Goal: Task Accomplishment & Management: Use online tool/utility

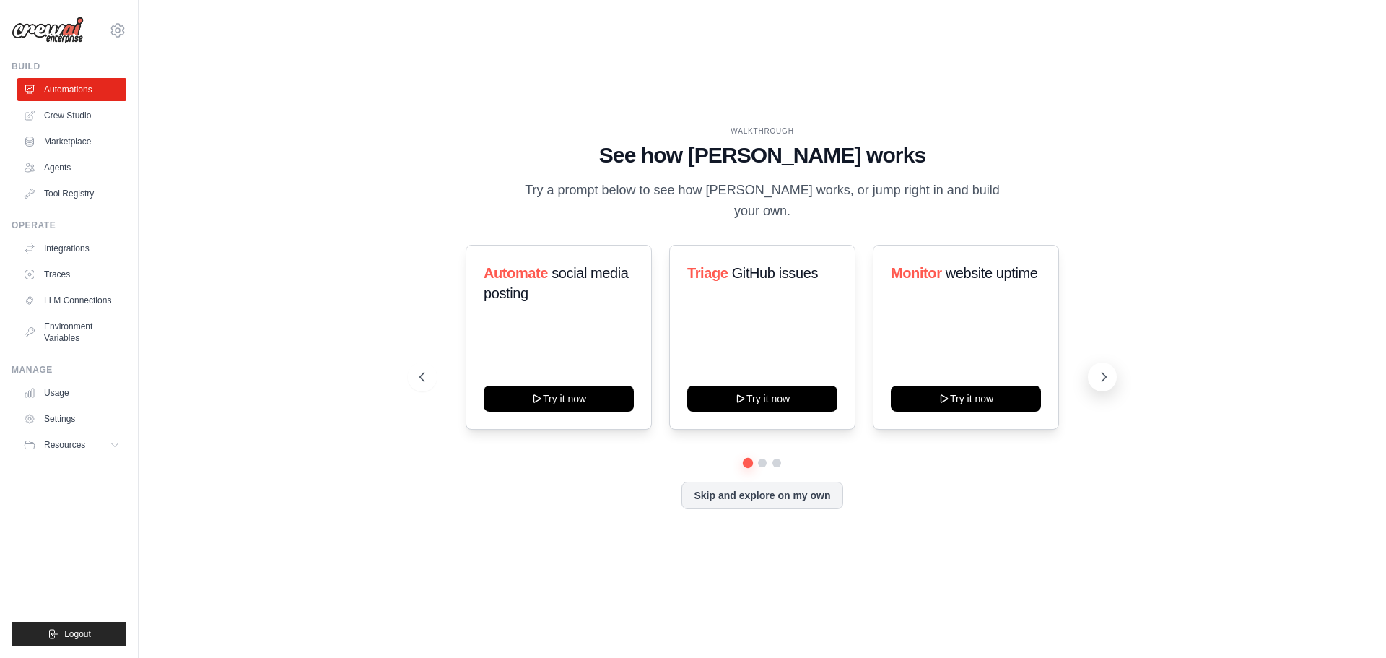
click at [1103, 370] on icon at bounding box center [1104, 377] width 14 height 14
click at [909, 508] on div "WALKTHROUGH See how CrewAI works Try a prompt below to see how CrewAI works, or…" at bounding box center [762, 329] width 721 height 407
click at [149, 77] on div "WALKTHROUGH See how CrewAI works Try a prompt below to see how CrewAI works, or…" at bounding box center [763, 328] width 1248 height 629
click at [115, 442] on icon at bounding box center [116, 445] width 12 height 12
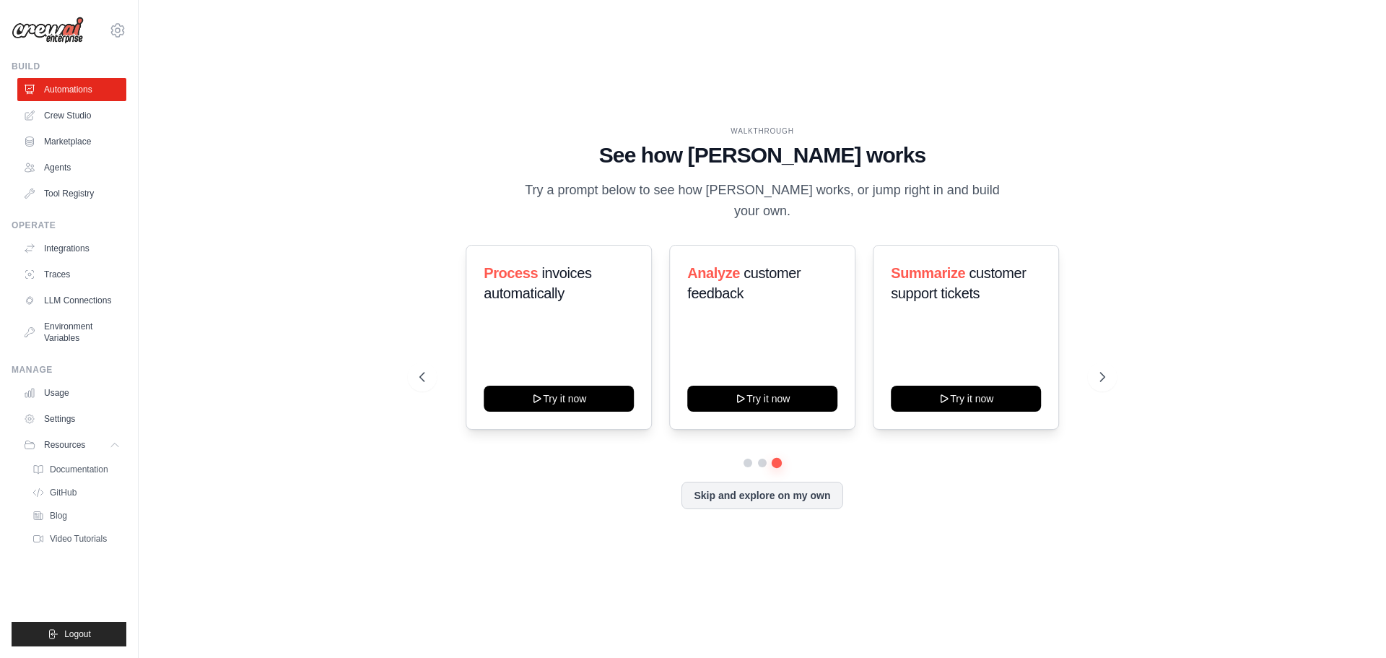
click at [273, 438] on div "WALKTHROUGH See how CrewAI works Try a prompt below to see how CrewAI works, or…" at bounding box center [762, 328] width 1201 height 629
click at [418, 370] on icon at bounding box center [421, 377] width 14 height 14
click at [310, 425] on div "WALKTHROUGH See how CrewAI works Try a prompt below to see how CrewAI works, or…" at bounding box center [762, 328] width 1201 height 629
click at [422, 373] on icon at bounding box center [420, 377] width 4 height 9
click at [118, 35] on icon at bounding box center [117, 30] width 13 height 12
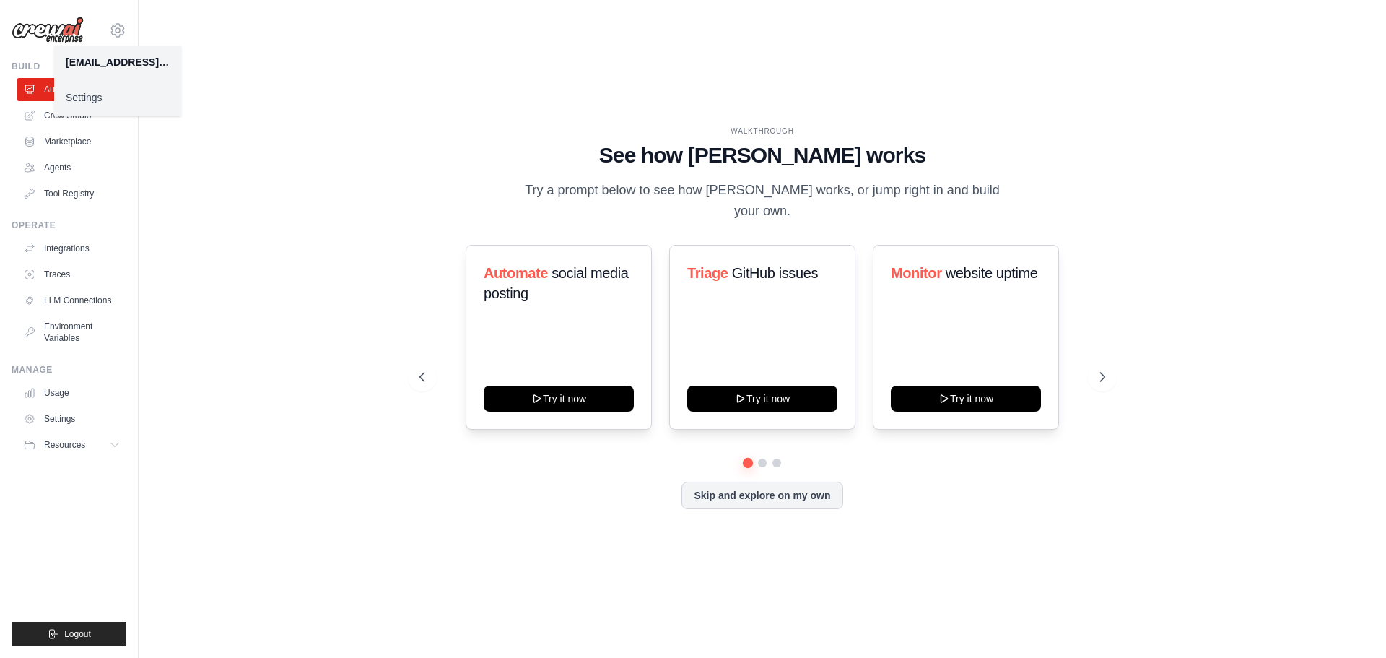
click at [139, 65] on div "adl.servicos.de.tecnologia@gmail.com" at bounding box center [118, 62] width 104 height 14
click at [141, 66] on div "adl.servicos.de.tecnologia@gmail.com" at bounding box center [118, 62] width 104 height 14
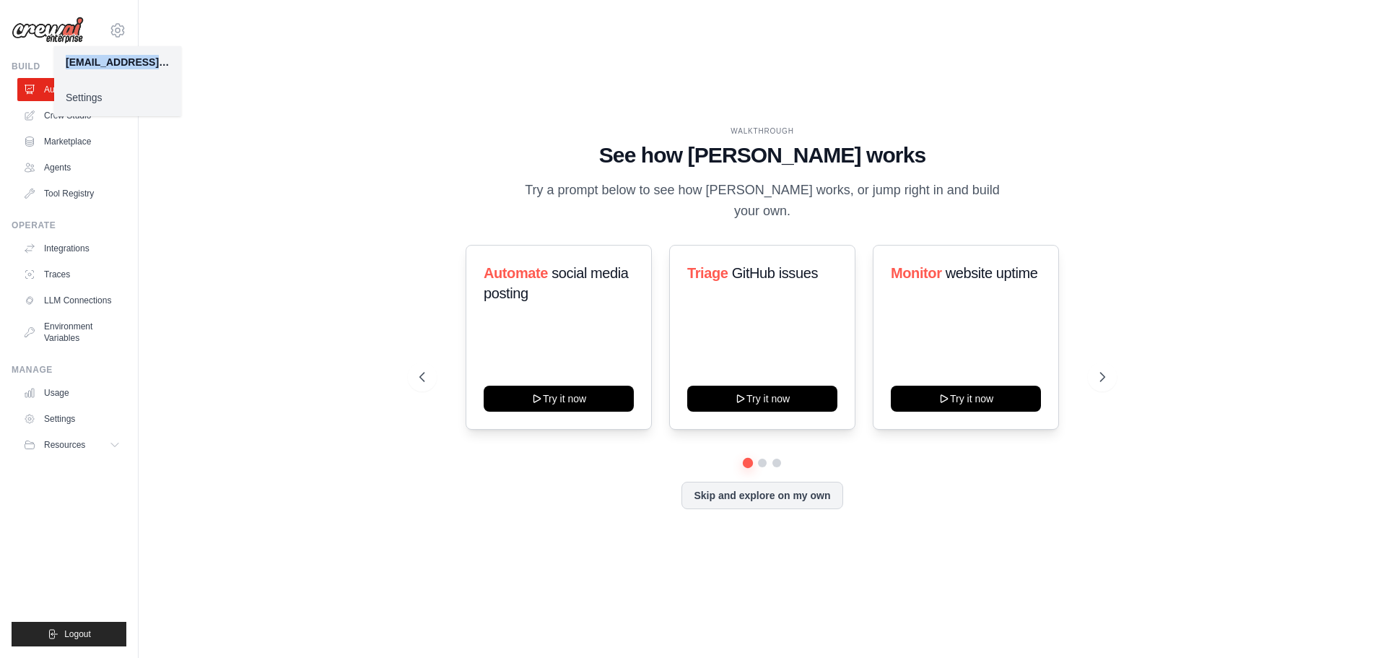
click at [164, 59] on div "adl.servicos.de.tecnologia@gmail.com" at bounding box center [118, 62] width 104 height 14
click at [165, 64] on div "adl.servicos.de.tecnologia@gmail.com" at bounding box center [118, 62] width 104 height 14
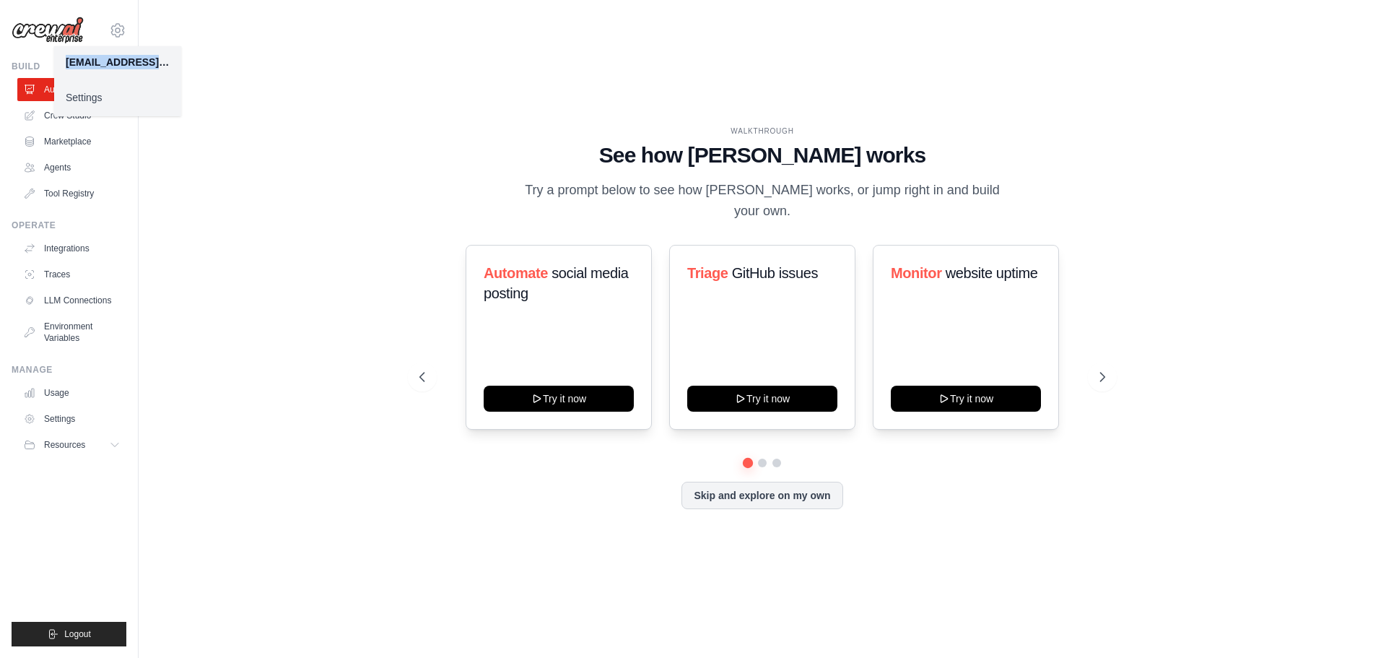
drag, startPoint x: 165, startPoint y: 64, endPoint x: 68, endPoint y: 60, distance: 96.8
click at [68, 60] on div "adl.servicos.de.tecnologia@gmail.com" at bounding box center [118, 62] width 104 height 14
click at [335, 98] on div "WALKTHROUGH See how CrewAI works Try a prompt below to see how CrewAI works, or…" at bounding box center [762, 328] width 1201 height 629
click at [113, 445] on icon at bounding box center [116, 445] width 12 height 12
click at [209, 409] on div "WALKTHROUGH See how CrewAI works Try a prompt below to see how CrewAI works, or…" at bounding box center [762, 328] width 1201 height 629
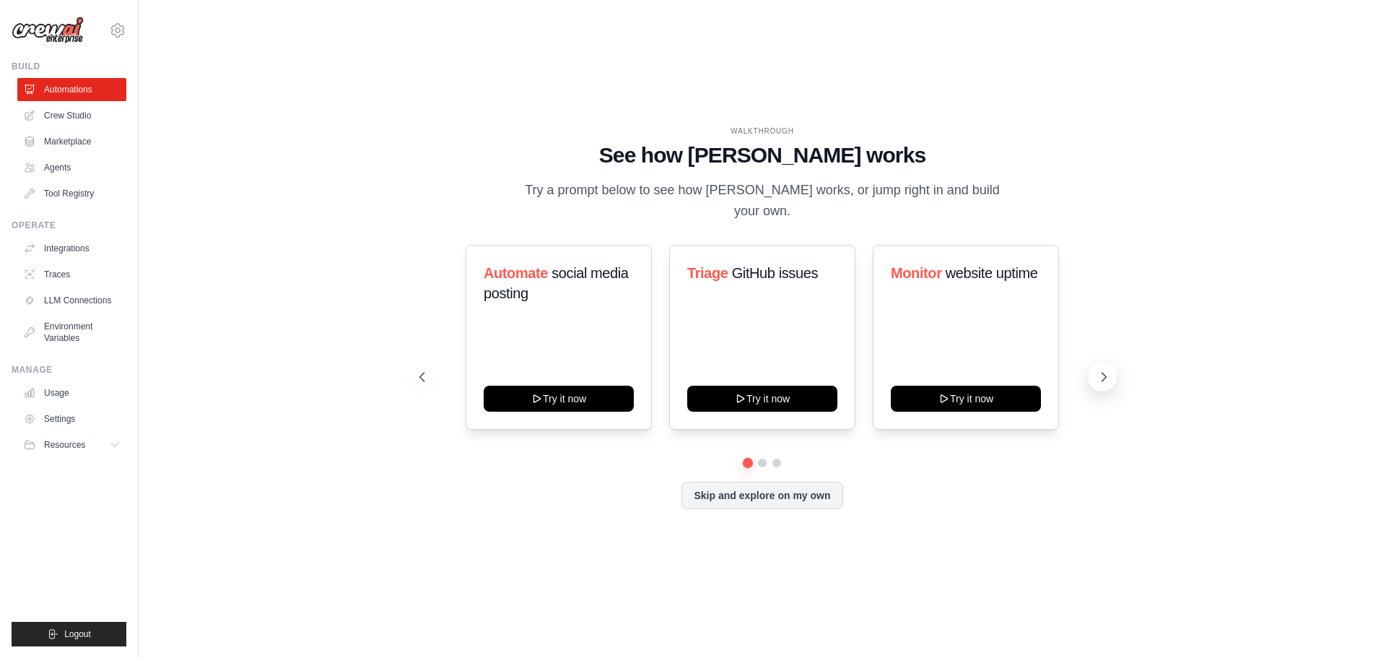
click at [1095, 365] on button at bounding box center [1102, 376] width 29 height 29
click at [1087, 348] on div "Score inbound leads Try it now Create email marketing campaigns Try it now Gene…" at bounding box center [762, 337] width 686 height 185
click at [1118, 371] on div "WALKTHROUGH See how CrewAI works Try a prompt below to see how CrewAI works, or…" at bounding box center [762, 329] width 721 height 407
click at [1105, 373] on icon at bounding box center [1104, 377] width 4 height 9
click at [1063, 579] on div "WALKTHROUGH See how CrewAI works Try a prompt below to see how CrewAI works, or…" at bounding box center [762, 328] width 1201 height 629
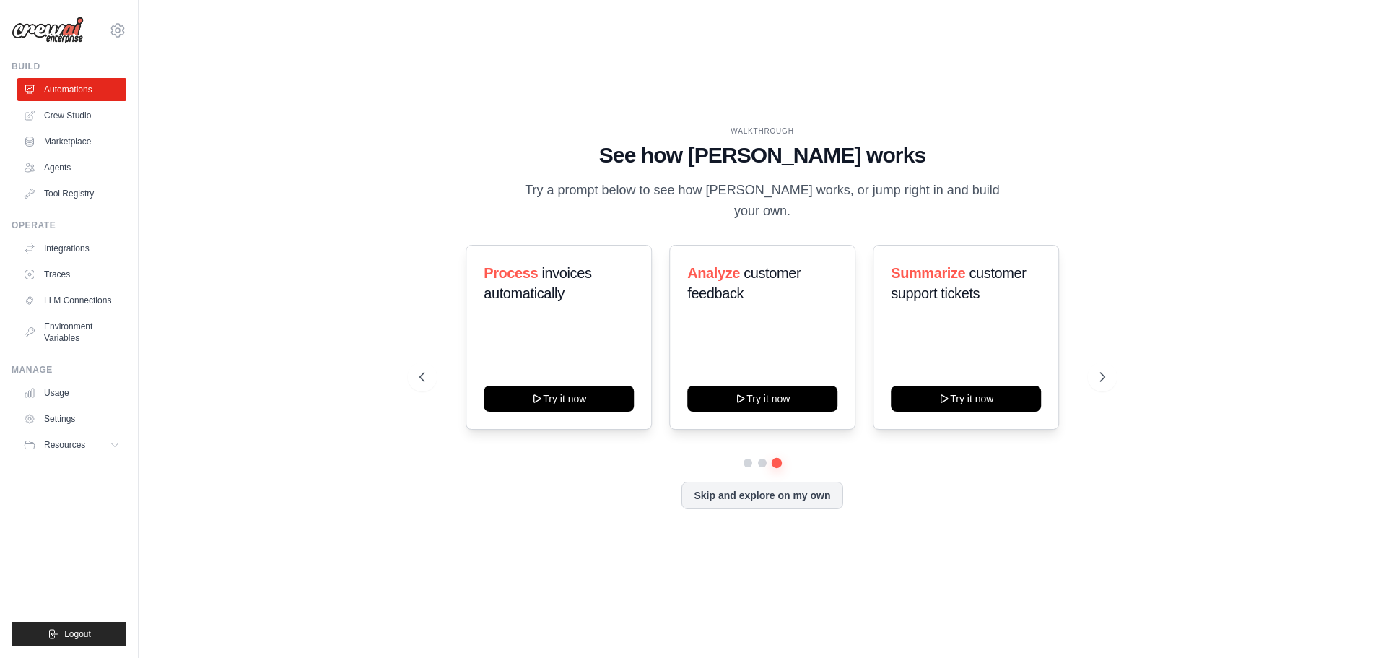
click at [983, 518] on div "WALKTHROUGH See how CrewAI works Try a prompt below to see how CrewAI works, or…" at bounding box center [762, 329] width 721 height 407
click at [1014, 548] on div "WALKTHROUGH See how CrewAI works Try a prompt below to see how CrewAI works, or…" at bounding box center [762, 328] width 1201 height 629
click at [435, 363] on button at bounding box center [422, 376] width 29 height 29
click at [431, 365] on button at bounding box center [422, 376] width 29 height 29
click at [908, 460] on div "Automate social media posting Try it now Triage GitHub issues Try it now Monito…" at bounding box center [762, 377] width 686 height 264
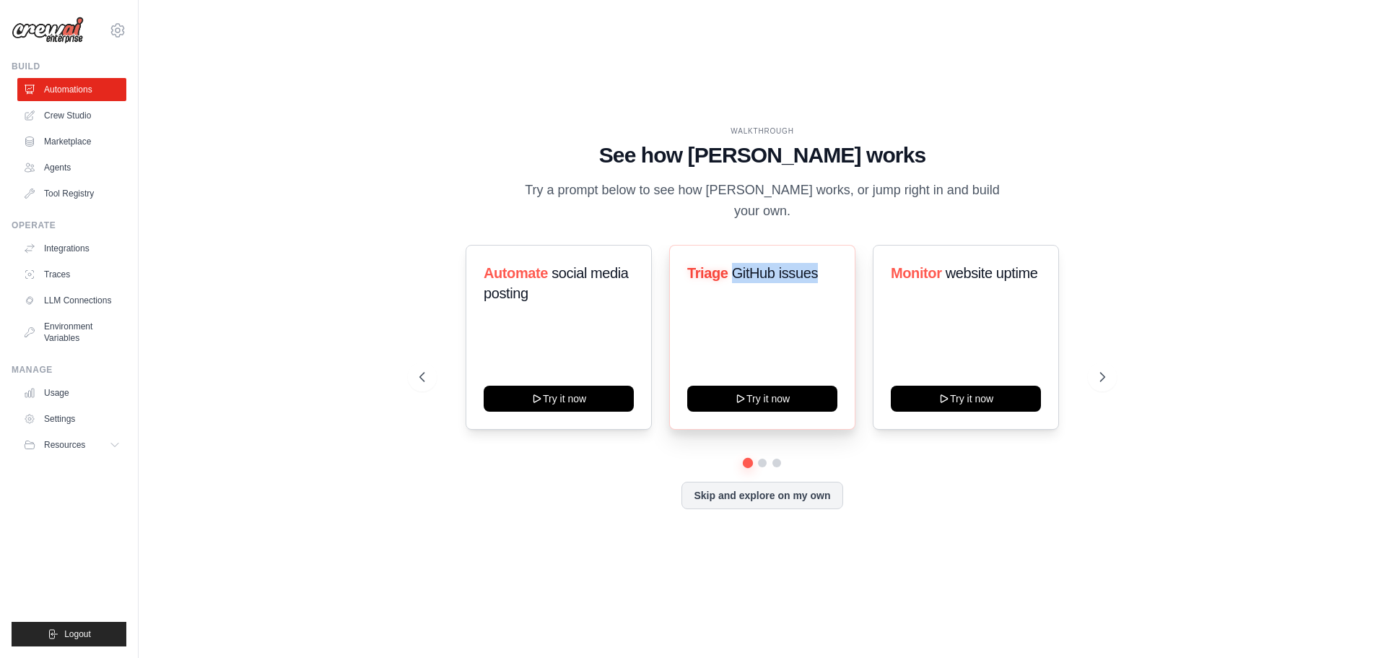
drag, startPoint x: 734, startPoint y: 262, endPoint x: 839, endPoint y: 262, distance: 104.7
click at [839, 262] on div "Triage GitHub issues Try it now" at bounding box center [762, 337] width 186 height 185
click at [1205, 277] on div "WALKTHROUGH See how CrewAI works Try a prompt below to see how CrewAI works, or…" at bounding box center [762, 328] width 1201 height 629
drag, startPoint x: 827, startPoint y: 264, endPoint x: 671, endPoint y: 261, distance: 155.3
click at [671, 261] on div "Triage GitHub issues Try it now" at bounding box center [762, 337] width 186 height 185
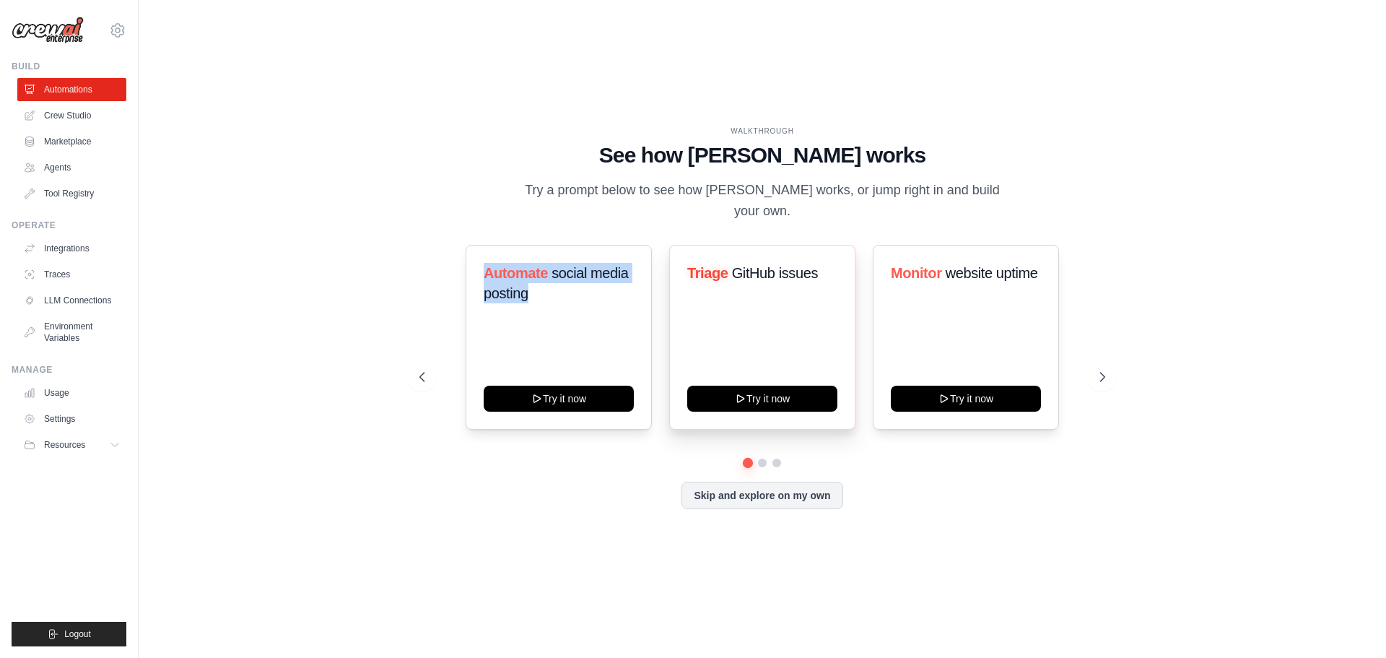
drag, startPoint x: 528, startPoint y: 289, endPoint x: 835, endPoint y: 258, distance: 308.4
click at [477, 262] on div "Automate social media posting Try it now" at bounding box center [559, 337] width 186 height 185
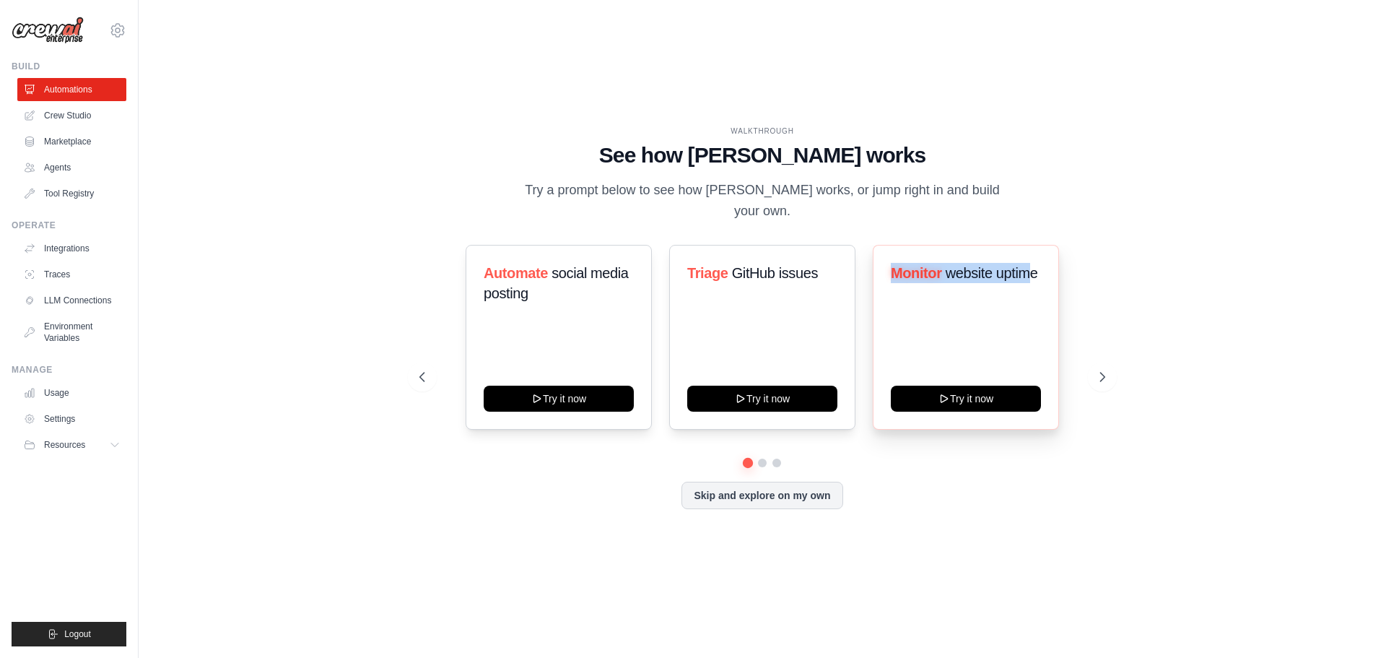
drag, startPoint x: 892, startPoint y: 262, endPoint x: 1036, endPoint y: 258, distance: 143.7
click at [1033, 263] on h3 "Monitor website uptime" at bounding box center [966, 273] width 150 height 20
click at [1017, 265] on span "website uptime" at bounding box center [992, 273] width 92 height 16
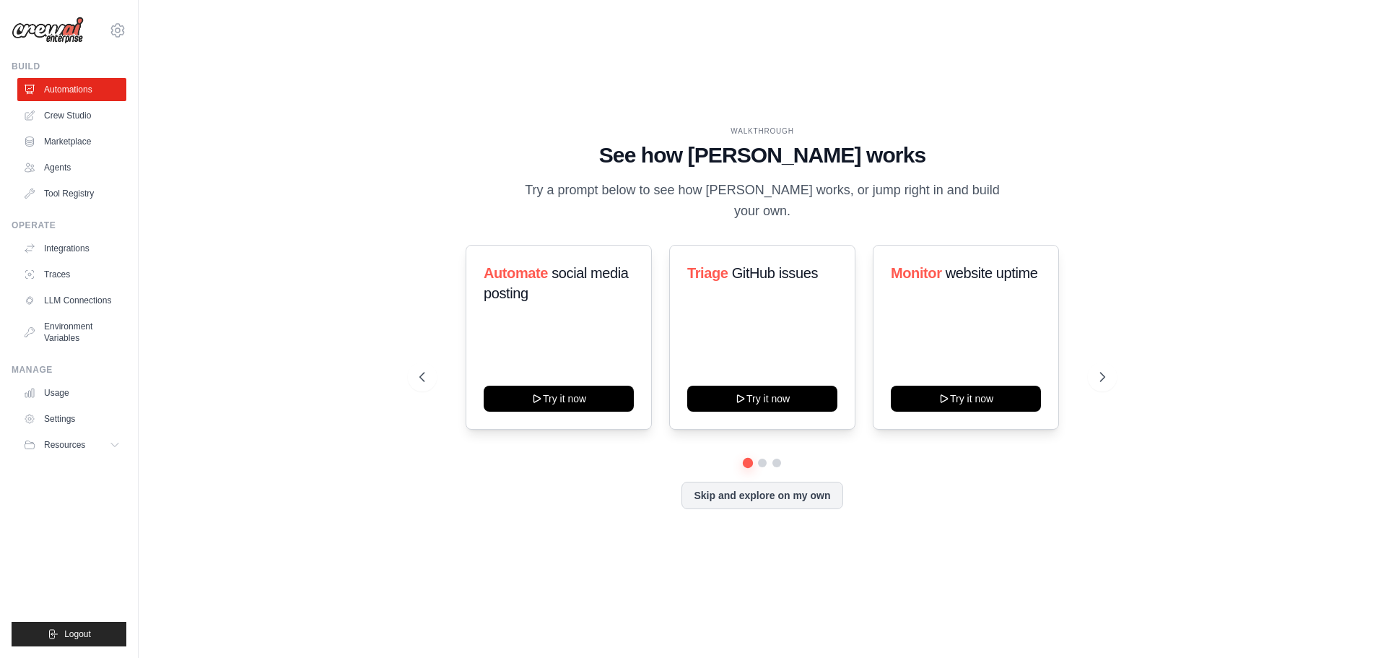
click at [1110, 266] on div "WALKTHROUGH See how CrewAI works Try a prompt below to see how CrewAI works, or…" at bounding box center [762, 329] width 721 height 407
click at [1107, 362] on button at bounding box center [1102, 376] width 29 height 29
click at [1095, 364] on button at bounding box center [1102, 376] width 29 height 29
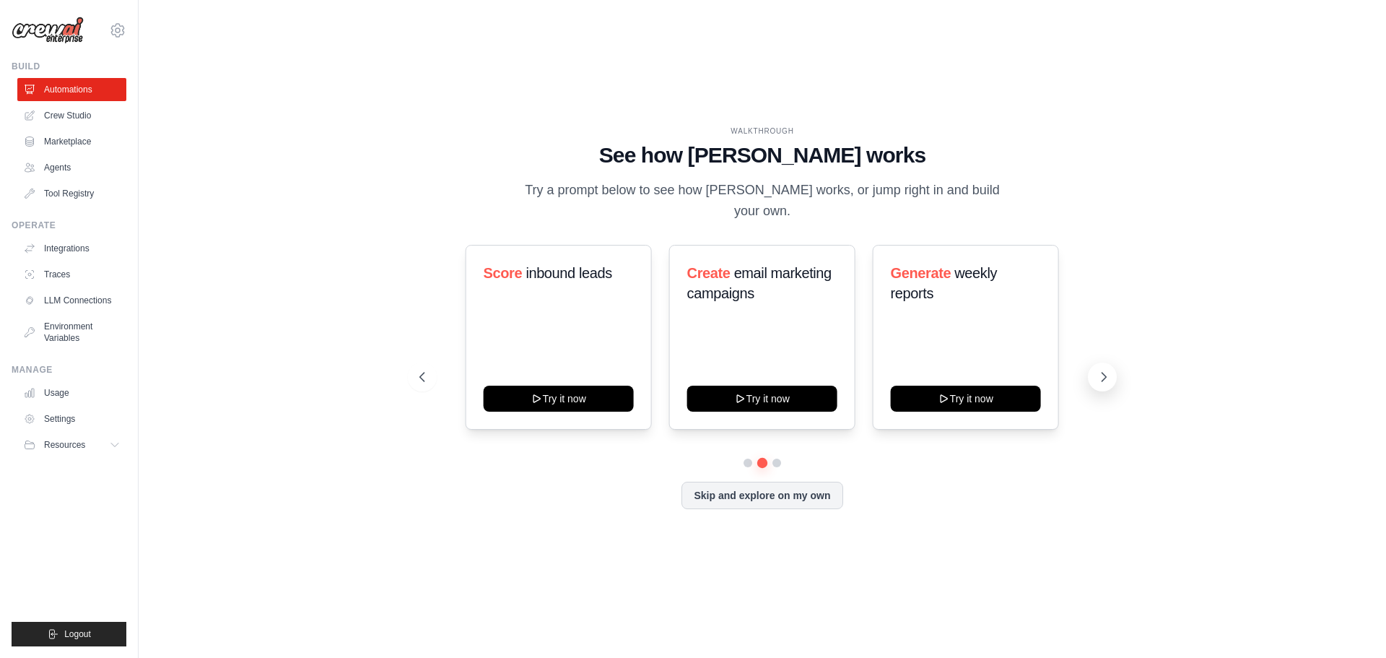
click at [1095, 364] on button at bounding box center [1102, 376] width 29 height 29
click at [1032, 482] on div "Skip and explore on my own" at bounding box center [762, 495] width 686 height 27
click at [1113, 372] on button at bounding box center [1102, 376] width 29 height 29
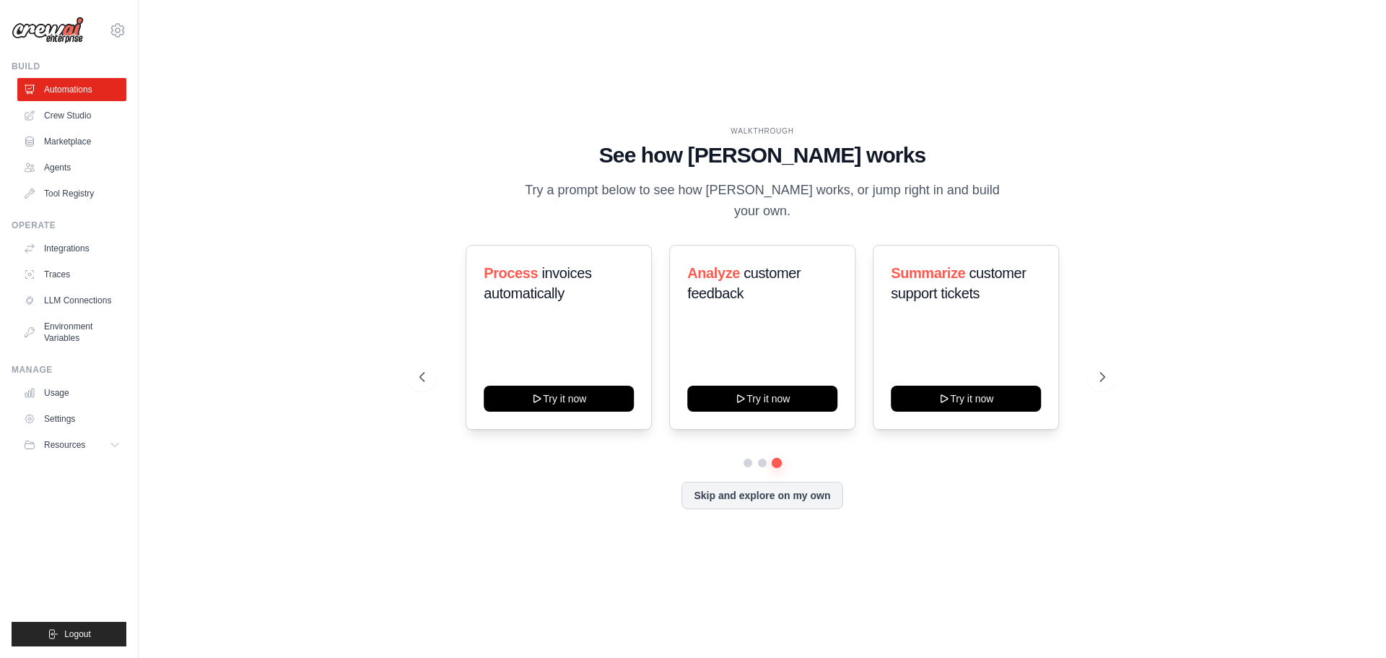
click at [1011, 550] on div "WALKTHROUGH See how CrewAI works Try a prompt below to see how CrewAI works, or…" at bounding box center [762, 328] width 1201 height 629
click at [1094, 362] on button at bounding box center [1102, 376] width 29 height 29
click at [1087, 357] on div "Automate social media posting Try it now Triage GitHub issues Try it now Monito…" at bounding box center [762, 337] width 686 height 185
click at [1094, 368] on button at bounding box center [1102, 376] width 29 height 29
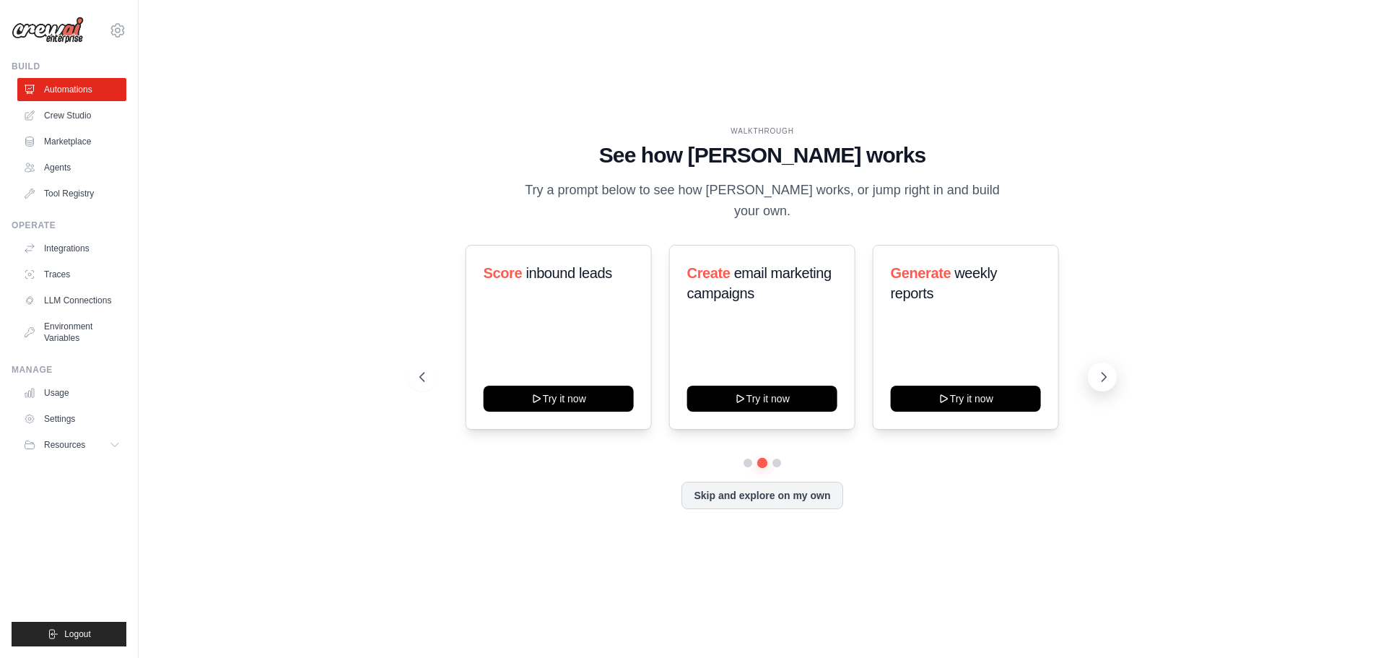
click at [1097, 364] on button at bounding box center [1102, 376] width 29 height 29
click at [1004, 466] on div "Automate social media posting Try it now Triage GitHub issues Try it now Monito…" at bounding box center [762, 377] width 686 height 264
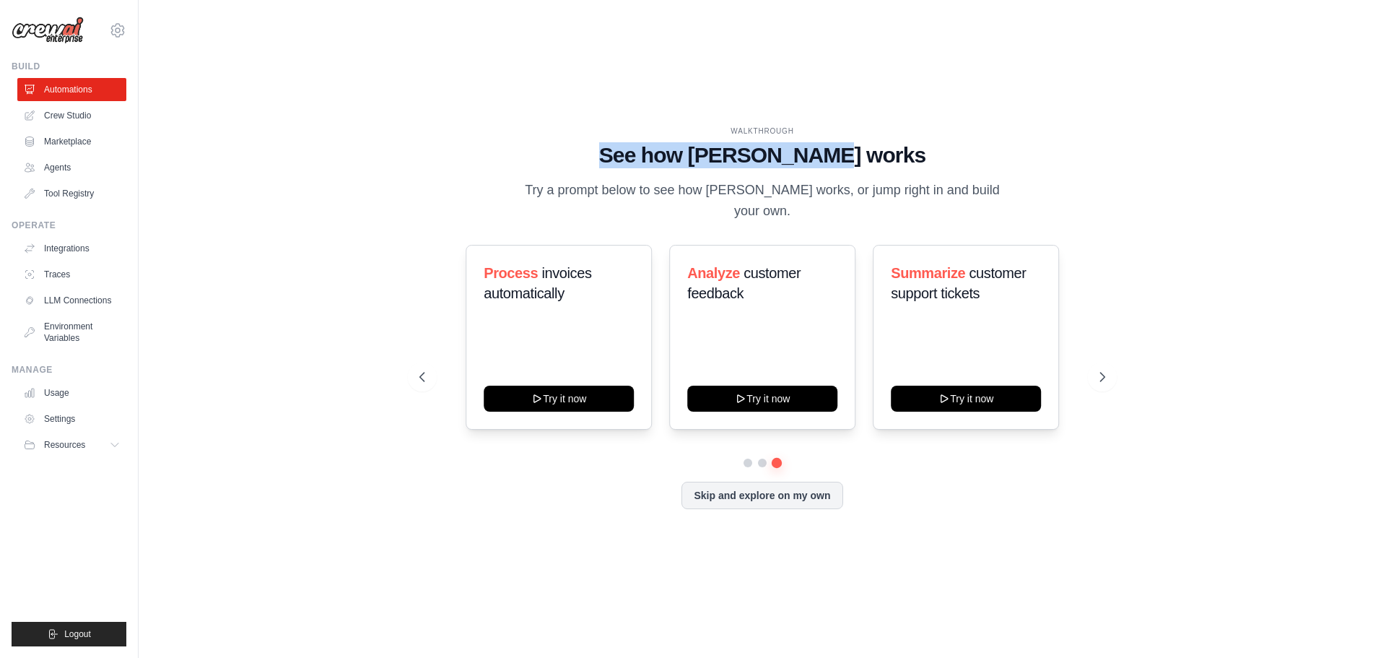
drag, startPoint x: 650, startPoint y: 157, endPoint x: 876, endPoint y: 158, distance: 225.3
click at [876, 158] on h1 "See how CrewAI works" at bounding box center [762, 155] width 686 height 26
drag, startPoint x: 528, startPoint y: 202, endPoint x: 997, endPoint y: 185, distance: 468.9
click at [997, 185] on div "WALKTHROUGH See how CrewAI works Try a prompt below to see how CrewAI works, or…" at bounding box center [762, 174] width 686 height 97
drag, startPoint x: 1058, startPoint y: 196, endPoint x: 1040, endPoint y: 193, distance: 18.4
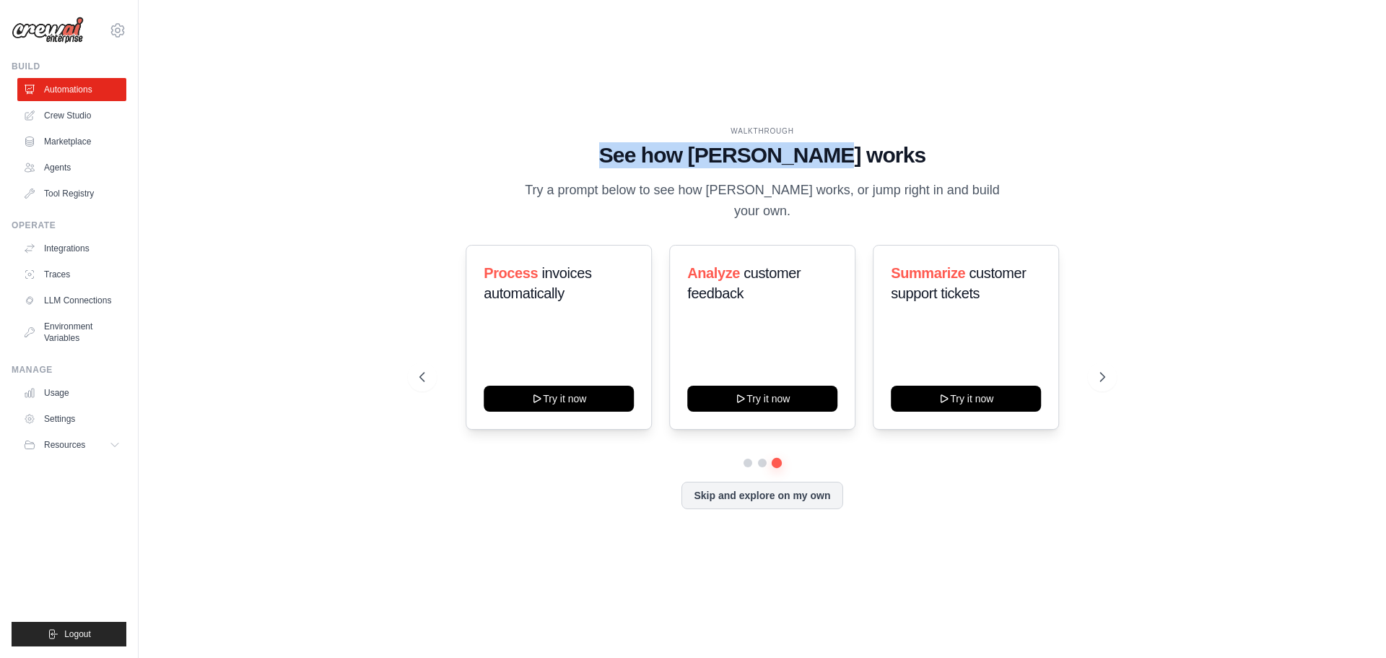
click at [1058, 196] on div "WALKTHROUGH See how CrewAI works Try a prompt below to see how CrewAI works, or…" at bounding box center [762, 174] width 686 height 97
click at [975, 201] on p "Try a prompt below to see how CrewAI works, or jump right in and build your own." at bounding box center [762, 201] width 485 height 43
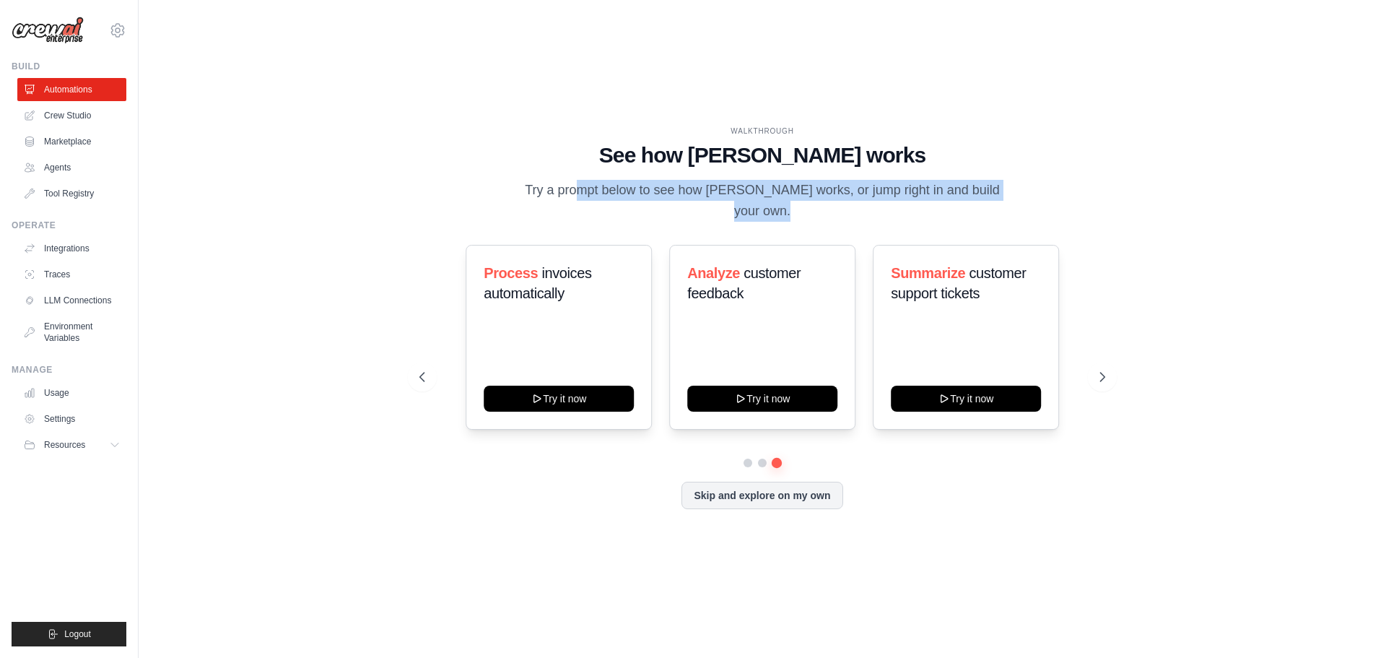
click at [975, 201] on p "Try a prompt below to see how CrewAI works, or jump right in and build your own." at bounding box center [762, 201] width 485 height 43
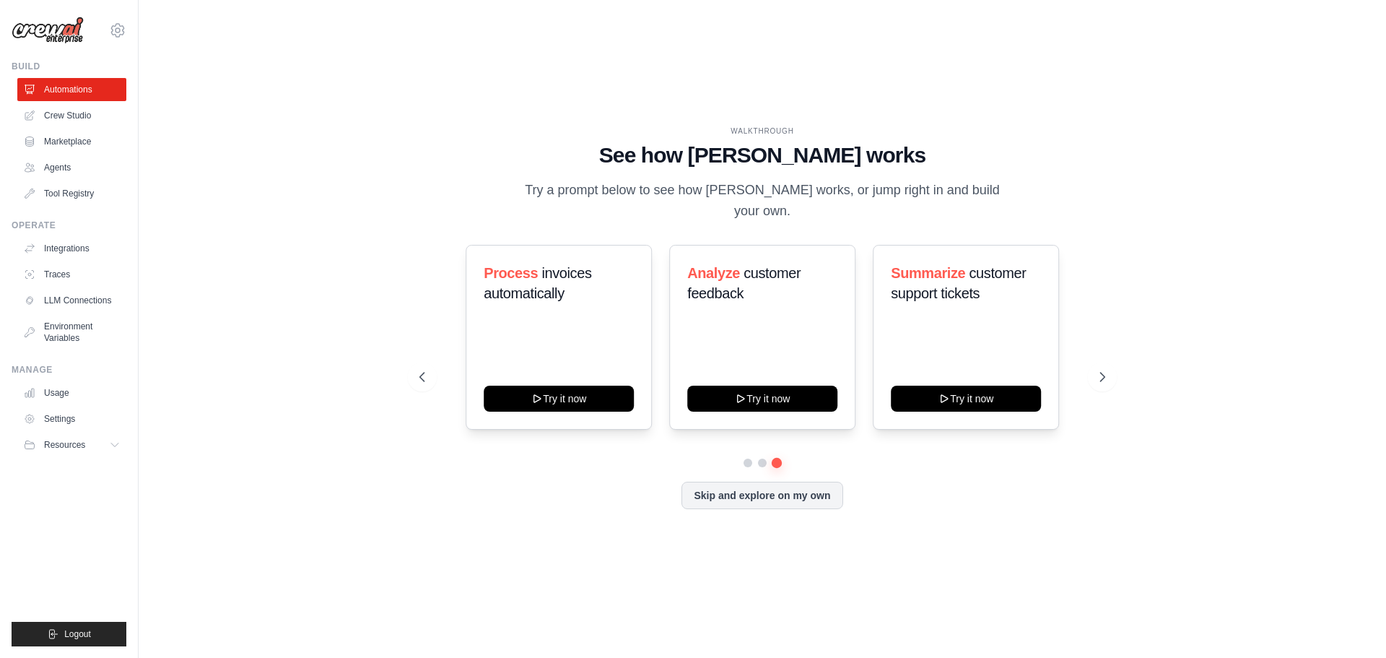
click at [282, 619] on div "WALKTHROUGH See how CrewAI works Try a prompt below to see how CrewAI works, or…" at bounding box center [762, 328] width 1201 height 629
click at [88, 121] on link "Crew Studio" at bounding box center [73, 115] width 109 height 23
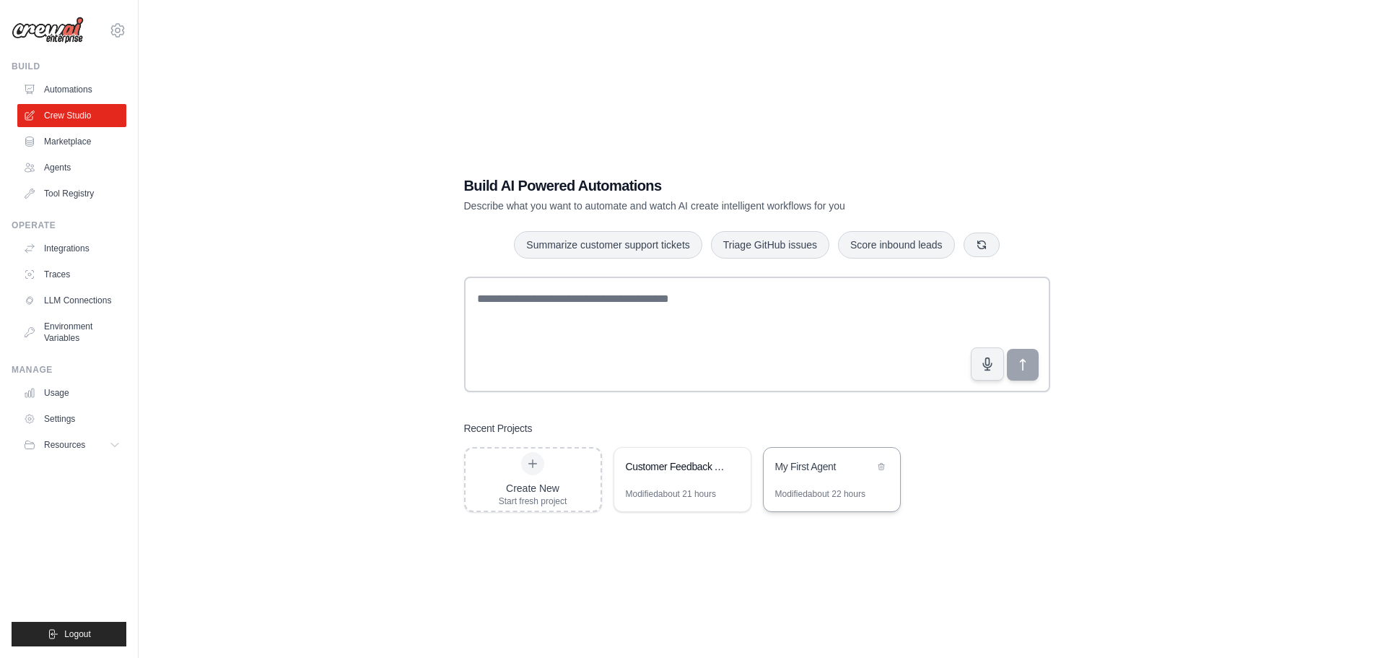
click at [828, 504] on div "Modified about 22 hours" at bounding box center [832, 499] width 136 height 23
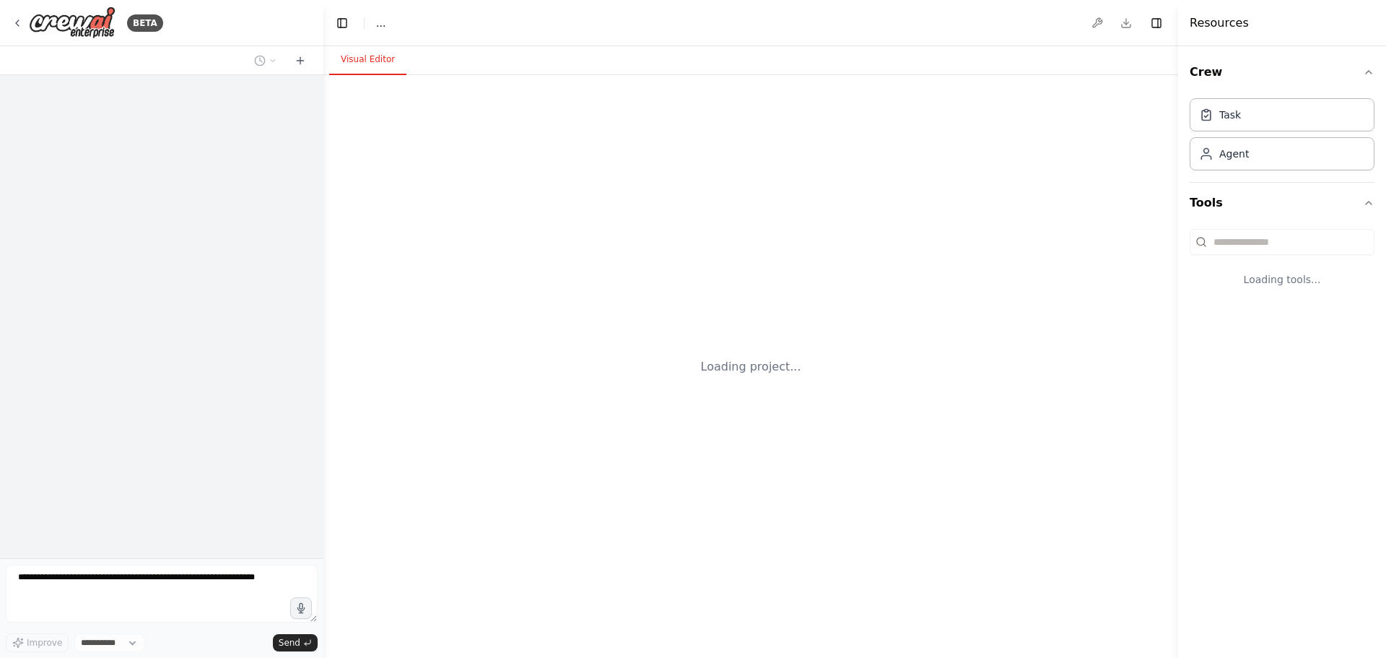
select select "****"
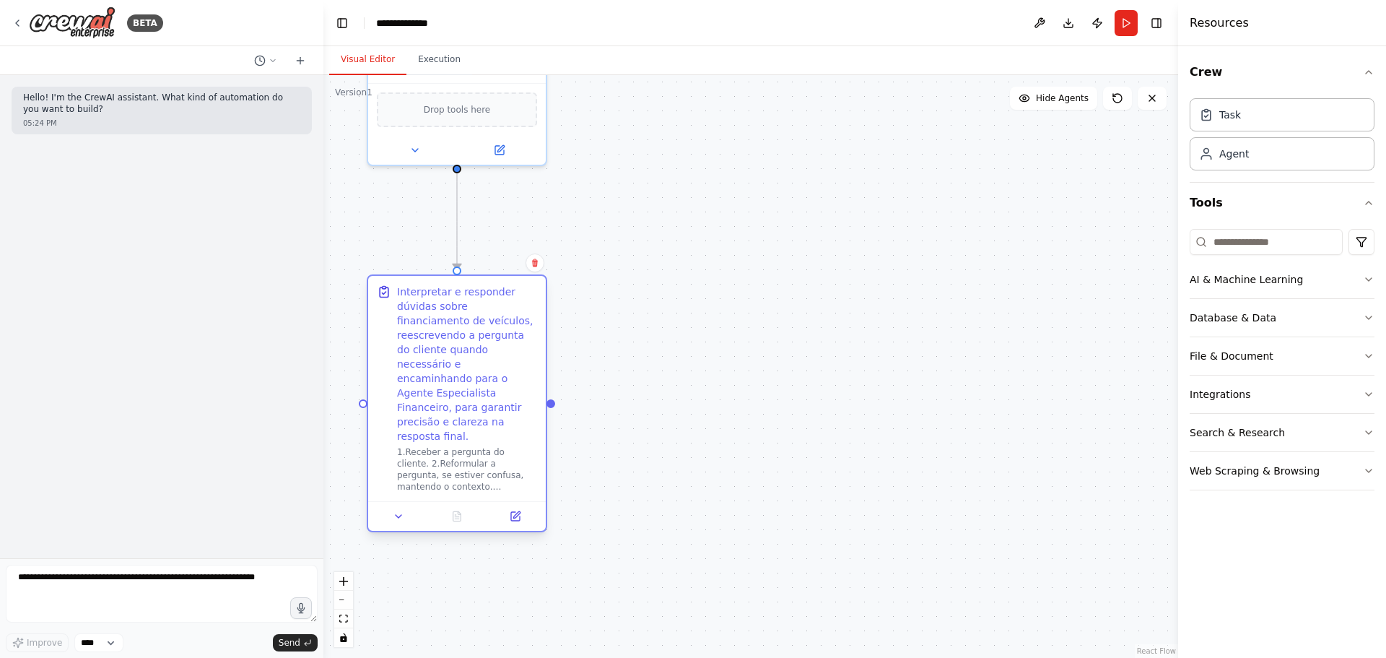
click at [513, 401] on div "Interpretar e responder dúvidas sobre financiamento de veículos, reescrevendo a…" at bounding box center [467, 363] width 140 height 159
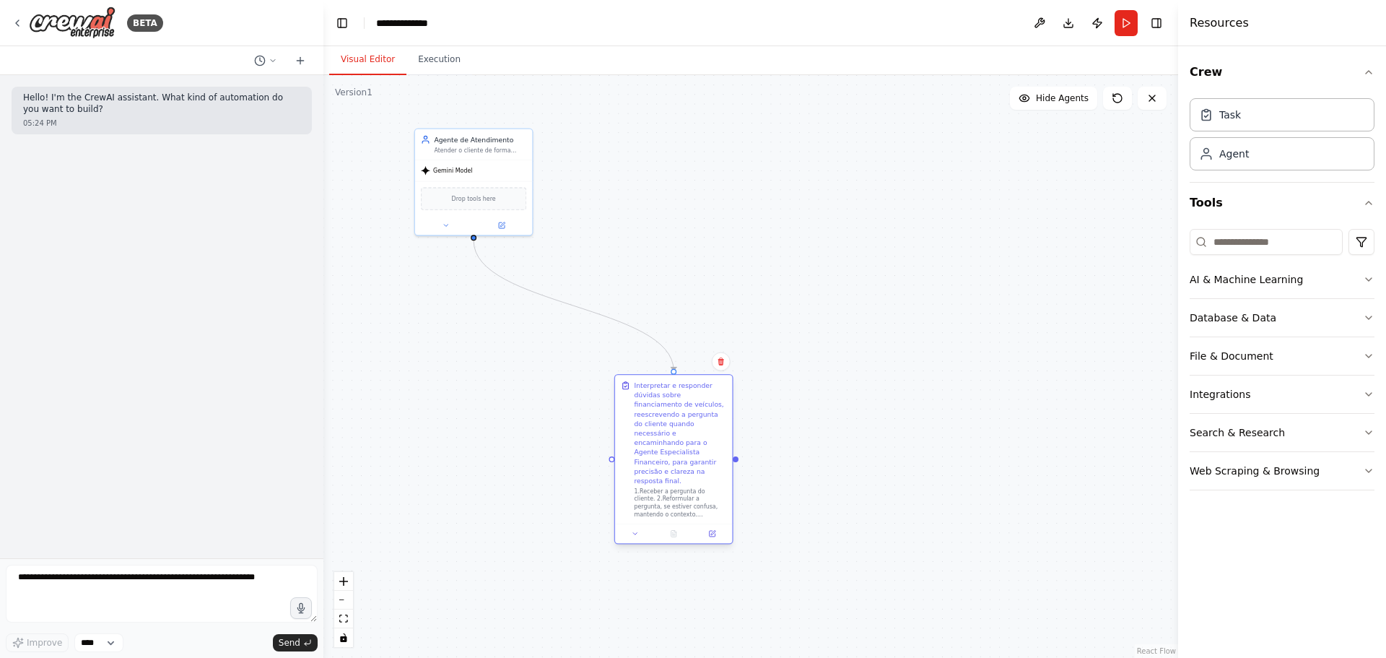
drag, startPoint x: 502, startPoint y: 346, endPoint x: 679, endPoint y: 421, distance: 192.8
click at [692, 416] on div "Interpretar e responder dúvidas sobre financiamento de veículos, reescrevendo a…" at bounding box center [680, 432] width 92 height 105
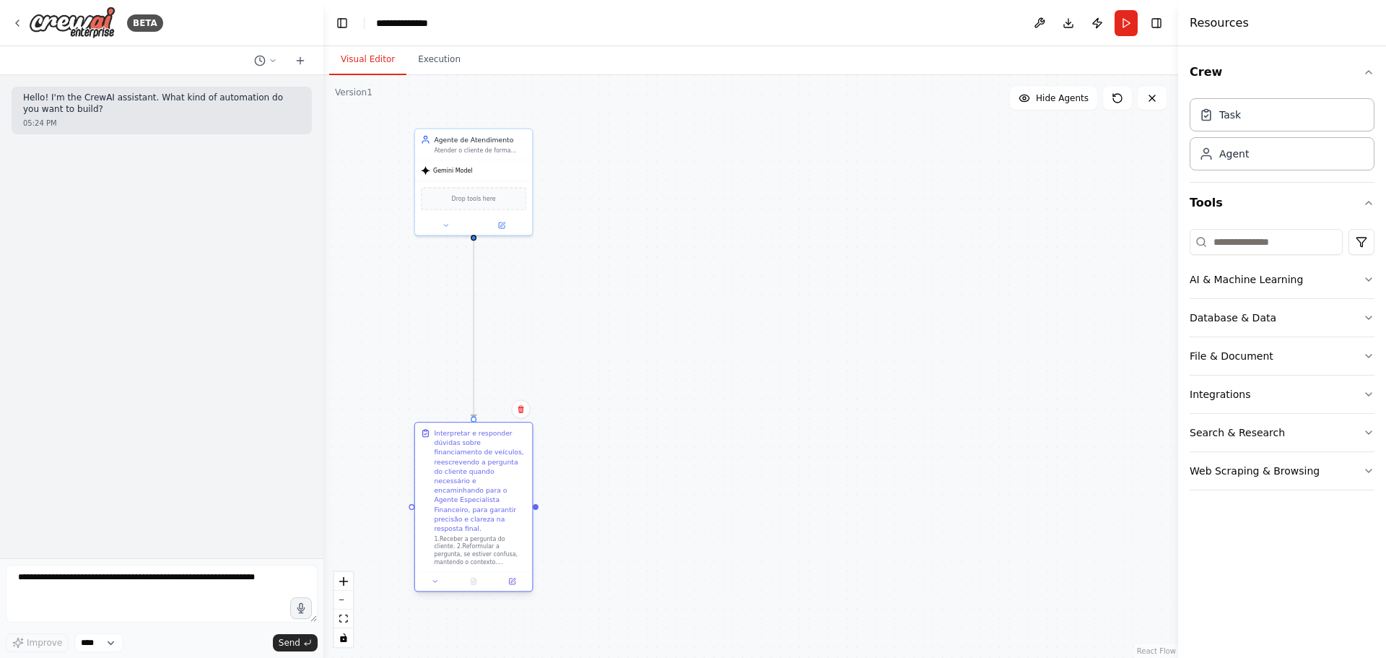
drag, startPoint x: 679, startPoint y: 421, endPoint x: 486, endPoint y: 466, distance: 198.6
click at [486, 466] on div "Interpretar e responder dúvidas sobre financiamento de veículos, reescrevendo a…" at bounding box center [480, 480] width 92 height 105
drag, startPoint x: 529, startPoint y: 569, endPoint x: 534, endPoint y: 531, distance: 38.6
click at [534, 531] on div ".deletable-edge-delete-btn { width: 20px; height: 20px; border: 0px solid #ffff…" at bounding box center [750, 366] width 855 height 583
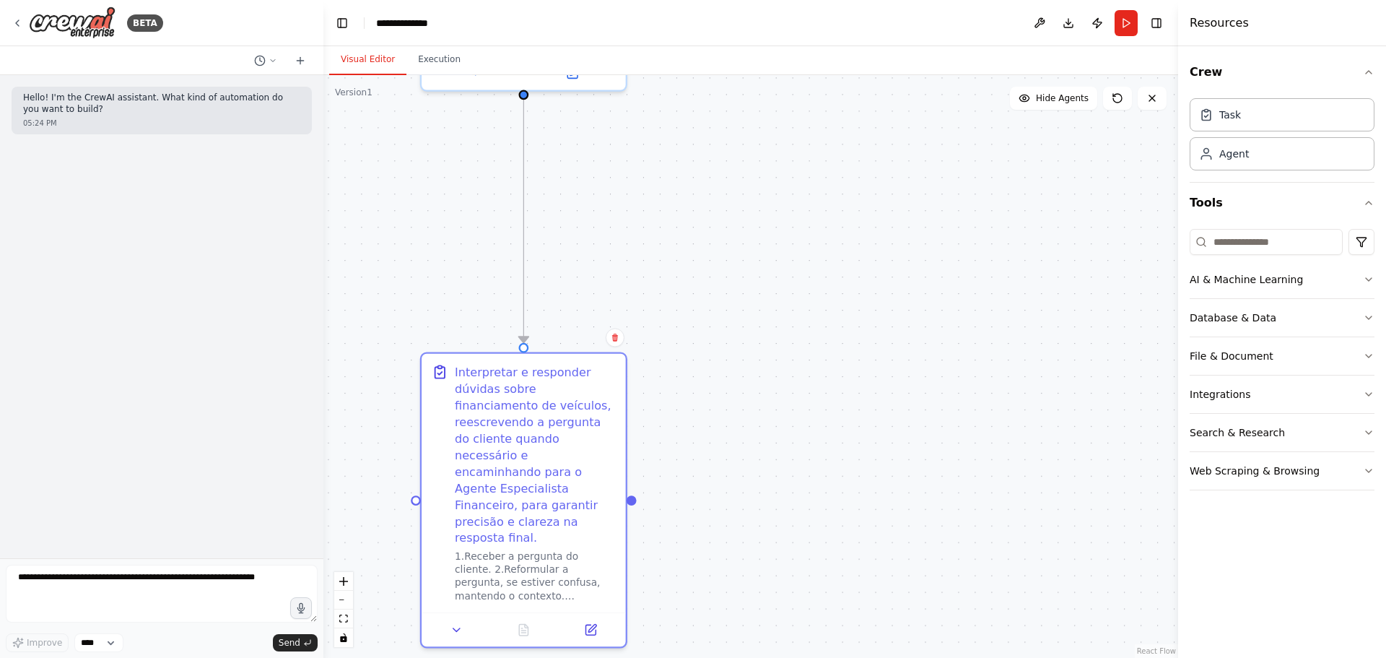
drag, startPoint x: 672, startPoint y: 388, endPoint x: 801, endPoint y: 315, distance: 147.8
click at [801, 315] on div ".deletable-edge-delete-btn { width: 20px; height: 20px; border: 0px solid #ffff…" at bounding box center [750, 366] width 855 height 583
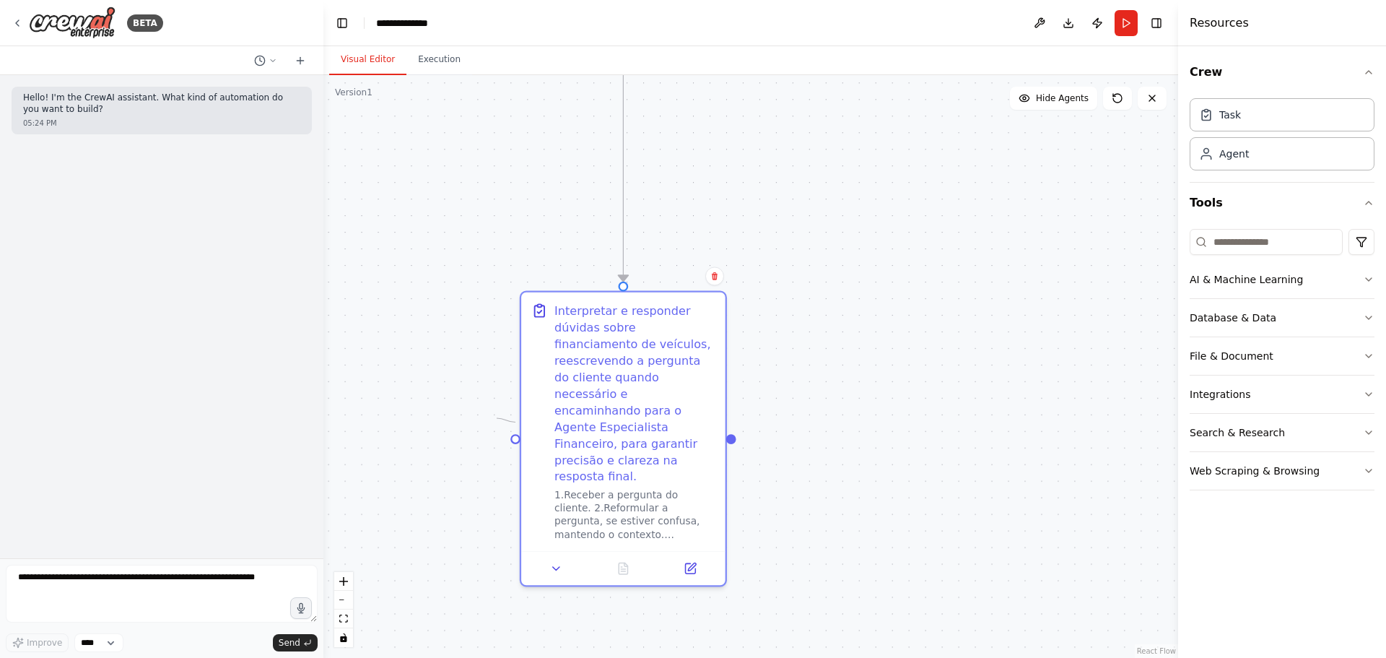
drag, startPoint x: 517, startPoint y: 419, endPoint x: 497, endPoint y: 418, distance: 20.2
click at [497, 418] on div ".deletable-edge-delete-btn { width: 20px; height: 20px; border: 0px solid #ffff…" at bounding box center [750, 366] width 855 height 583
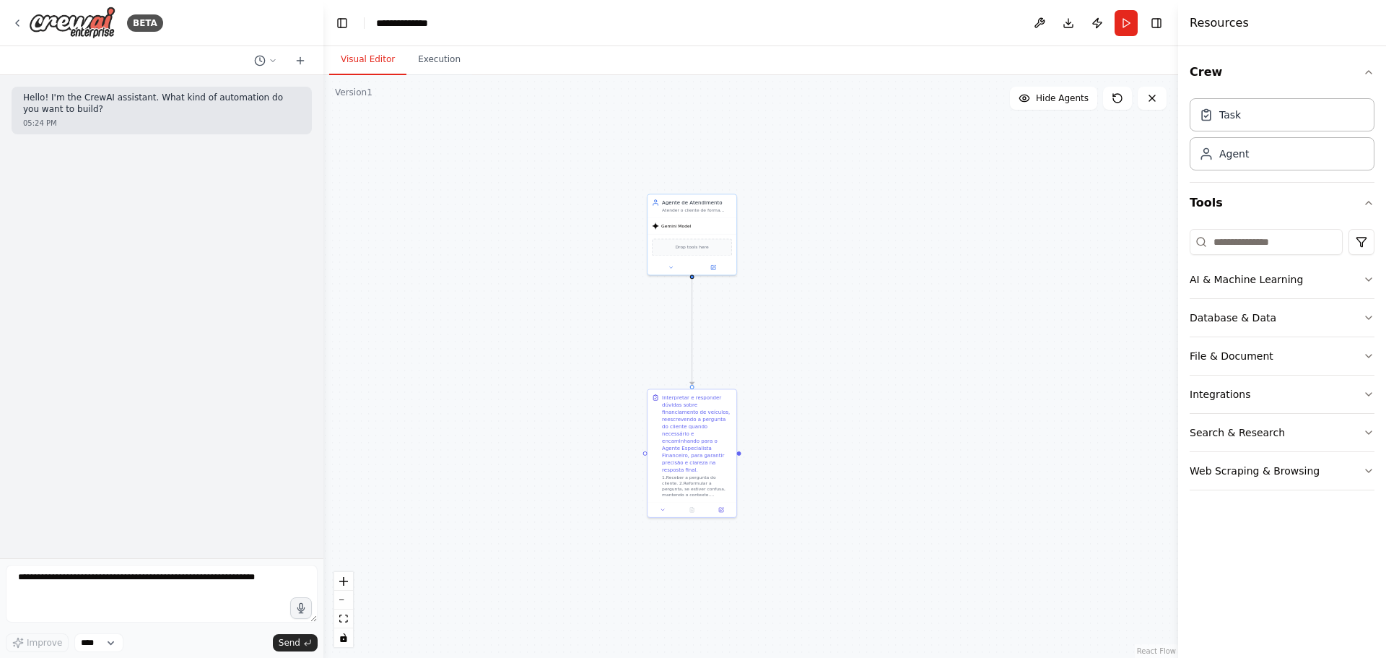
drag, startPoint x: 819, startPoint y: 257, endPoint x: 793, endPoint y: 316, distance: 64.4
click at [793, 316] on div ".deletable-edge-delete-btn { width: 20px; height: 20px; border: 0px solid #ffff…" at bounding box center [750, 366] width 855 height 583
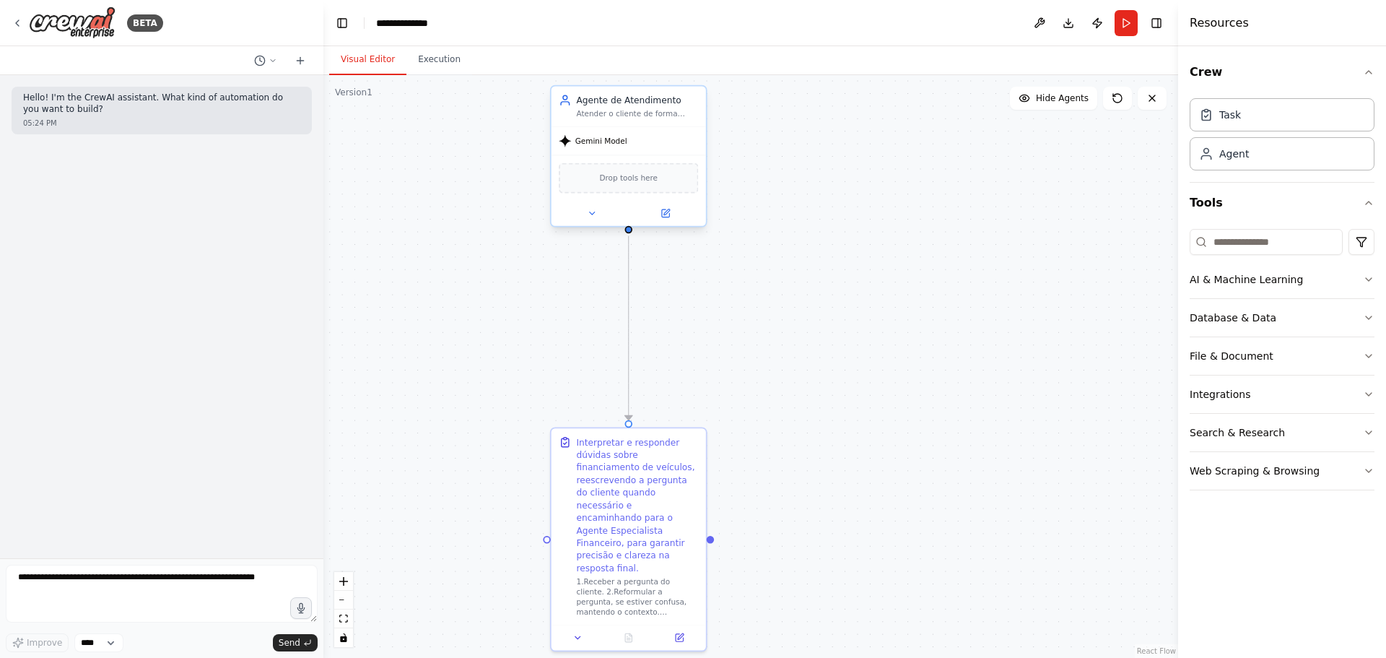
click at [596, 150] on div "Gemini Model" at bounding box center [629, 140] width 154 height 27
click at [1128, 25] on button "Run" at bounding box center [1126, 23] width 23 height 26
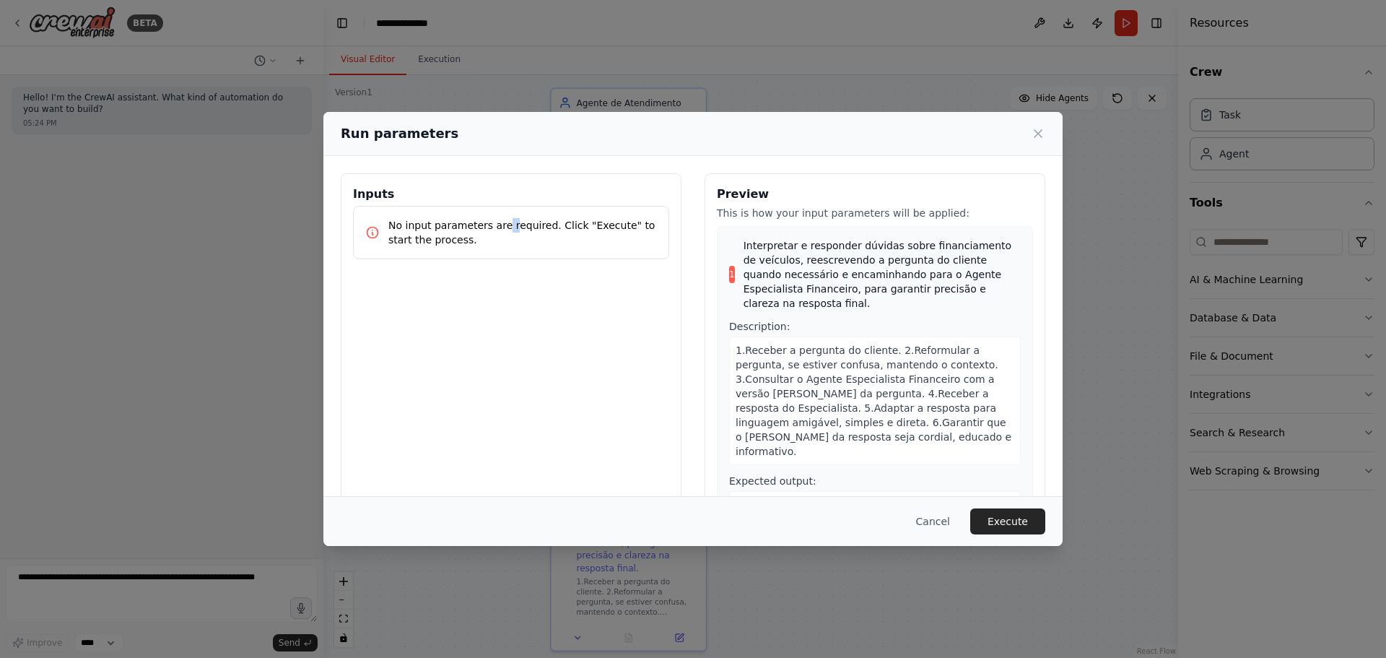
drag, startPoint x: 499, startPoint y: 222, endPoint x: 510, endPoint y: 232, distance: 15.3
click at [510, 232] on p "No input parameters are required. Click "Execute" to start the process." at bounding box center [522, 232] width 269 height 29
click at [658, 383] on div "Inputs No input parameters are required. Click "Execute" to start the process." at bounding box center [511, 344] width 341 height 342
click at [505, 224] on p "No input parameters are required. Click "Execute" to start the process." at bounding box center [522, 232] width 269 height 29
click at [801, 272] on span "Interpretar e responder dúvidas sobre financiamento de veículos, reescrevendo a…" at bounding box center [882, 274] width 277 height 72
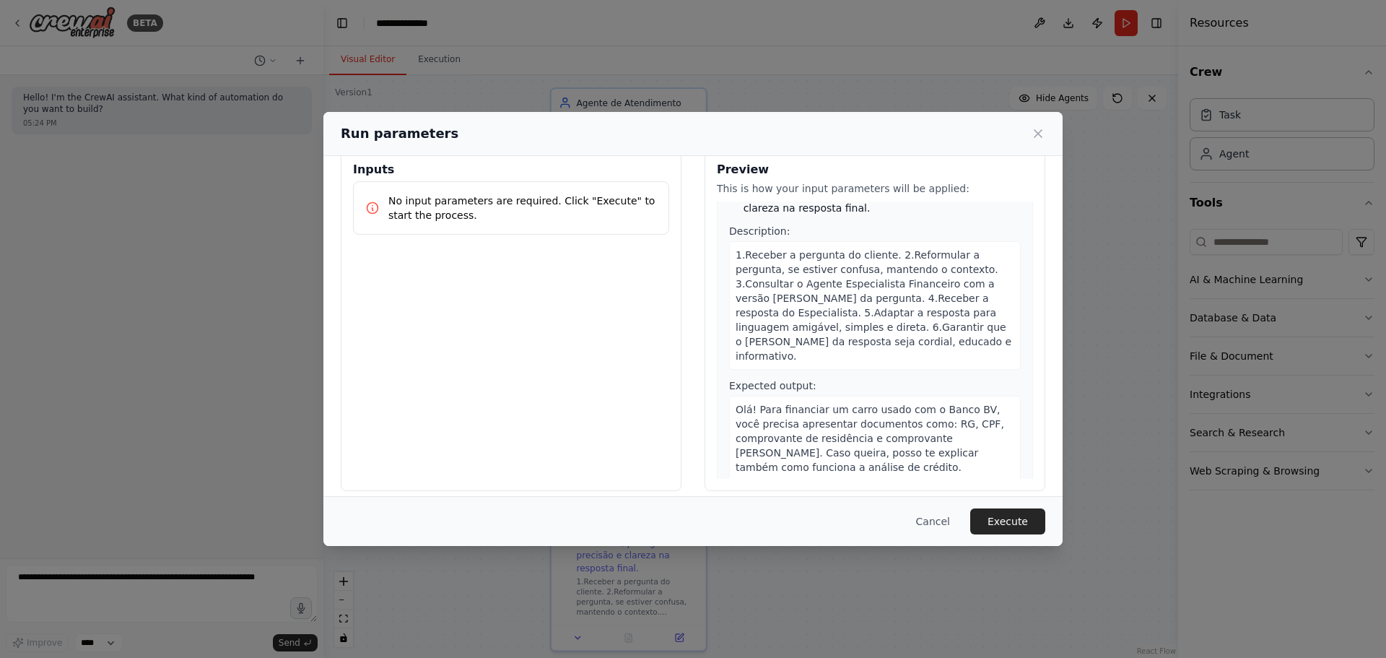
scroll to position [37, 0]
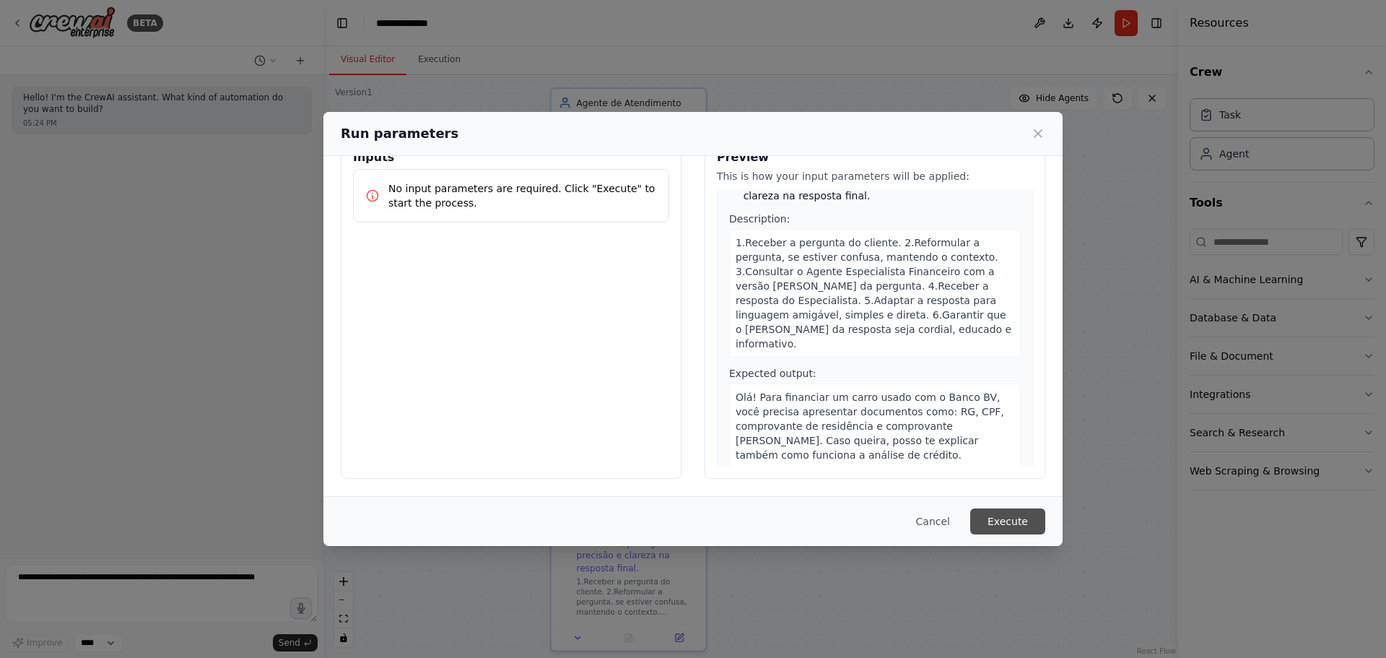
click at [1034, 521] on button "Execute" at bounding box center [1007, 521] width 75 height 26
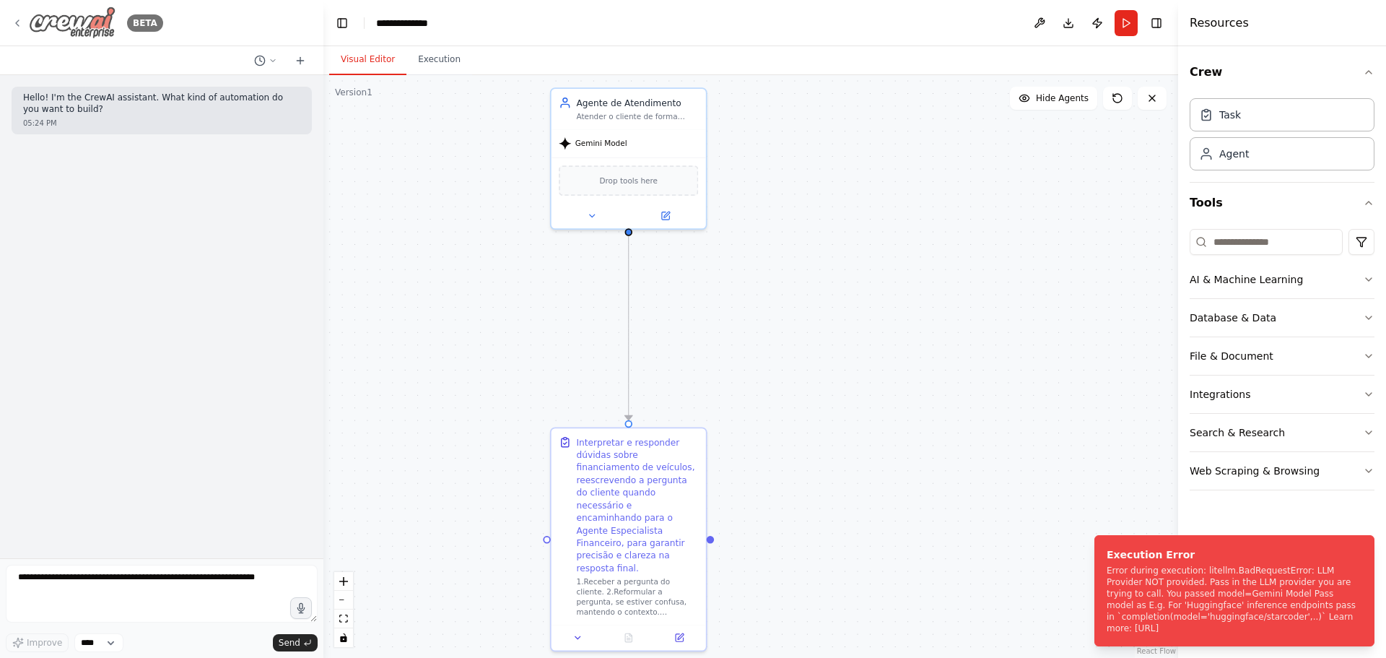
click at [17, 20] on icon at bounding box center [18, 23] width 12 height 12
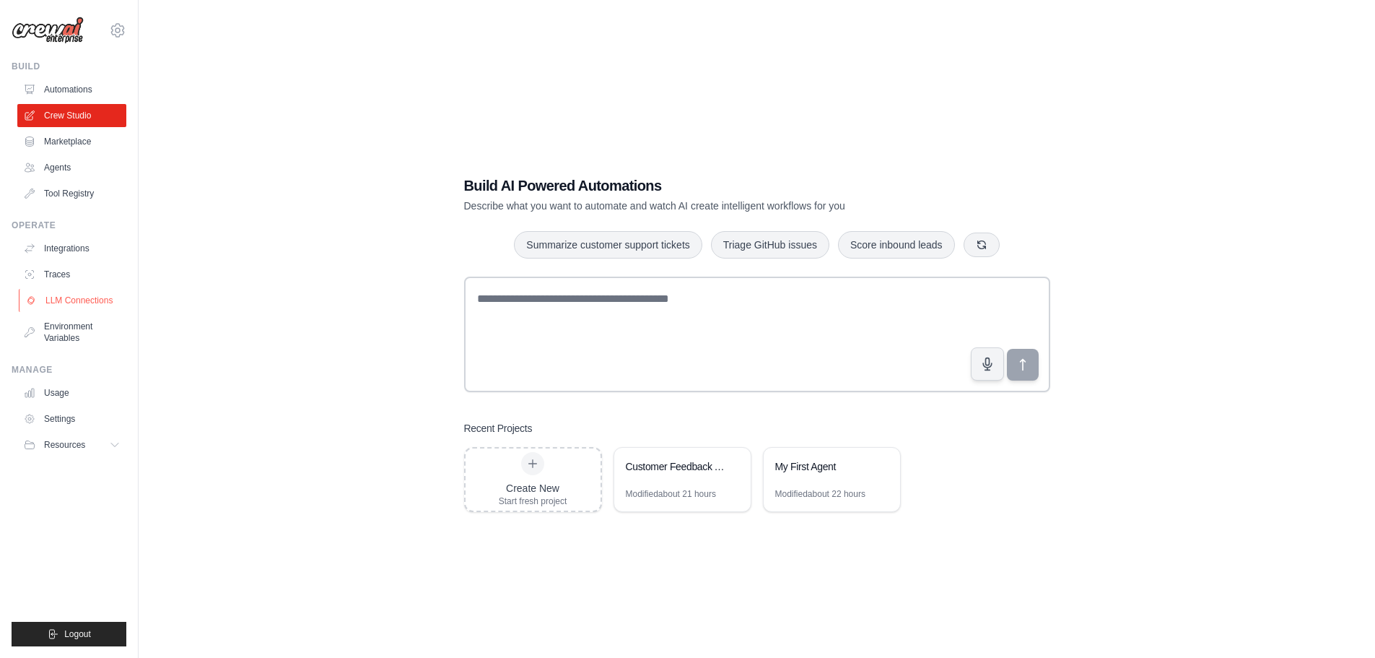
click at [97, 292] on link "LLM Connections" at bounding box center [73, 300] width 109 height 23
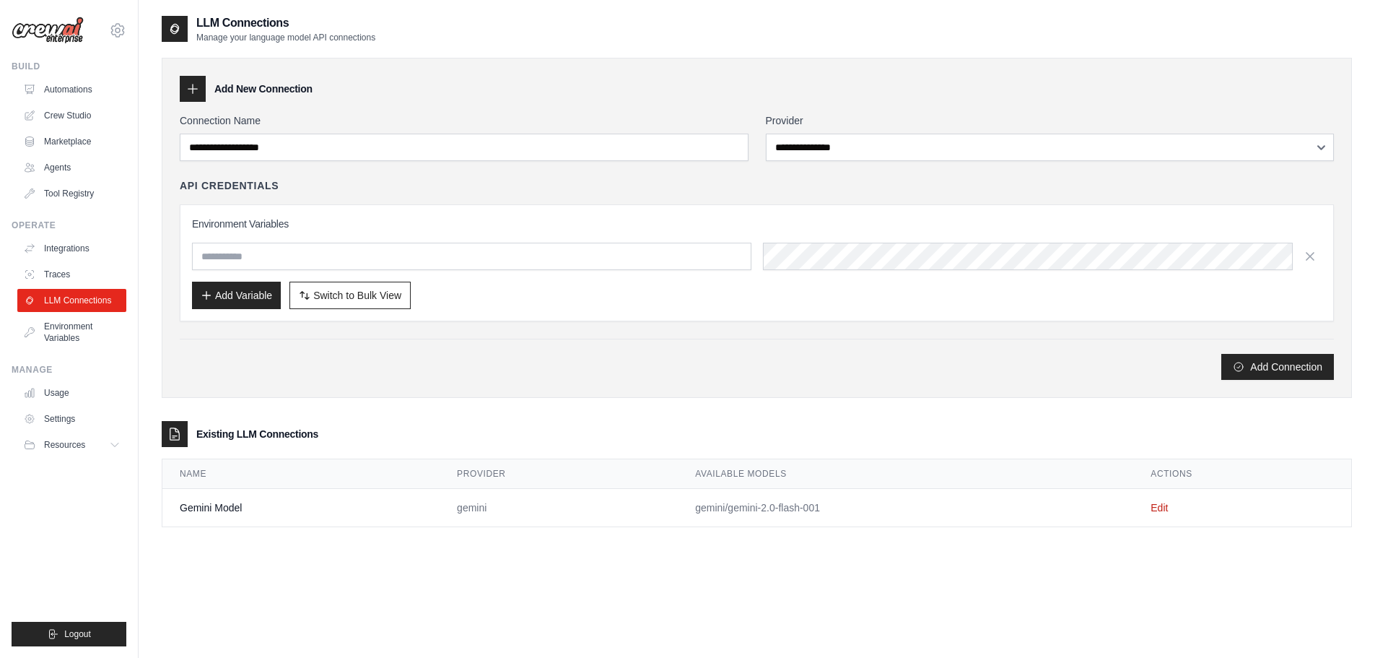
click at [370, 513] on td "Gemini Model" at bounding box center [300, 508] width 277 height 38
click at [1157, 507] on link "Edit" at bounding box center [1159, 508] width 17 height 12
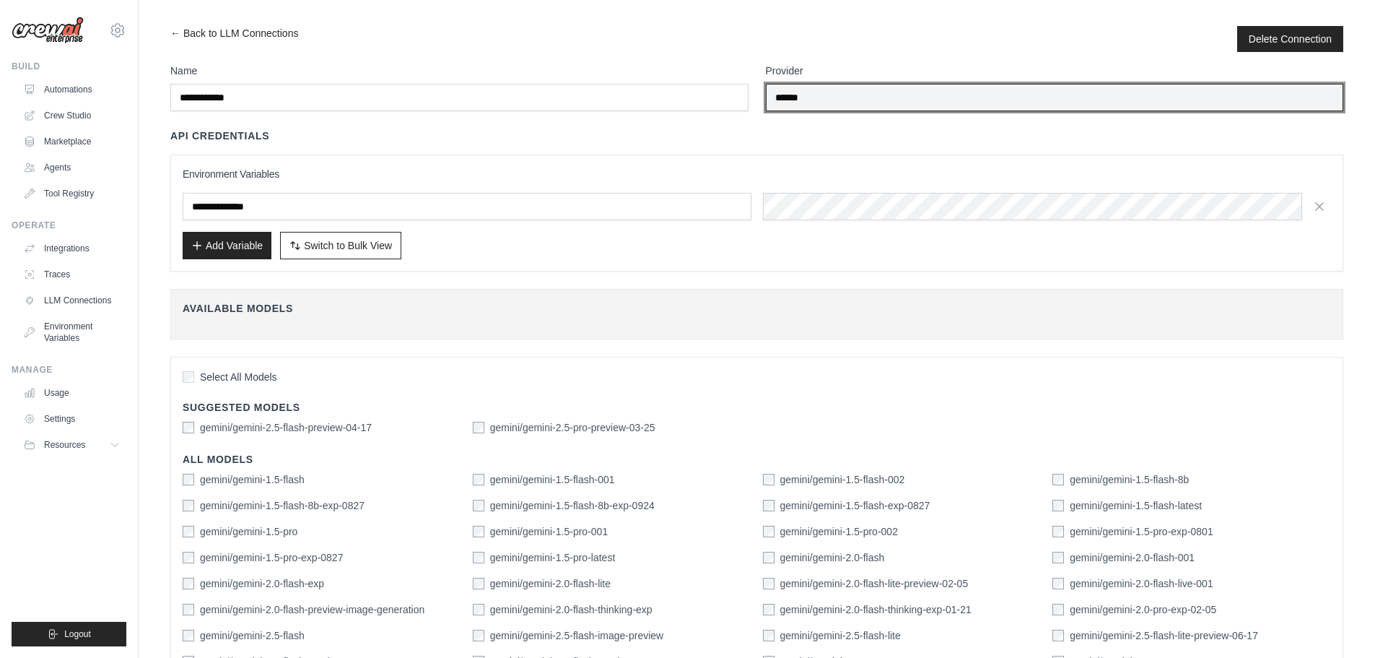
click at [821, 105] on input "******" at bounding box center [1055, 97] width 578 height 27
click at [861, 87] on input "******" at bounding box center [1055, 97] width 578 height 27
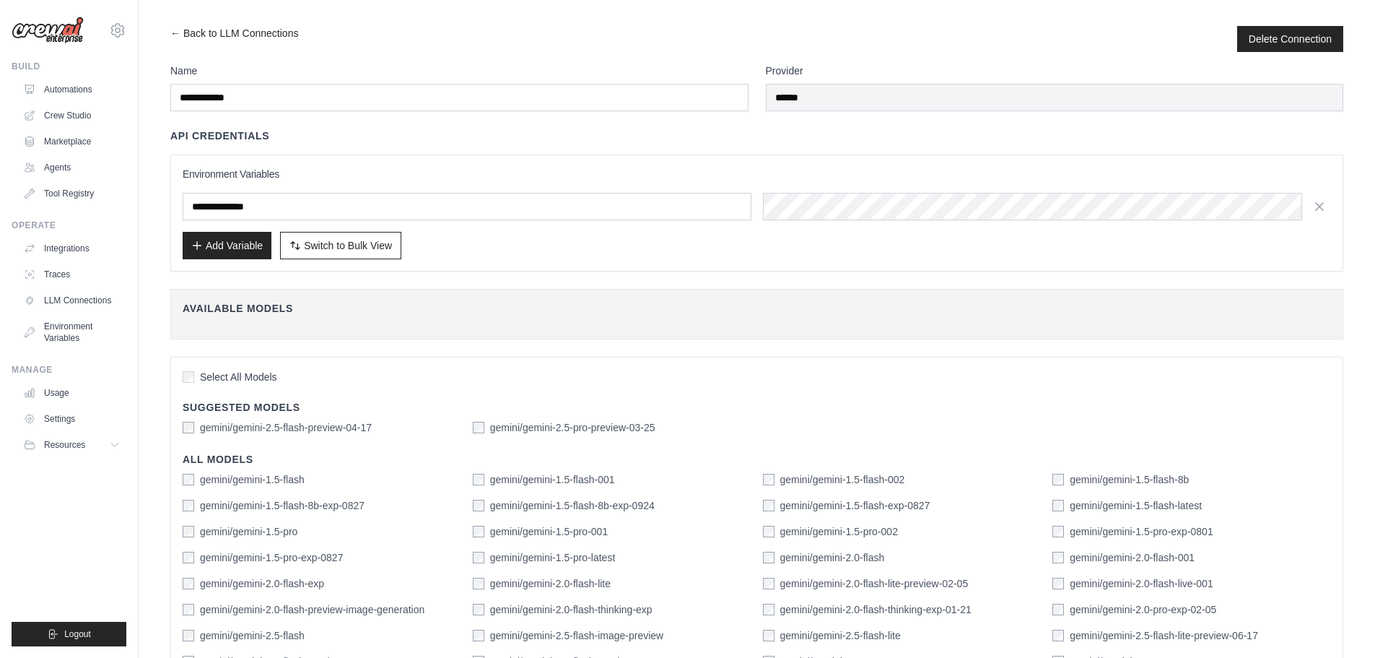
click at [778, 129] on div "API Credentials" at bounding box center [756, 136] width 1173 height 14
click at [235, 247] on button "Add Variable" at bounding box center [227, 244] width 89 height 27
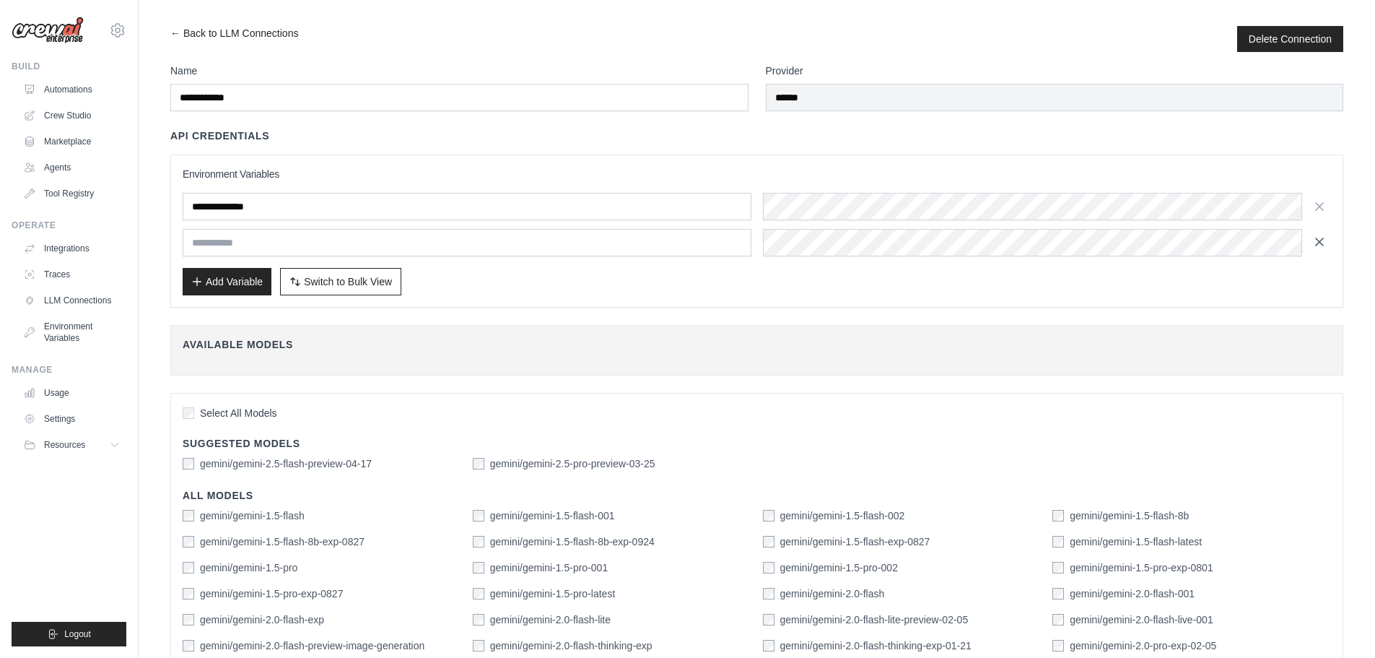
click at [1321, 245] on icon "button" at bounding box center [1320, 242] width 14 height 14
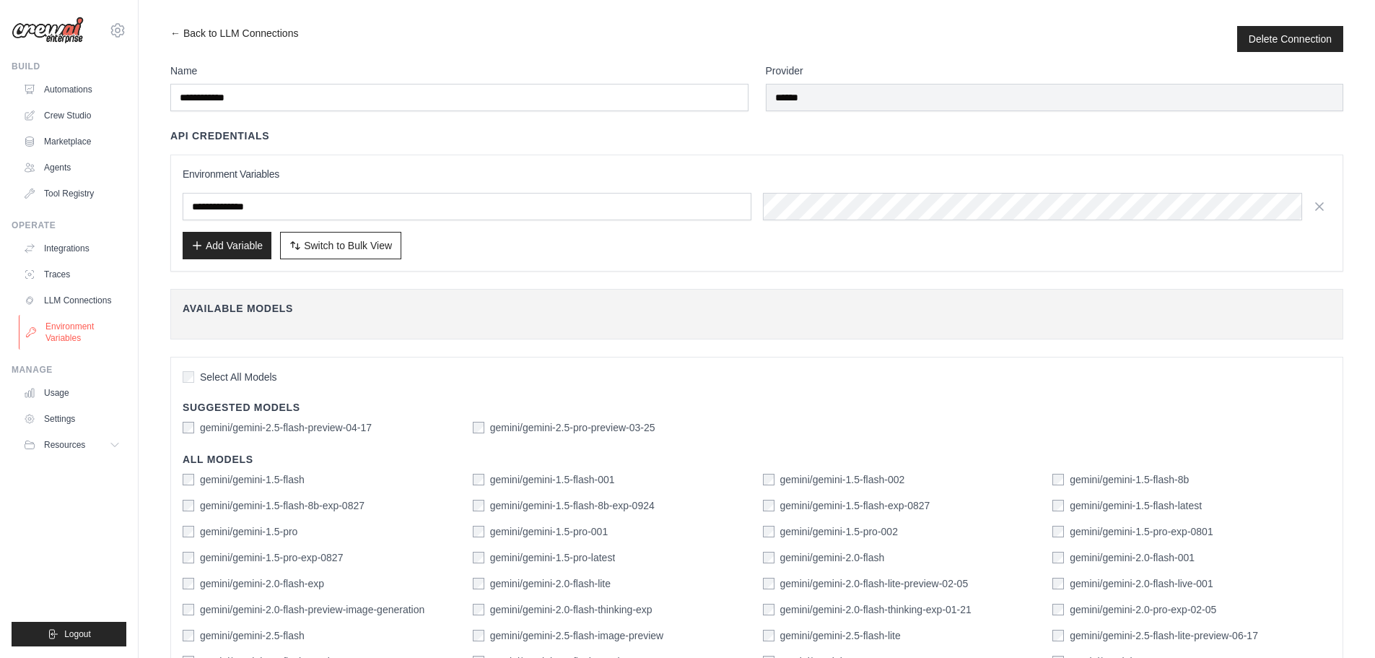
click at [85, 335] on link "Environment Variables" at bounding box center [73, 332] width 109 height 35
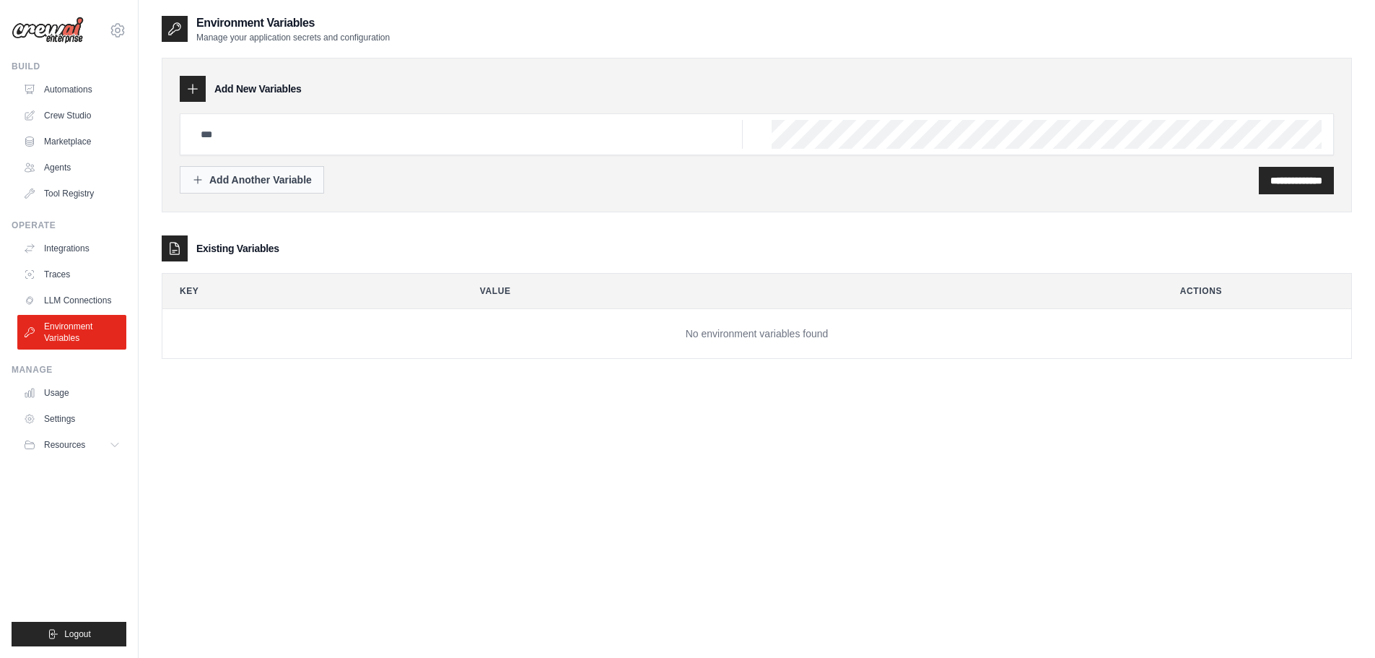
click at [267, 185] on div "Add Another Variable" at bounding box center [252, 180] width 120 height 14
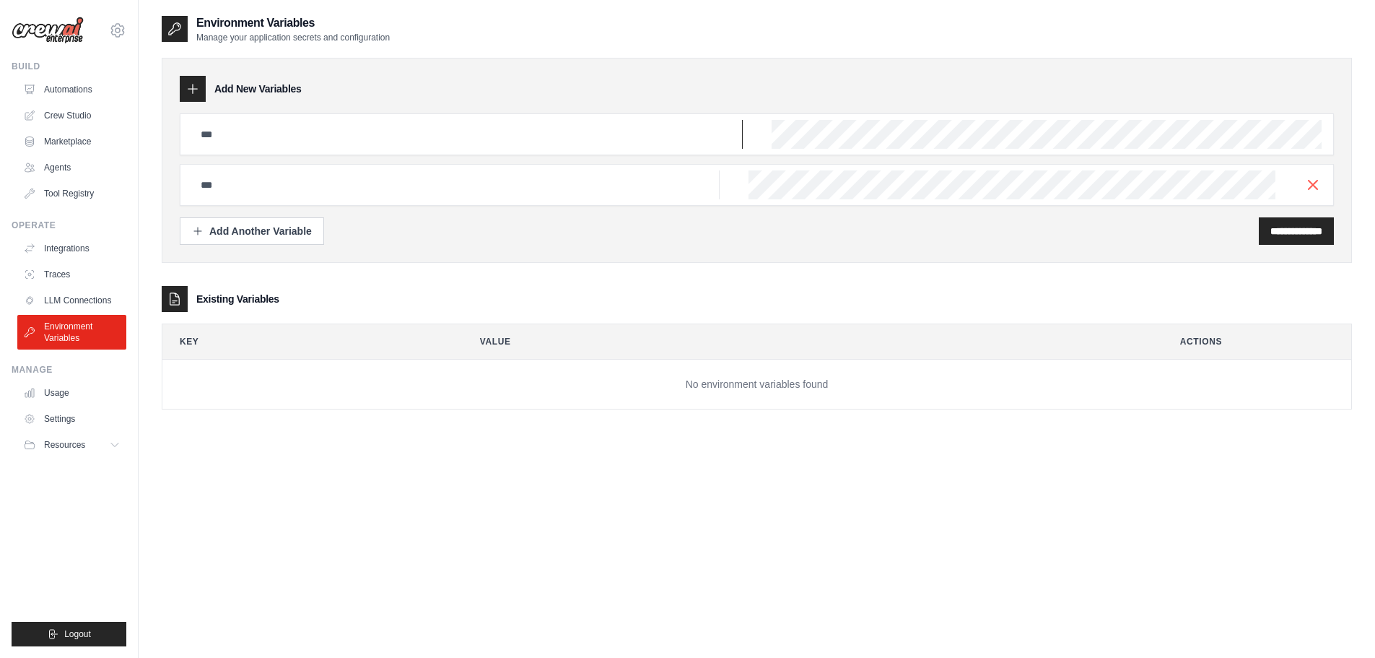
click at [430, 133] on input "text" at bounding box center [467, 134] width 551 height 29
click at [87, 296] on link "LLM Connections" at bounding box center [73, 300] width 109 height 23
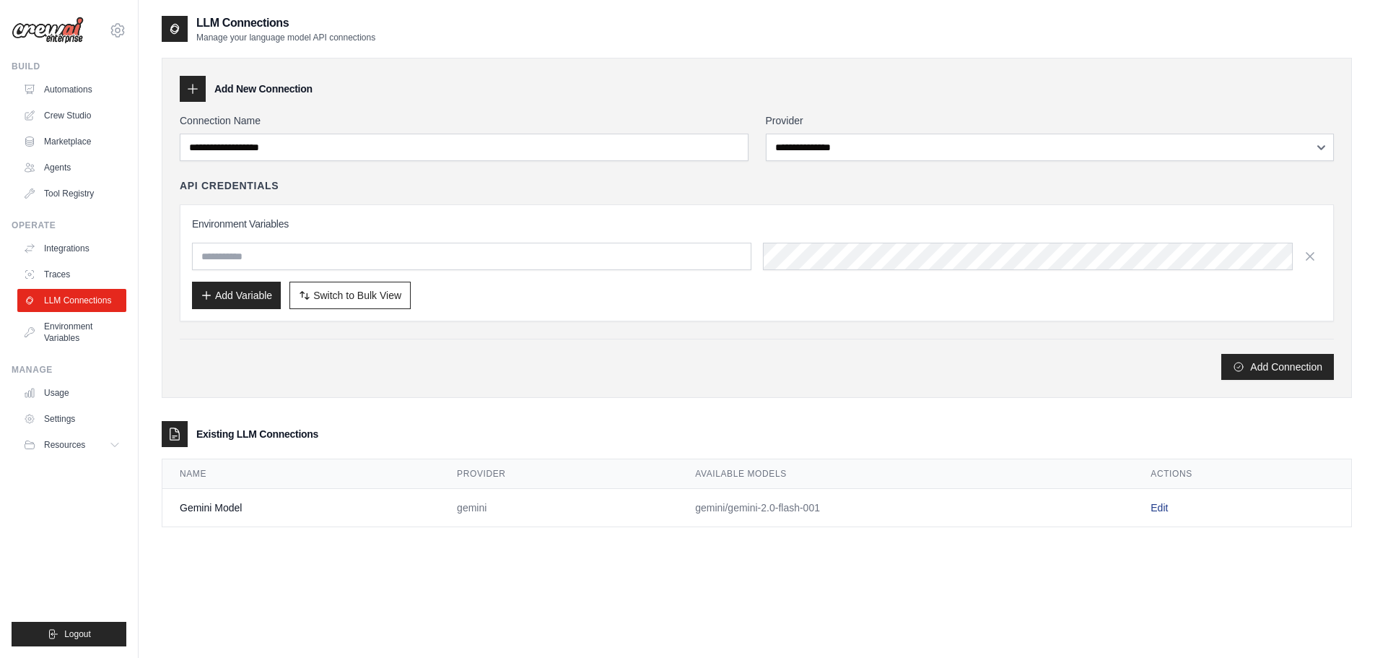
click at [1167, 513] on link "Edit" at bounding box center [1159, 508] width 17 height 12
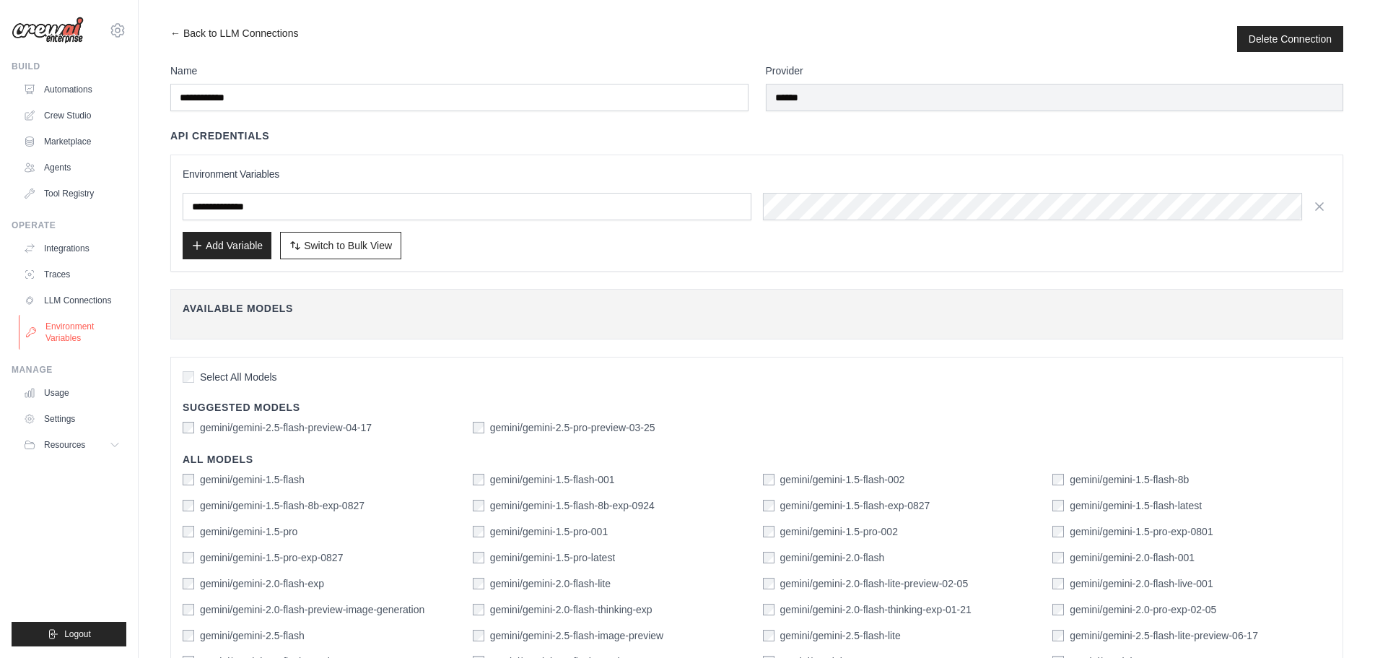
click at [93, 332] on link "Environment Variables" at bounding box center [73, 332] width 109 height 35
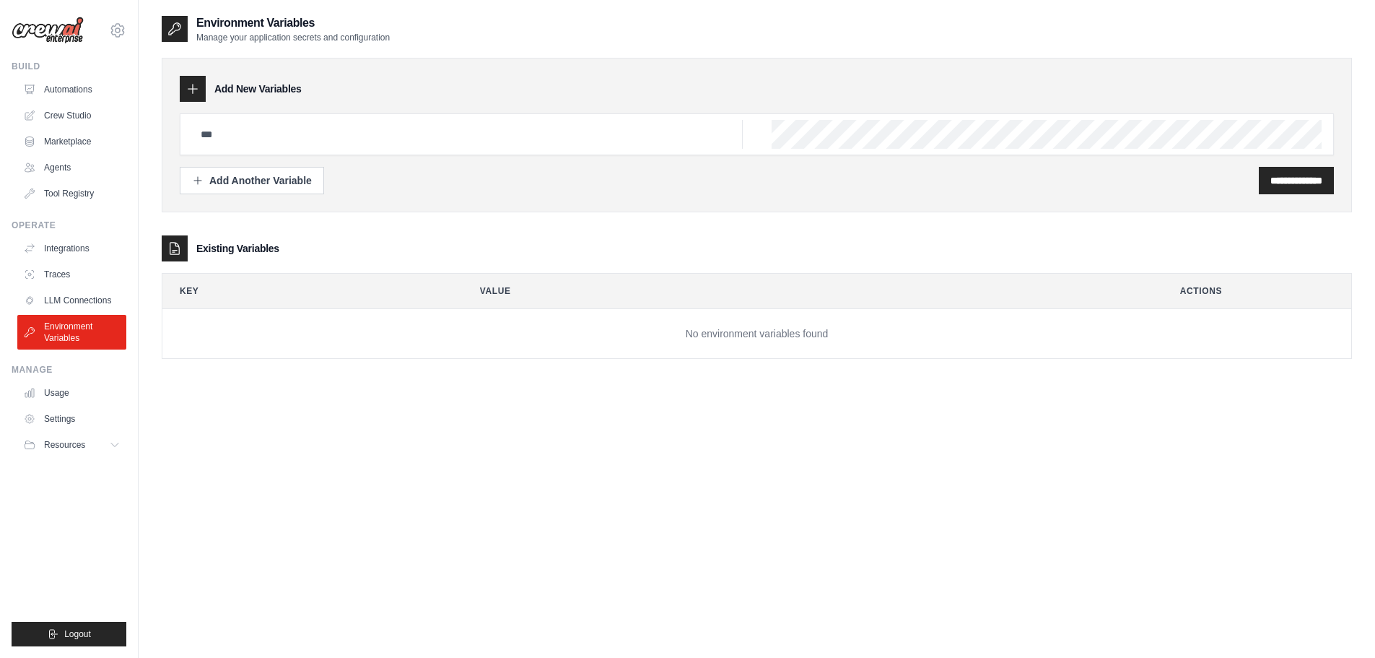
click at [823, 116] on div at bounding box center [757, 134] width 1154 height 42
click at [506, 143] on input "text" at bounding box center [467, 134] width 551 height 29
type input "**********"
click at [1272, 172] on div "**********" at bounding box center [1296, 180] width 75 height 27
click at [1271, 183] on input "**********" at bounding box center [1297, 180] width 52 height 14
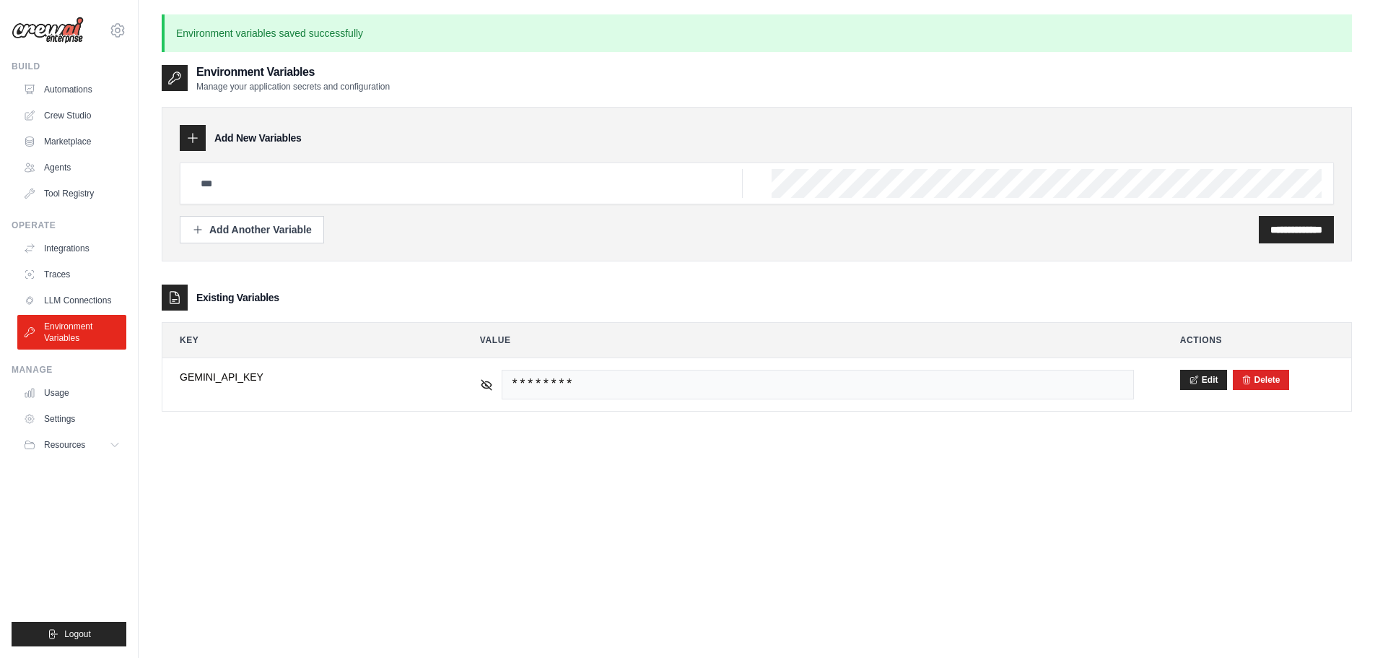
click at [698, 527] on div "**********" at bounding box center [757, 393] width 1191 height 658
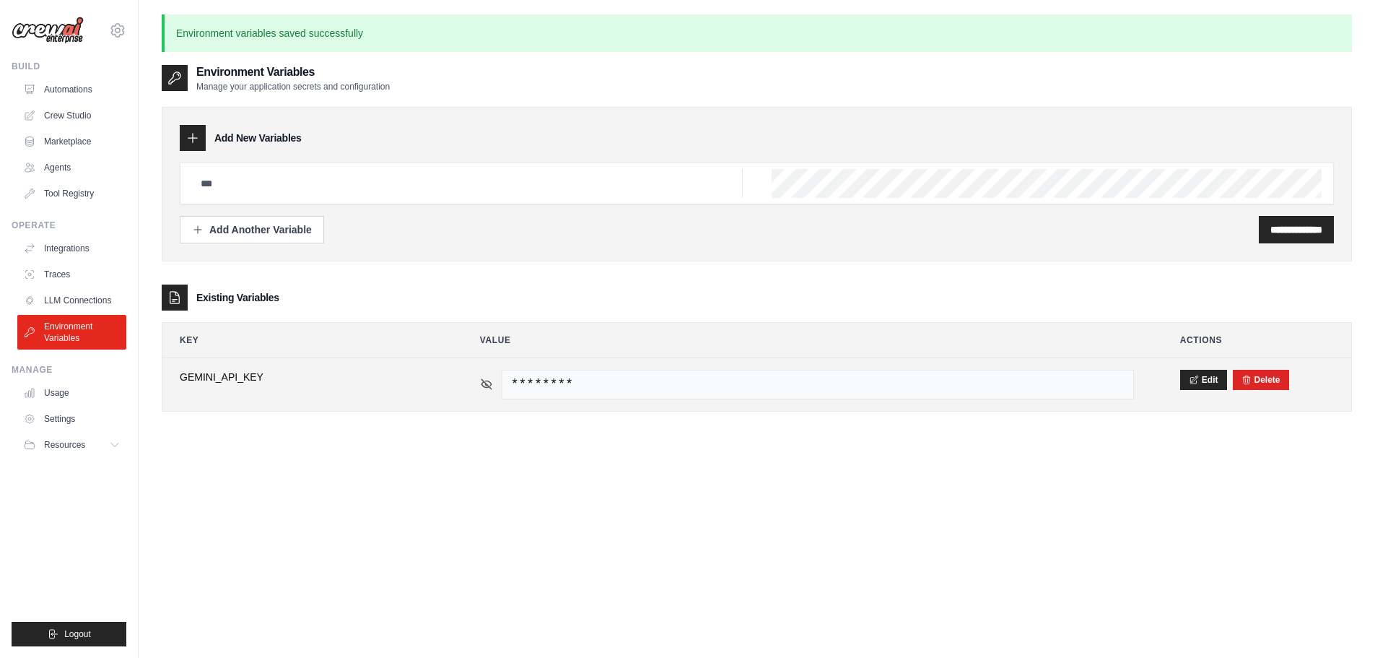
click at [484, 384] on icon at bounding box center [486, 384] width 13 height 13
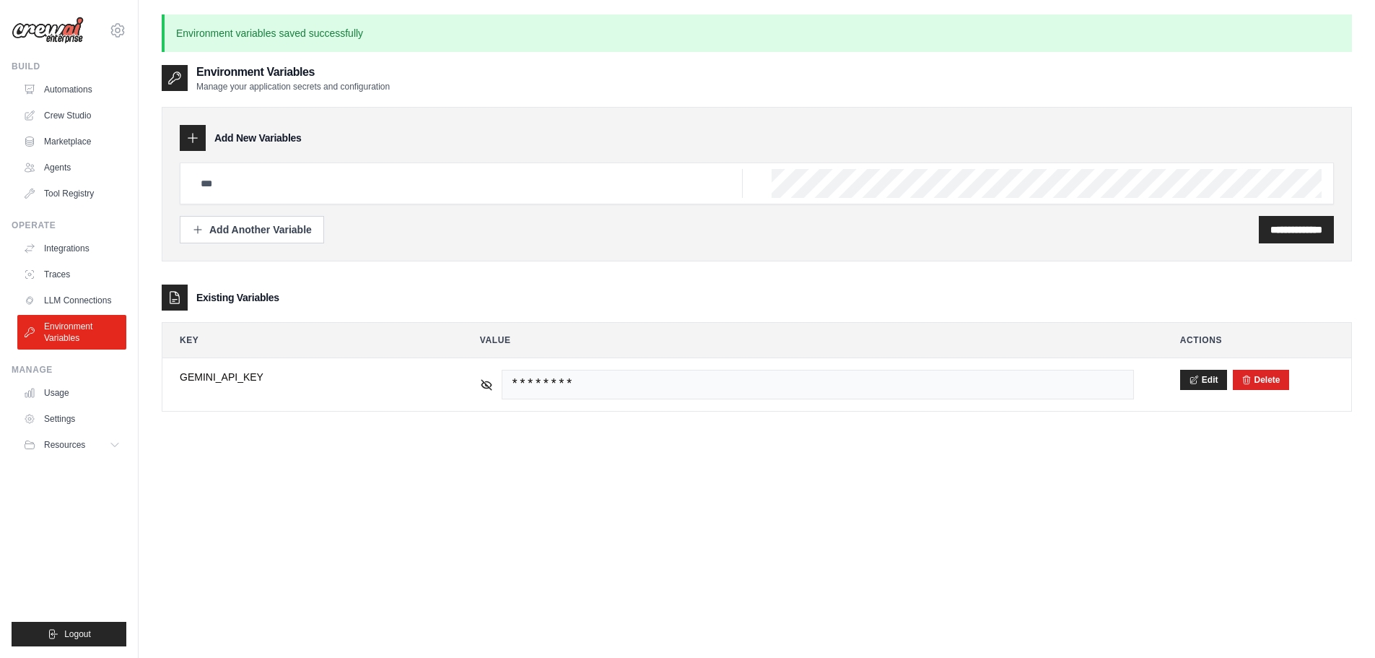
click at [446, 485] on div "**********" at bounding box center [757, 393] width 1191 height 658
click at [84, 300] on link "LLM Connections" at bounding box center [73, 300] width 109 height 23
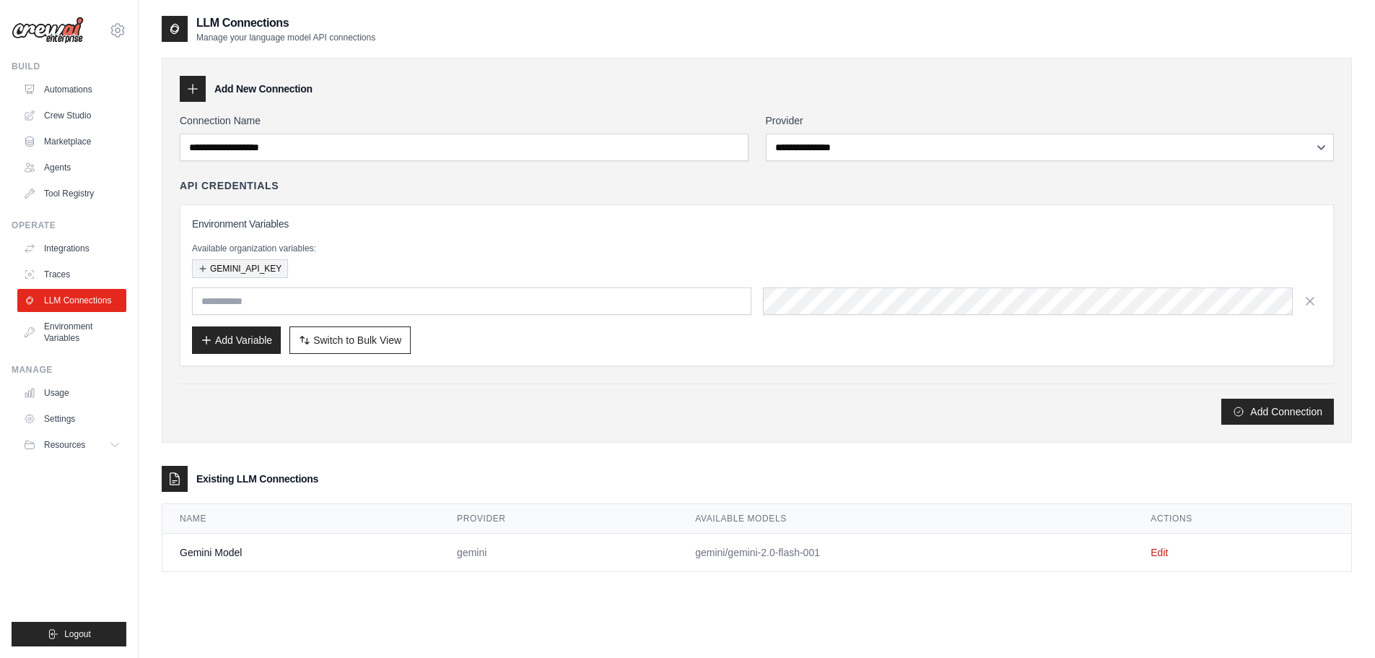
click at [204, 274] on button "GEMINI_API_KEY" at bounding box center [240, 268] width 96 height 19
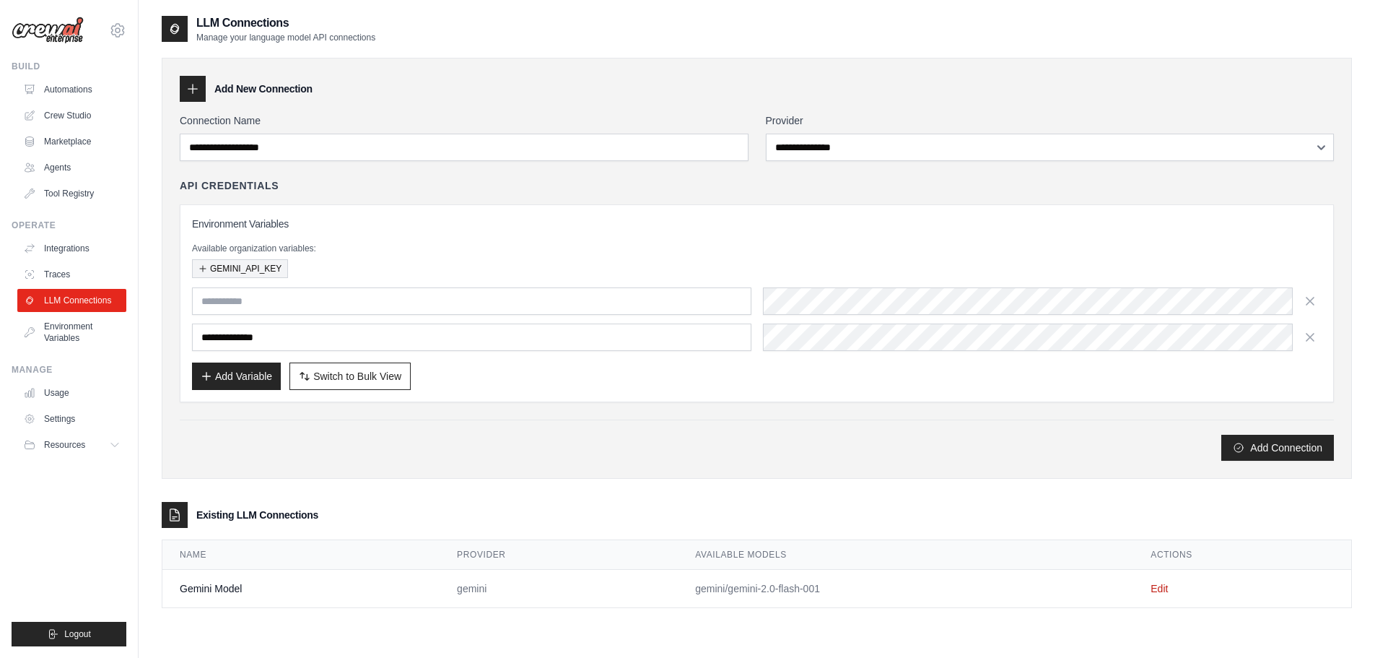
click at [251, 270] on button "GEMINI_API_KEY" at bounding box center [240, 268] width 96 height 19
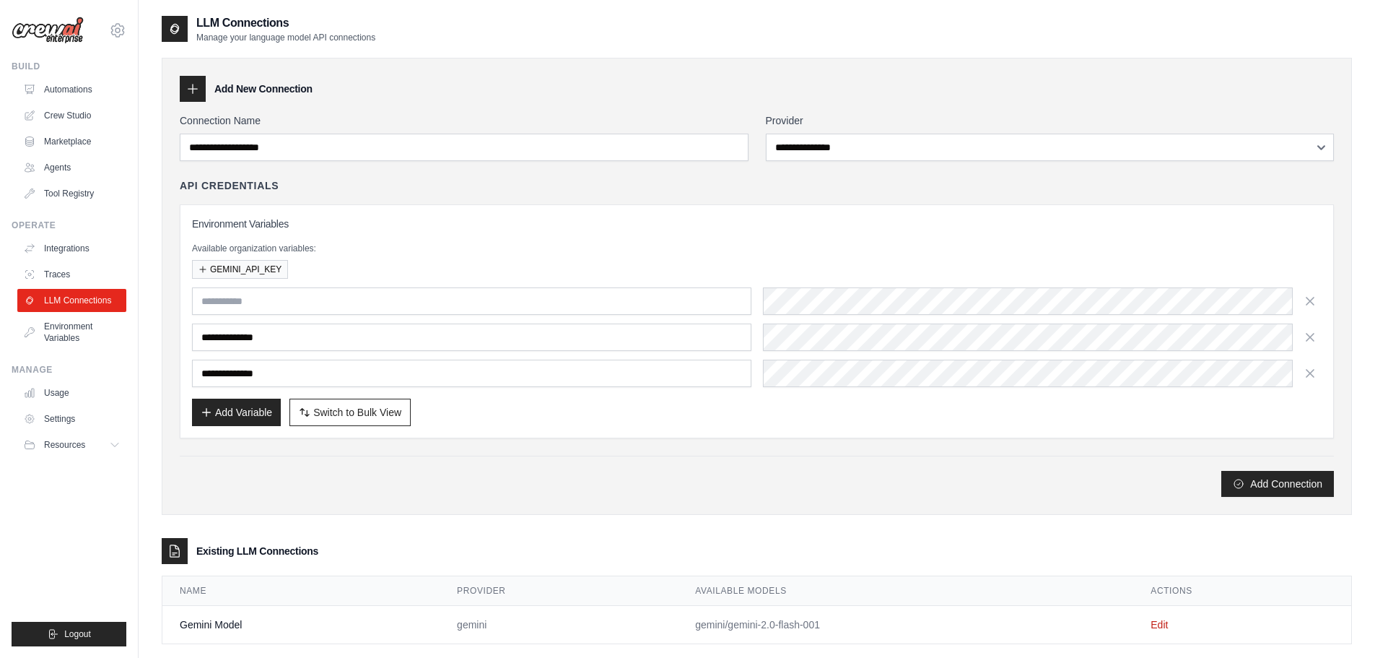
click at [1312, 361] on div at bounding box center [1043, 373] width 560 height 27
click at [1314, 371] on icon "button" at bounding box center [1310, 372] width 14 height 14
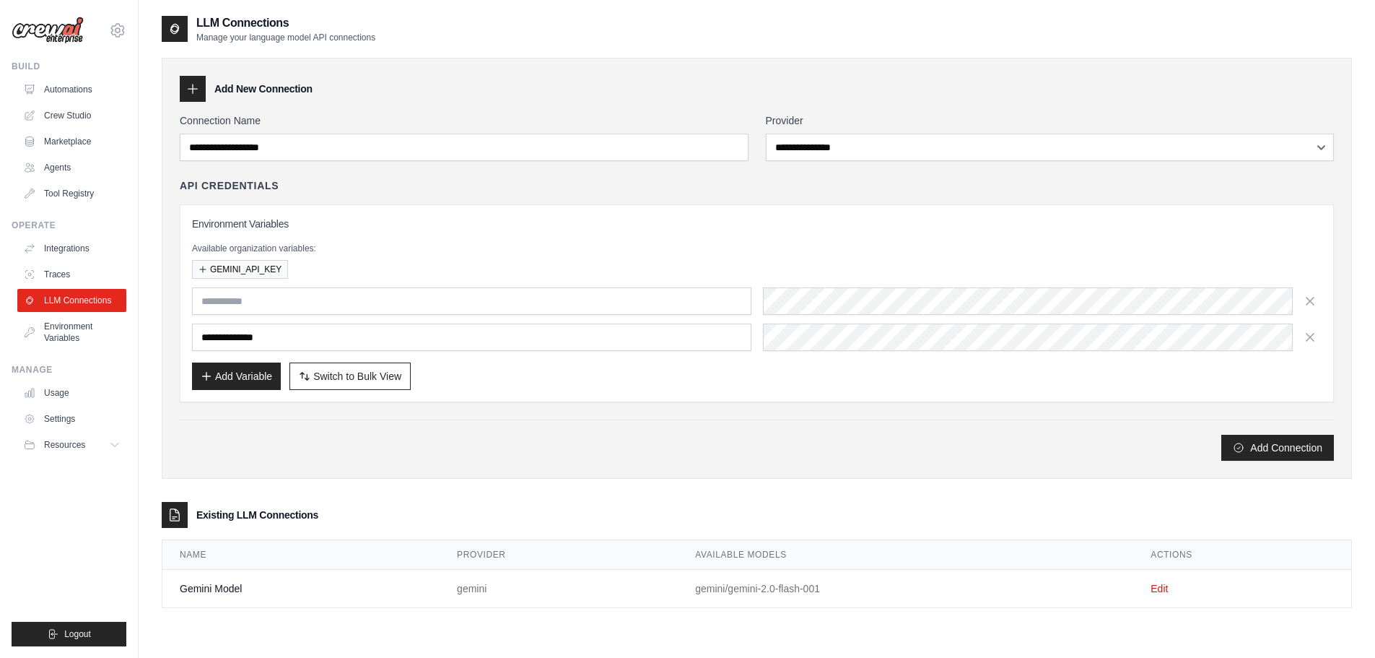
click at [1310, 354] on div "**********" at bounding box center [757, 303] width 1130 height 173
click at [1306, 338] on icon "button" at bounding box center [1310, 336] width 14 height 14
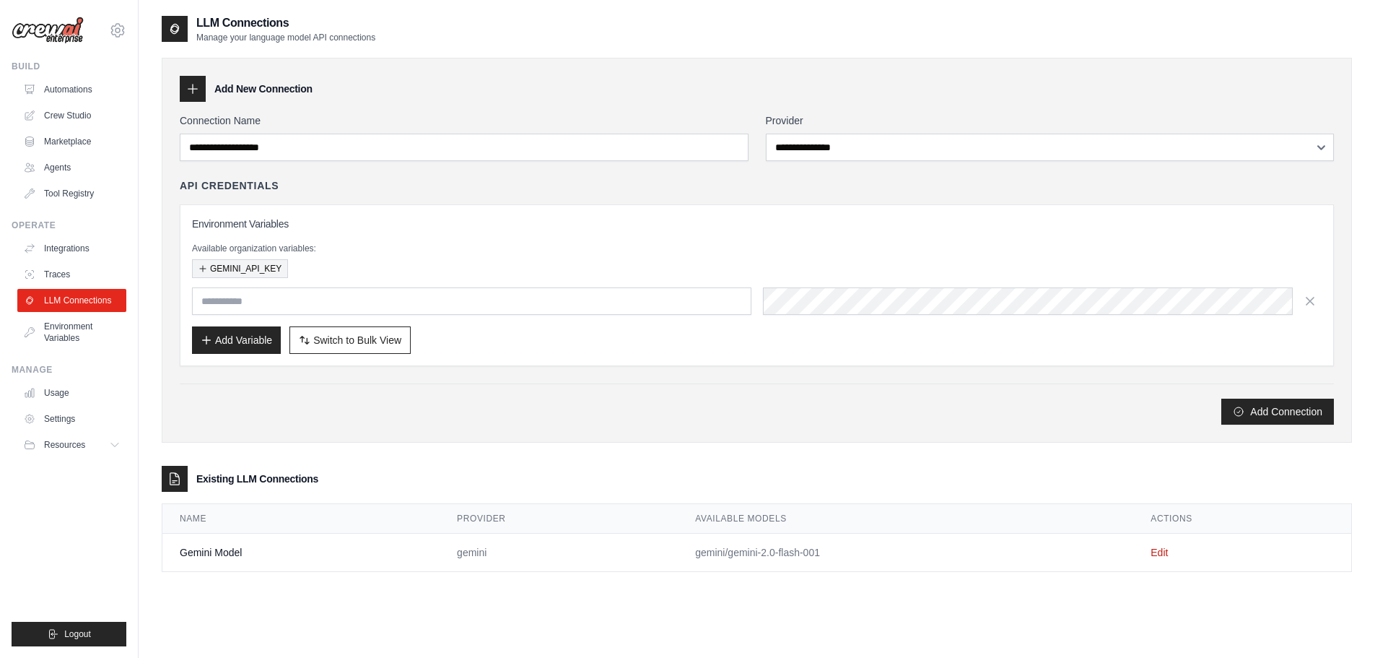
click at [199, 266] on icon "button" at bounding box center [203, 268] width 9 height 9
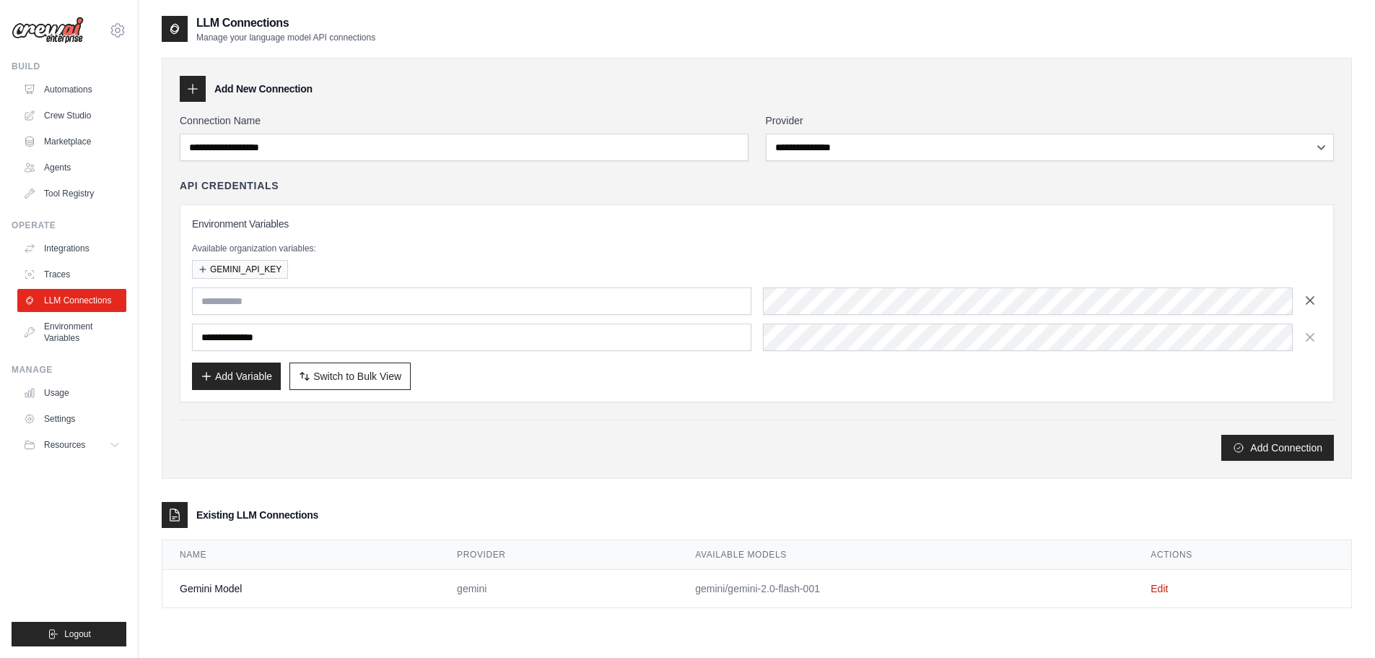
click at [1317, 306] on icon "button" at bounding box center [1310, 300] width 14 height 14
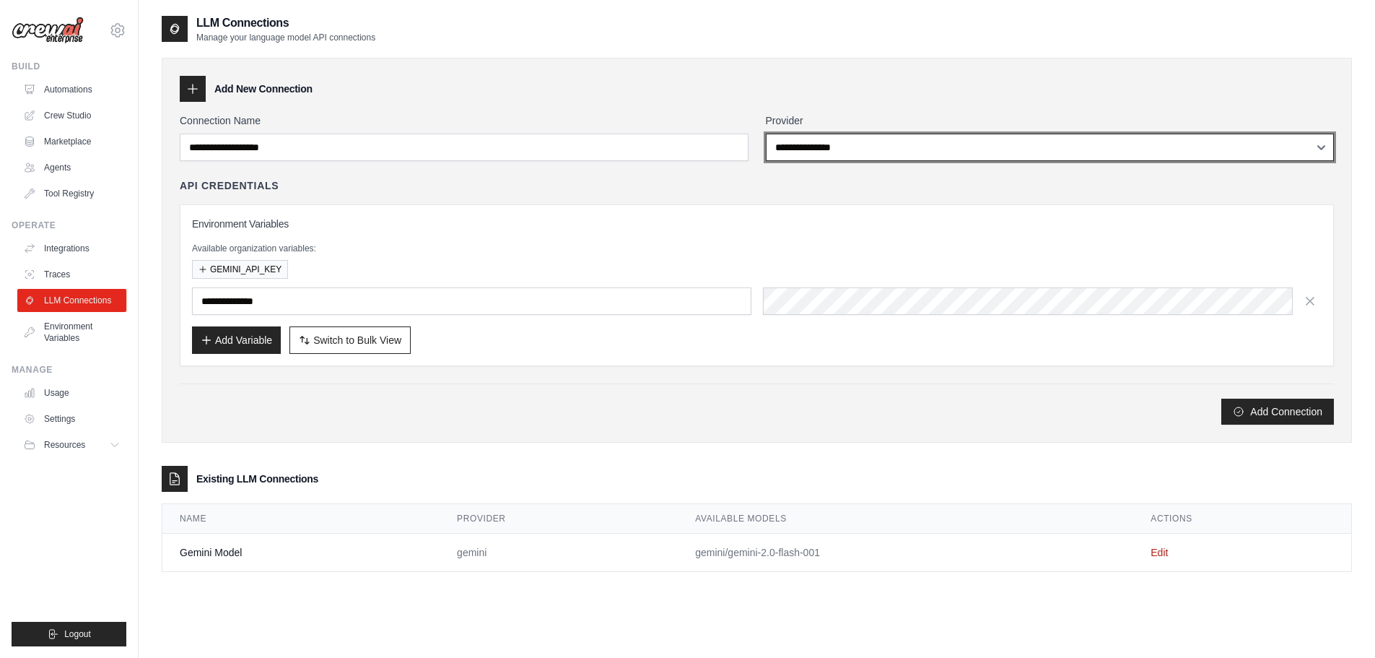
click at [1011, 152] on select "**********" at bounding box center [1050, 147] width 569 height 27
select select "******"
click at [766, 134] on select "**********" at bounding box center [1050, 147] width 569 height 27
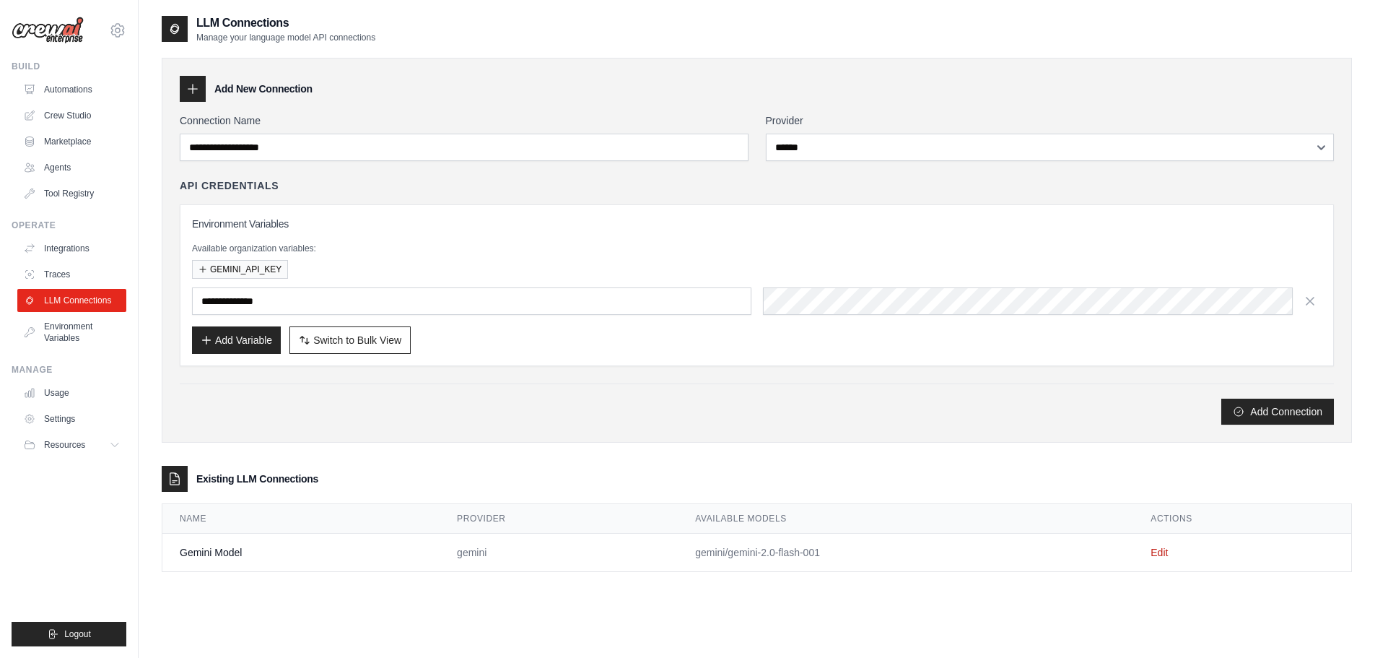
click at [866, 232] on div "**********" at bounding box center [757, 285] width 1130 height 137
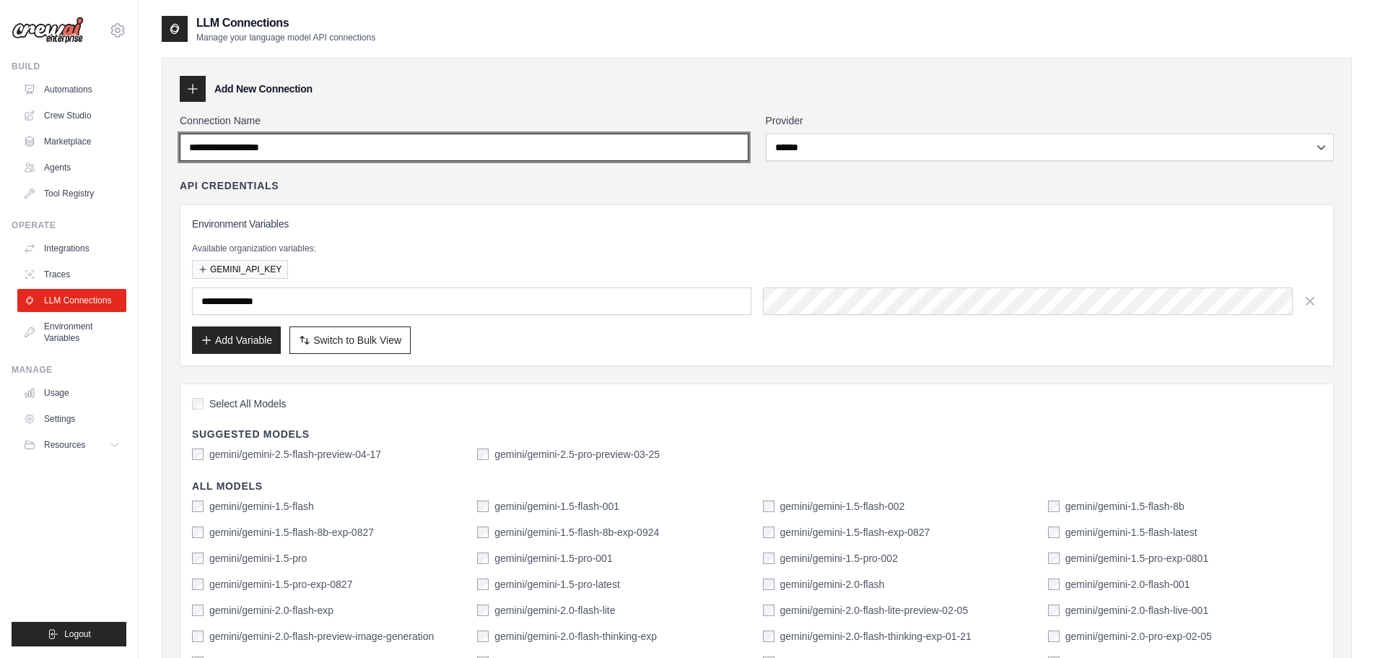
drag, startPoint x: 315, startPoint y: 147, endPoint x: 305, endPoint y: 147, distance: 10.1
click at [305, 147] on input "Connection Name" at bounding box center [464, 147] width 569 height 27
click at [193, 150] on input "Connection Name" at bounding box center [464, 147] width 569 height 27
click at [206, 144] on input "Connection Name" at bounding box center [464, 147] width 569 height 27
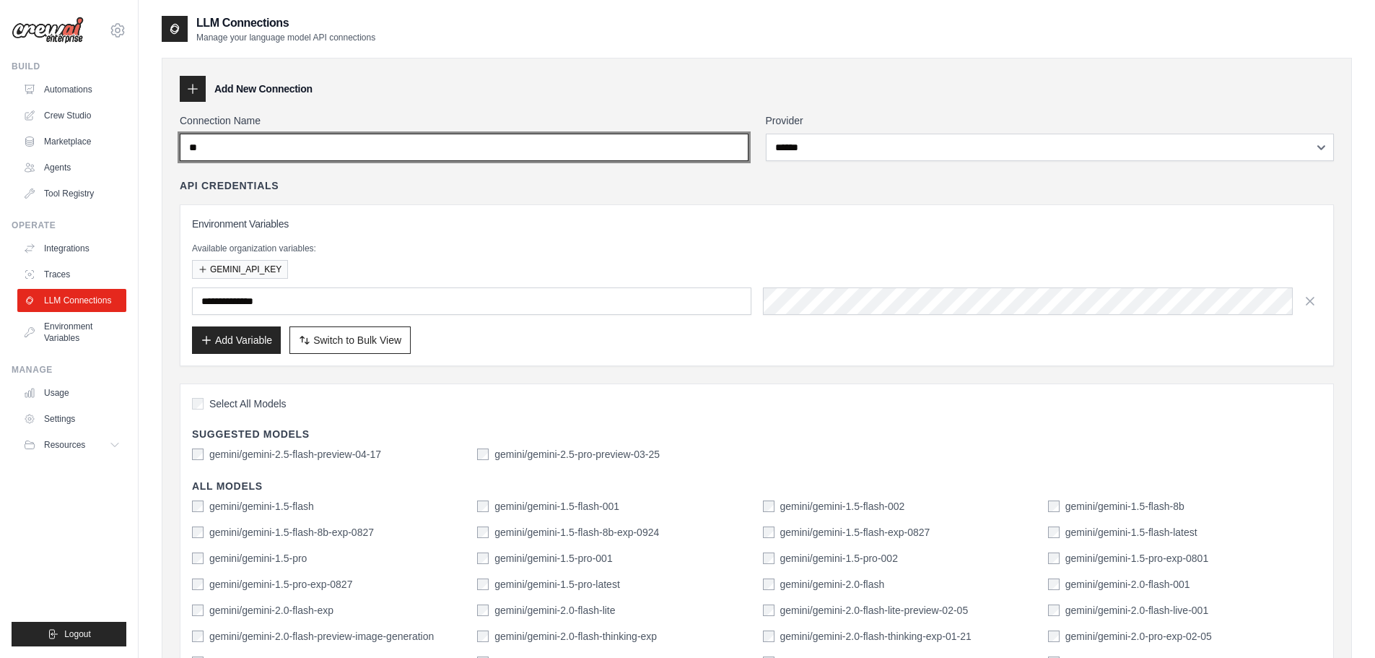
type input "*"
type input "**********"
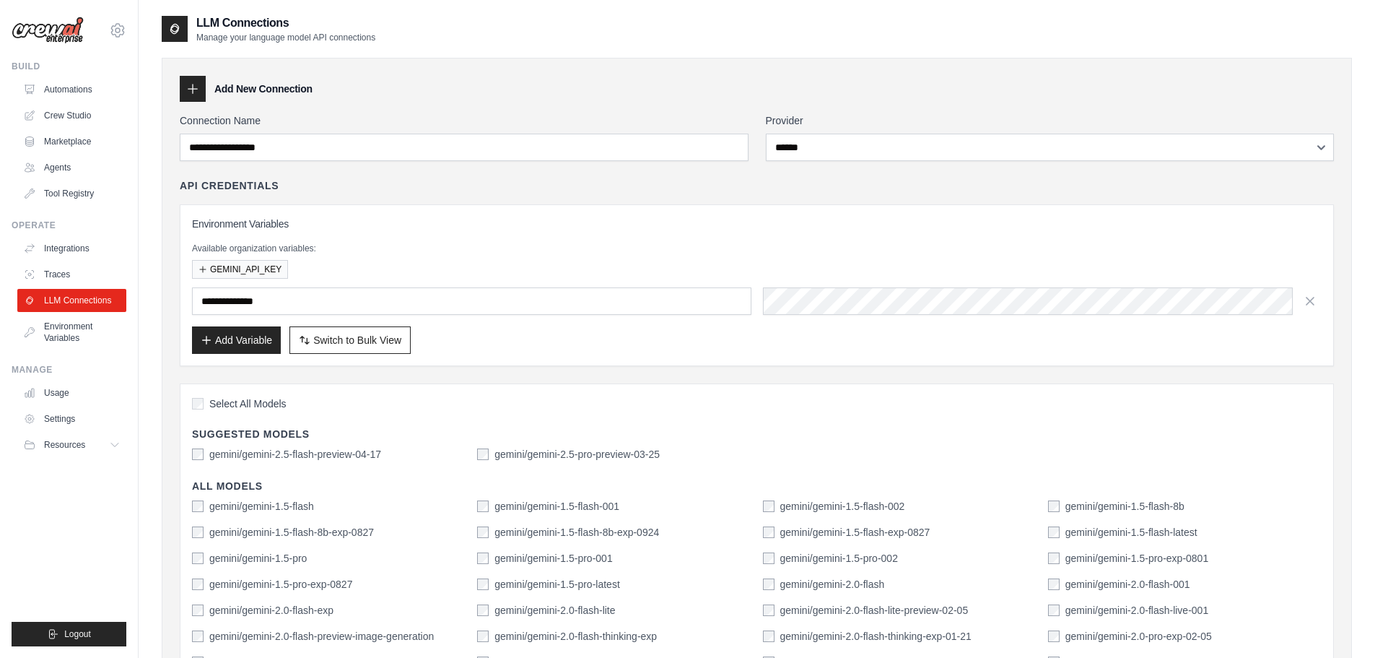
click at [453, 261] on div "GEMINI_API_KEY" at bounding box center [757, 269] width 1130 height 19
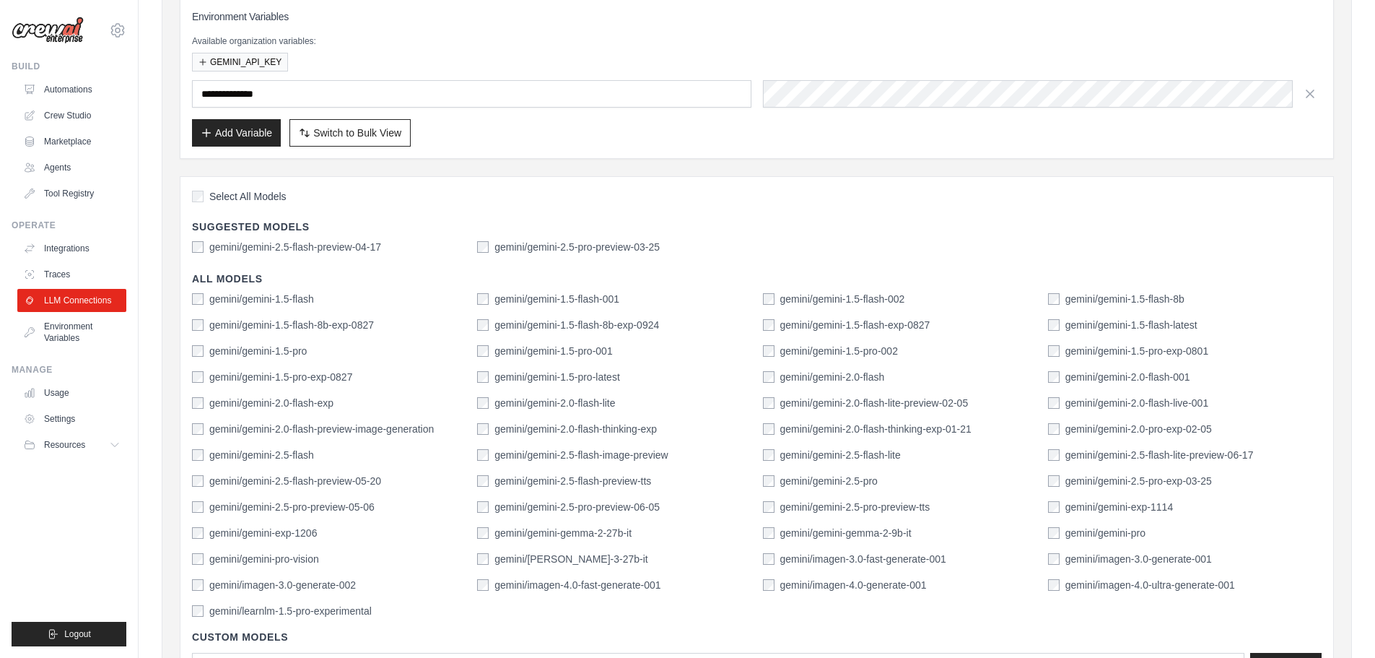
scroll to position [217, 0]
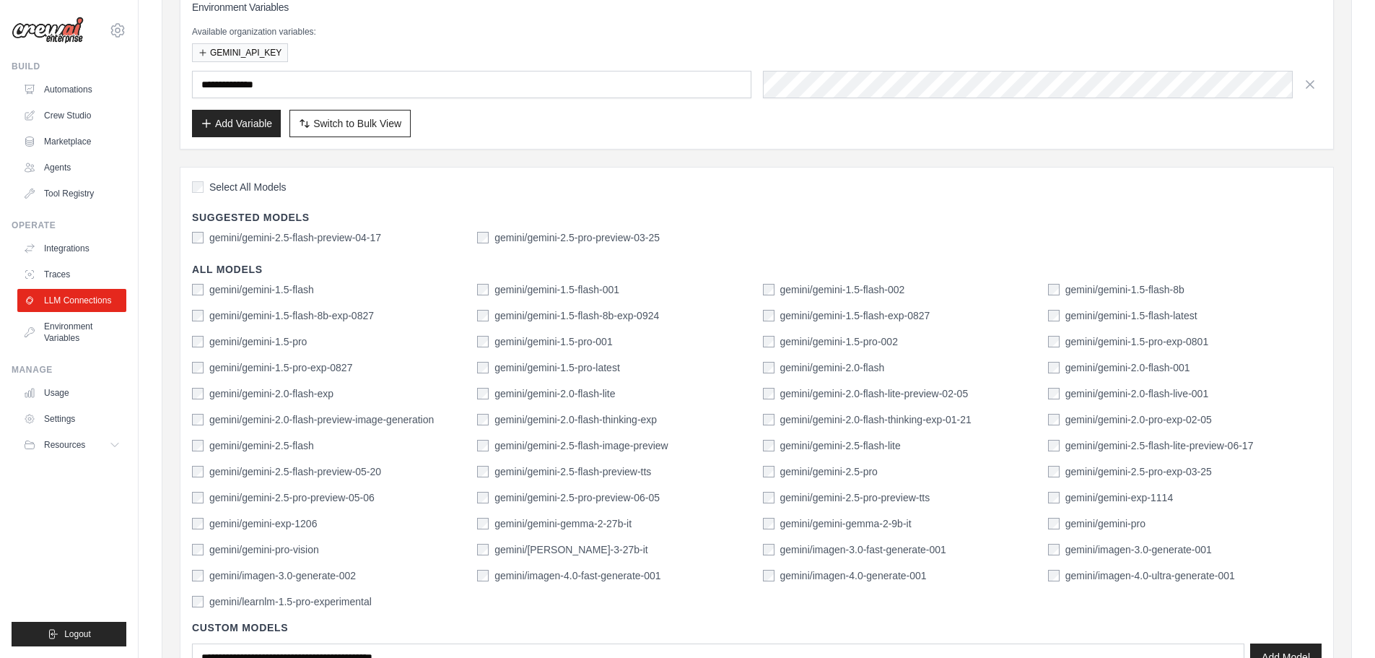
click at [1062, 365] on div "gemini/gemini-2.0-flash-001" at bounding box center [1119, 367] width 142 height 14
click at [1061, 365] on div "gemini/gemini-2.0-flash-001" at bounding box center [1119, 367] width 142 height 14
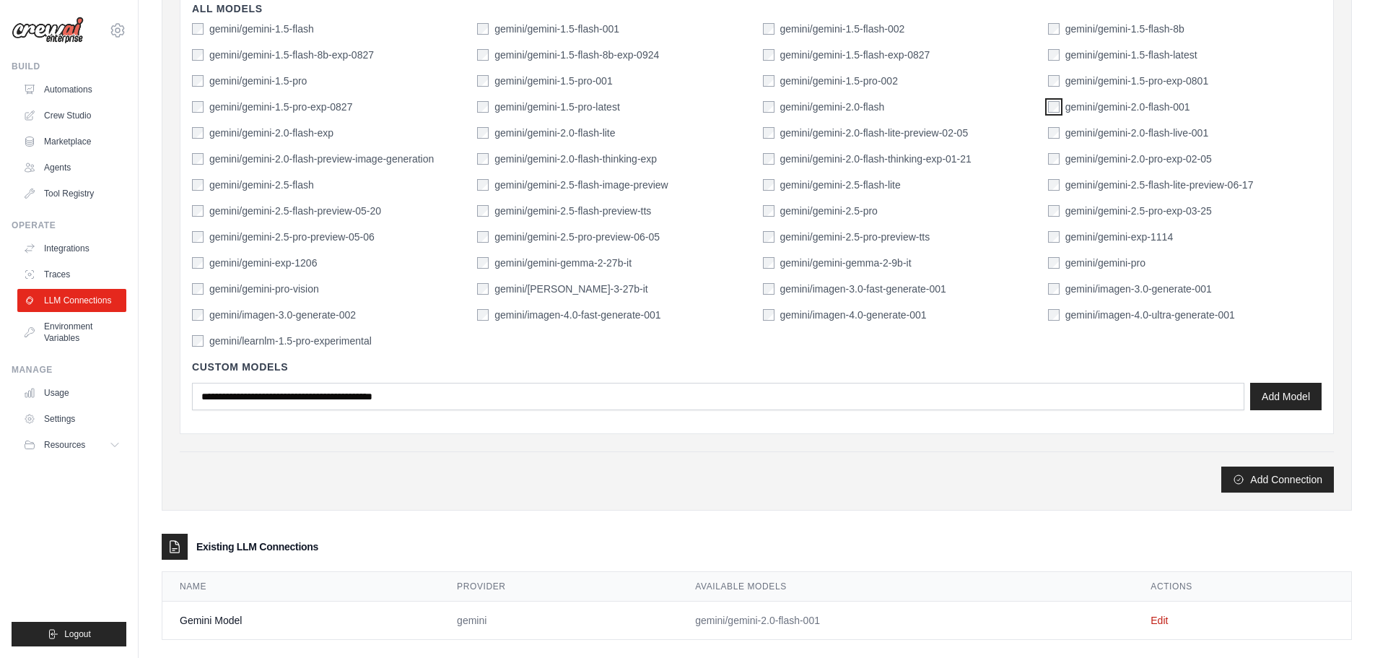
scroll to position [497, 0]
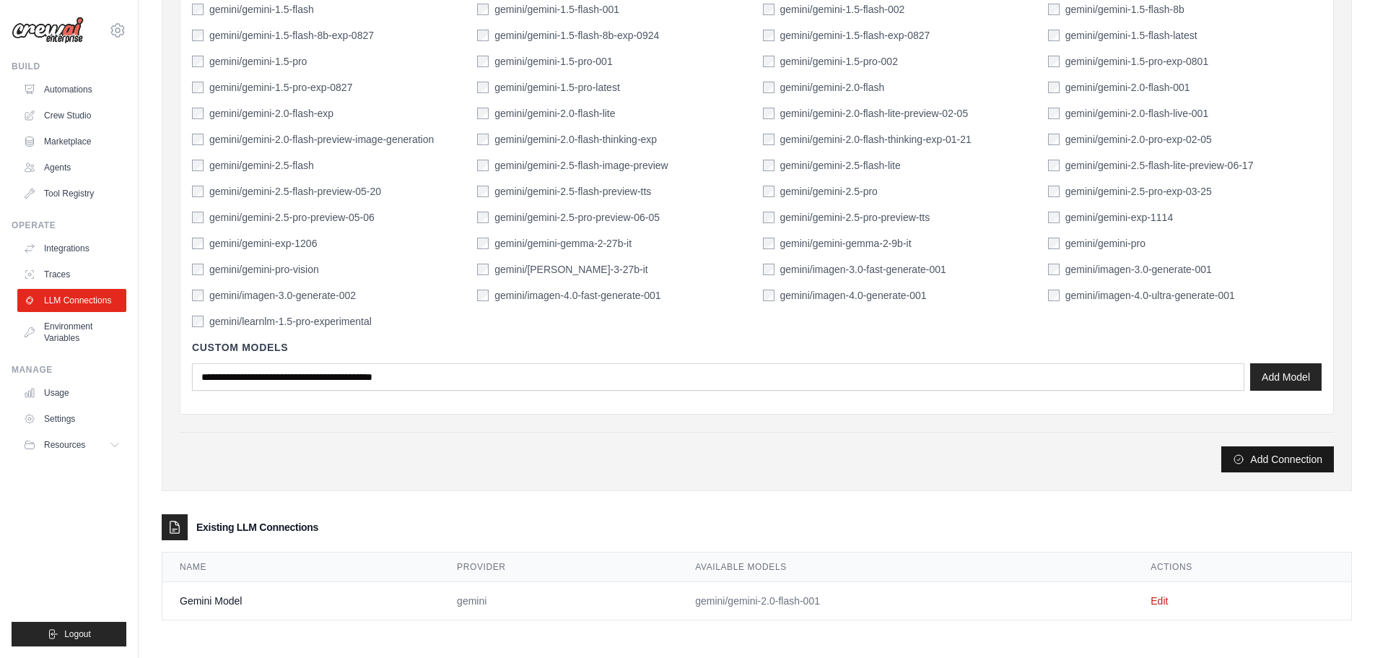
click at [1266, 464] on button "Add Connection" at bounding box center [1278, 459] width 113 height 26
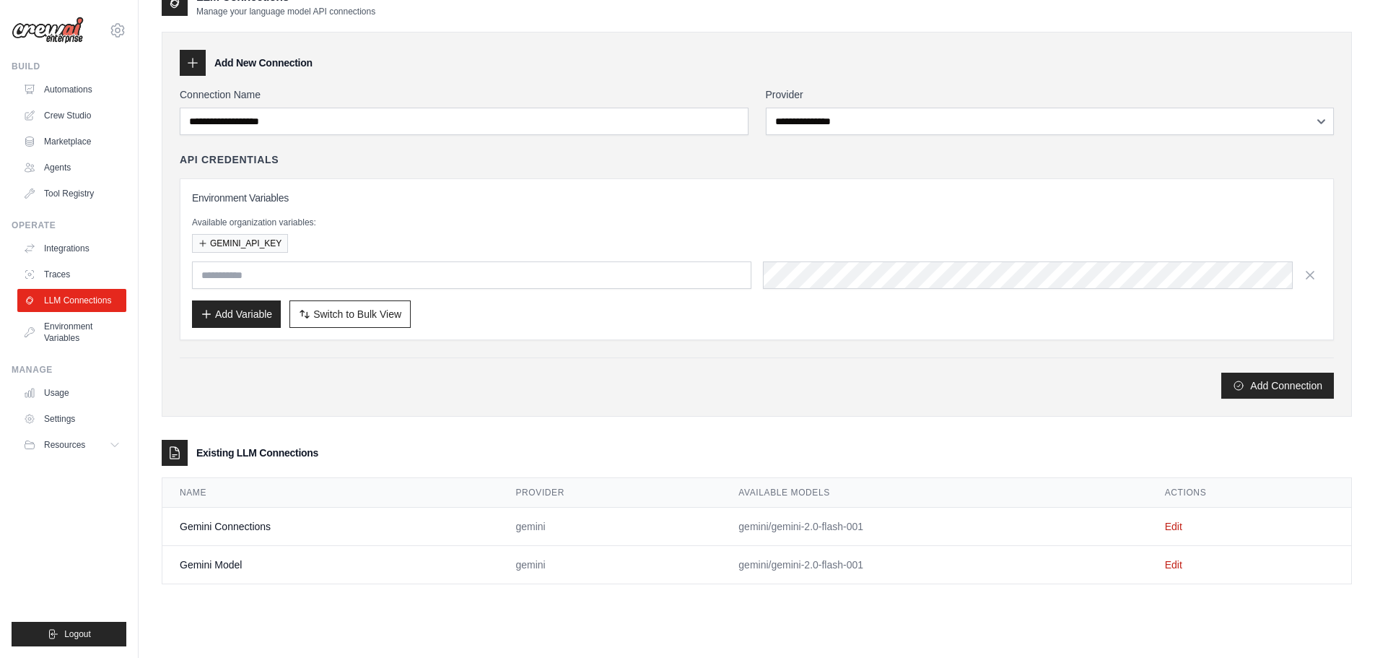
scroll to position [78, 0]
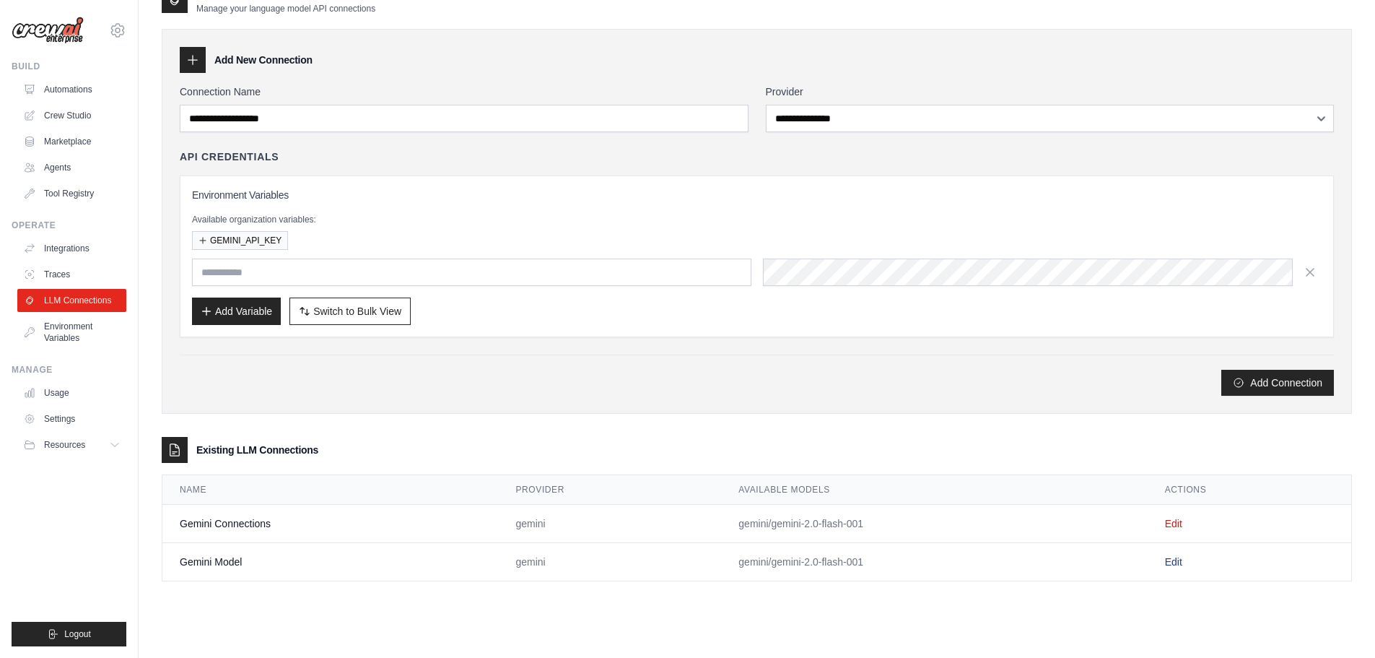
click at [1169, 567] on link "Edit" at bounding box center [1173, 562] width 17 height 12
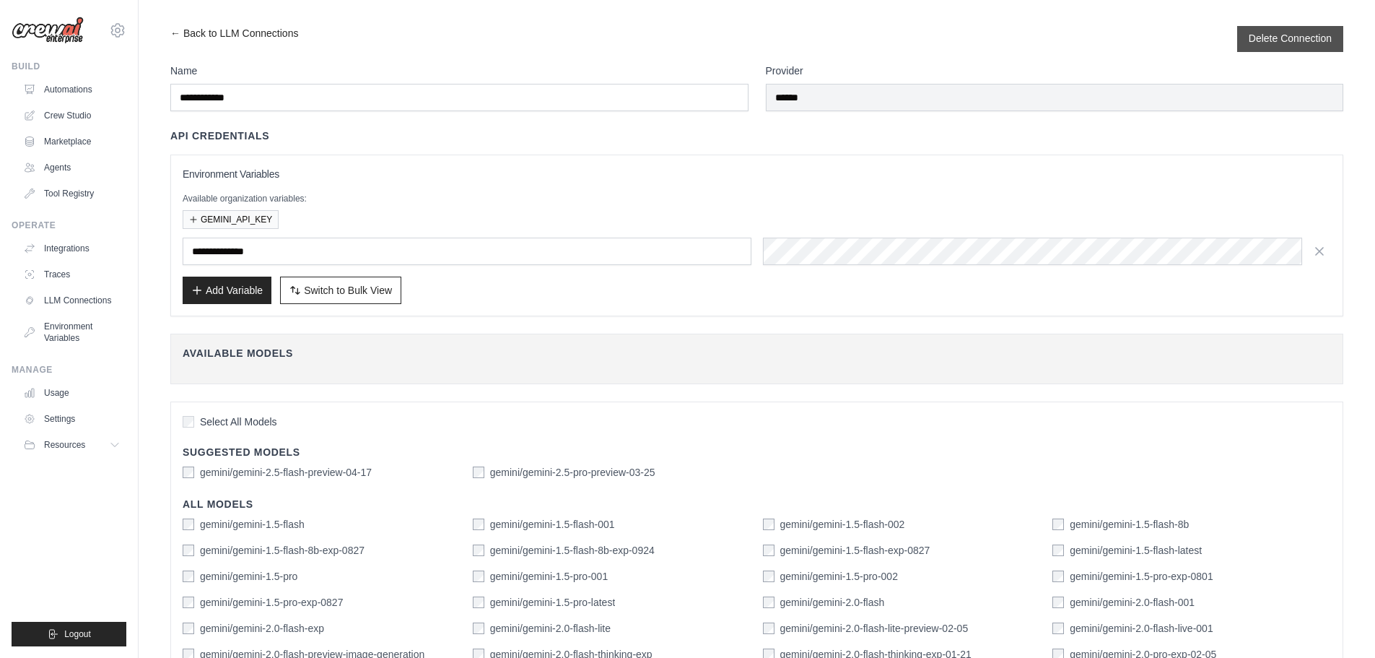
click at [1292, 40] on button "Delete Connection" at bounding box center [1290, 38] width 83 height 14
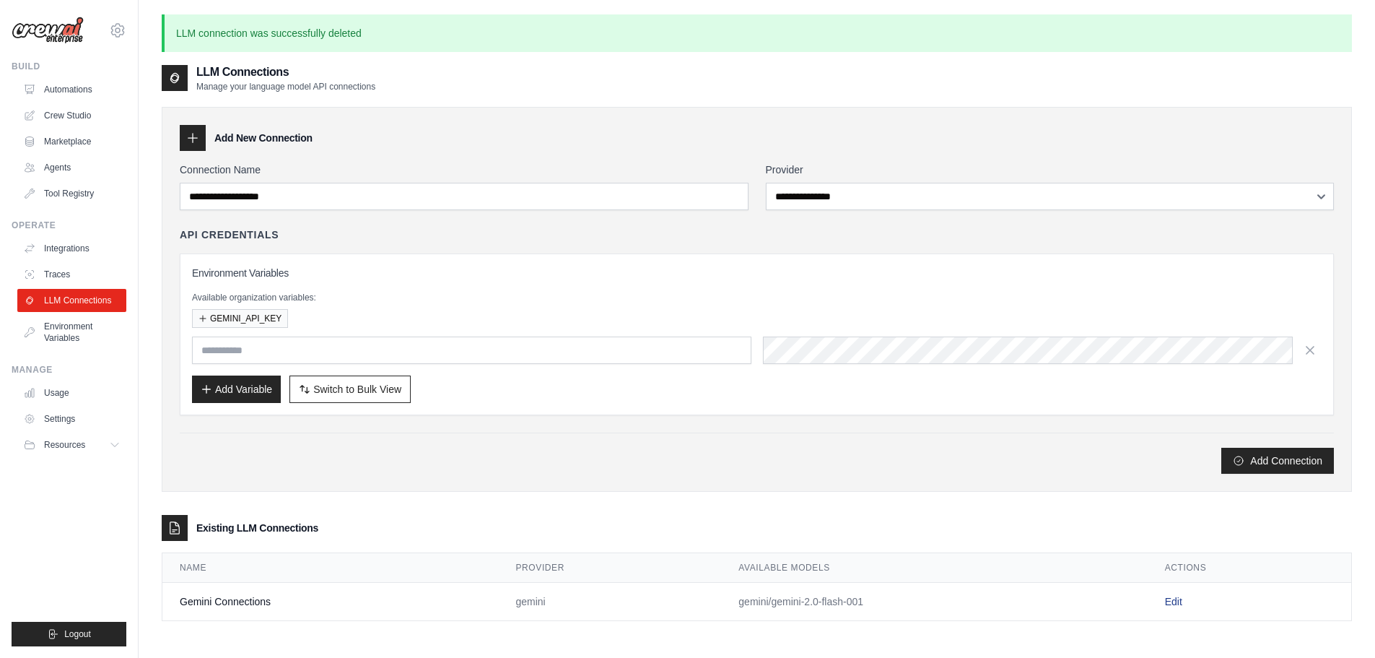
click at [1178, 600] on link "Edit" at bounding box center [1173, 602] width 17 height 12
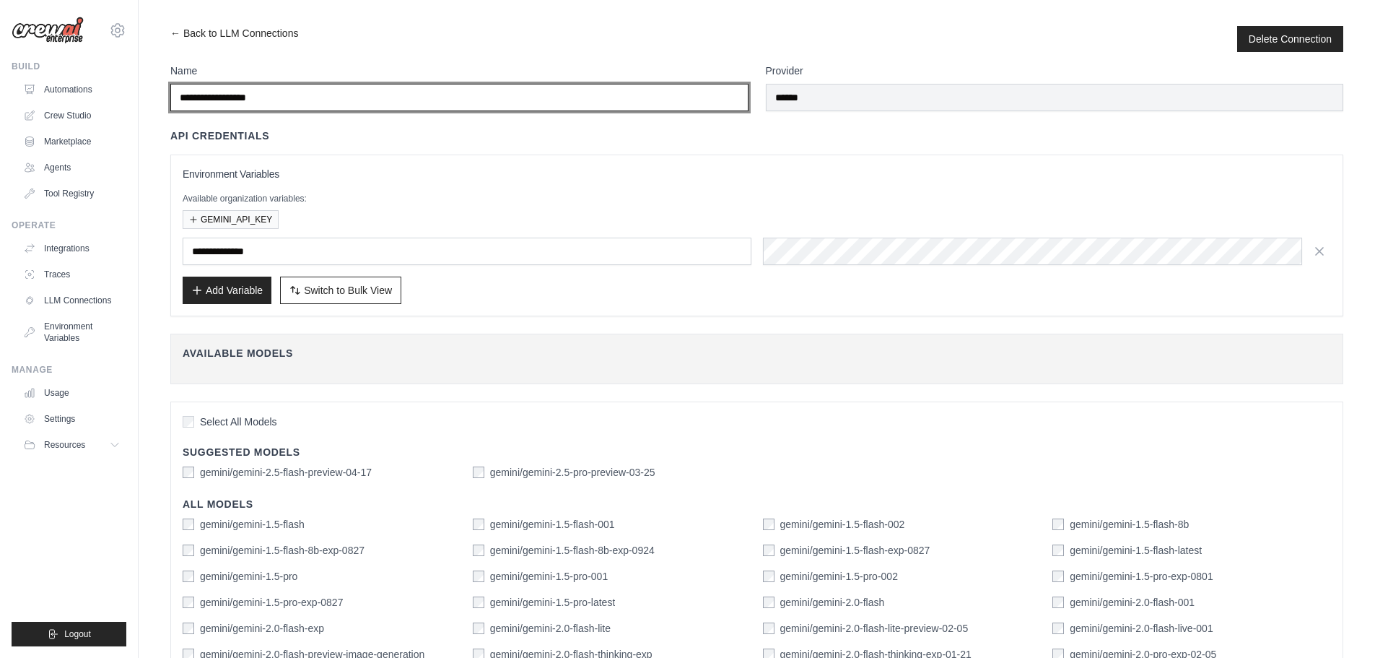
click at [279, 100] on input "**********" at bounding box center [459, 97] width 578 height 27
type input "**********"
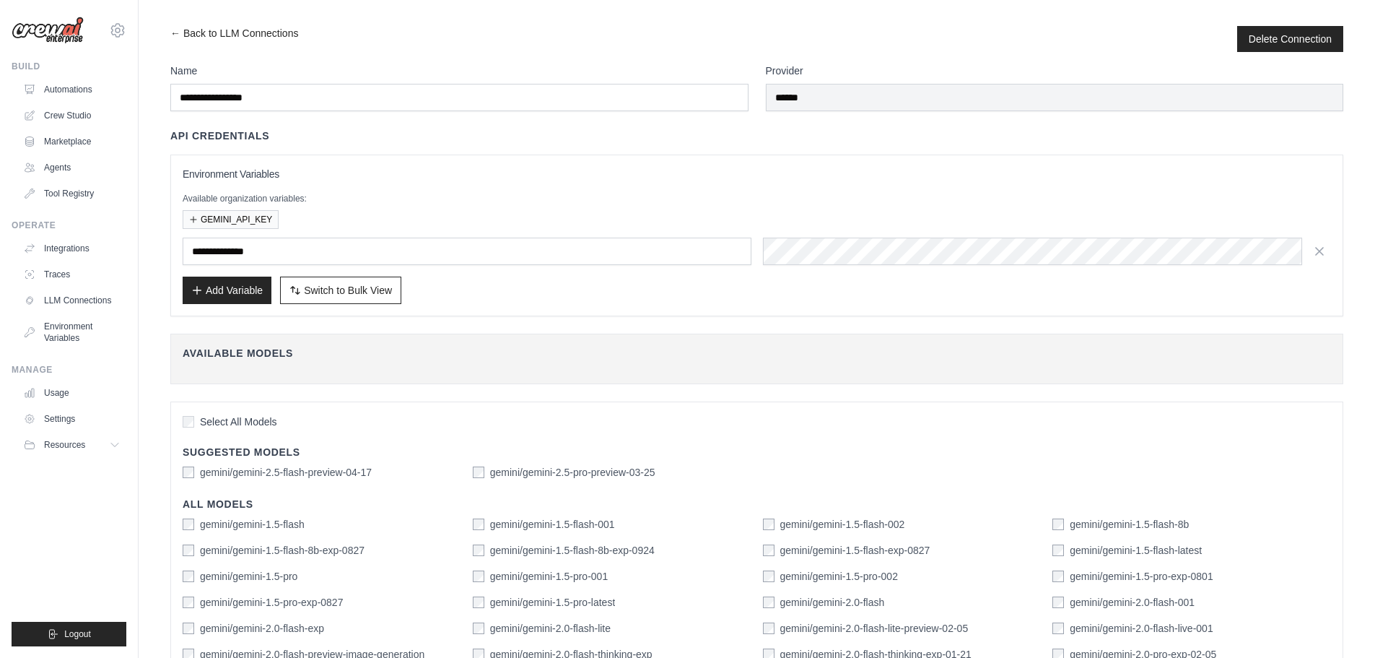
click at [1256, 147] on div "**********" at bounding box center [756, 223] width 1173 height 188
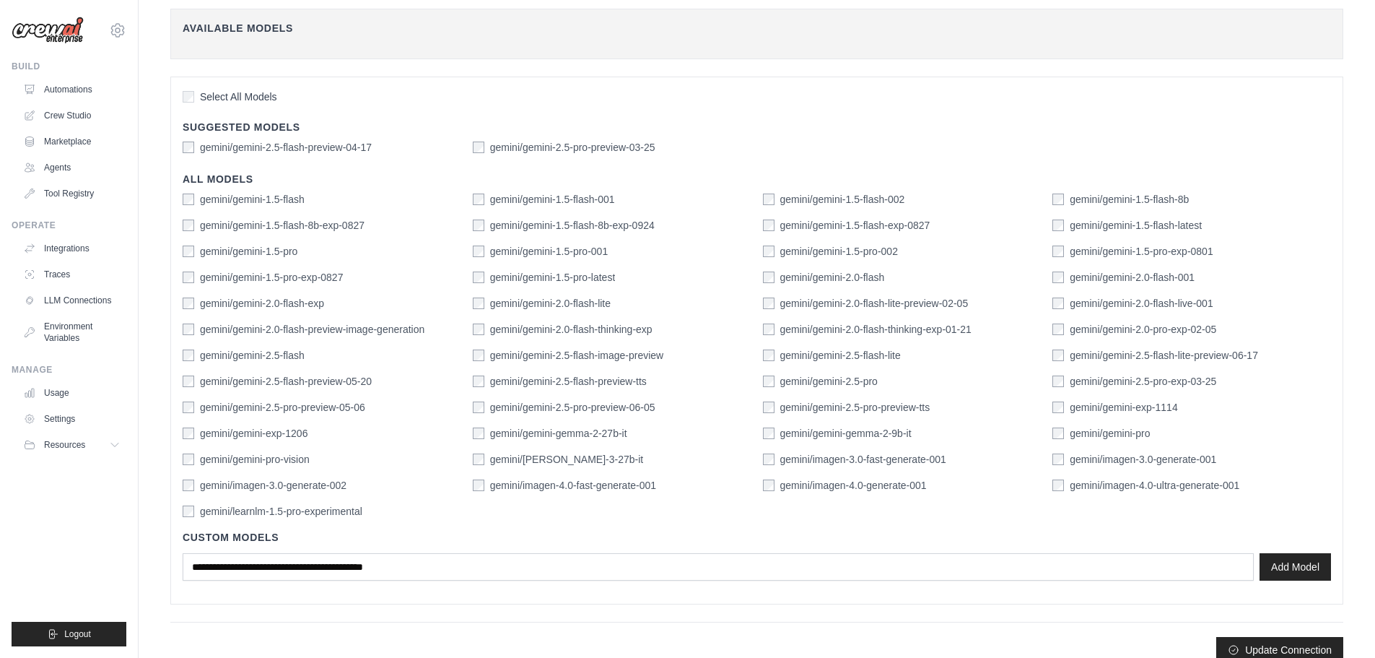
scroll to position [344, 0]
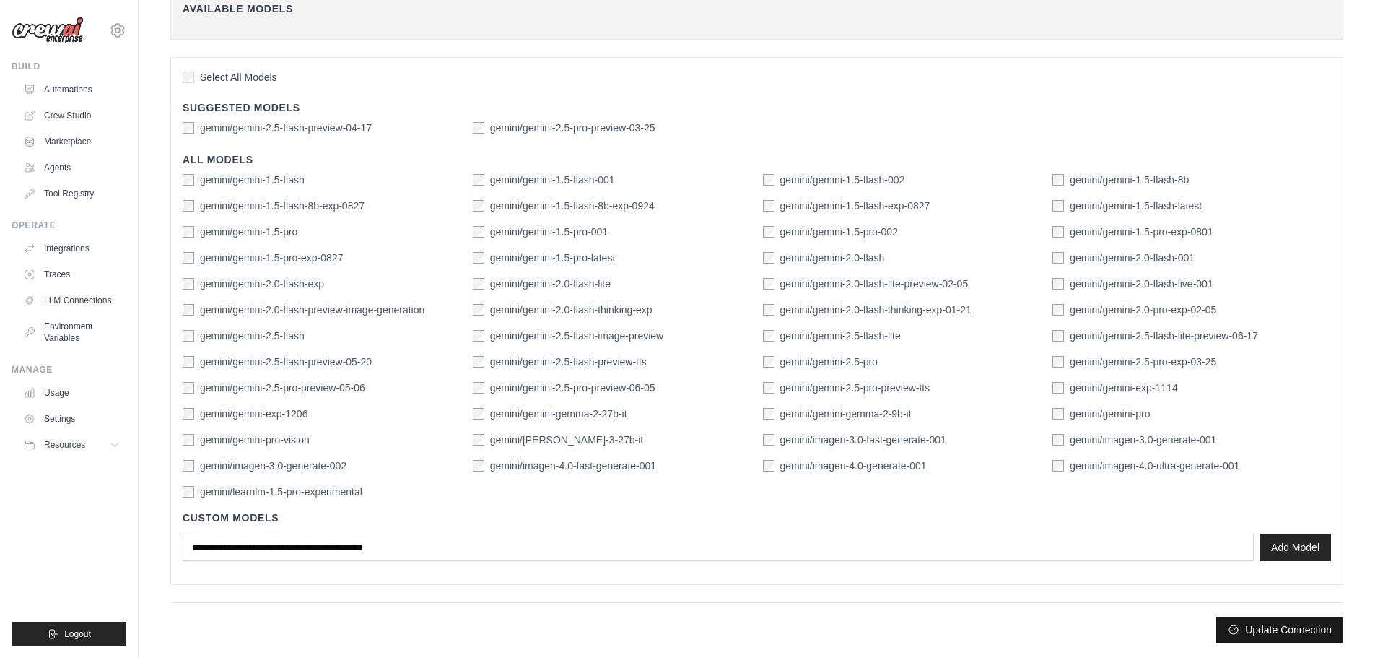
click at [1289, 632] on button "Update Connection" at bounding box center [1280, 630] width 127 height 26
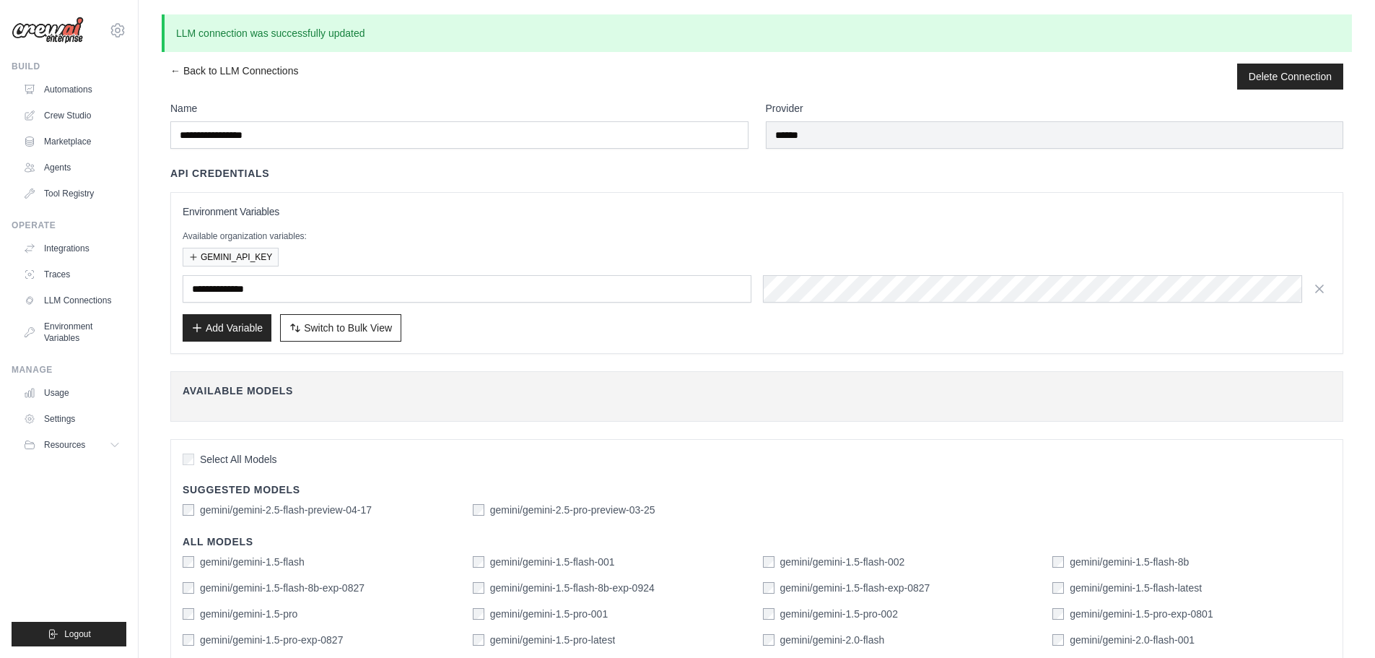
click at [757, 243] on div "Available organization variables: GEMINI_API_KEY" at bounding box center [757, 248] width 1149 height 36
click at [85, 298] on link "LLM Connections" at bounding box center [73, 300] width 109 height 23
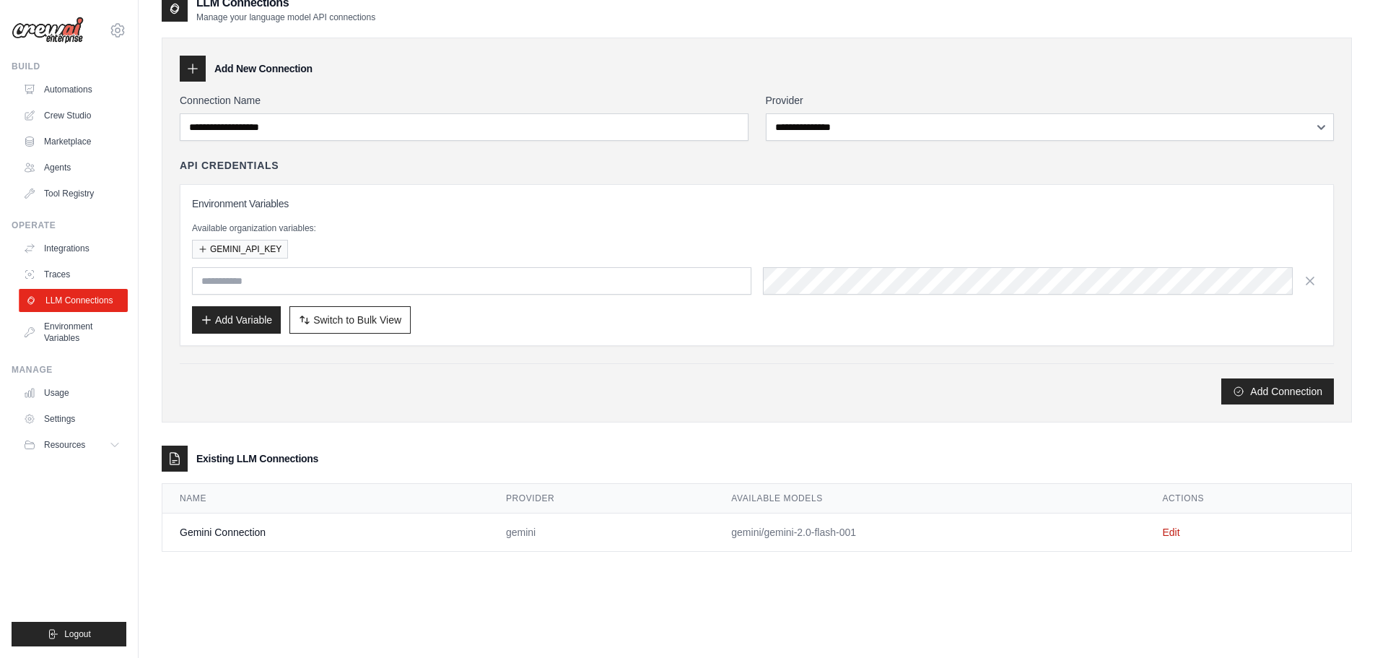
scroll to position [29, 0]
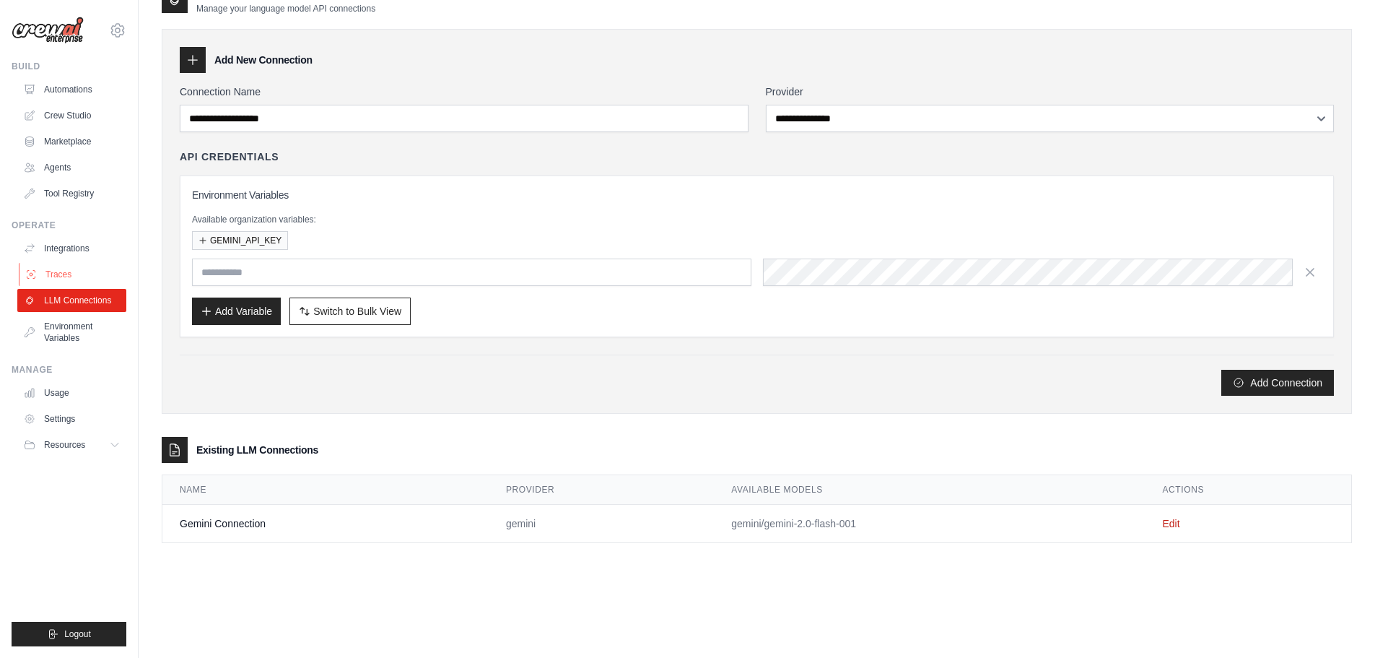
click at [69, 274] on link "Traces" at bounding box center [73, 274] width 109 height 23
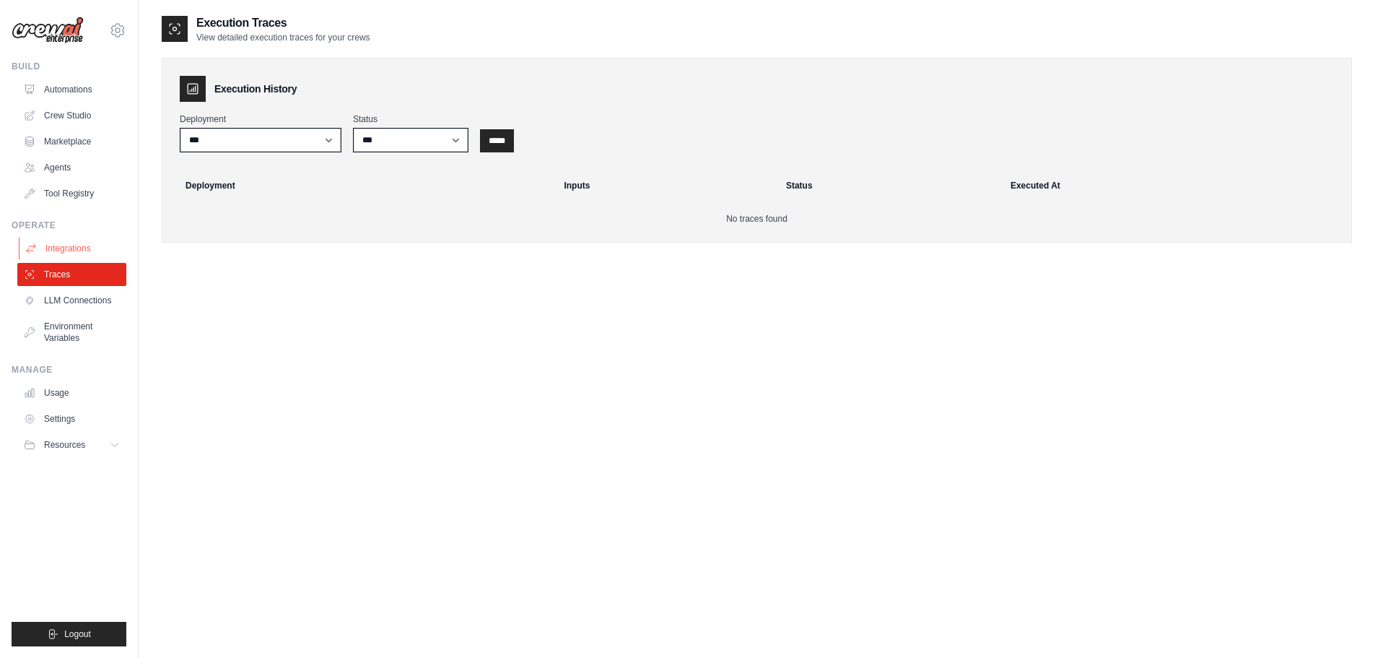
click at [68, 248] on link "Integrations" at bounding box center [73, 248] width 109 height 23
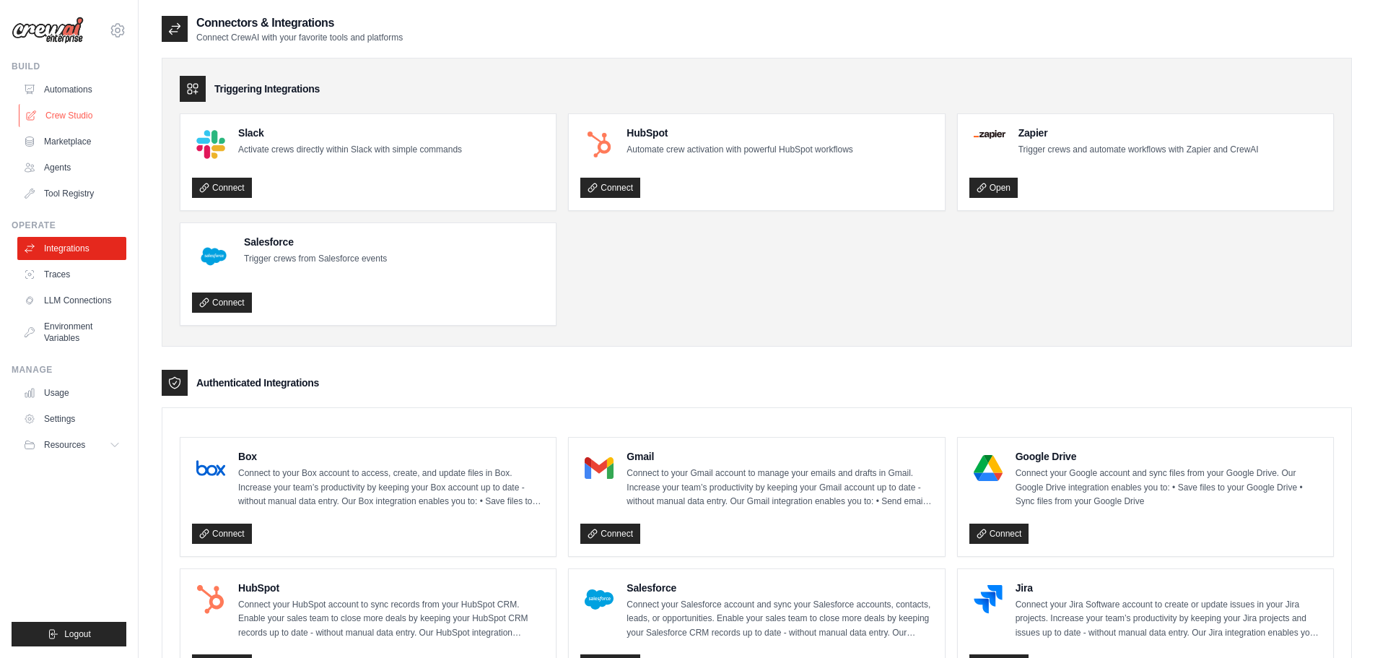
click at [88, 113] on link "Crew Studio" at bounding box center [73, 115] width 109 height 23
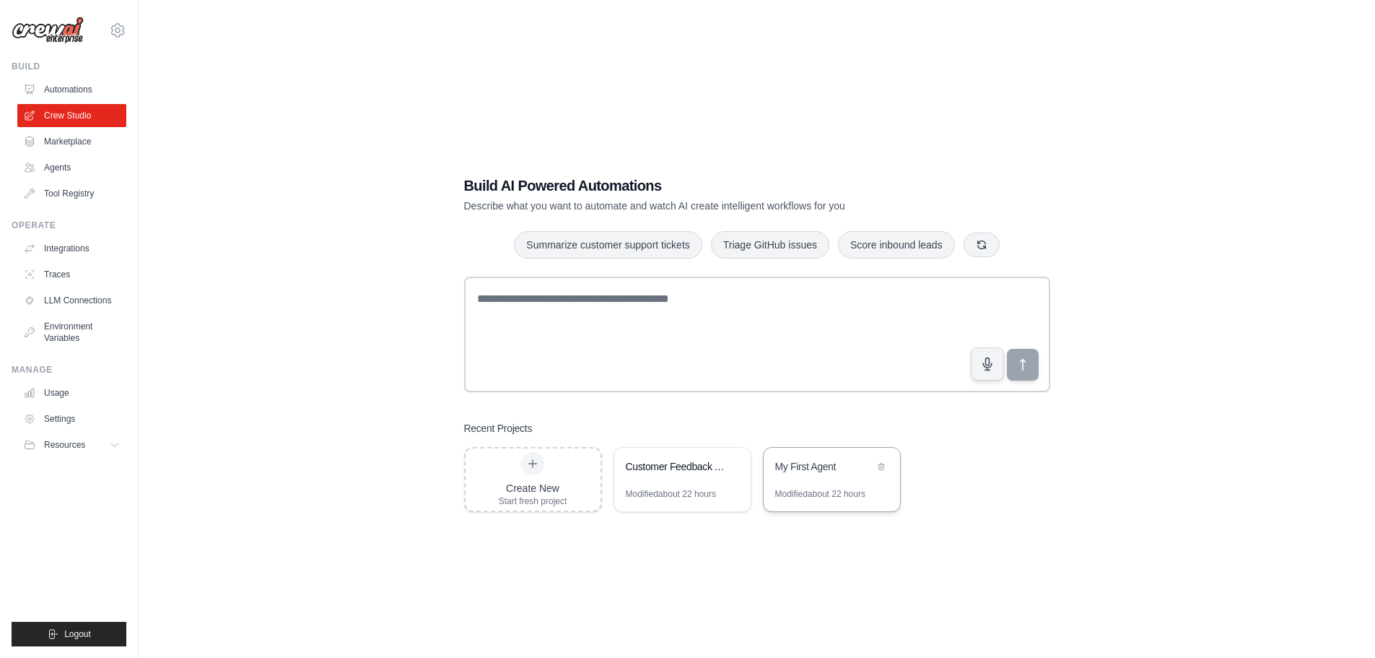
click at [828, 489] on div "Modified about 22 hours" at bounding box center [820, 494] width 90 height 12
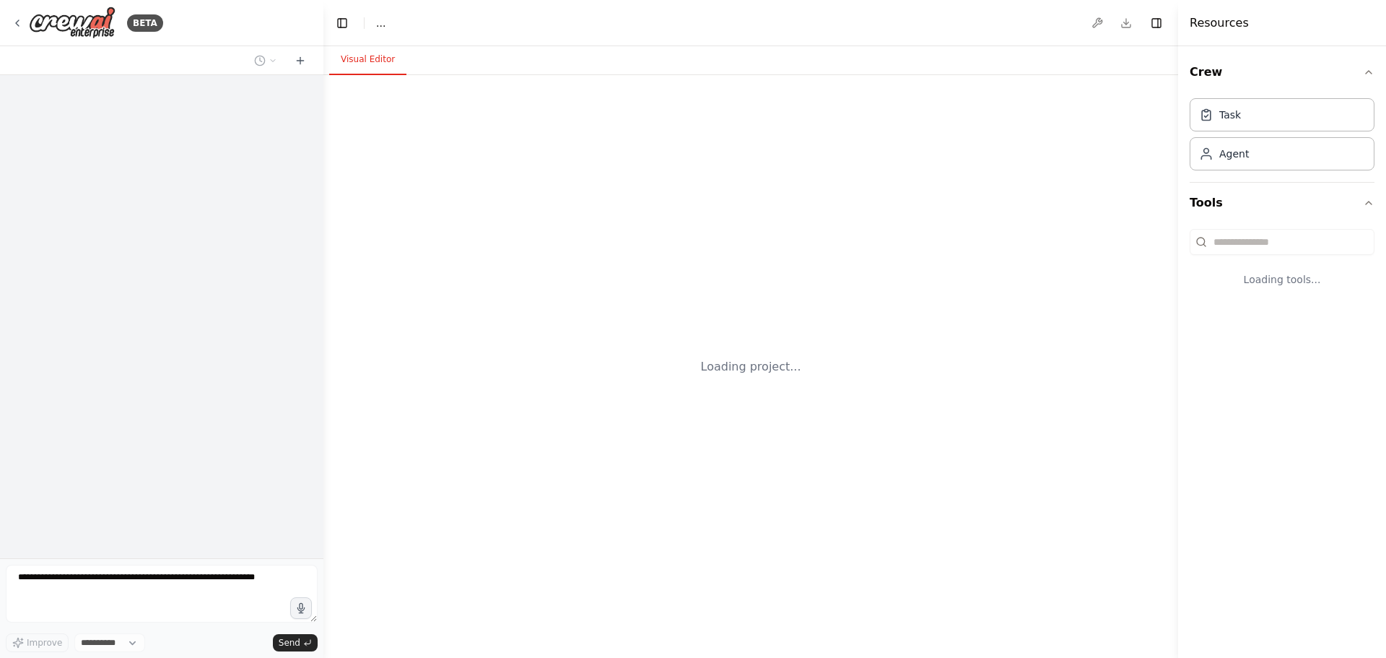
select select "****"
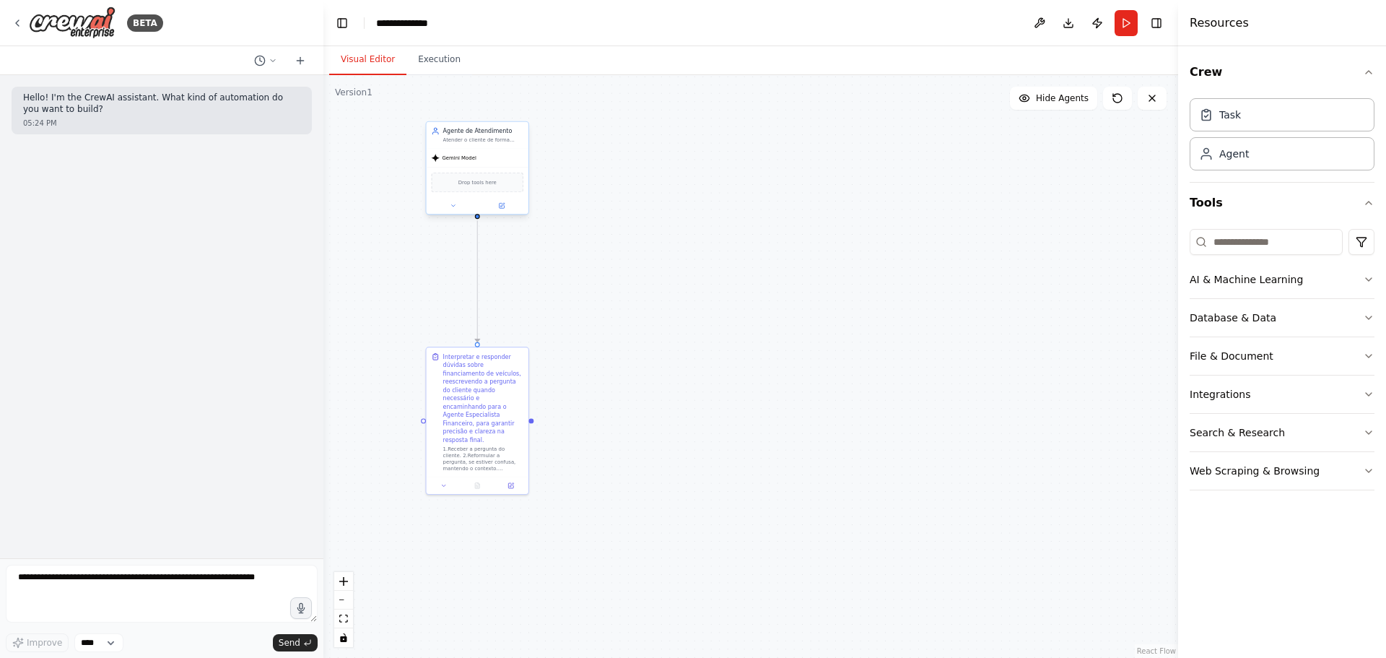
click at [460, 157] on span "Gemini Model" at bounding box center [459, 157] width 34 height 6
click at [452, 212] on div at bounding box center [478, 205] width 102 height 17
click at [453, 204] on icon at bounding box center [453, 205] width 6 height 6
click at [578, 304] on icon "button" at bounding box center [575, 302] width 6 height 6
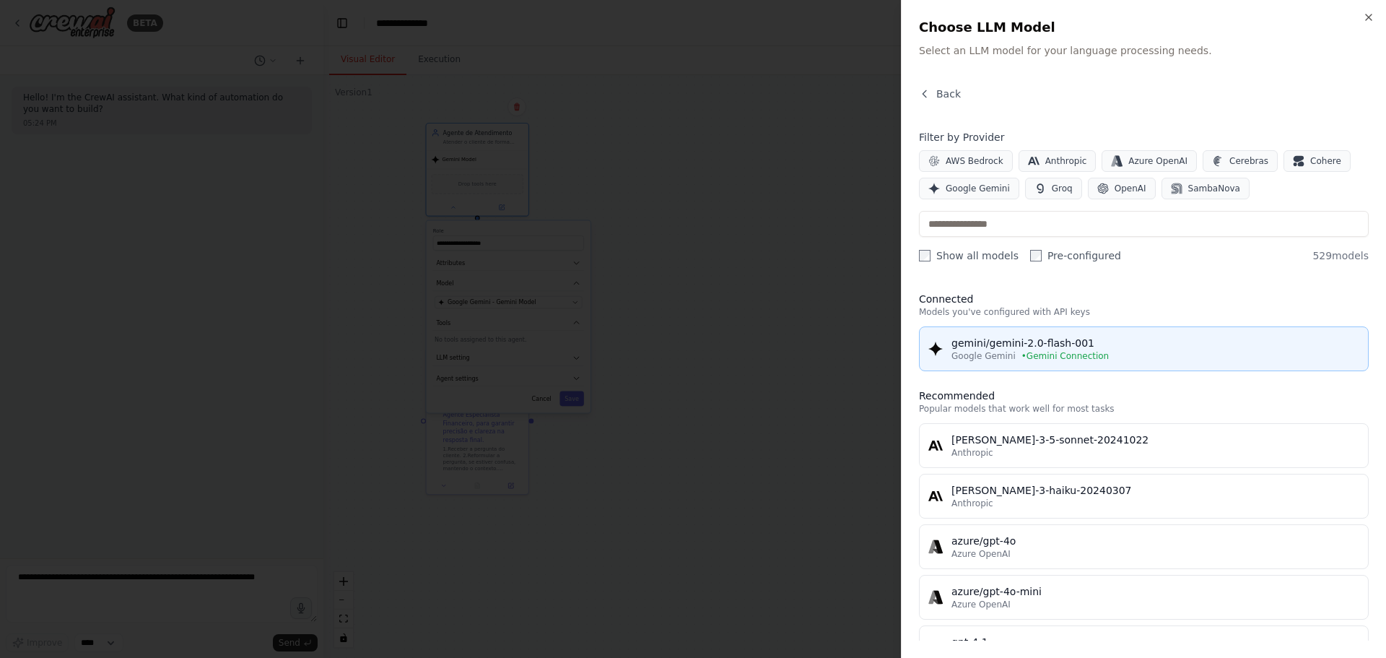
click at [1126, 337] on div "gemini/gemini-2.0-flash-001" at bounding box center [1156, 343] width 408 height 14
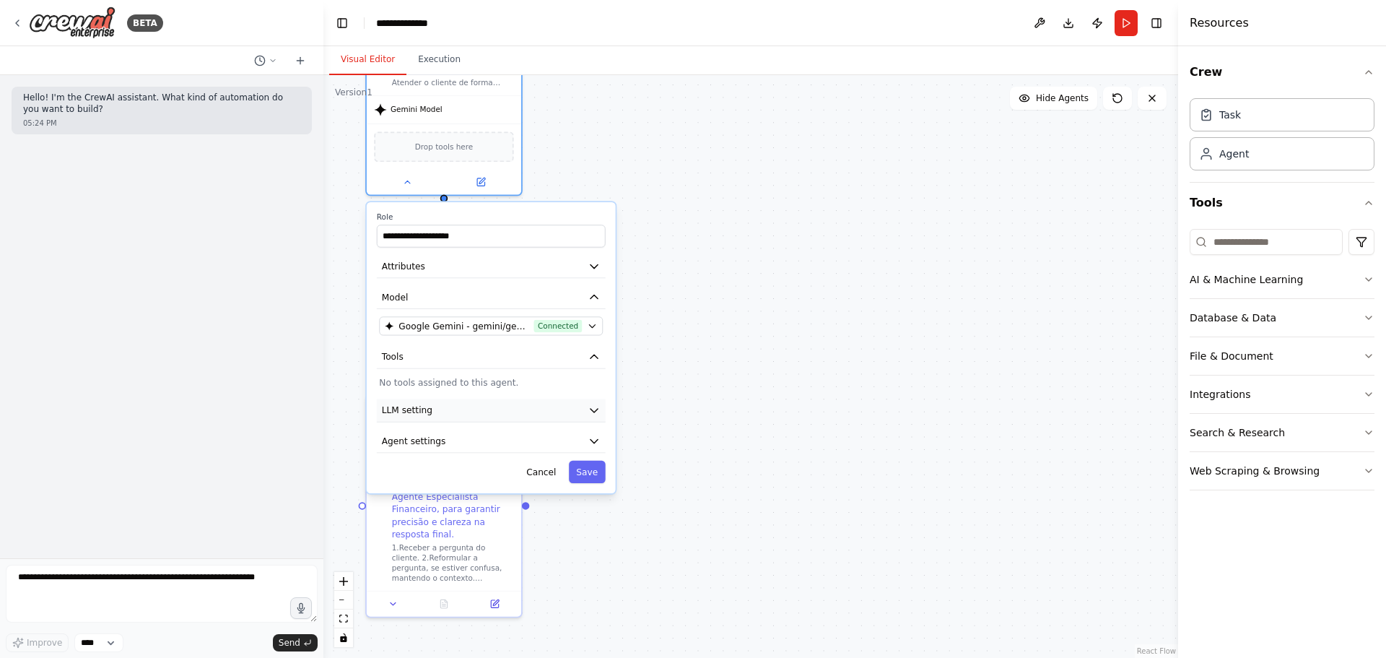
click at [536, 415] on button "LLM setting" at bounding box center [491, 410] width 229 height 23
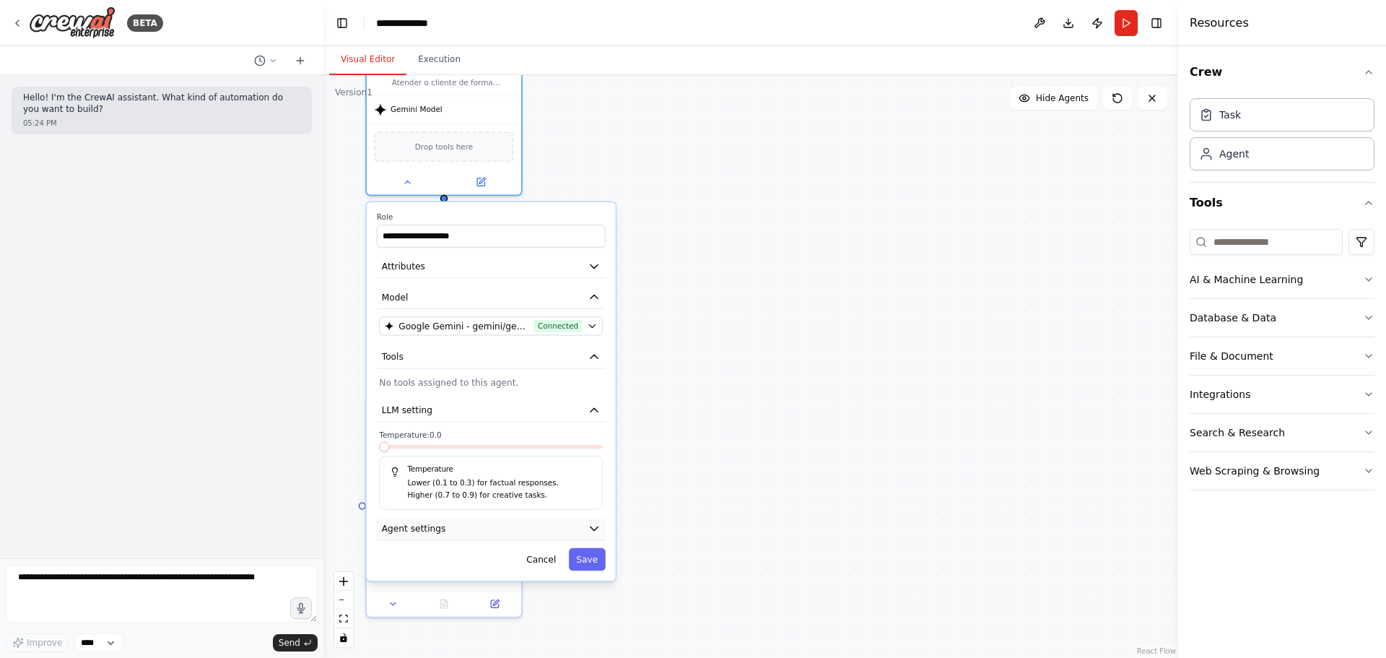
drag, startPoint x: 513, startPoint y: 526, endPoint x: 509, endPoint y: 533, distance: 8.1
click at [509, 532] on button "Agent settings" at bounding box center [491, 528] width 229 height 23
click at [428, 113] on div "Gemini Model" at bounding box center [444, 106] width 154 height 27
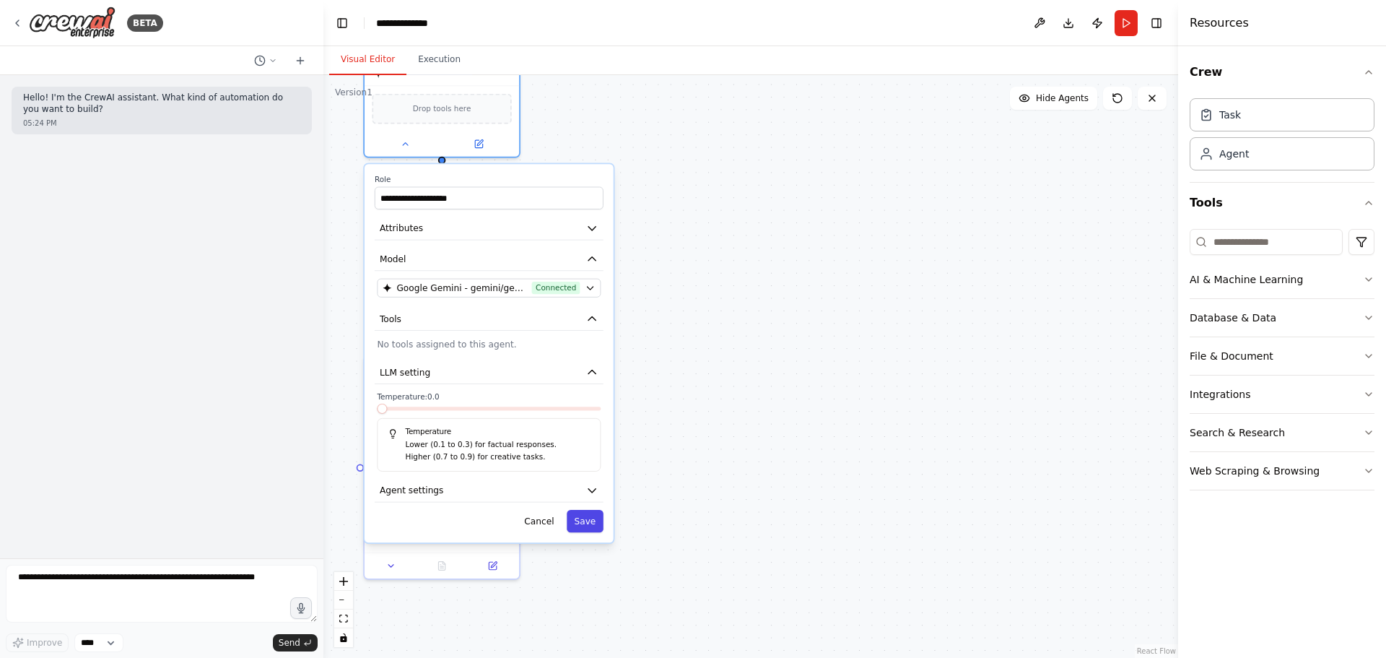
click at [596, 521] on button "Save" at bounding box center [585, 521] width 37 height 22
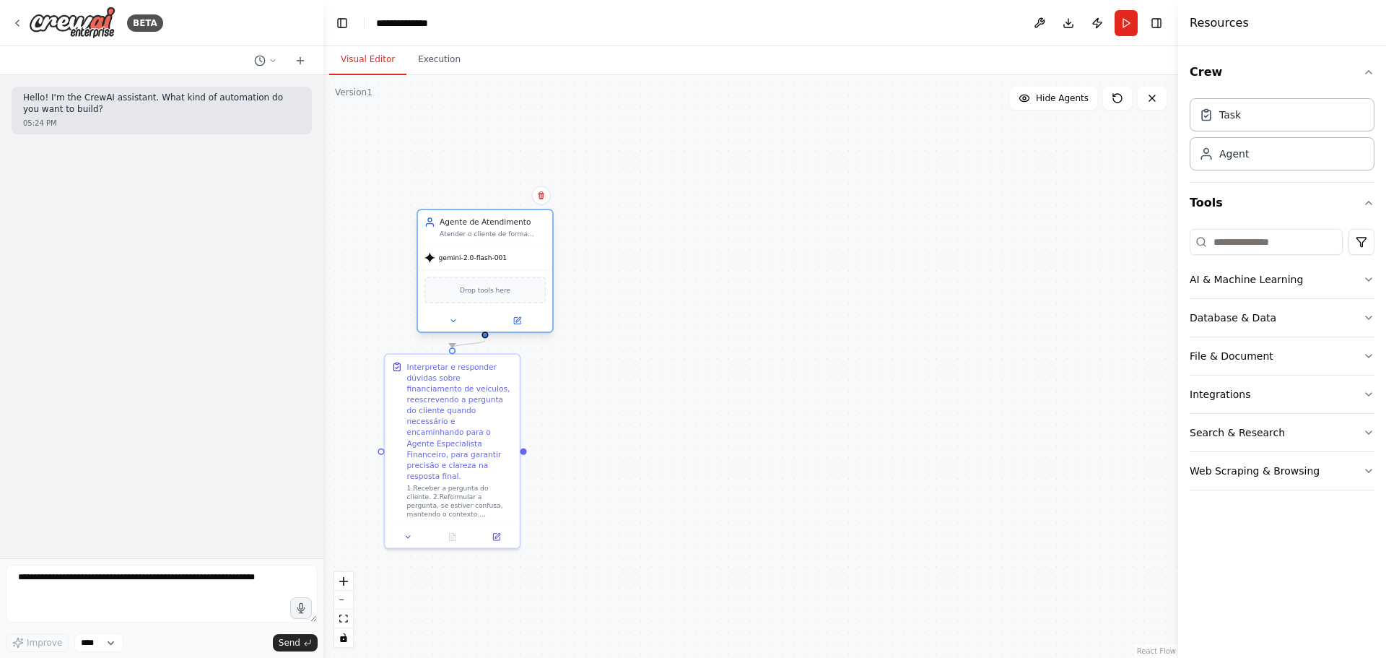
drag, startPoint x: 445, startPoint y: 121, endPoint x: 562, endPoint y: 283, distance: 199.7
click at [552, 285] on div "Drop tools here" at bounding box center [485, 290] width 134 height 40
click at [548, 321] on button at bounding box center [541, 320] width 62 height 13
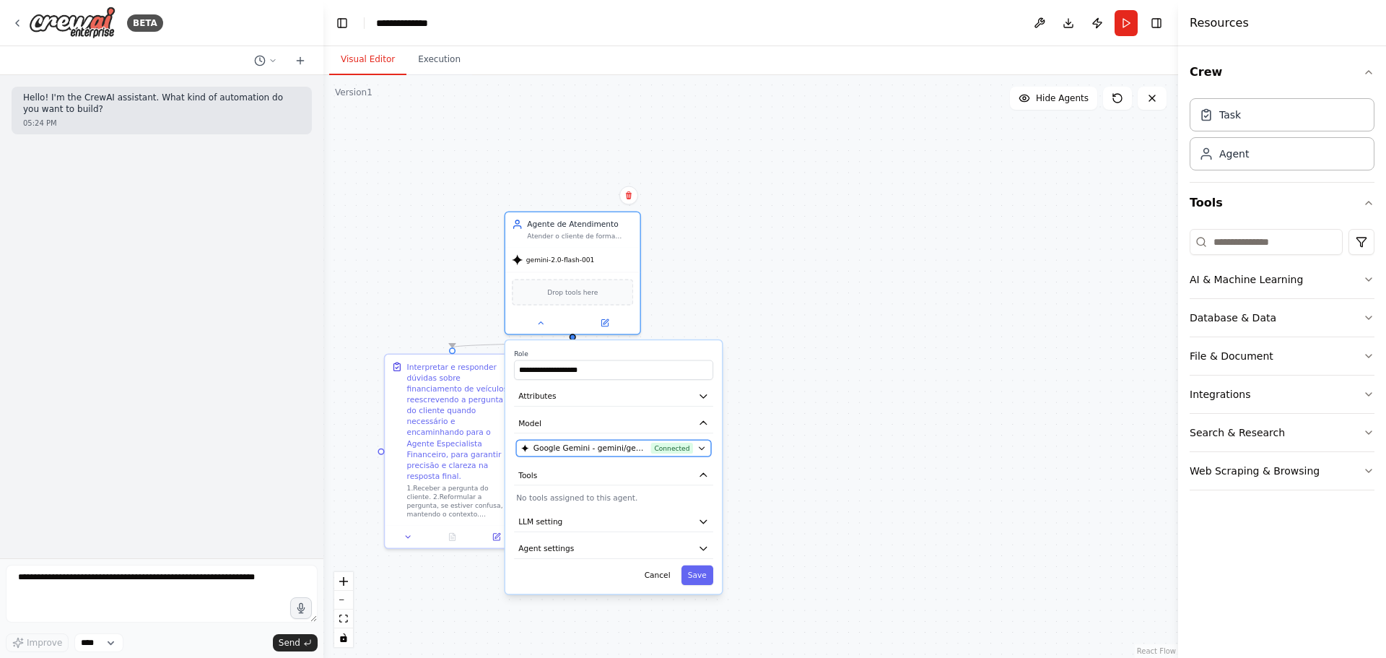
click at [695, 446] on button "Google Gemini - gemini/gemini-2.0-flash-001 (Gemini Connection) Connected" at bounding box center [613, 448] width 195 height 17
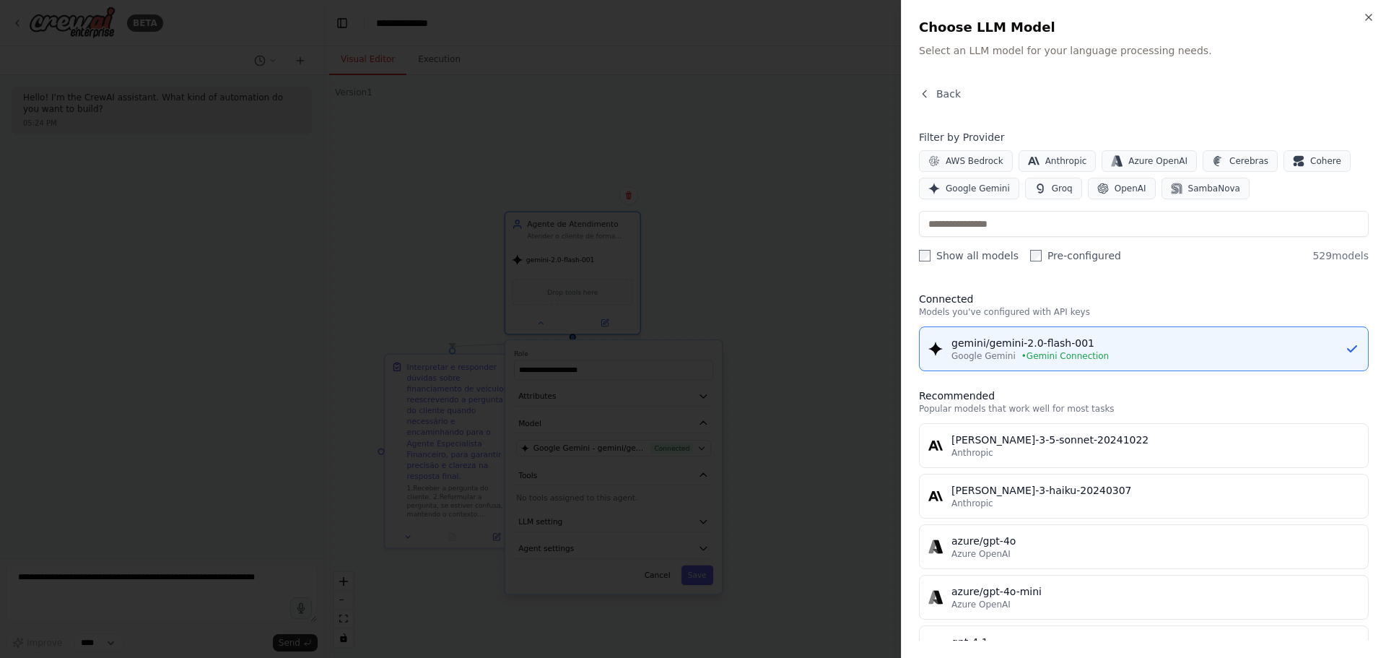
click at [818, 360] on div at bounding box center [693, 329] width 1386 height 658
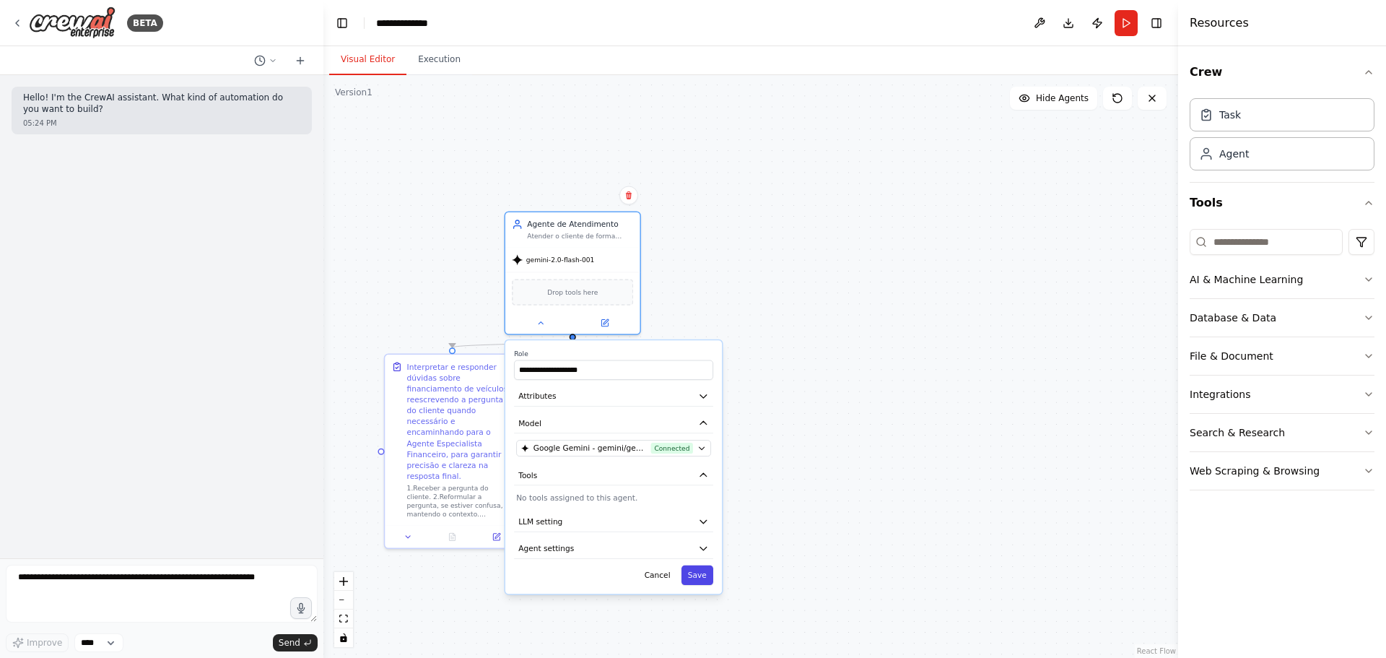
click at [707, 575] on button "Save" at bounding box center [698, 574] width 32 height 19
click at [1128, 28] on button "Run" at bounding box center [1126, 23] width 23 height 26
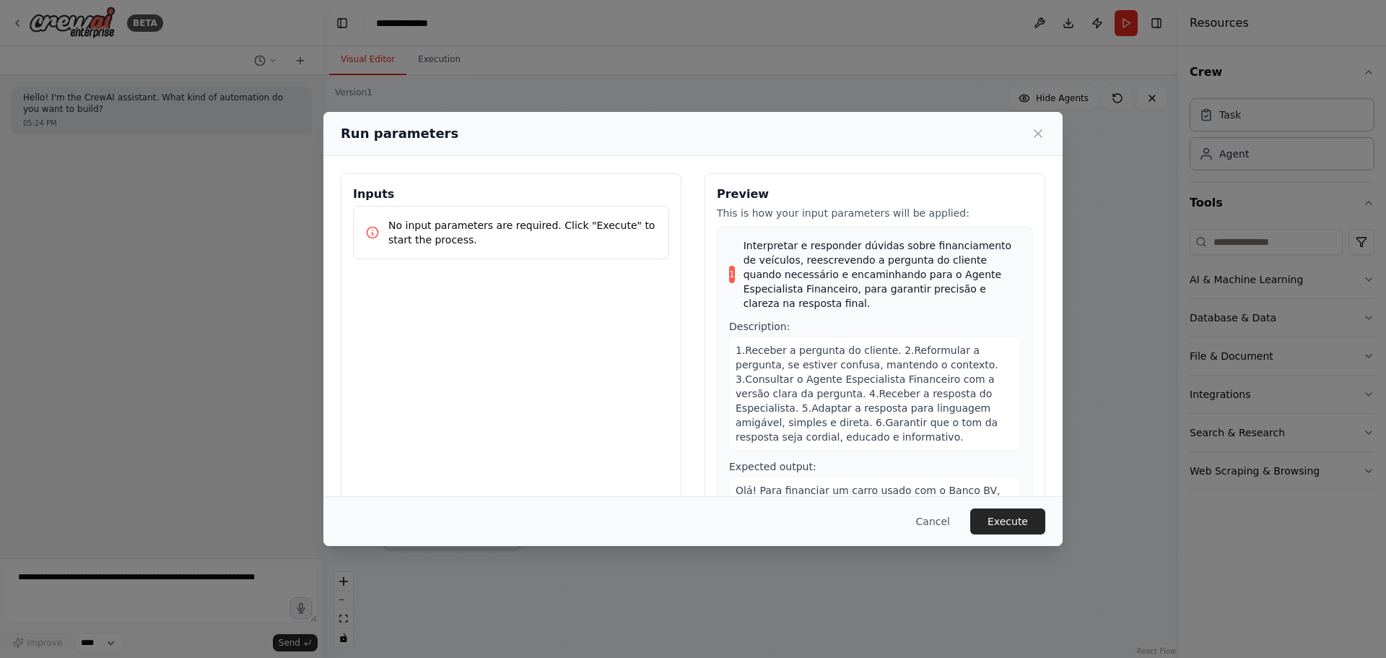
click at [1010, 525] on button "Execute" at bounding box center [1007, 521] width 75 height 26
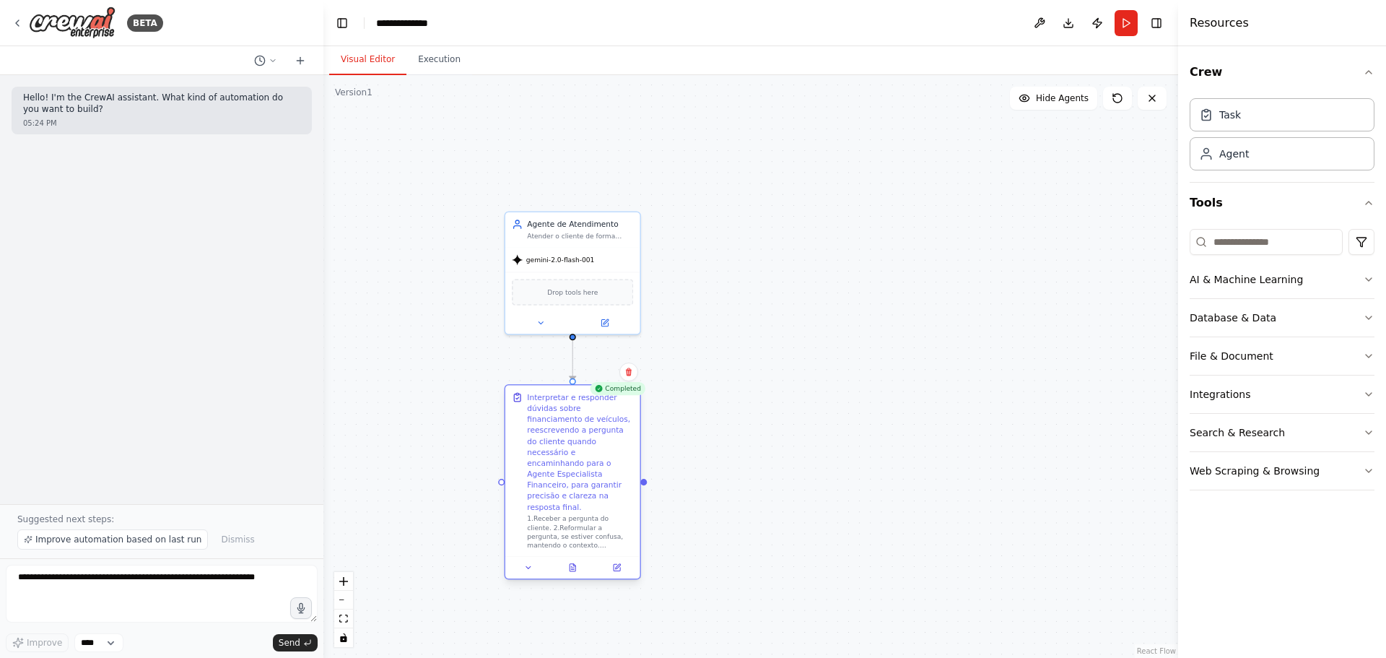
drag, startPoint x: 458, startPoint y: 360, endPoint x: 581, endPoint y: 398, distance: 129.2
click at [581, 398] on div "Interpretar e responder dúvidas sobre financiamento de veículos, reescrevendo a…" at bounding box center [580, 452] width 106 height 121
drag, startPoint x: 570, startPoint y: 217, endPoint x: 505, endPoint y: 119, distance: 117.7
click at [505, 129] on div "Agente de Atendimento" at bounding box center [526, 134] width 106 height 11
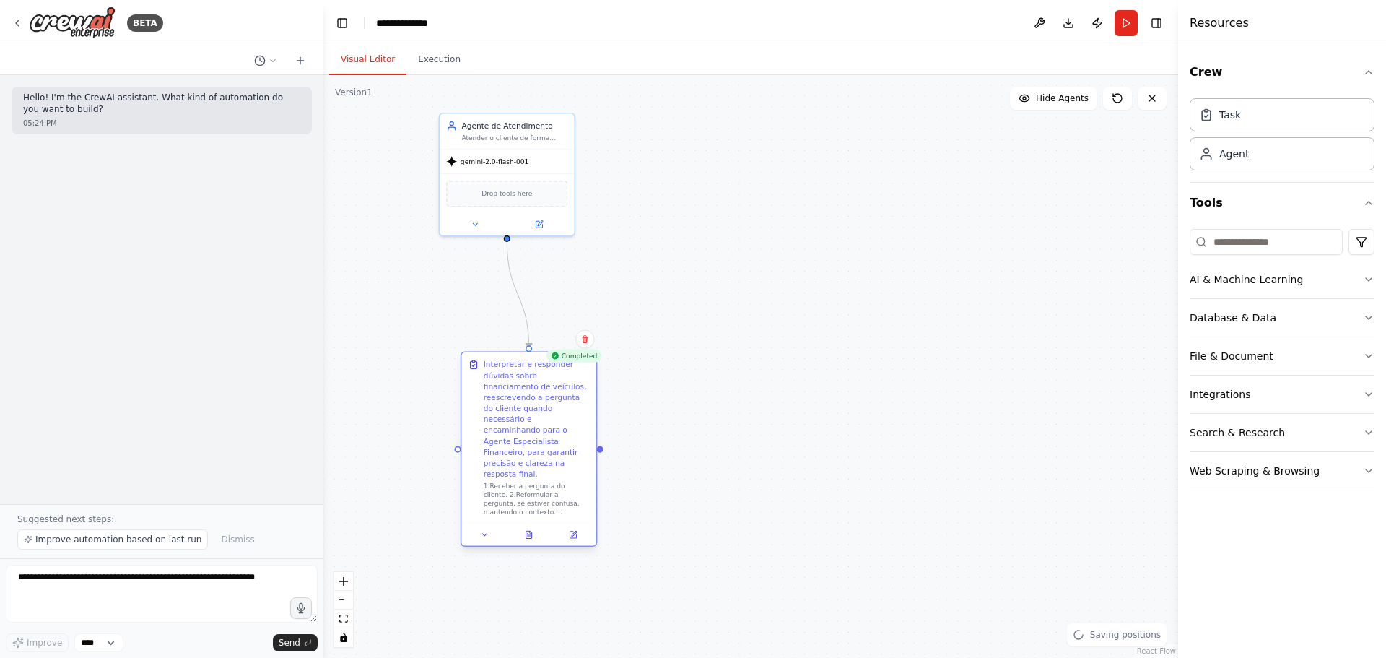
drag, startPoint x: 588, startPoint y: 399, endPoint x: 541, endPoint y: 369, distance: 55.9
click at [541, 369] on div "Interpretar e responder dúvidas sobre financiamento de veículos, reescrevendo a…" at bounding box center [537, 419] width 106 height 121
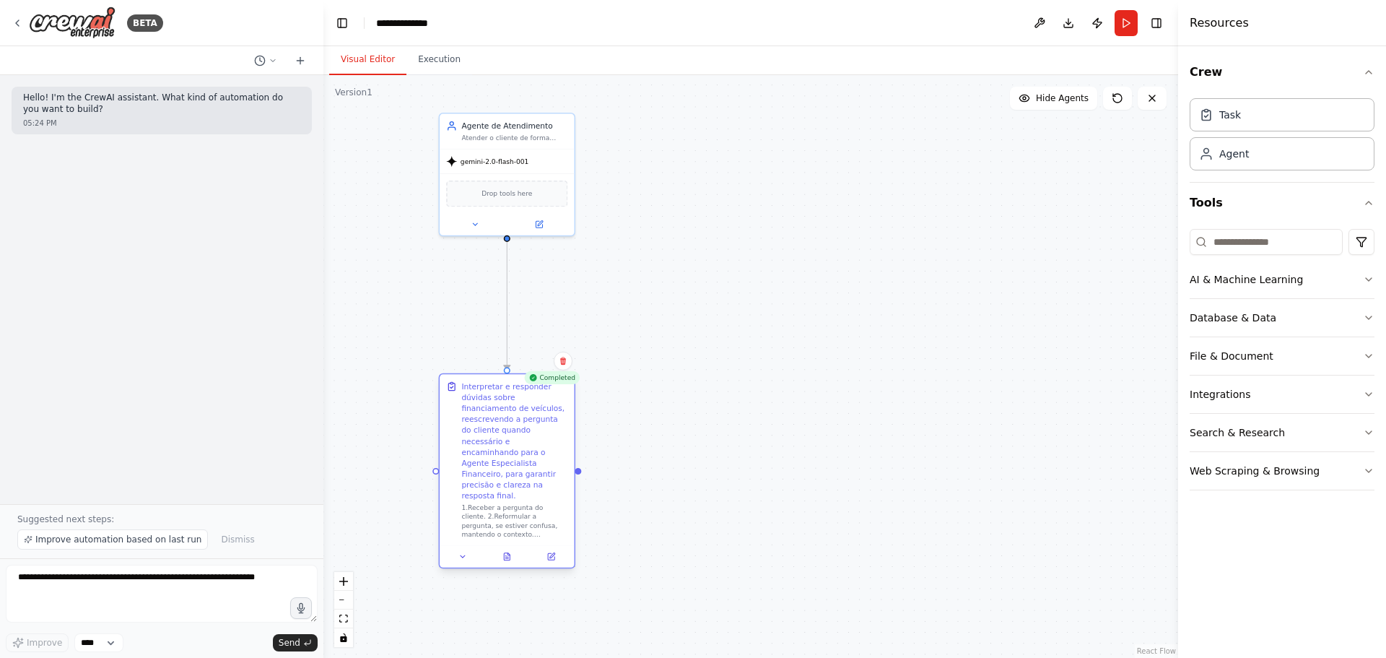
drag, startPoint x: 595, startPoint y: 518, endPoint x: 571, endPoint y: 536, distance: 29.9
click at [571, 545] on div at bounding box center [507, 556] width 134 height 22
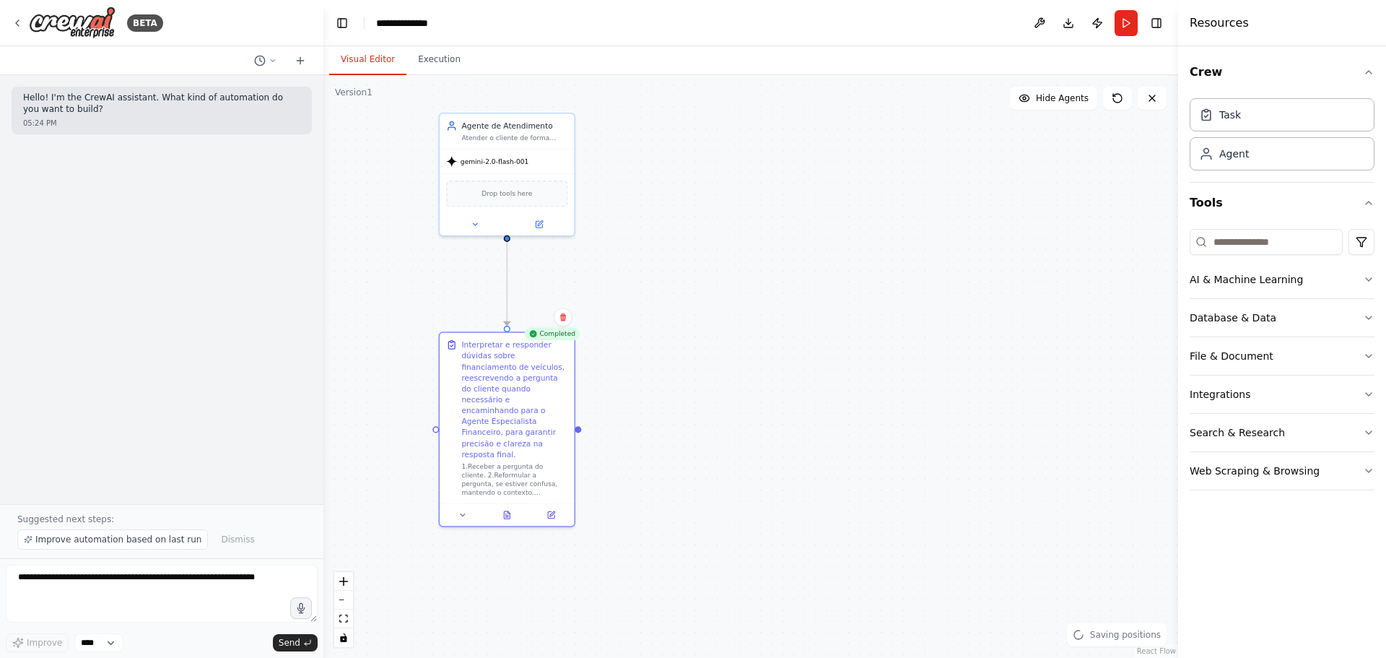
drag, startPoint x: 570, startPoint y: 448, endPoint x: 582, endPoint y: 384, distance: 64.6
click at [568, 403] on div "Interpretar e responder dúvidas sobre financiamento de veículos, reescrevendo a…" at bounding box center [507, 418] width 134 height 170
drag, startPoint x: 1066, startPoint y: 112, endPoint x: 1059, endPoint y: 105, distance: 9.2
click at [1066, 111] on div ".deletable-edge-delete-btn { width: 20px; height: 20px; border: 0px solid #ffff…" at bounding box center [750, 366] width 855 height 583
click at [1059, 105] on button "Hide Agents" at bounding box center [1053, 98] width 87 height 23
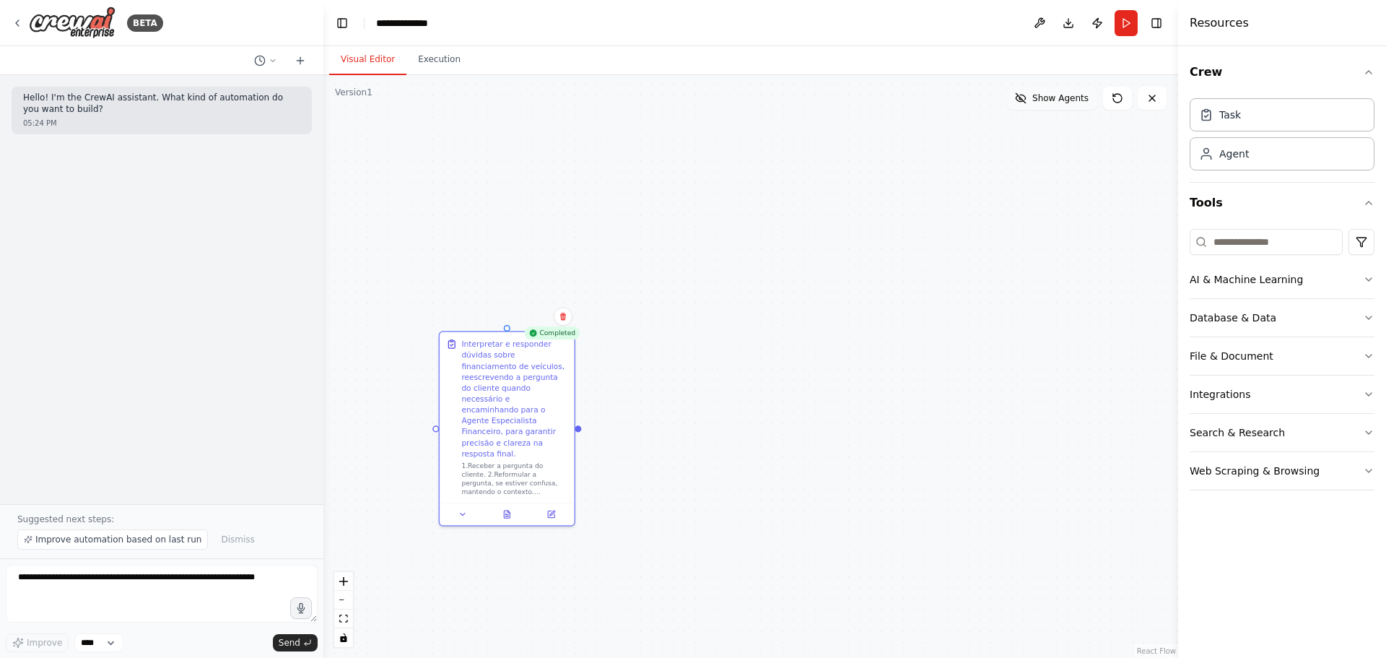
click at [1059, 105] on button "Show Agents" at bounding box center [1051, 98] width 91 height 23
drag, startPoint x: 126, startPoint y: 99, endPoint x: 193, endPoint y: 96, distance: 67.9
click at [193, 96] on p "Hello! I'm the CrewAI assistant. What kind of automation do you want to build?" at bounding box center [161, 103] width 277 height 22
click at [455, 71] on button "Execution" at bounding box center [439, 60] width 66 height 30
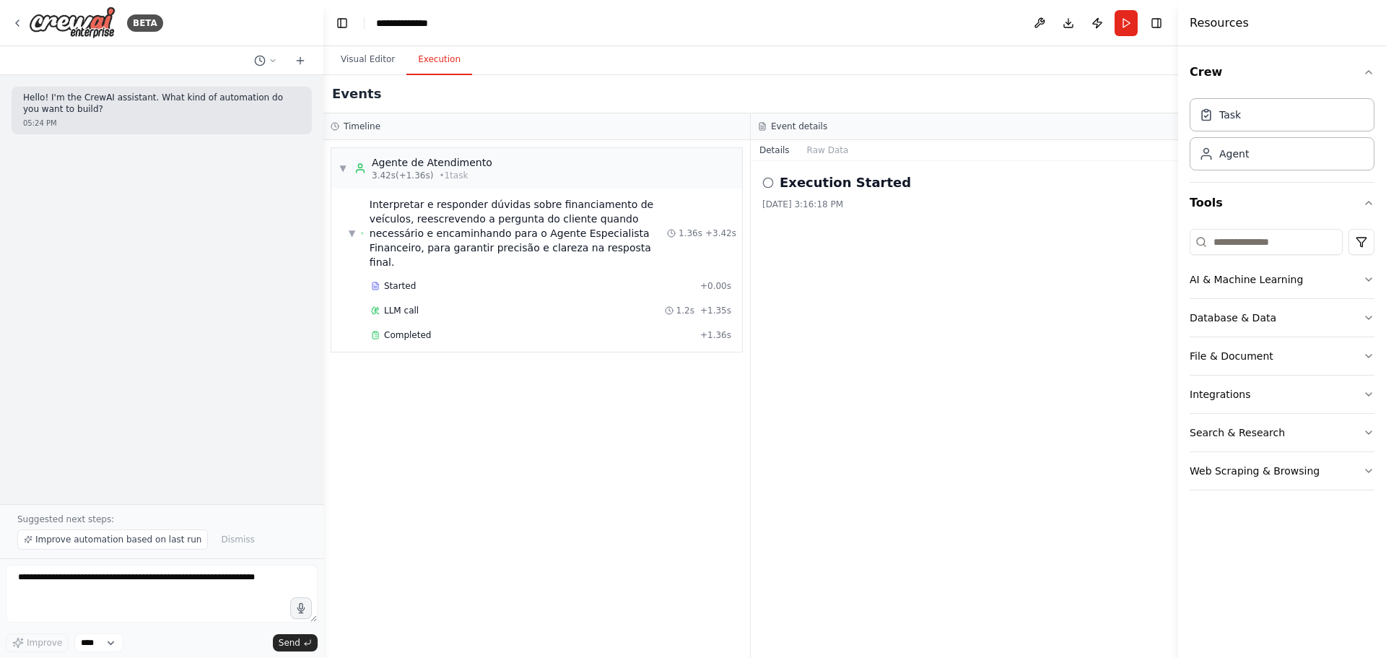
click at [766, 184] on icon at bounding box center [768, 183] width 12 height 12
click at [373, 56] on button "Visual Editor" at bounding box center [367, 60] width 77 height 30
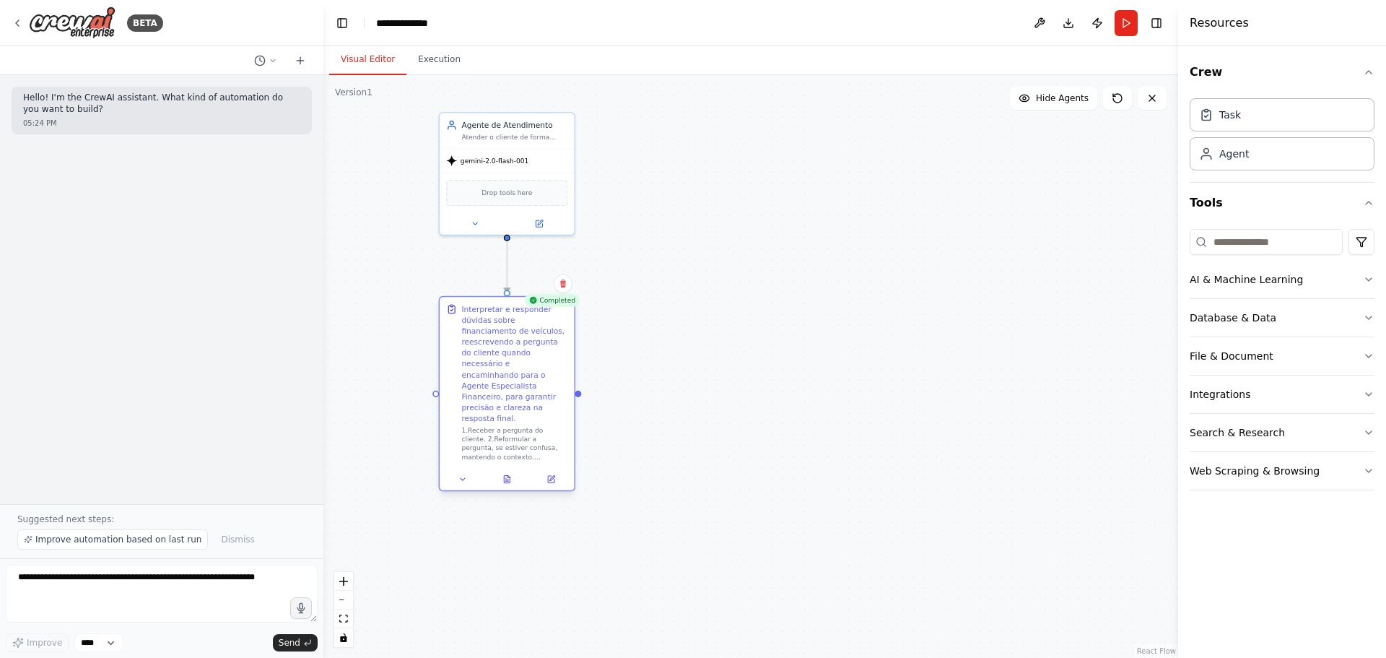
drag, startPoint x: 499, startPoint y: 349, endPoint x: 500, endPoint y: 320, distance: 29.6
click at [500, 320] on div "Interpretar e responder dúvidas sobre financiamento de veículos, reescrevendo a…" at bounding box center [514, 363] width 106 height 121
click at [1124, 27] on button "Run" at bounding box center [1126, 23] width 23 height 26
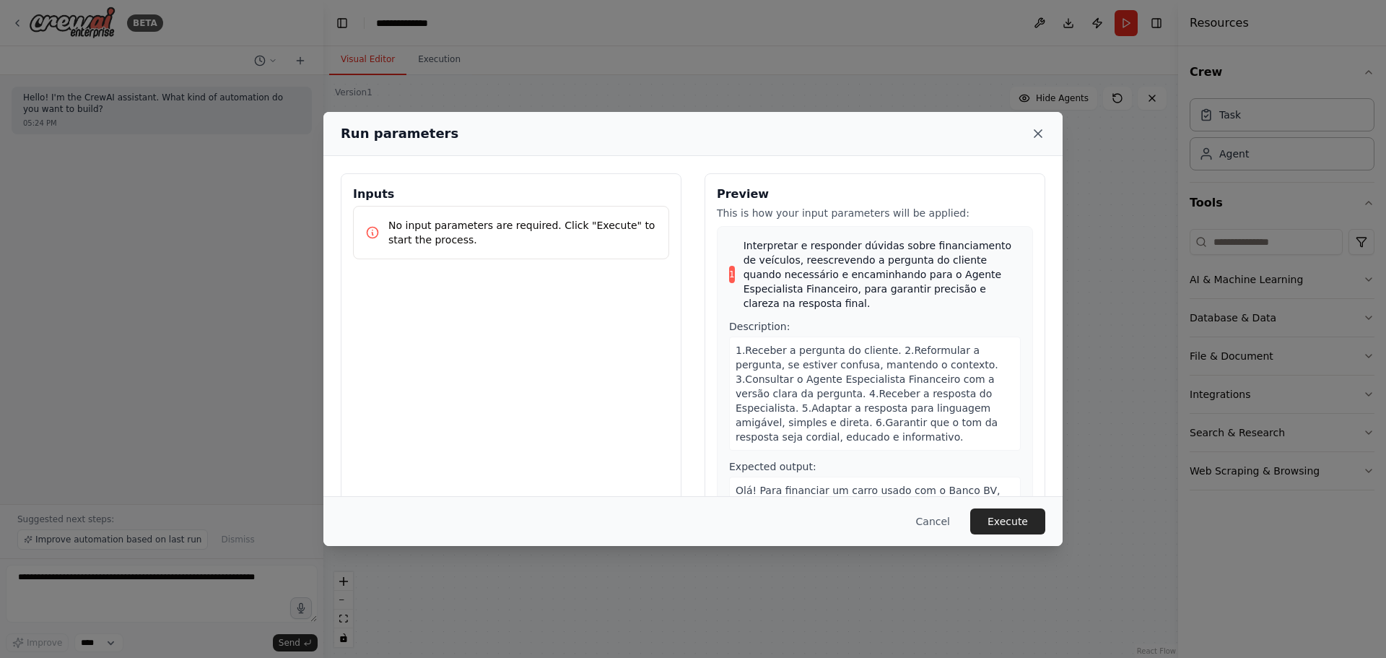
click at [1040, 134] on icon at bounding box center [1038, 133] width 14 height 14
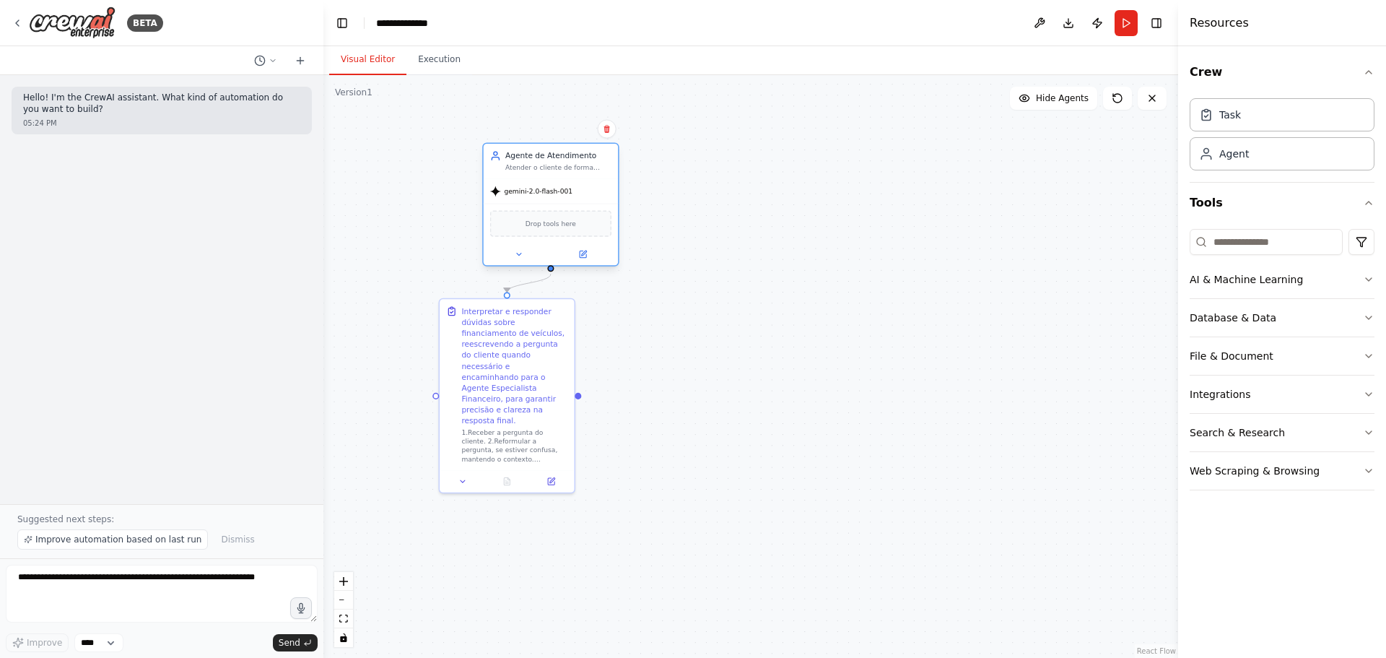
drag, startPoint x: 547, startPoint y: 157, endPoint x: 600, endPoint y: 193, distance: 63.9
click at [600, 193] on div "gemini-2.0-flash-001" at bounding box center [551, 191] width 134 height 24
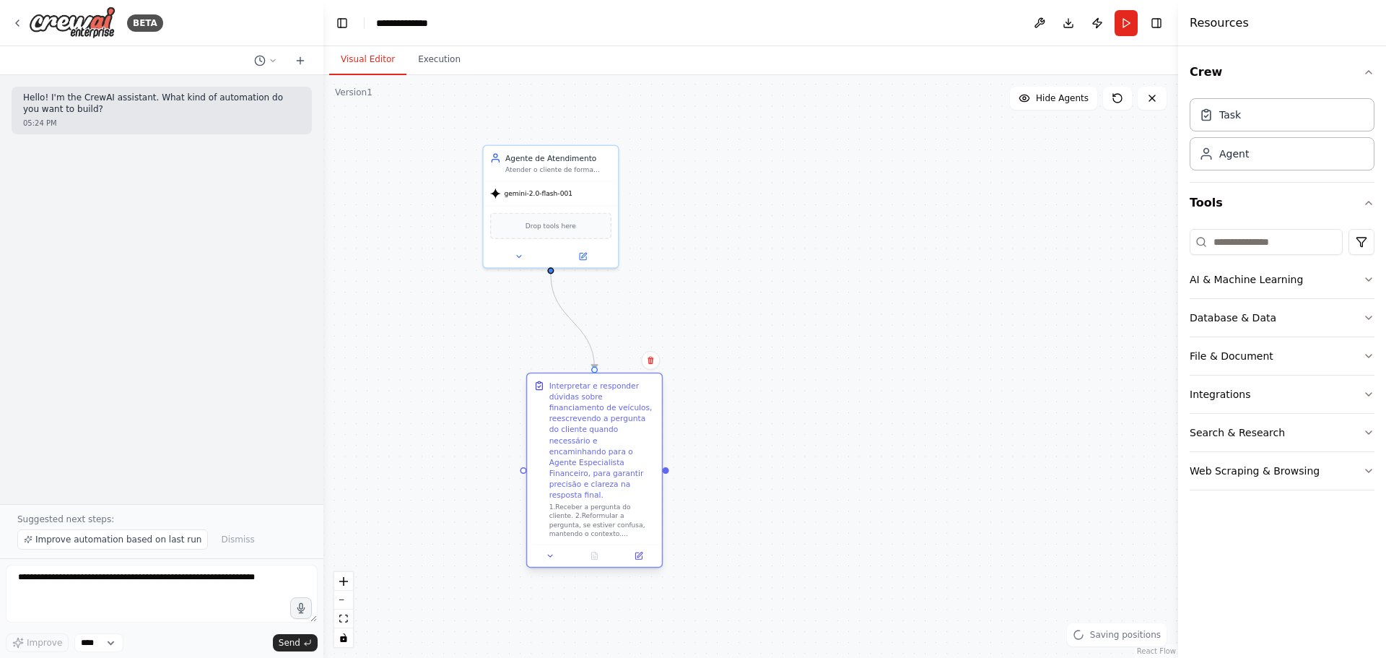
drag, startPoint x: 535, startPoint y: 363, endPoint x: 631, endPoint y: 445, distance: 126.0
click at [631, 445] on div "Interpretar e responder dúvidas sobre financiamento de veículos, reescrevendo a…" at bounding box center [602, 440] width 106 height 121
click at [586, 253] on icon at bounding box center [582, 254] width 9 height 9
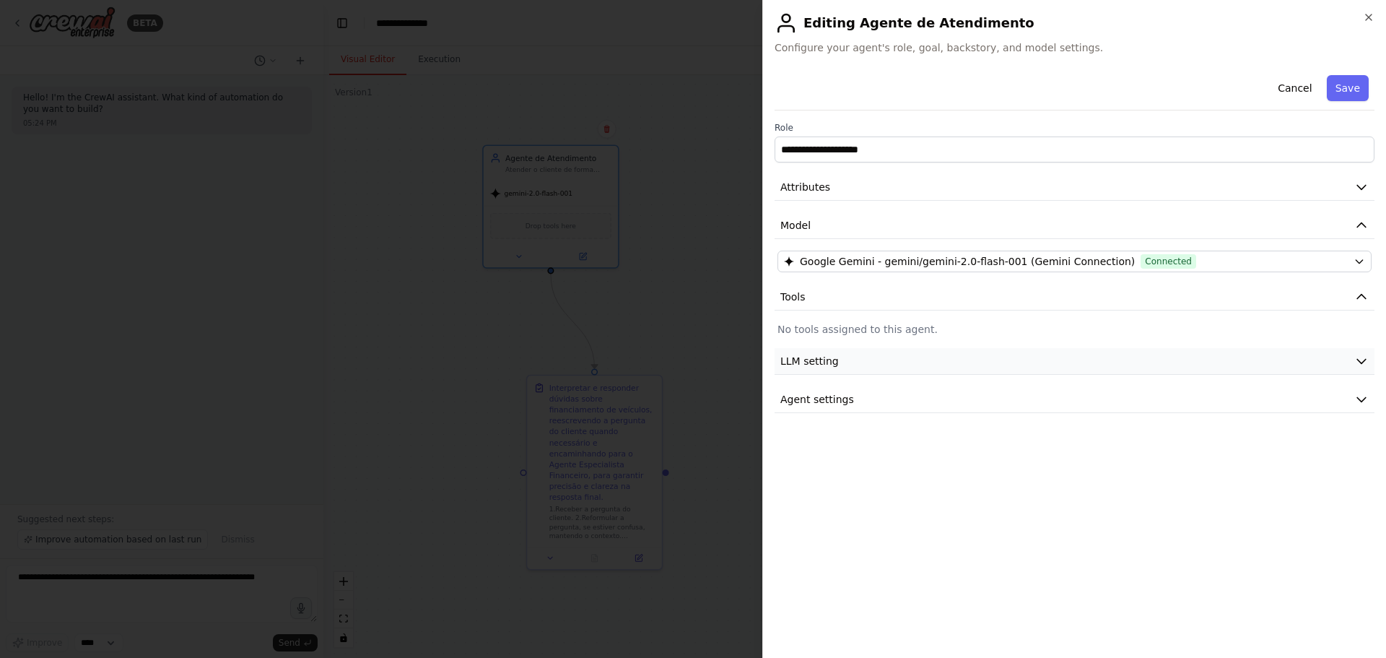
click at [894, 358] on button "LLM setting" at bounding box center [1075, 361] width 600 height 27
click at [835, 508] on button "Agent settings" at bounding box center [1075, 502] width 600 height 27
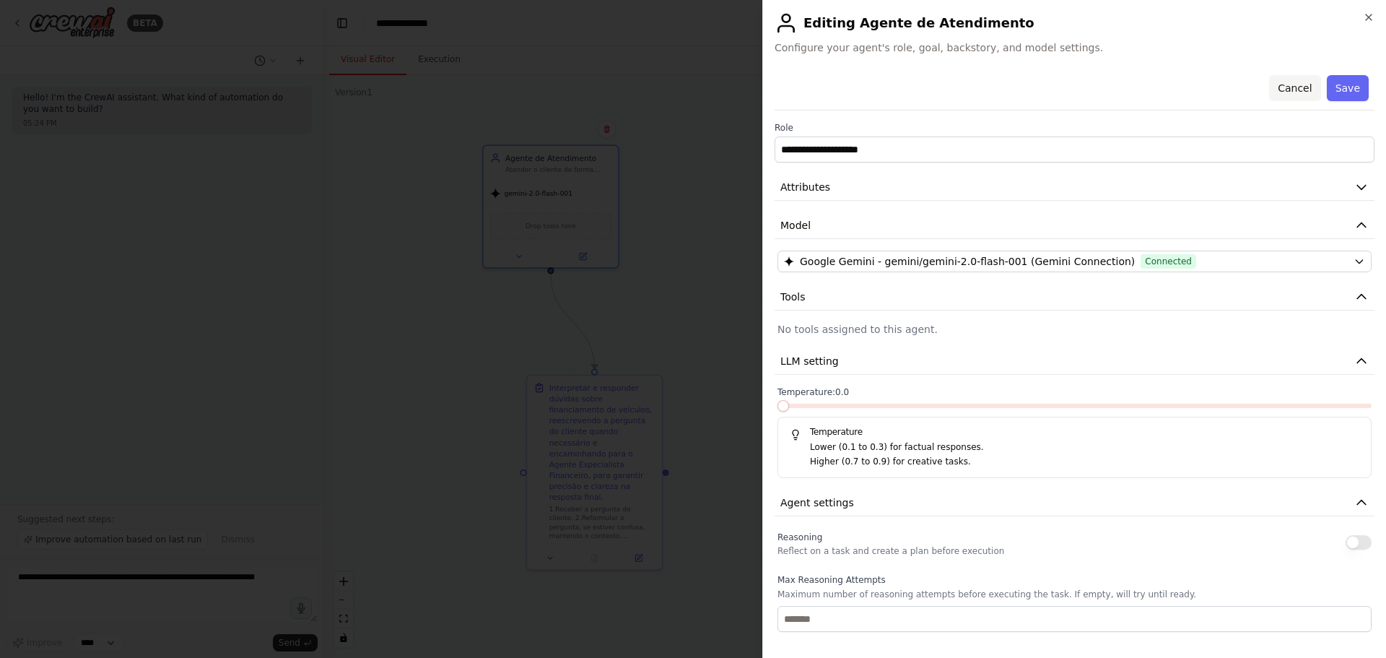
click at [1276, 90] on button "Cancel" at bounding box center [1294, 88] width 51 height 26
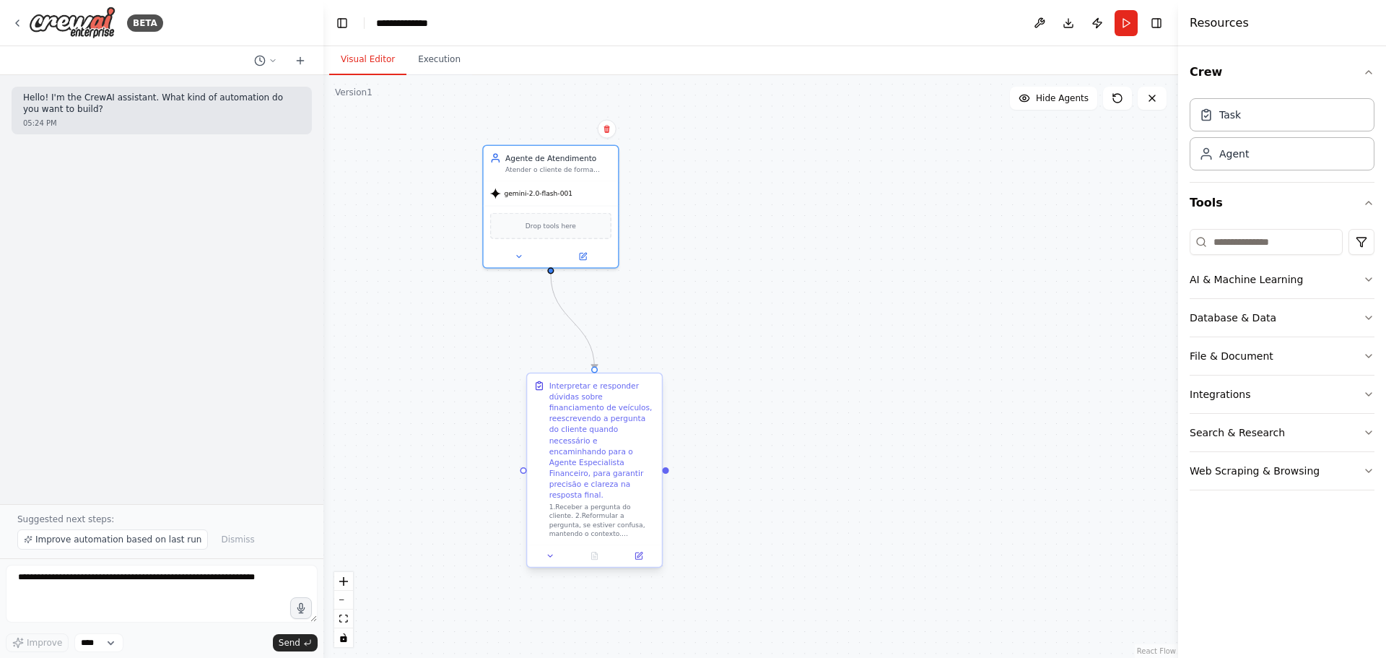
click at [624, 415] on div "Interpretar e responder dúvidas sobre financiamento de veículos, reescrevendo a…" at bounding box center [602, 440] width 106 height 121
click at [637, 552] on icon at bounding box center [638, 555] width 6 height 6
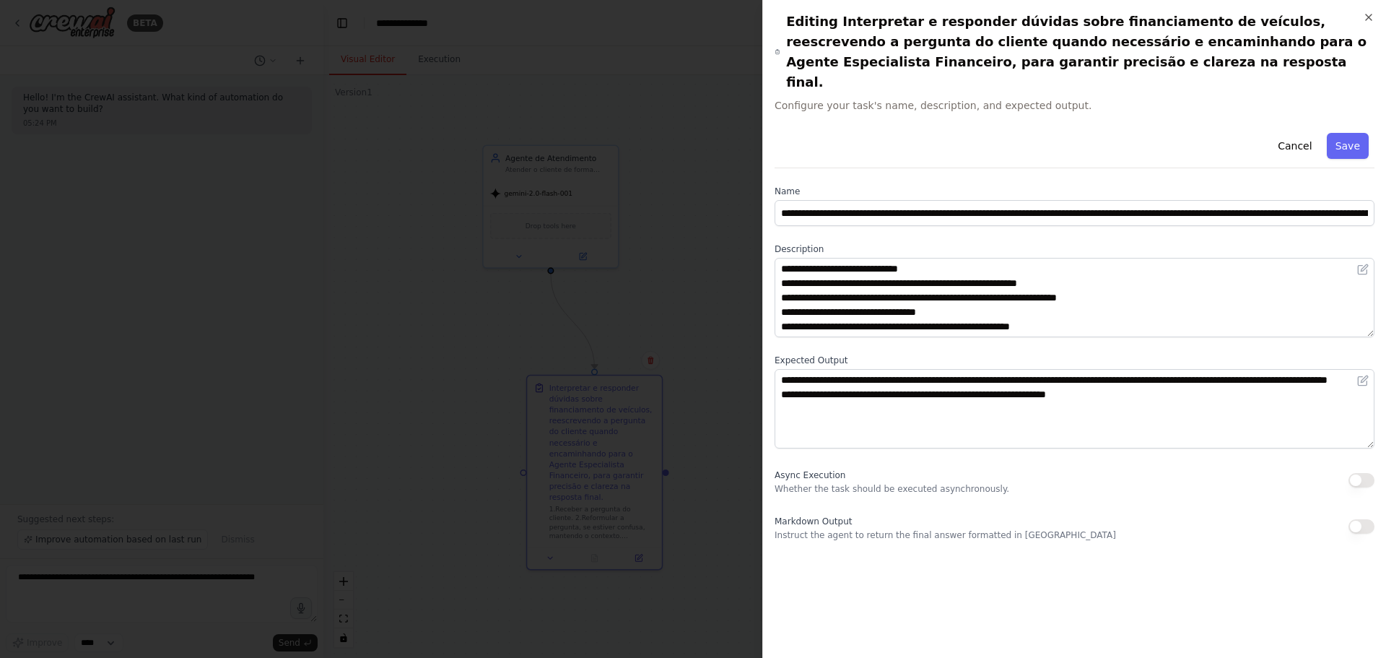
click at [947, 483] on p "Whether the task should be executed asynchronously." at bounding box center [892, 489] width 235 height 12
drag, startPoint x: 1305, startPoint y: 131, endPoint x: 1293, endPoint y: 138, distance: 14.2
click at [1305, 133] on button "Cancel" at bounding box center [1294, 146] width 51 height 26
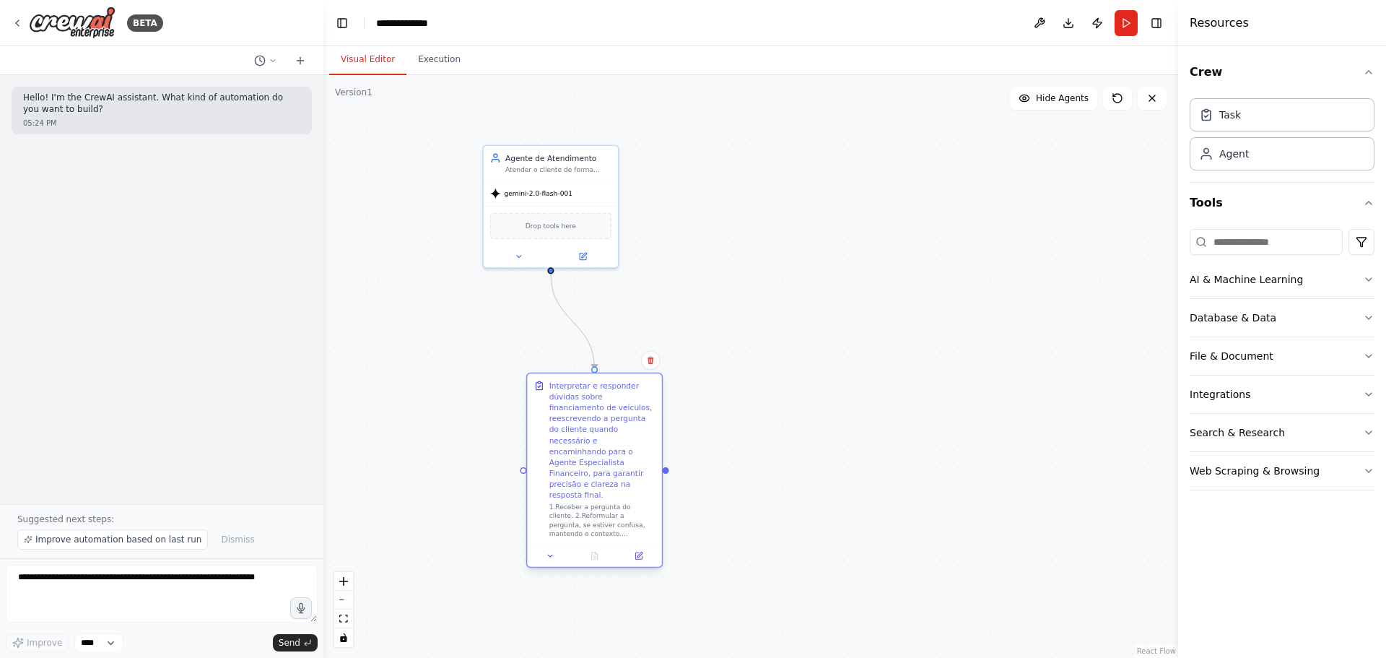
click at [552, 544] on div at bounding box center [594, 555] width 134 height 22
click at [549, 552] on icon at bounding box center [550, 556] width 9 height 9
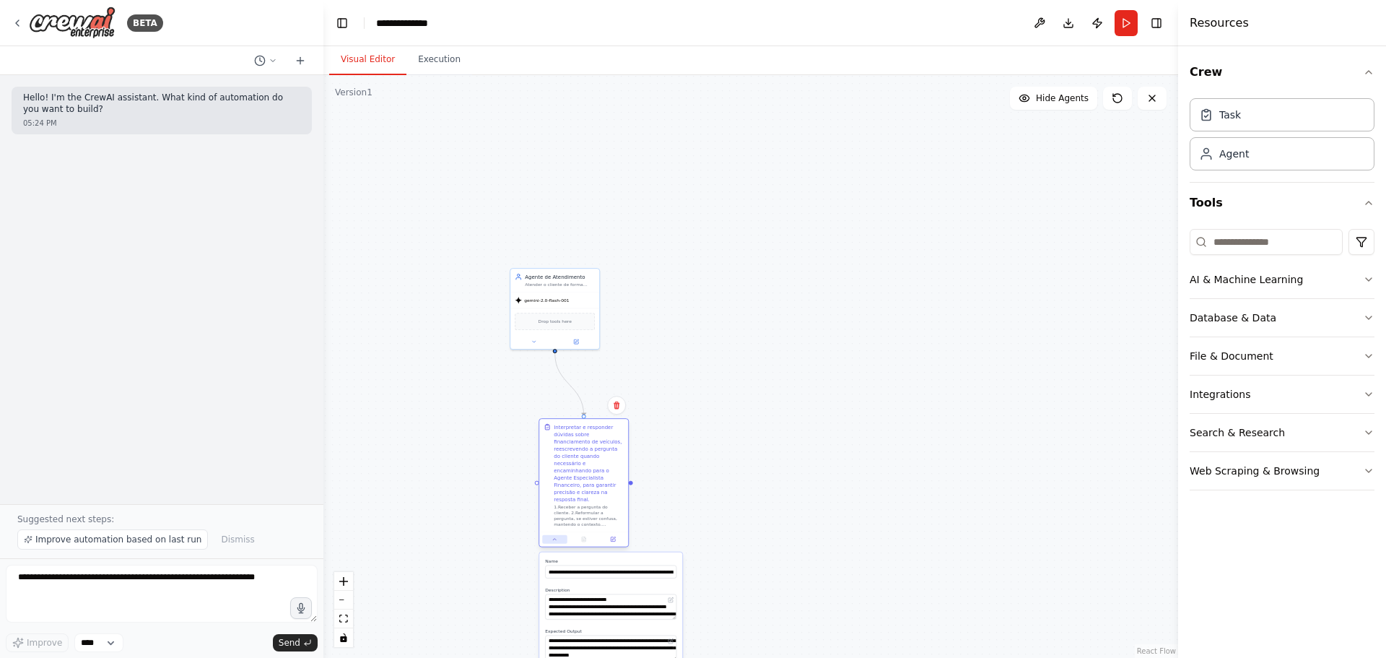
click at [554, 536] on icon at bounding box center [555, 539] width 6 height 6
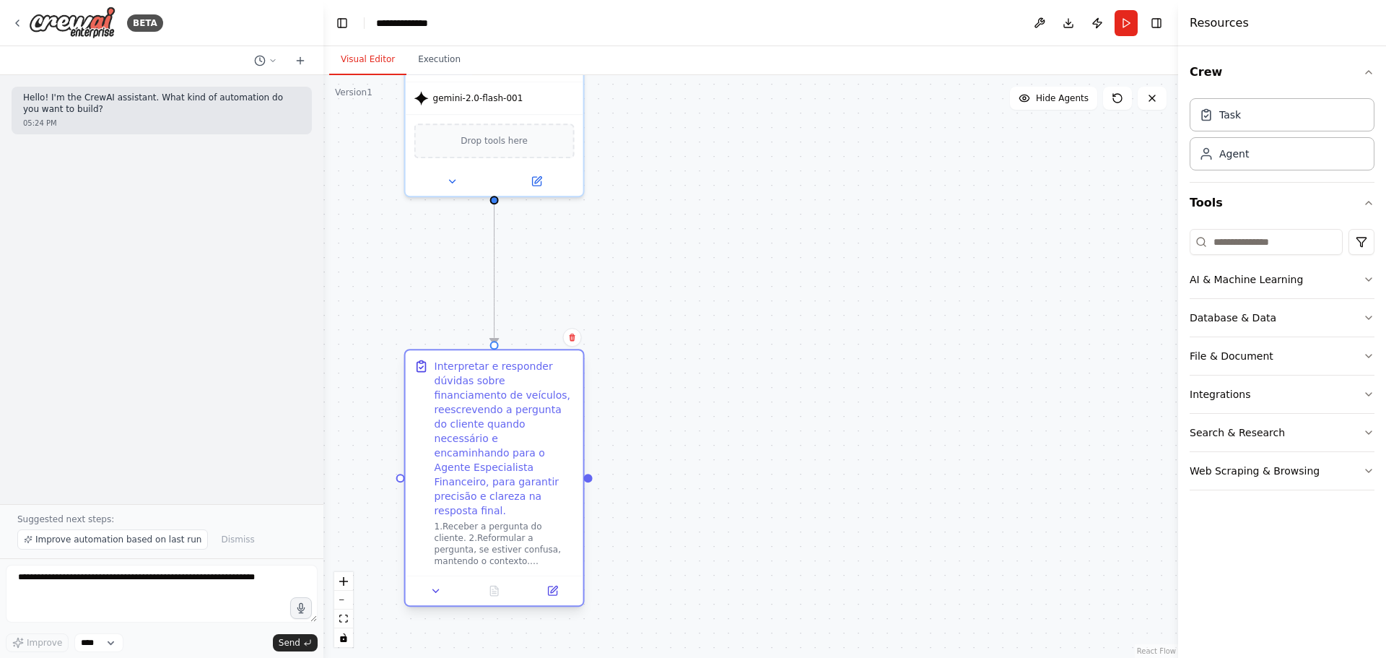
drag, startPoint x: 581, startPoint y: 367, endPoint x: 530, endPoint y: 384, distance: 53.9
click at [530, 384] on div "Interpretar e responder dúvidas sobre financiamento de veículos, reescrevendo a…" at bounding box center [505, 438] width 140 height 159
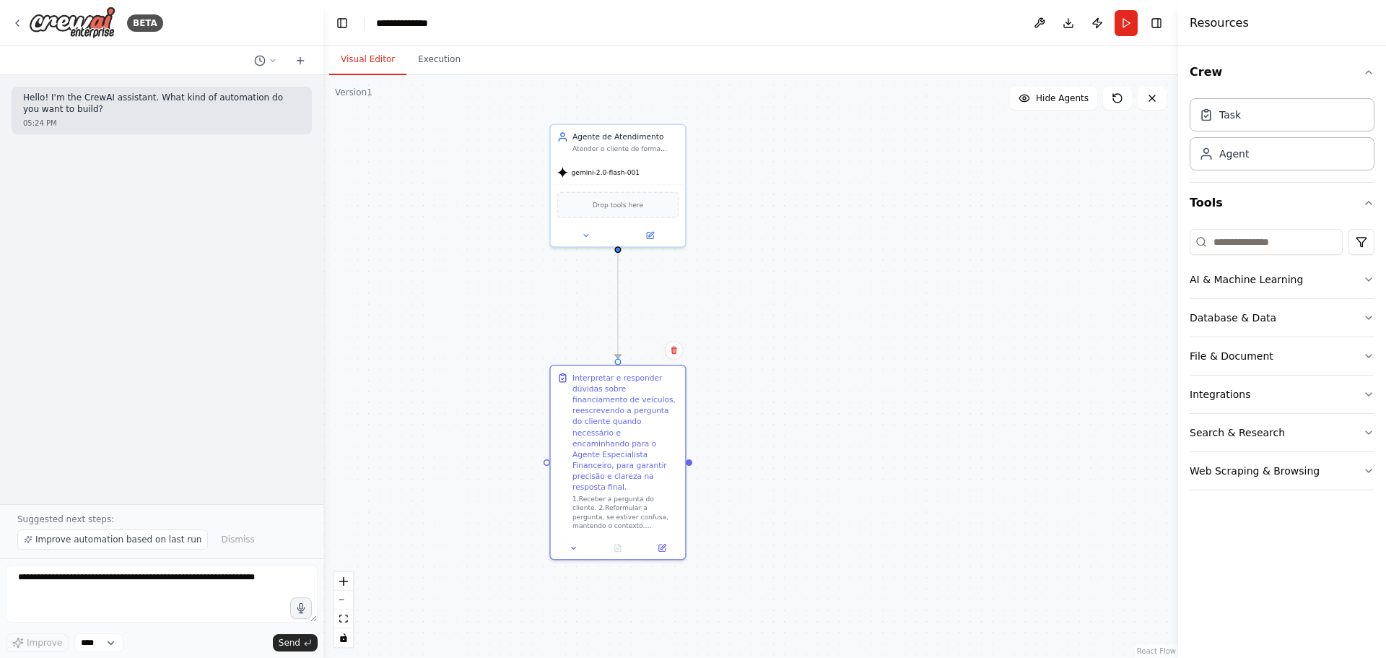
drag, startPoint x: 656, startPoint y: 282, endPoint x: 741, endPoint y: 312, distance: 89.5
click at [741, 312] on div ".deletable-edge-delete-btn { width: 20px; height: 20px; border: 0px solid #ffff…" at bounding box center [750, 366] width 855 height 583
click at [1372, 275] on icon "button" at bounding box center [1369, 280] width 12 height 12
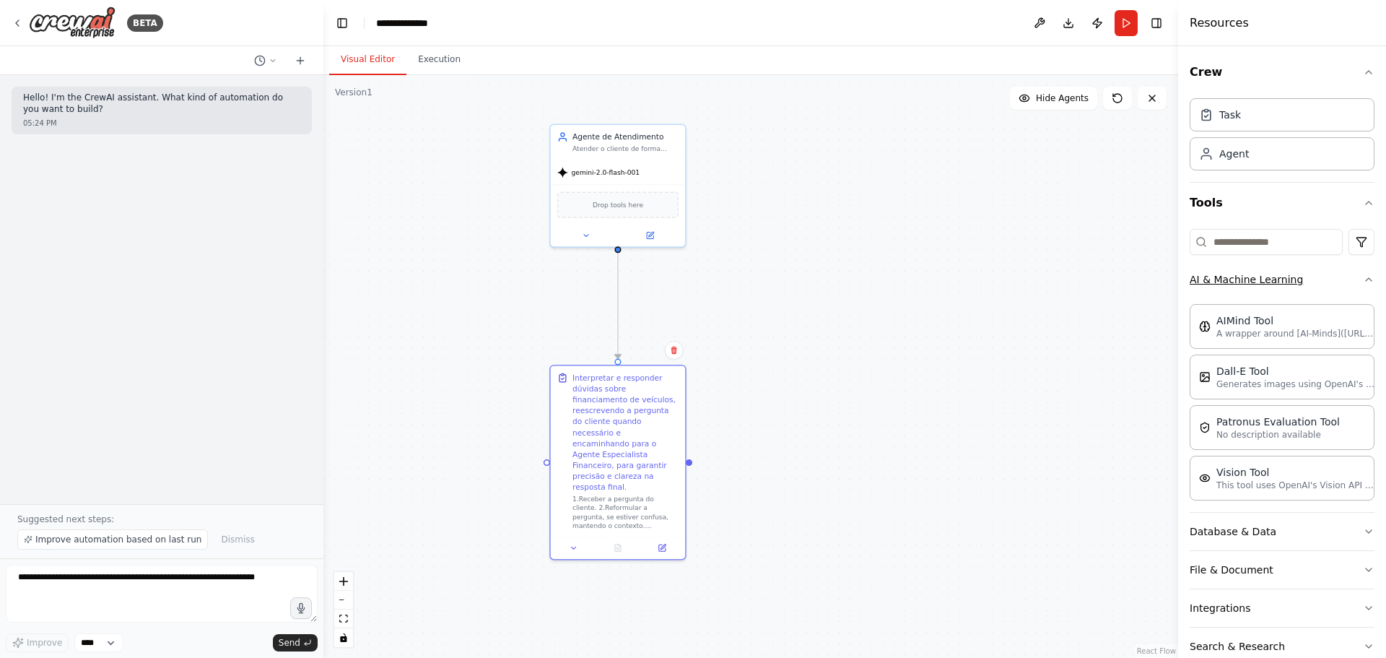
click at [1349, 277] on button "AI & Machine Learning" at bounding box center [1282, 280] width 185 height 38
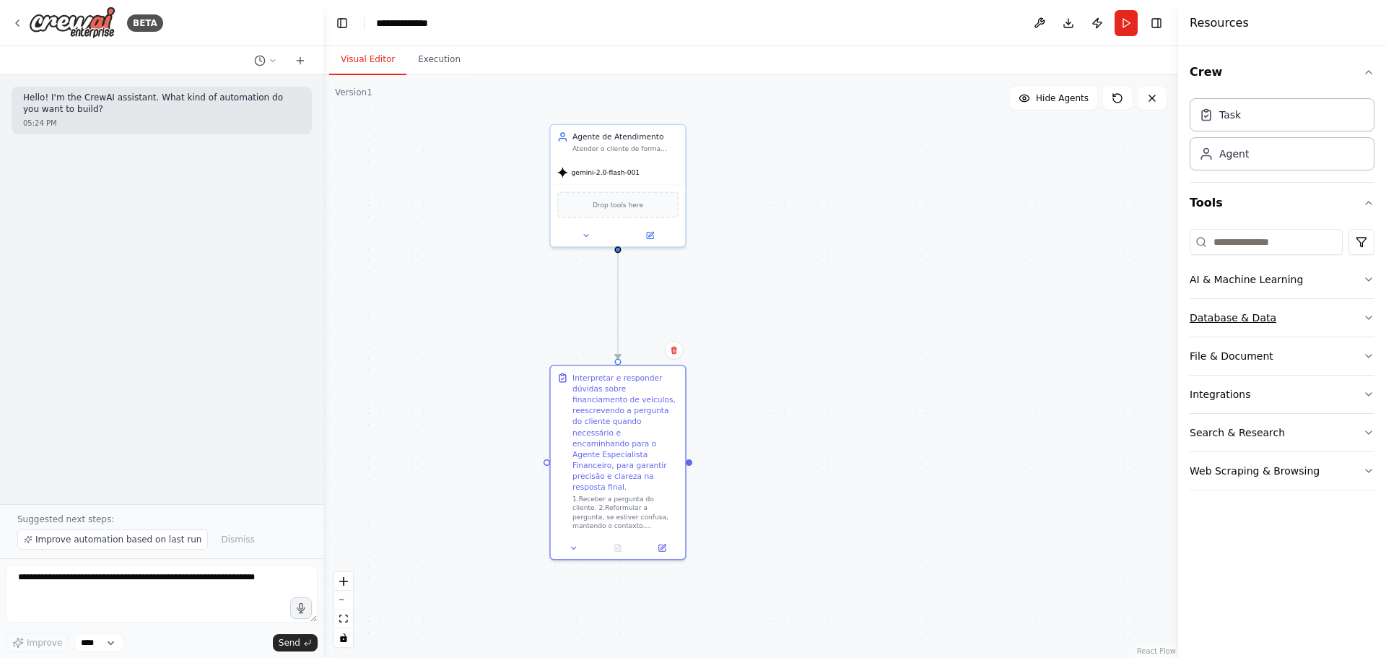
click at [1328, 326] on button "Database & Data" at bounding box center [1282, 318] width 185 height 38
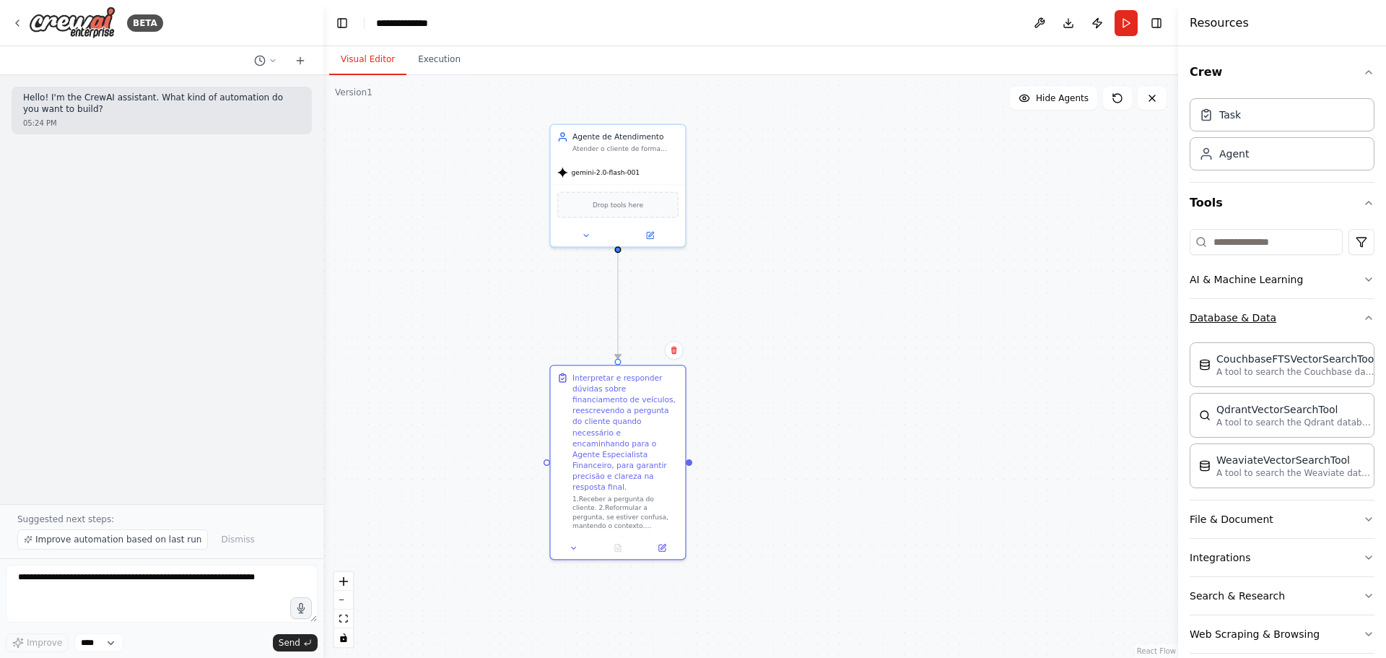
click at [1331, 322] on button "Database & Data" at bounding box center [1282, 318] width 185 height 38
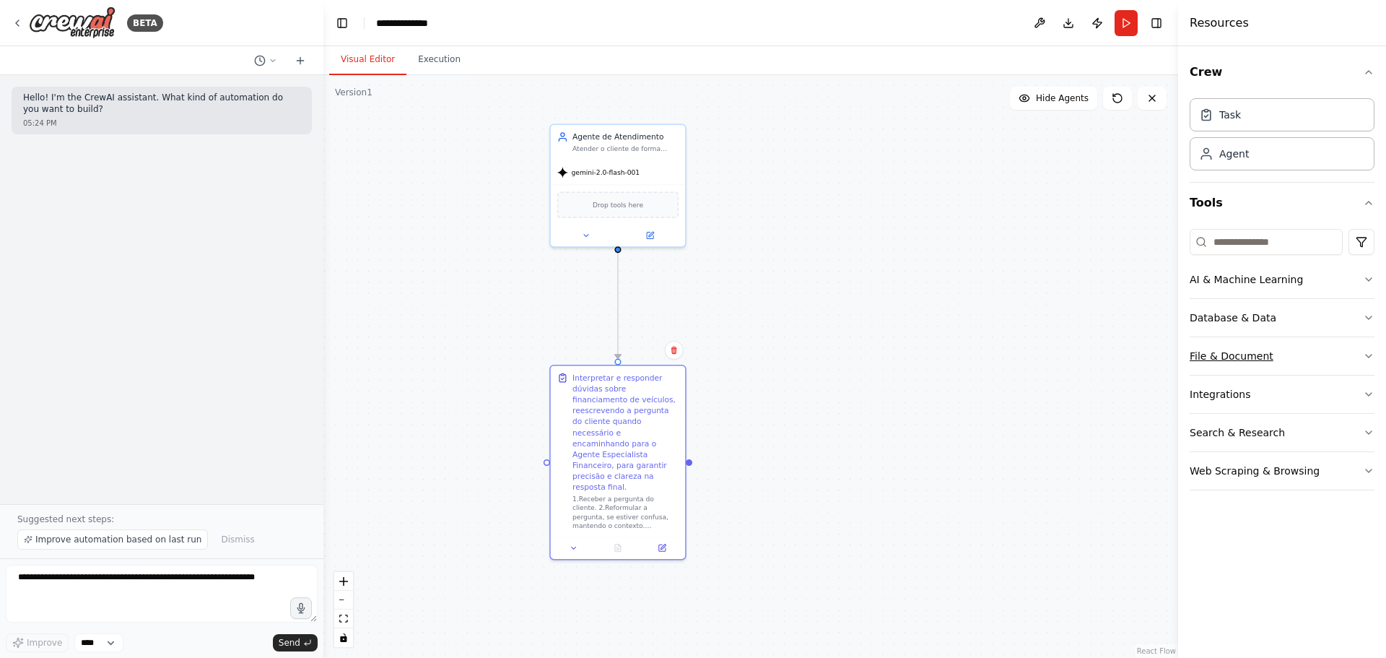
click at [1319, 352] on button "File & Document" at bounding box center [1282, 356] width 185 height 38
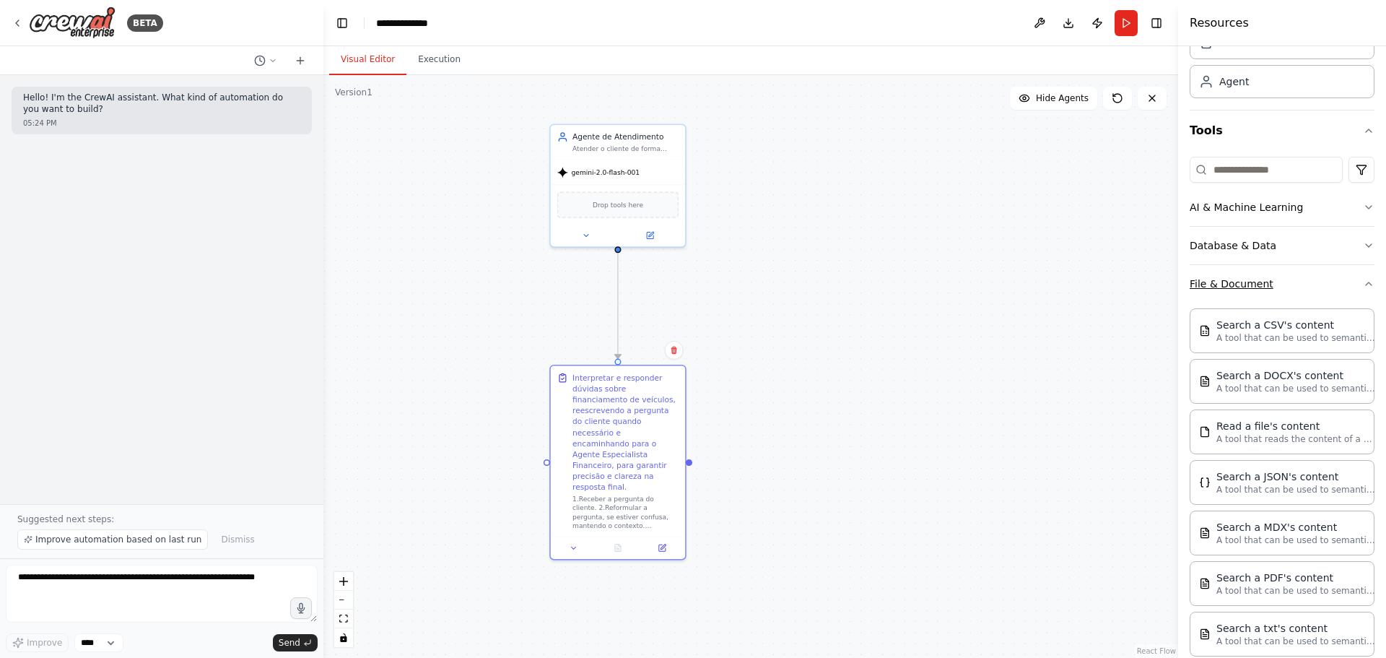
scroll to position [144, 0]
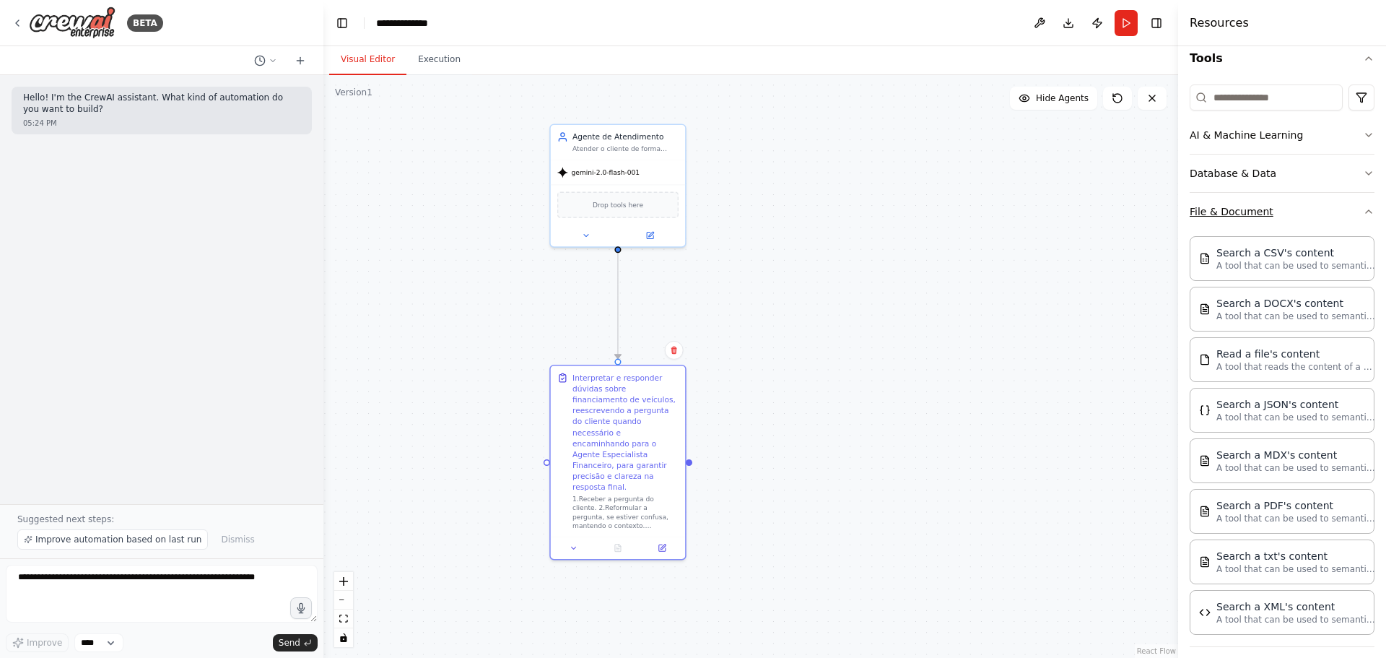
click at [1303, 219] on button "File & Document" at bounding box center [1282, 212] width 185 height 38
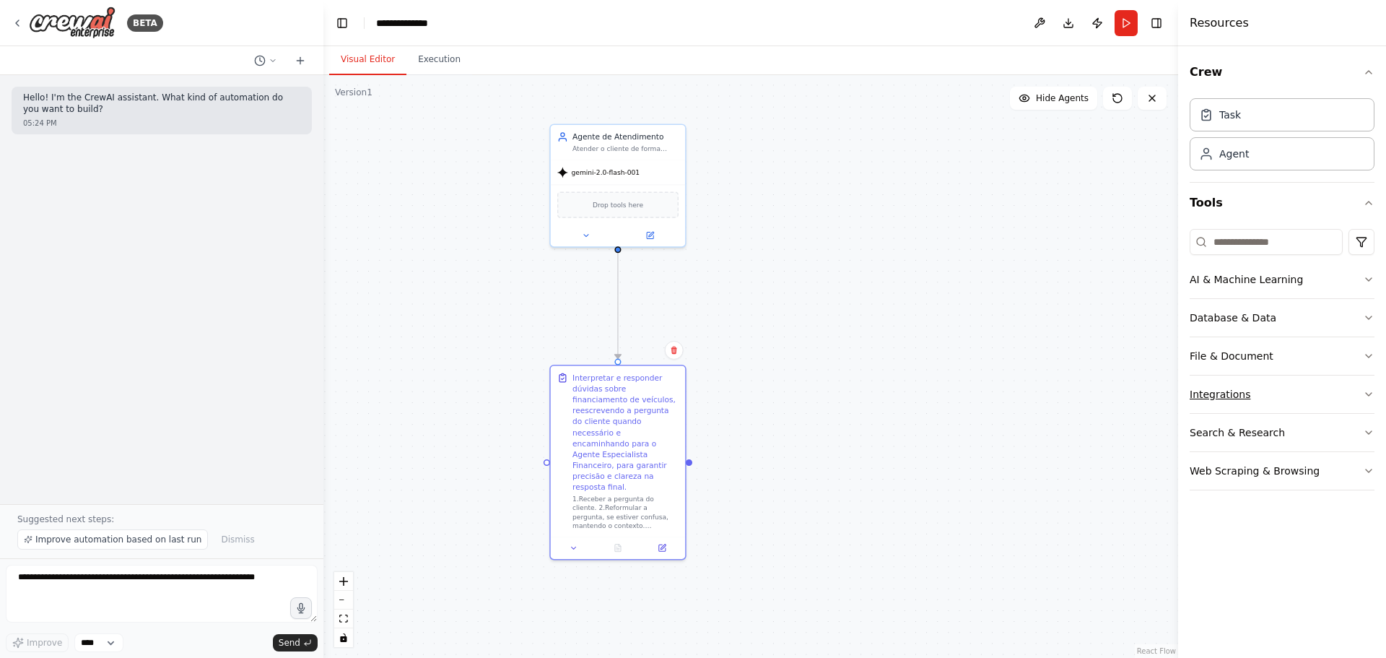
click at [1270, 388] on button "Integrations" at bounding box center [1282, 394] width 185 height 38
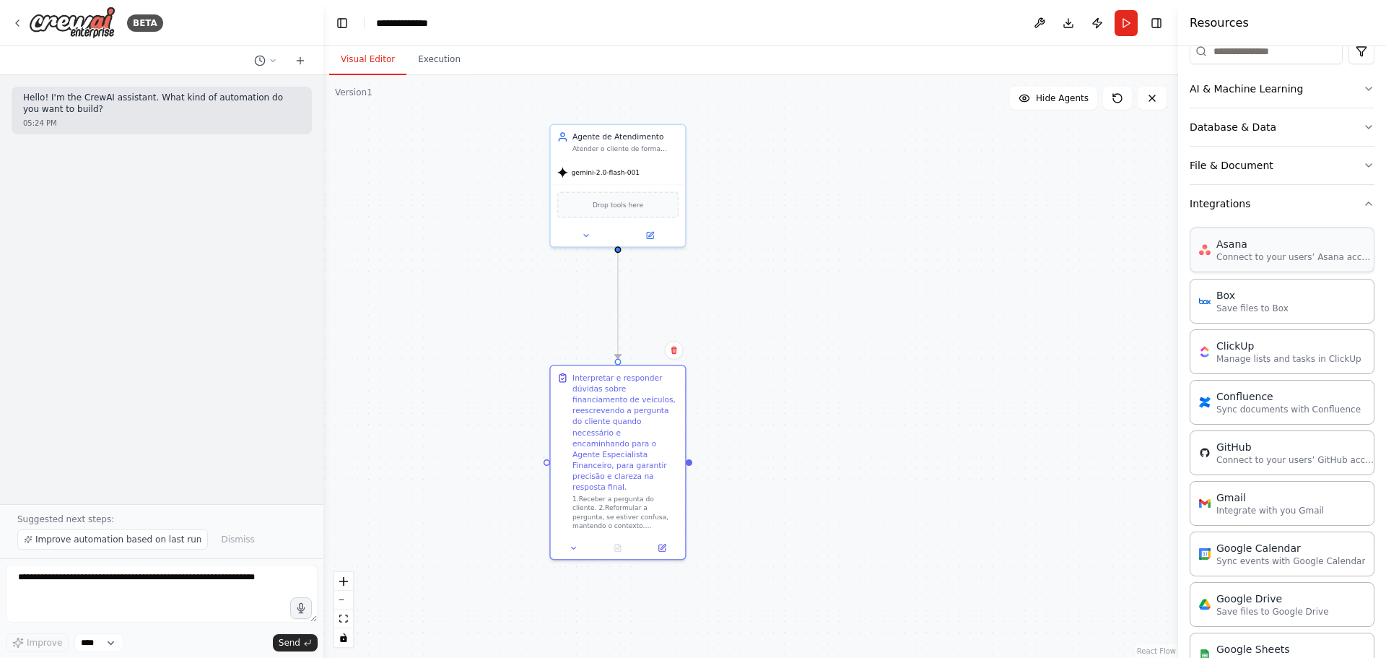
scroll to position [217, 0]
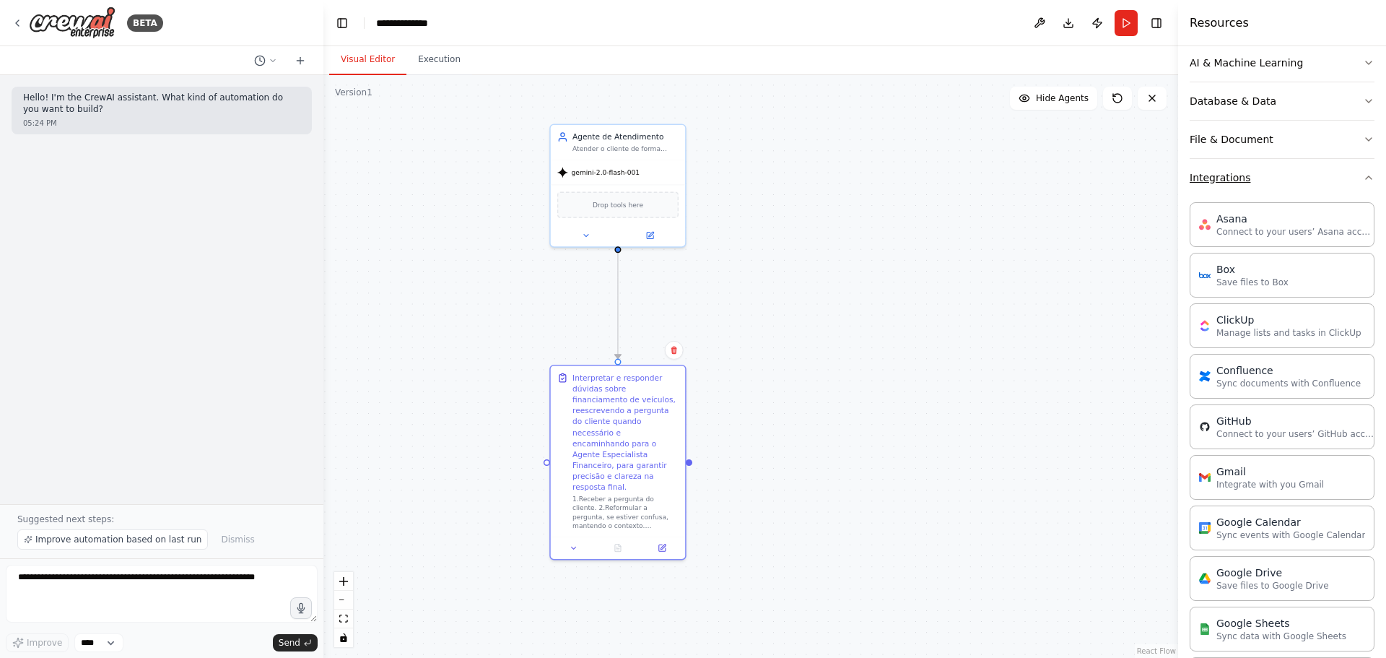
click at [1270, 193] on button "Integrations" at bounding box center [1282, 178] width 185 height 38
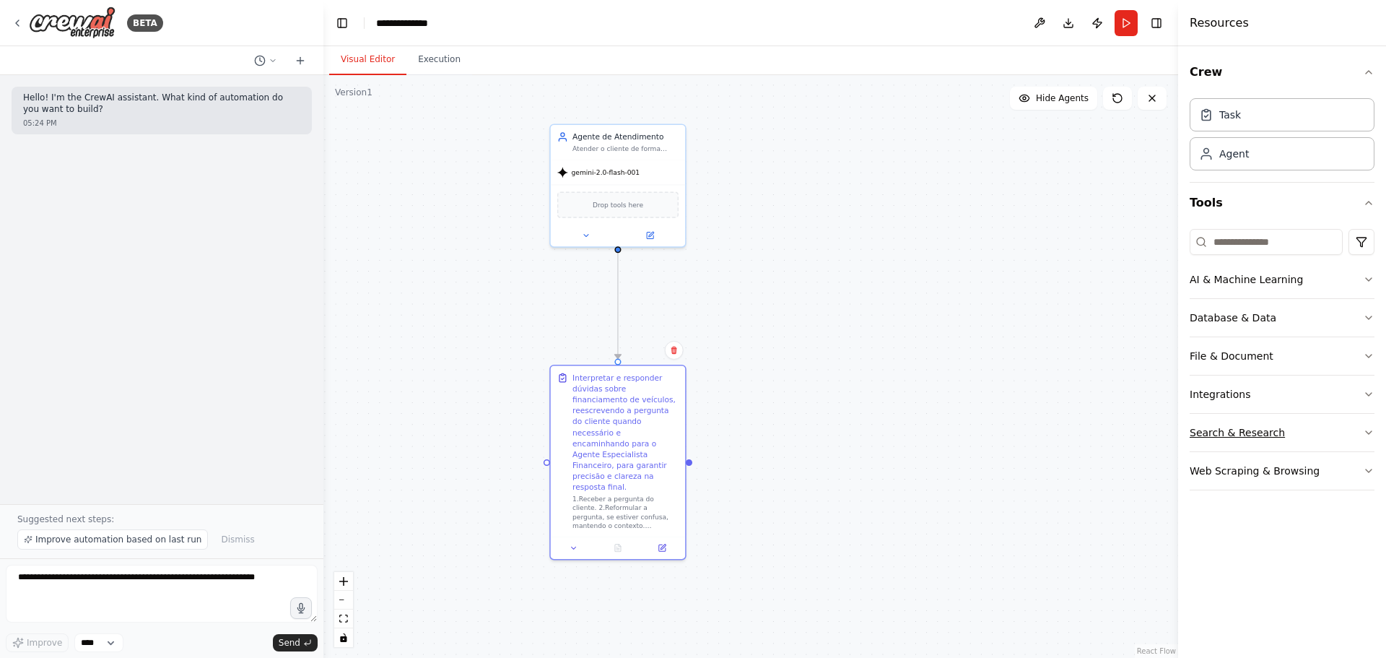
click at [1258, 446] on button "Search & Research" at bounding box center [1282, 433] width 185 height 38
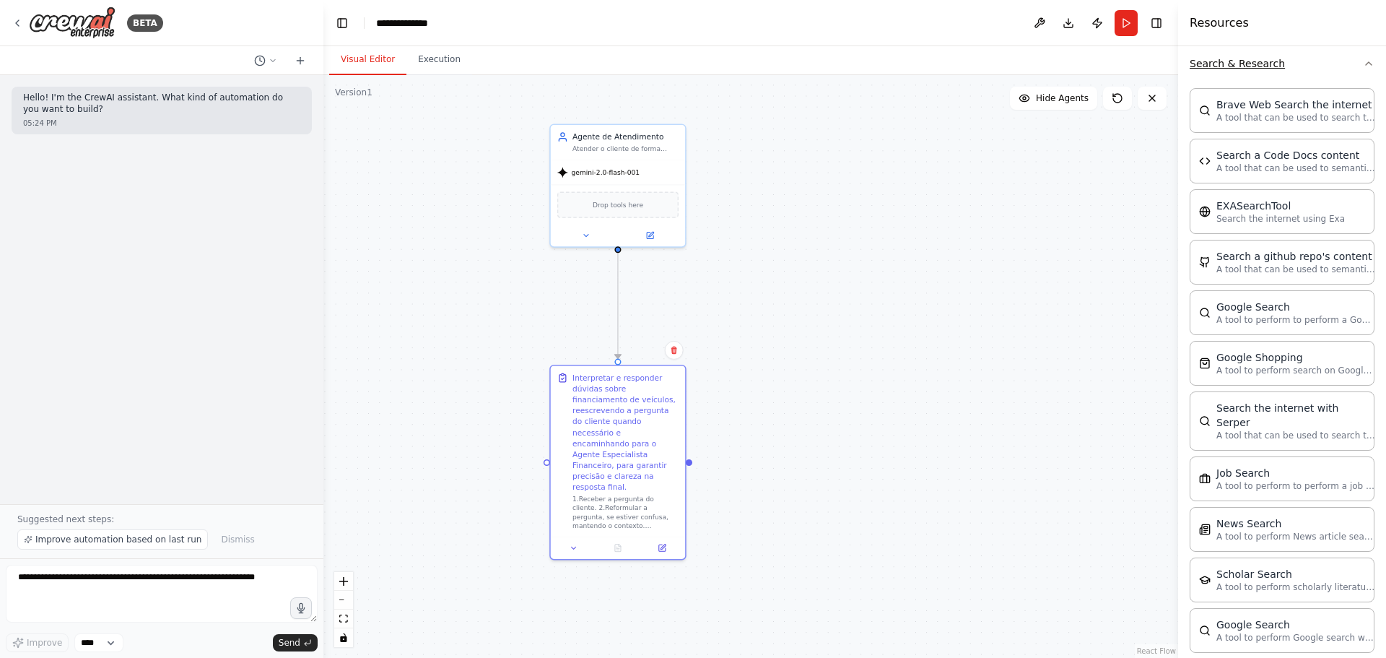
scroll to position [300, 0]
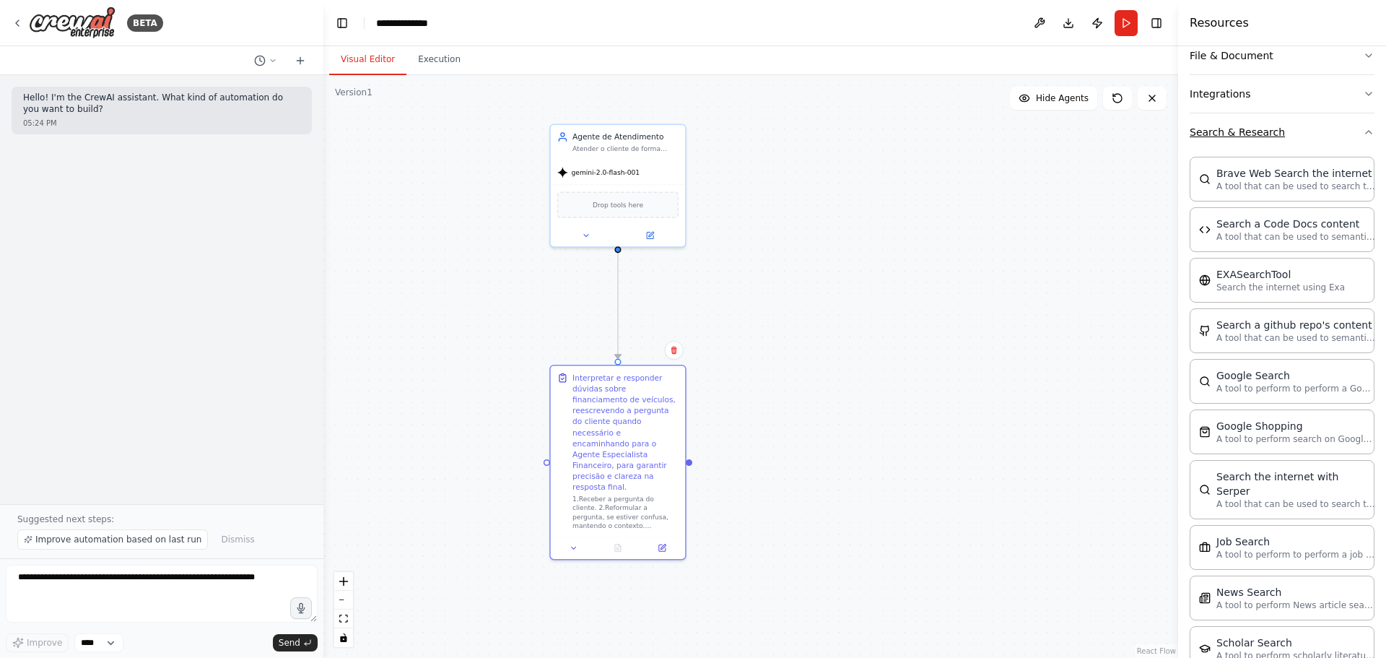
click at [1297, 136] on button "Search & Research" at bounding box center [1282, 132] width 185 height 38
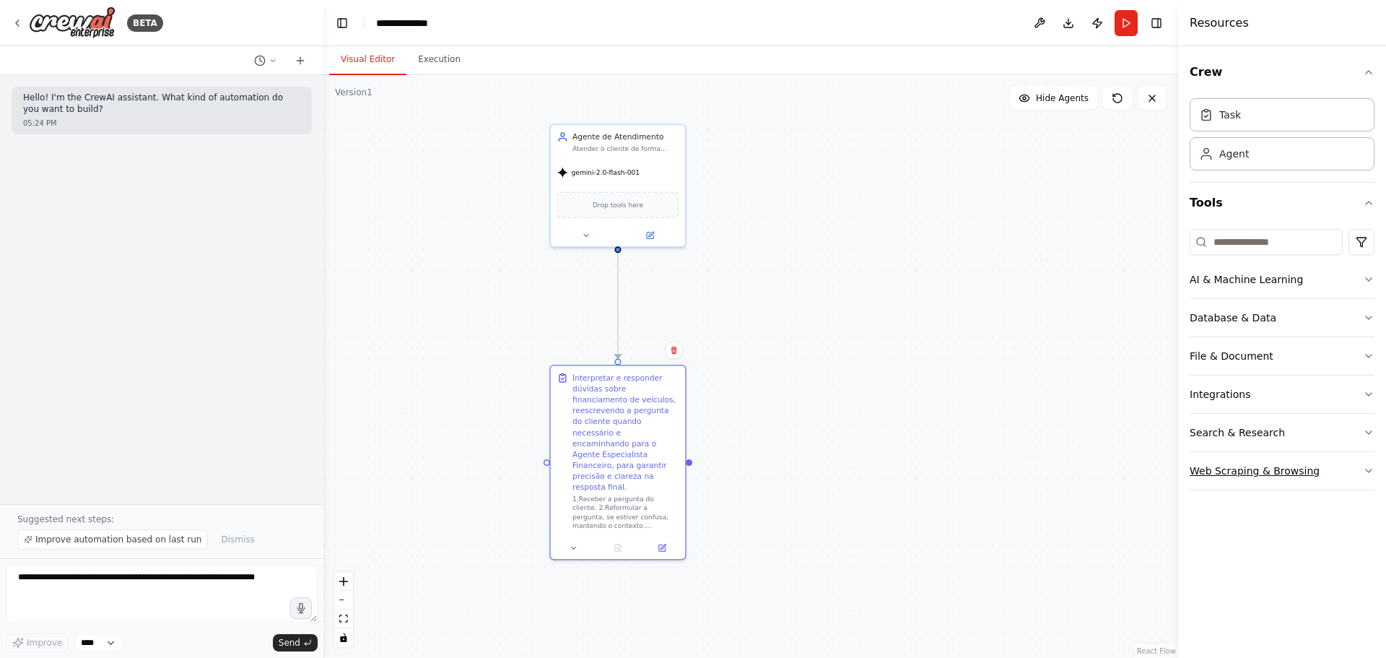
click at [1329, 463] on button "Web Scraping & Browsing" at bounding box center [1282, 471] width 185 height 38
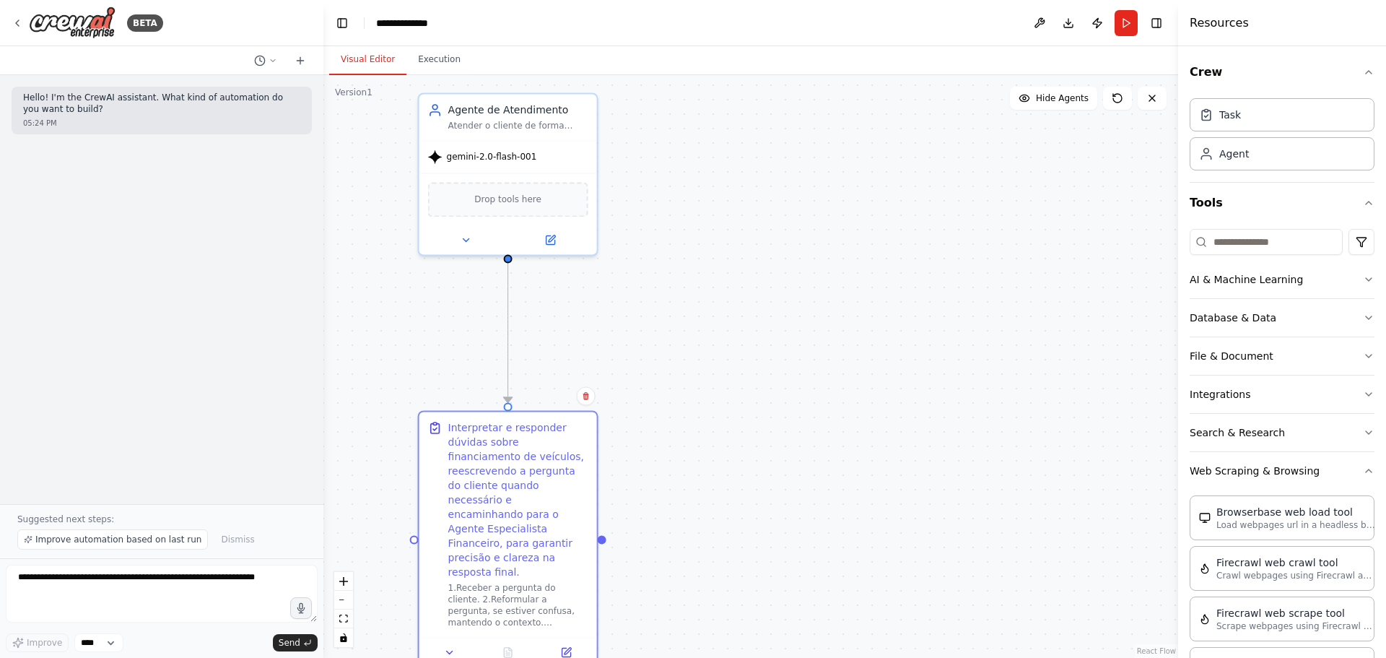
drag, startPoint x: 763, startPoint y: 344, endPoint x: 802, endPoint y: 411, distance: 77.6
click at [802, 411] on div ".deletable-edge-delete-btn { width: 20px; height: 20px; border: 0px solid #ffff…" at bounding box center [750, 366] width 855 height 583
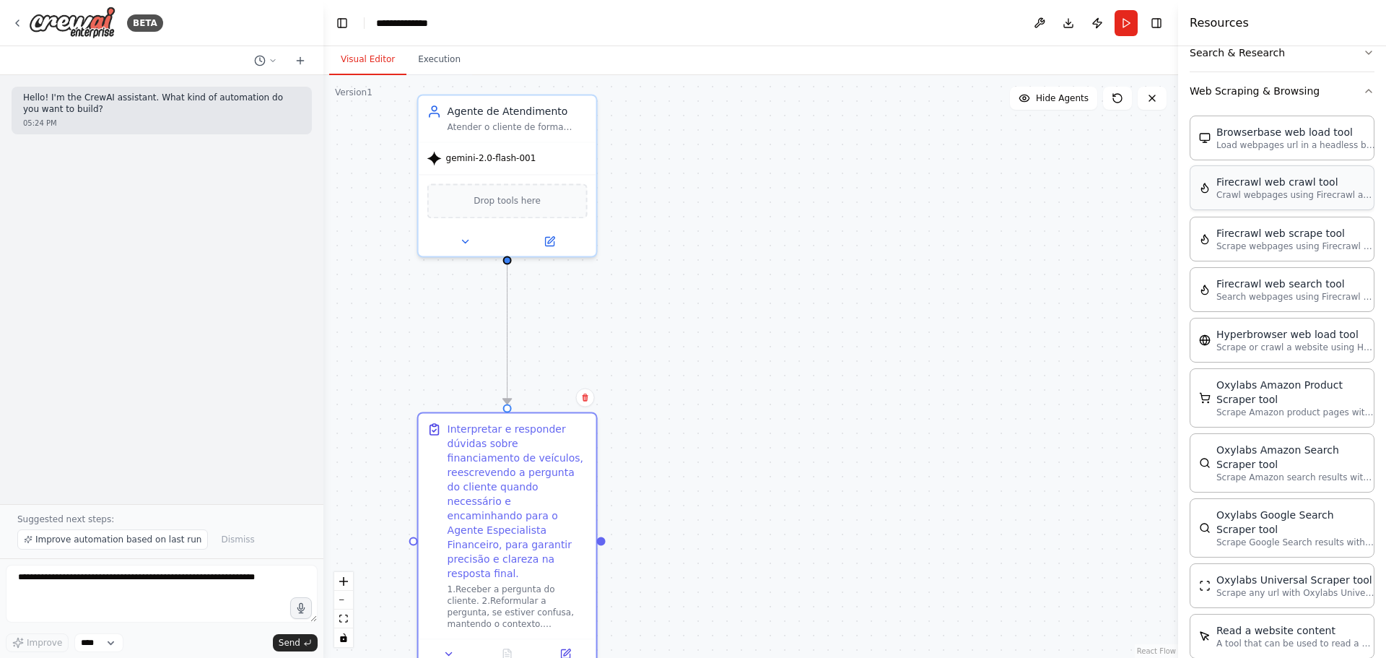
scroll to position [235, 0]
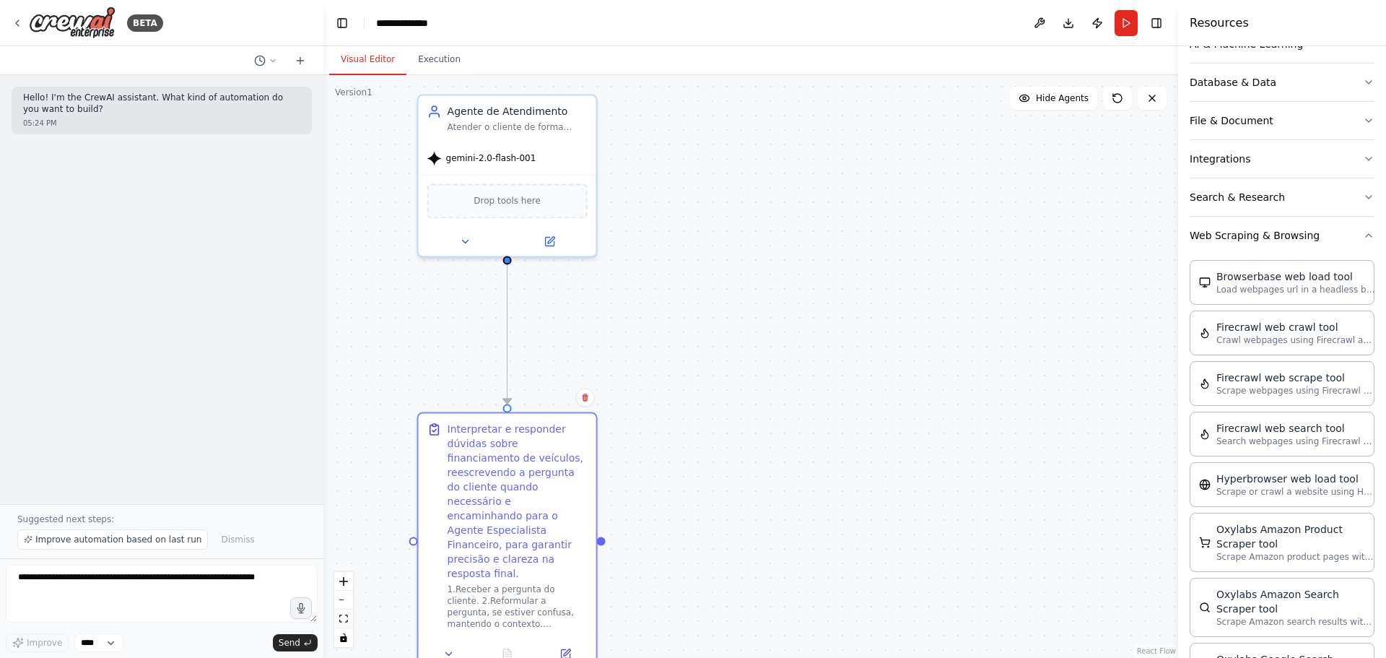
click at [1365, 235] on div "Crew Task Agent Tools AI & Machine Learning Database & Data File & Document Int…" at bounding box center [1282, 351] width 208 height 611
click at [1348, 232] on button "Web Scraping & Browsing" at bounding box center [1282, 236] width 185 height 38
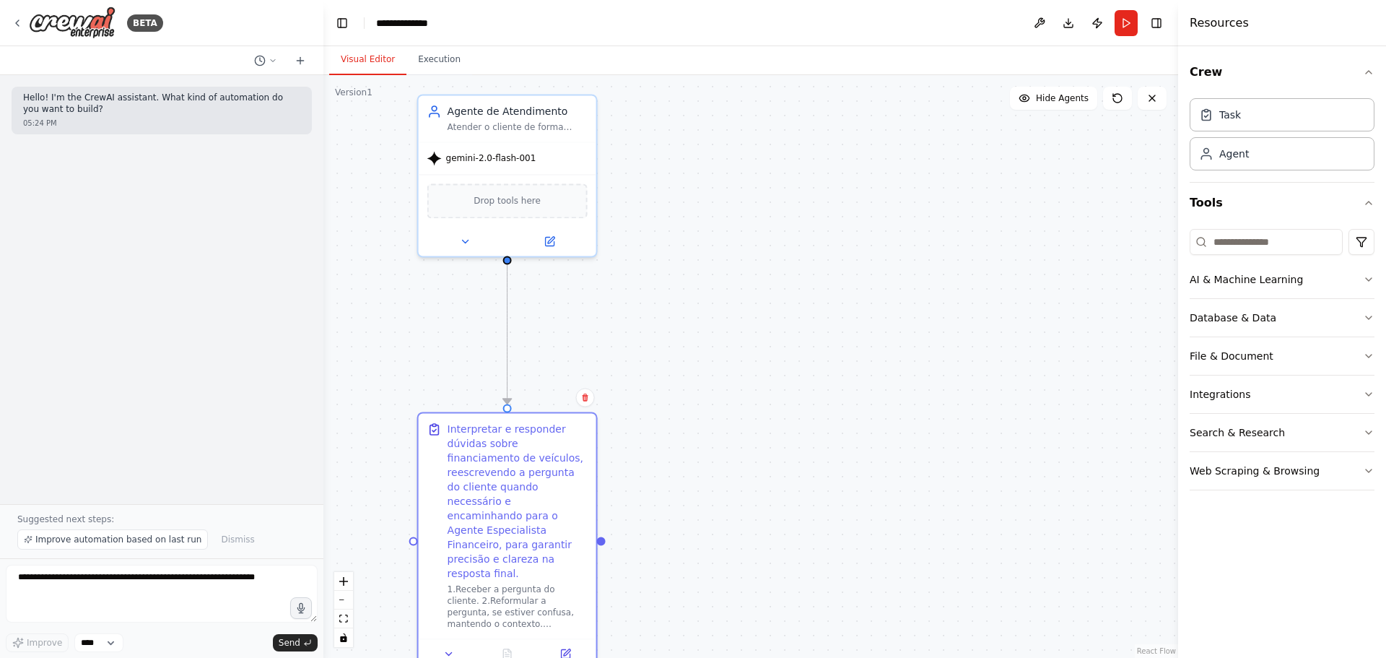
click at [1375, 77] on div "Crew Task Agent Tools AI & Machine Learning Database & Data File & Document Int…" at bounding box center [1282, 351] width 208 height 611
click at [1367, 71] on icon "button" at bounding box center [1369, 72] width 12 height 12
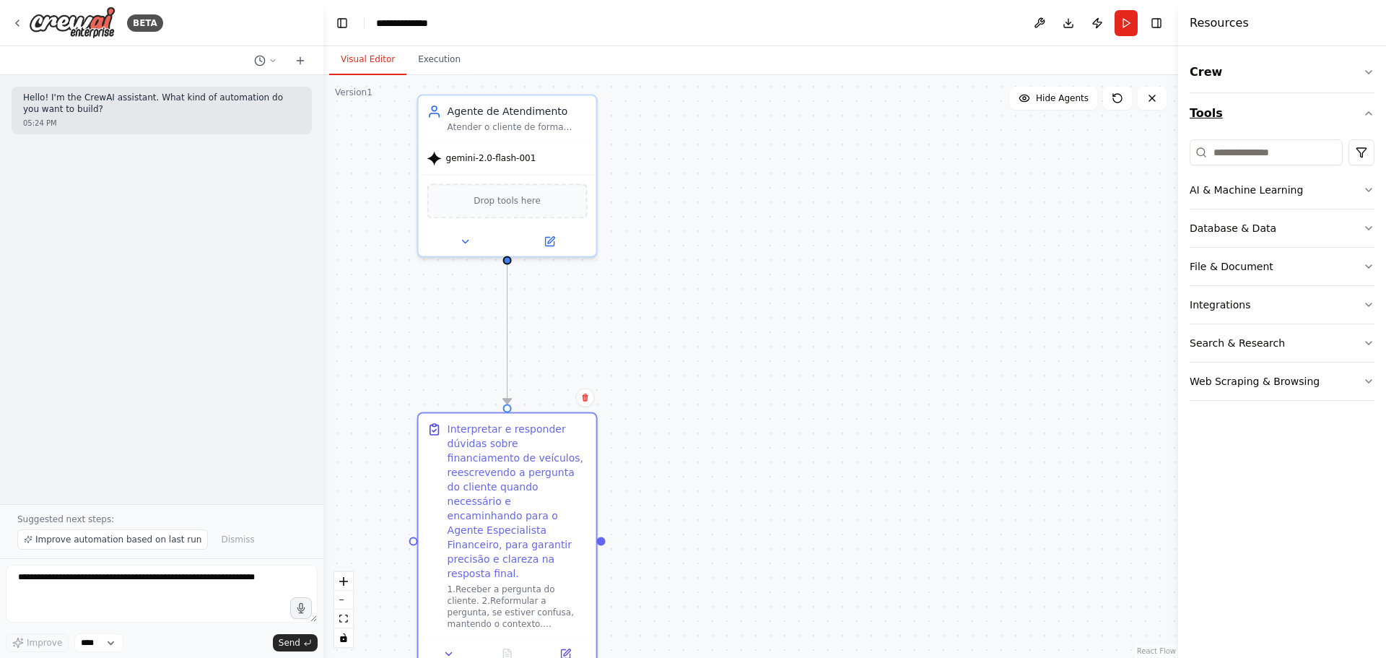
click at [1364, 112] on icon "button" at bounding box center [1369, 114] width 12 height 12
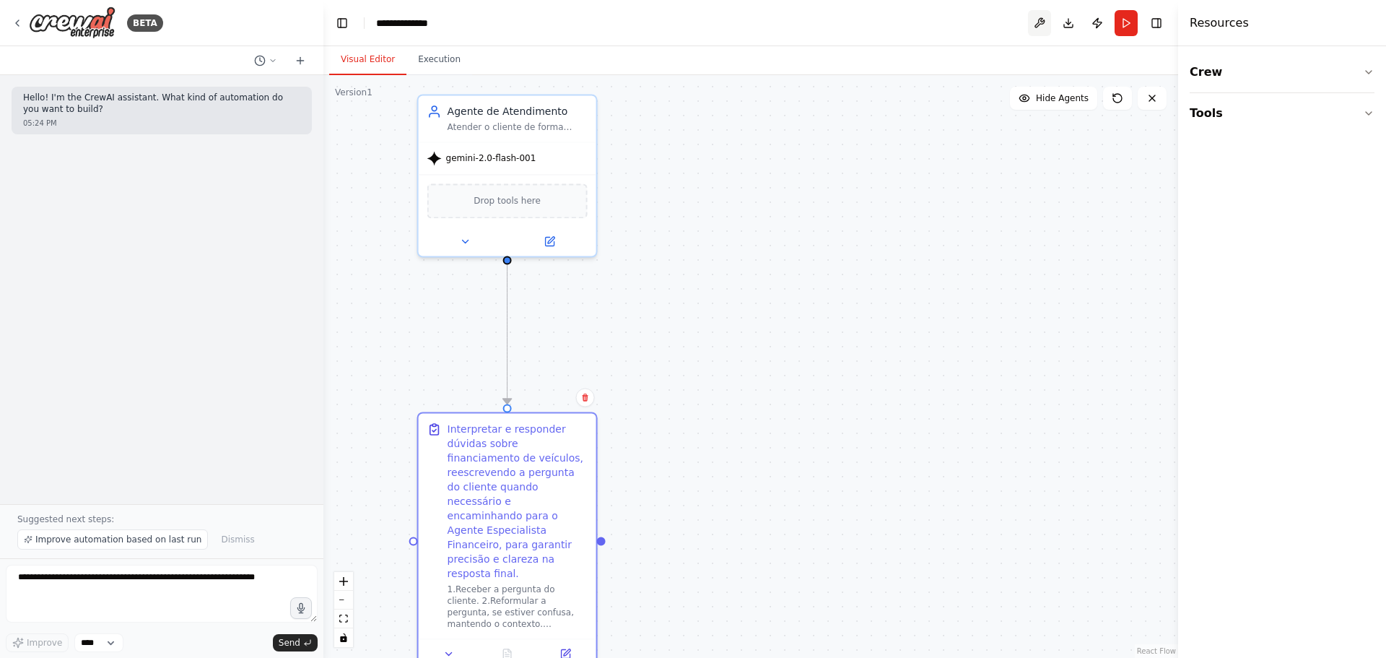
click at [1036, 19] on button at bounding box center [1039, 23] width 23 height 26
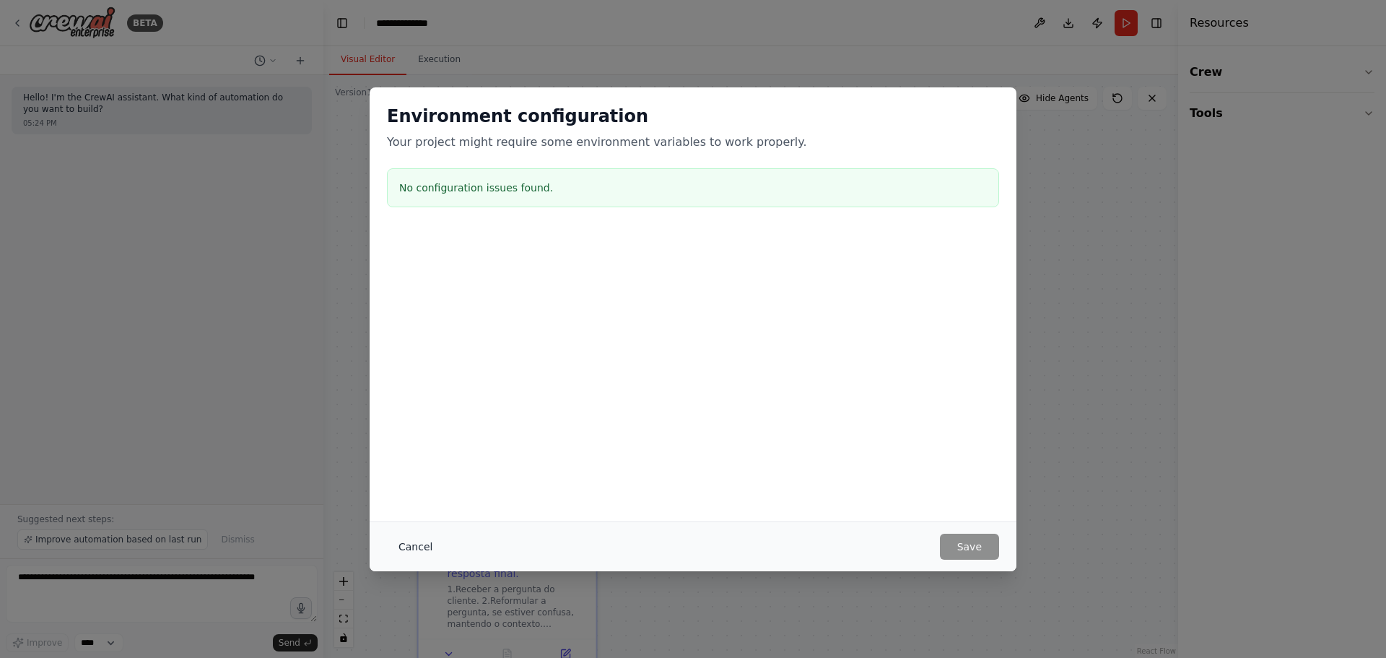
click at [422, 547] on button "Cancel" at bounding box center [415, 547] width 57 height 26
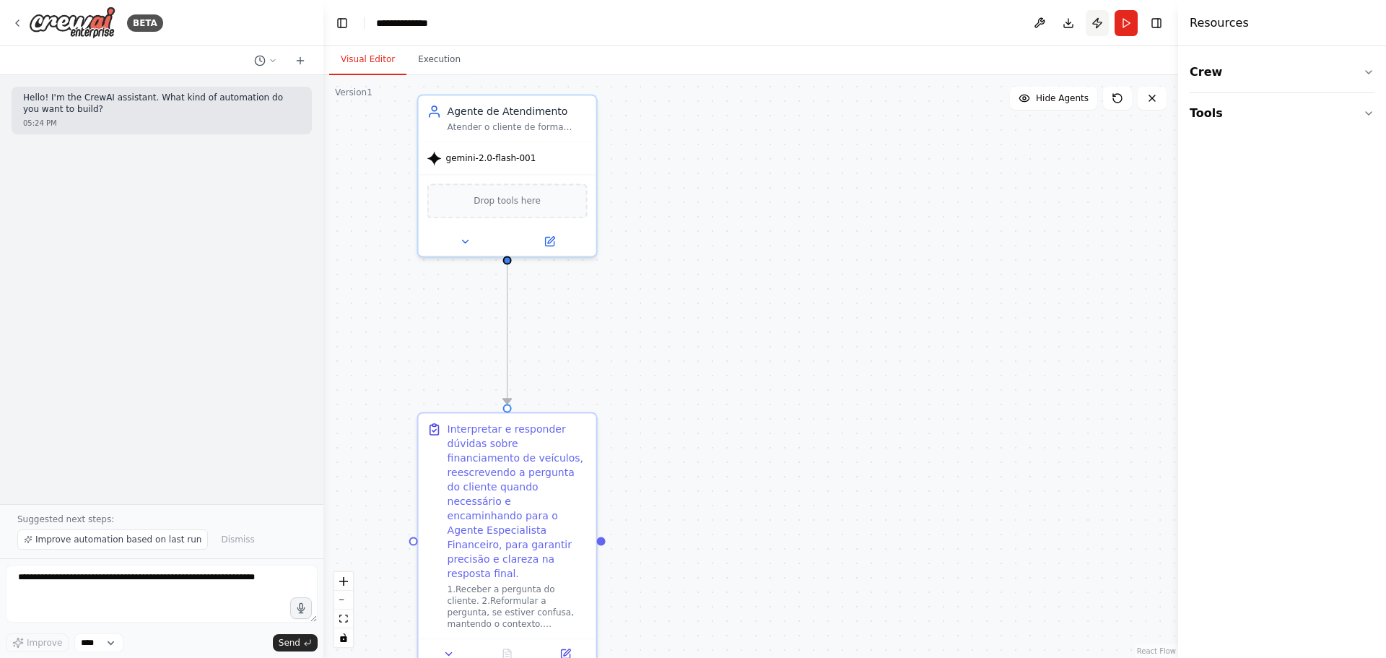
click at [1105, 20] on button "Publish" at bounding box center [1097, 23] width 23 height 26
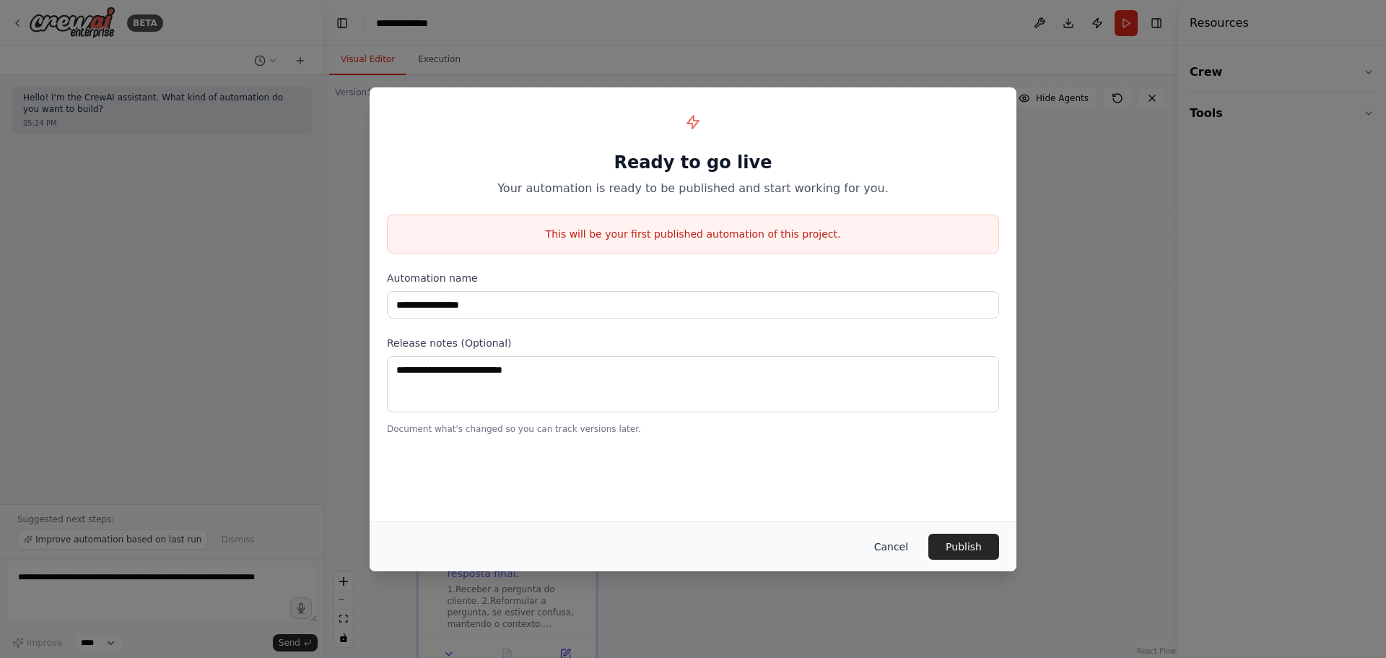
click at [905, 549] on button "Cancel" at bounding box center [891, 547] width 57 height 26
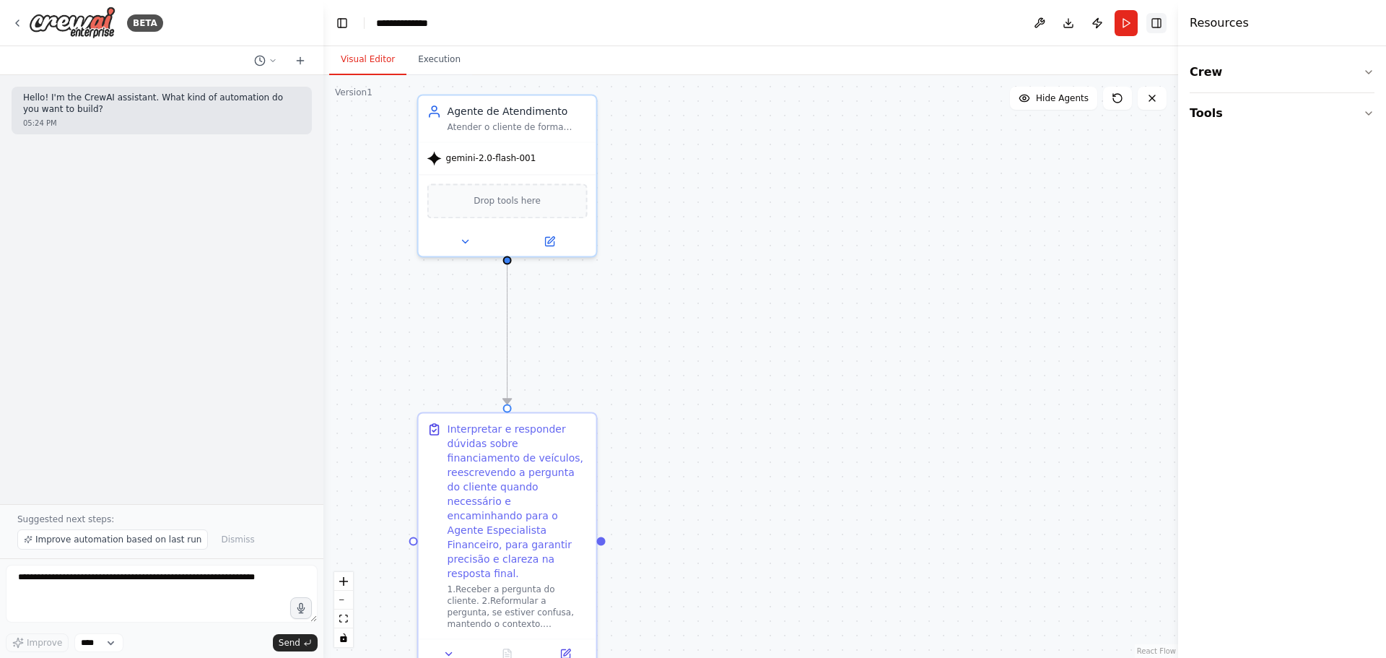
click at [1151, 25] on button "Toggle Right Sidebar" at bounding box center [1156, 23] width 20 height 20
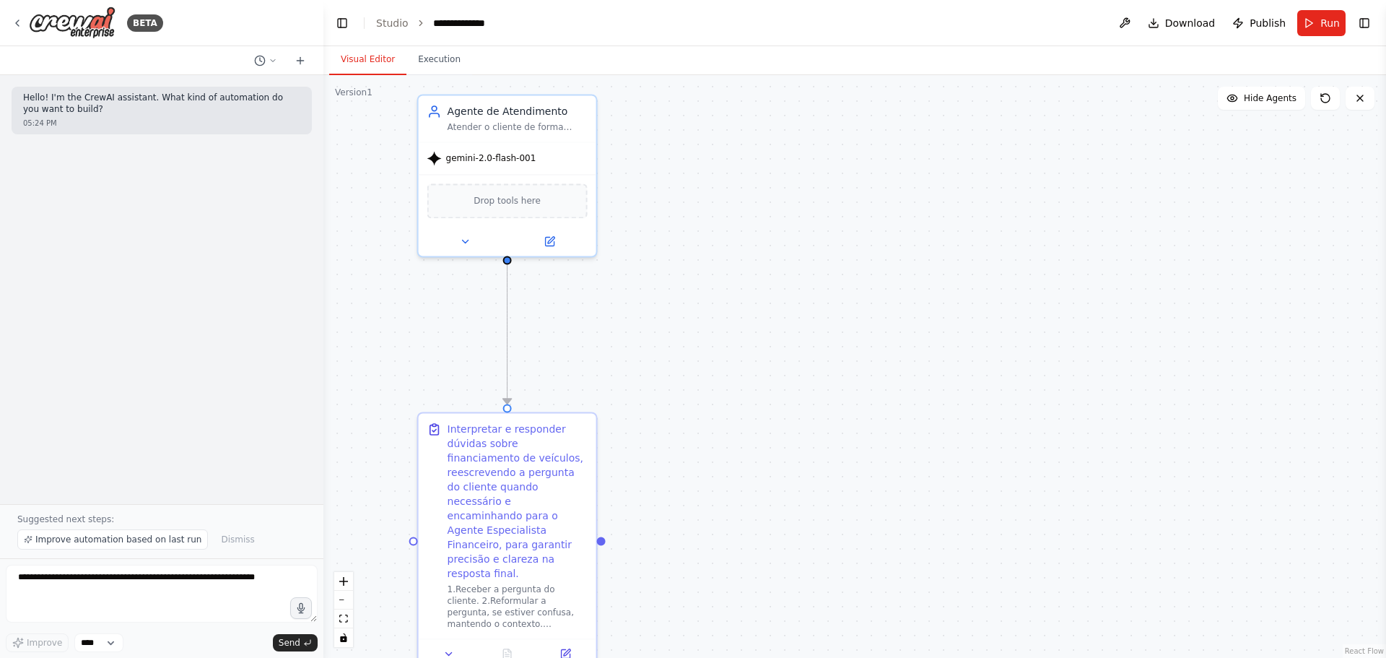
click at [1366, 25] on button "Toggle Right Sidebar" at bounding box center [1364, 23] width 20 height 20
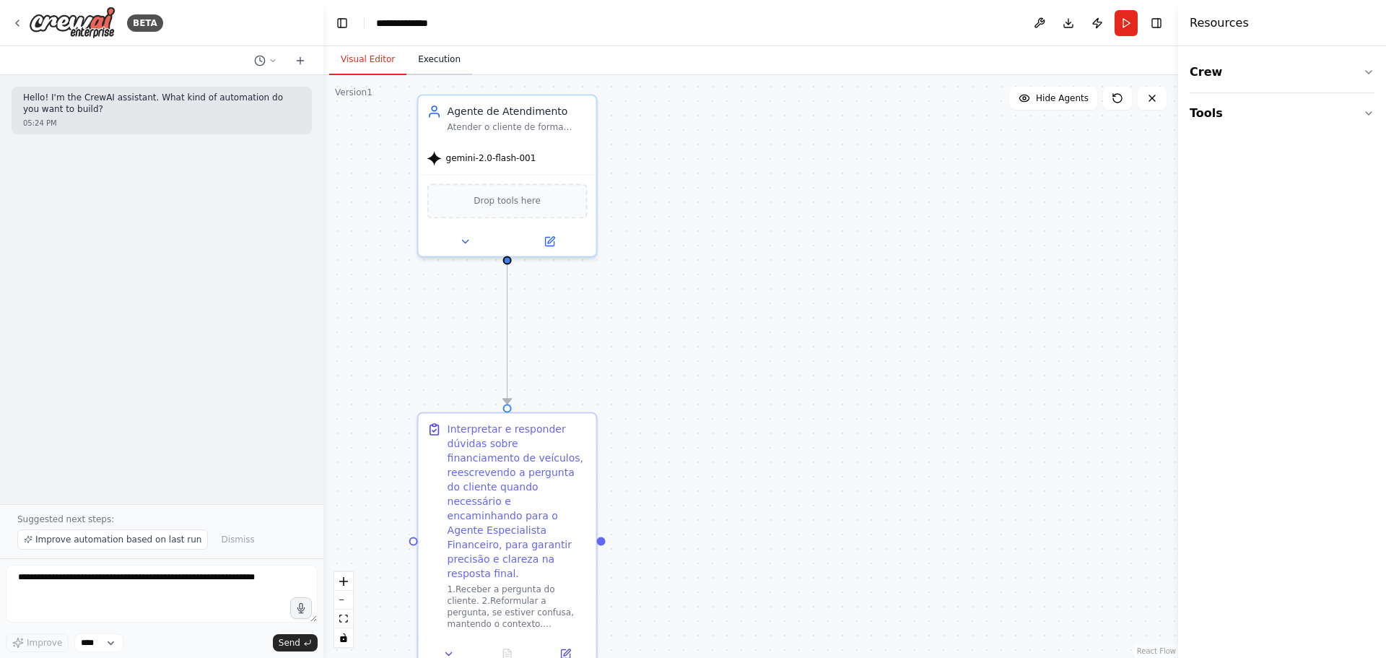
click at [429, 66] on button "Execution" at bounding box center [439, 60] width 66 height 30
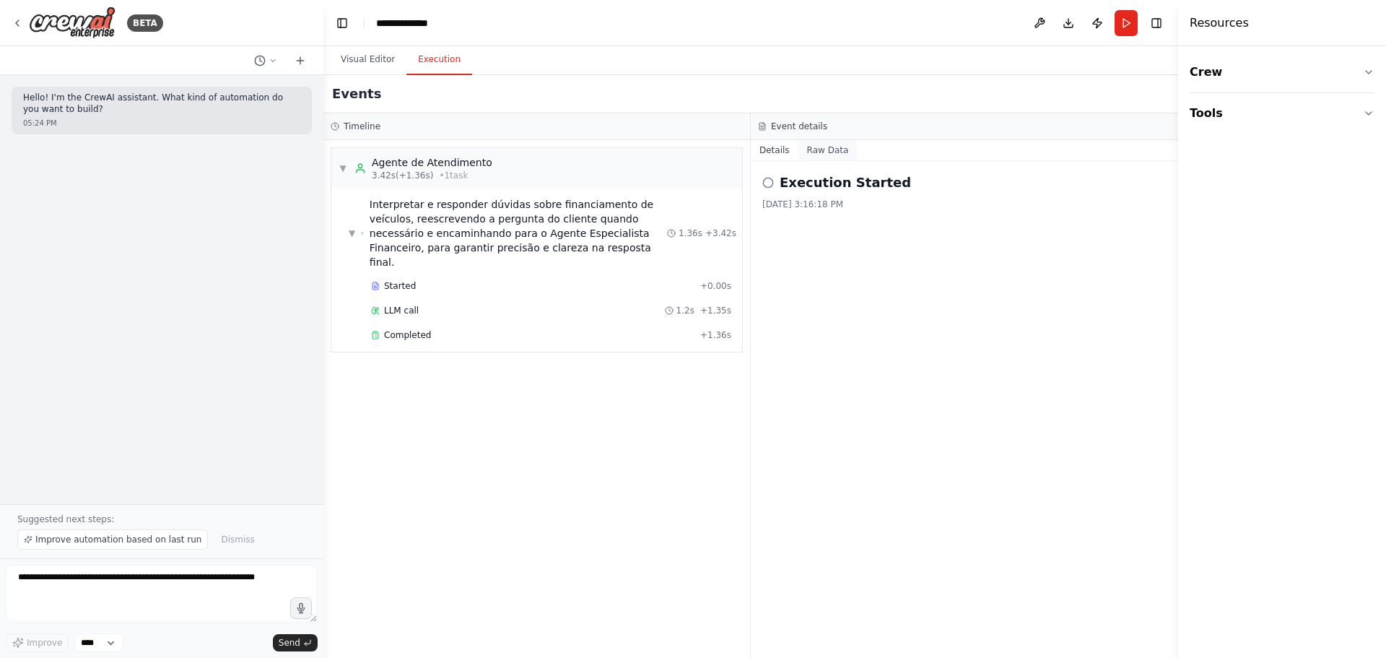
click at [814, 150] on button "Raw Data" at bounding box center [827, 150] width 59 height 20
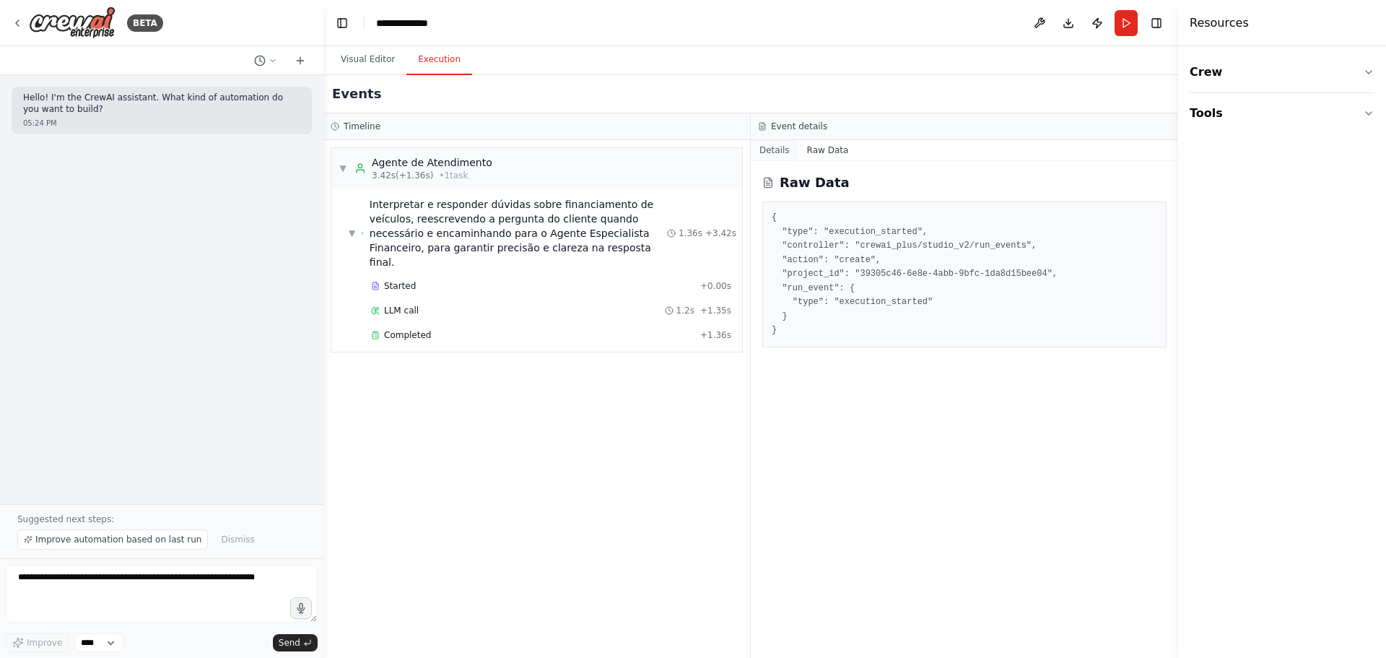
click at [766, 152] on button "Details" at bounding box center [775, 150] width 48 height 20
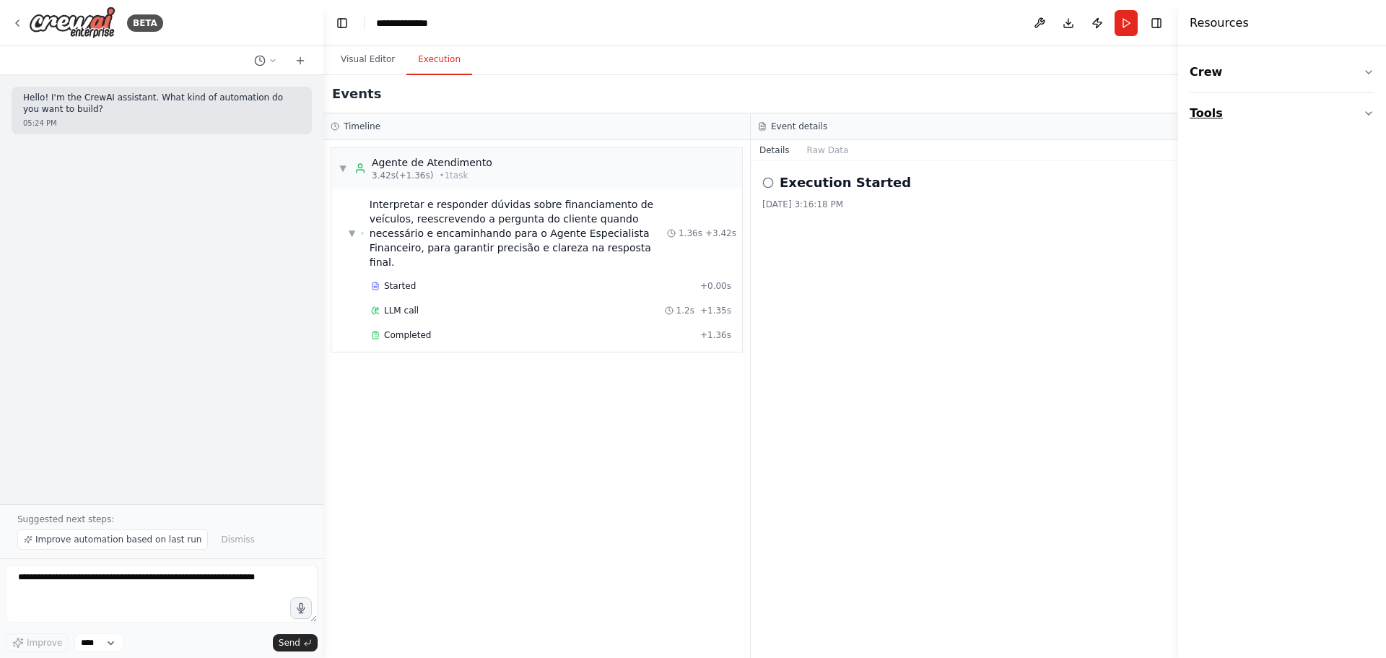
click at [1287, 127] on button "Tools" at bounding box center [1282, 113] width 185 height 40
click at [1278, 122] on button "Tools" at bounding box center [1282, 113] width 185 height 40
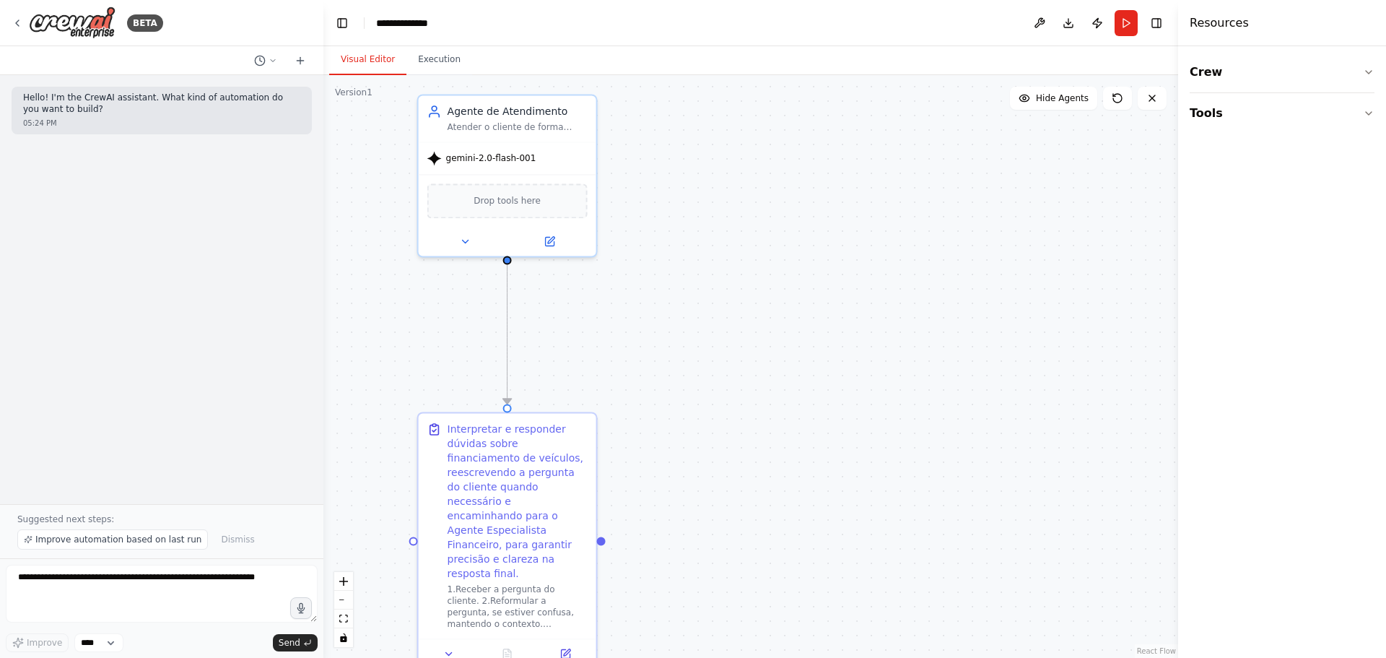
click at [380, 62] on button "Visual Editor" at bounding box center [367, 60] width 77 height 30
click at [489, 201] on span "Drop tools here" at bounding box center [507, 198] width 67 height 14
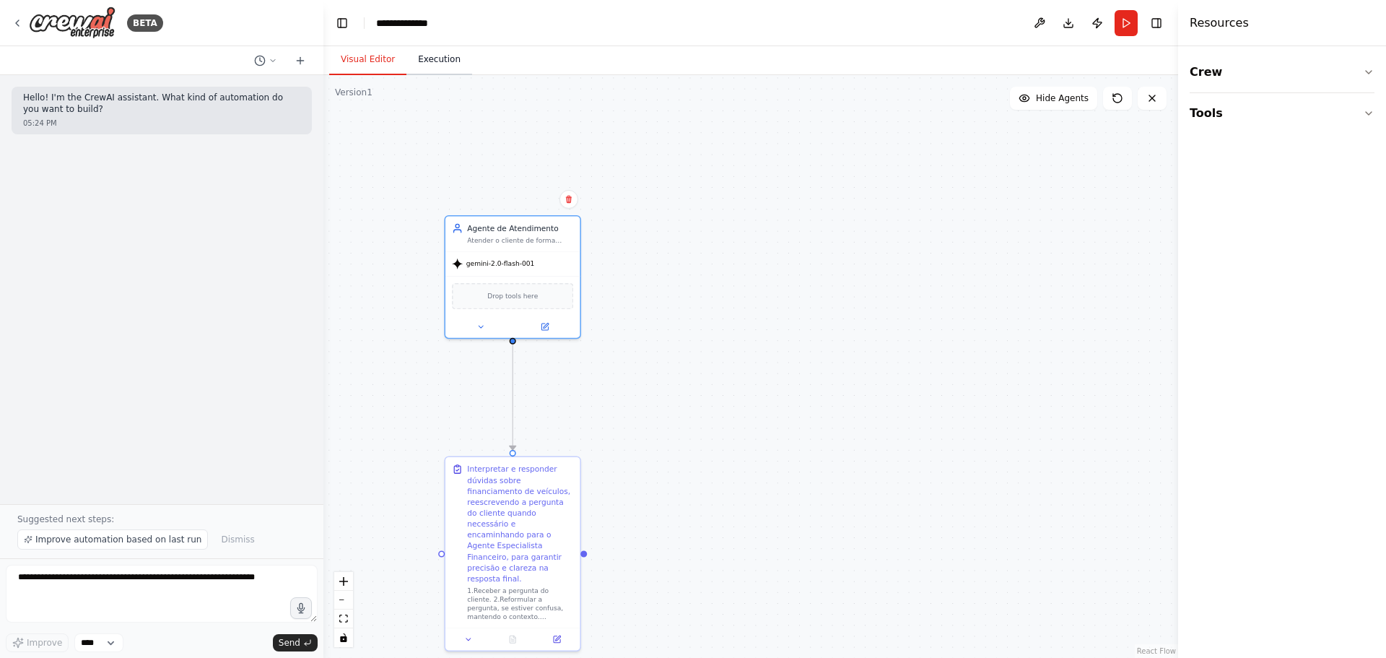
click at [432, 72] on button "Execution" at bounding box center [439, 60] width 66 height 30
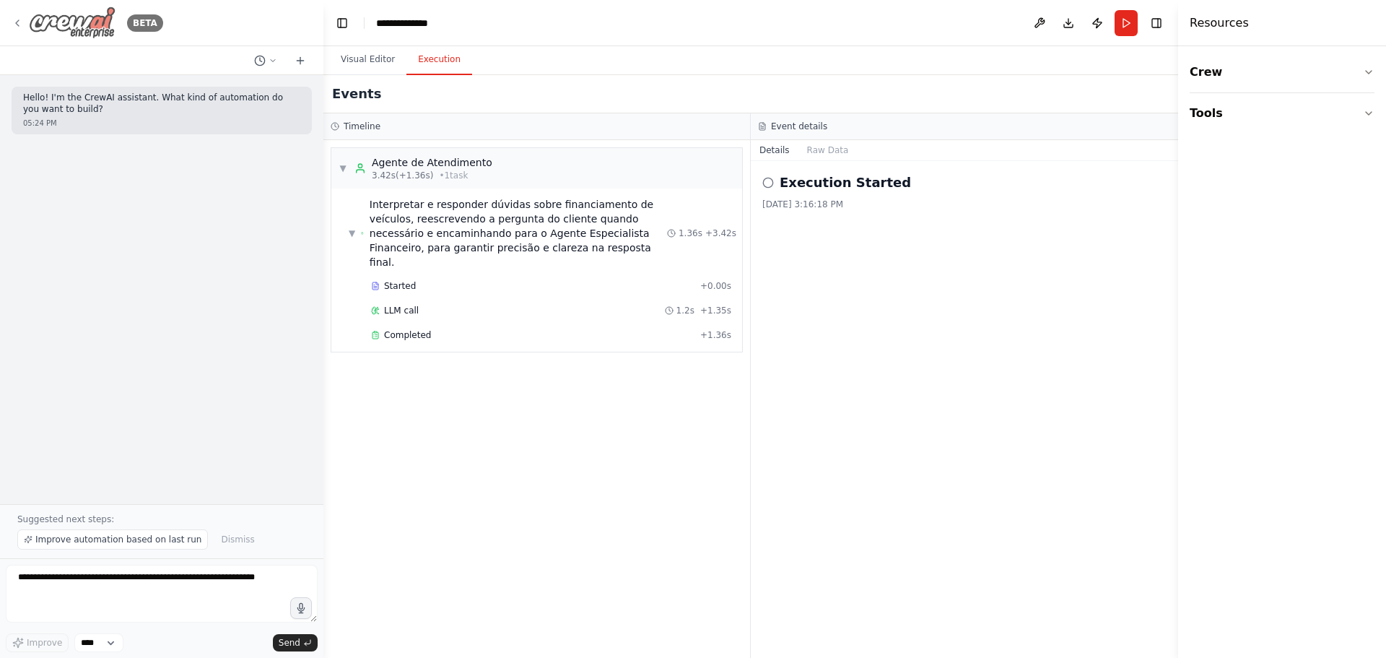
click at [19, 30] on div "BETA" at bounding box center [88, 22] width 152 height 32
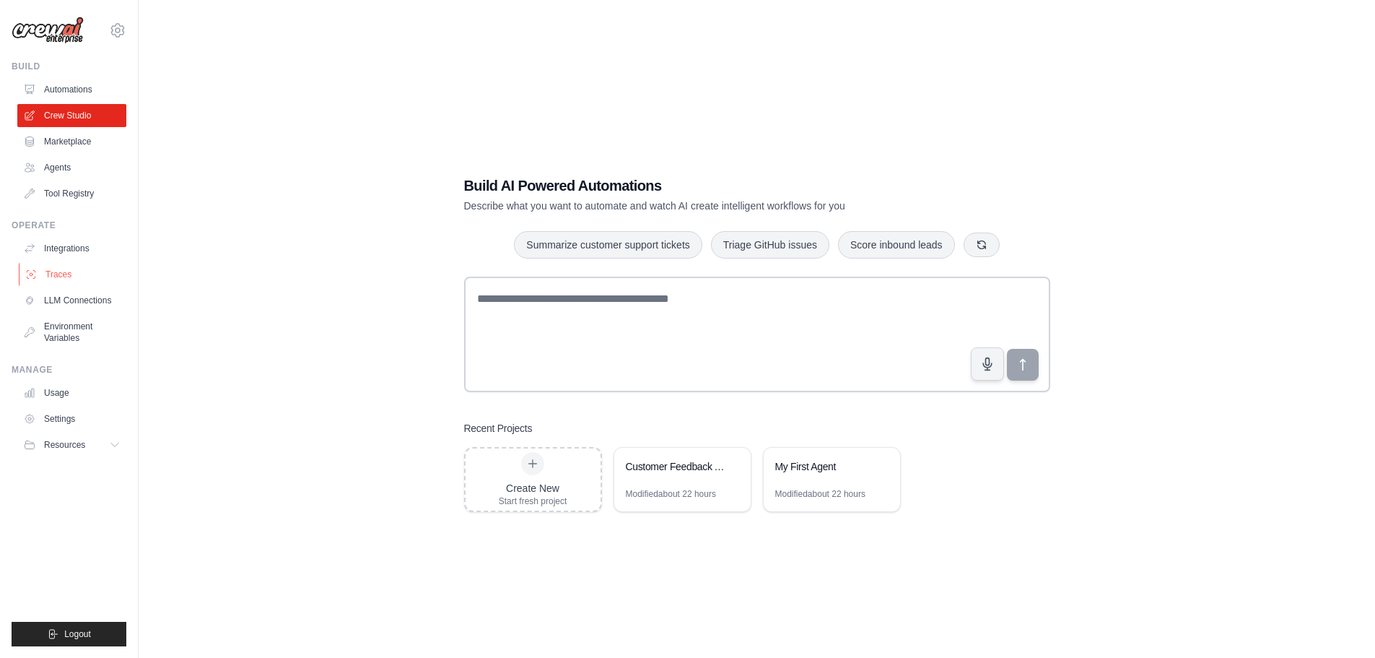
click at [82, 276] on link "Traces" at bounding box center [73, 274] width 109 height 23
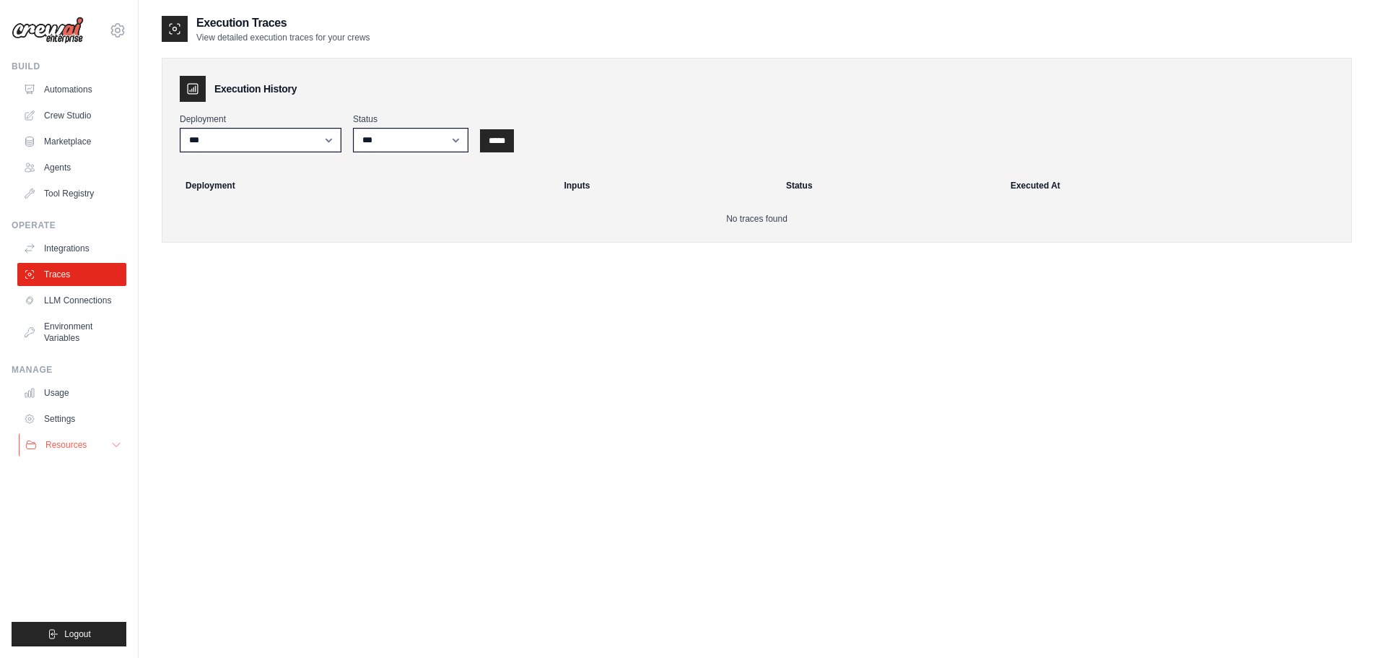
click at [98, 440] on button "Resources" at bounding box center [73, 444] width 109 height 23
click at [95, 391] on link "Usage" at bounding box center [73, 392] width 109 height 23
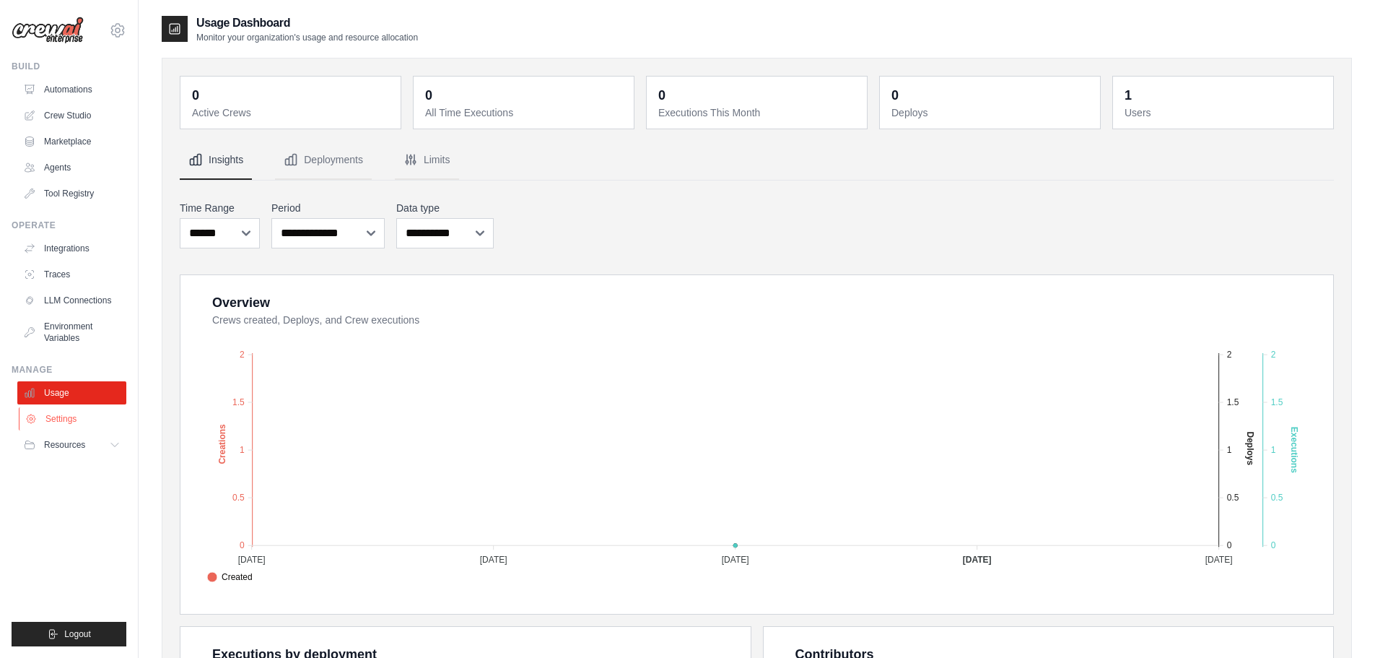
click at [88, 422] on link "Settings" at bounding box center [73, 418] width 109 height 23
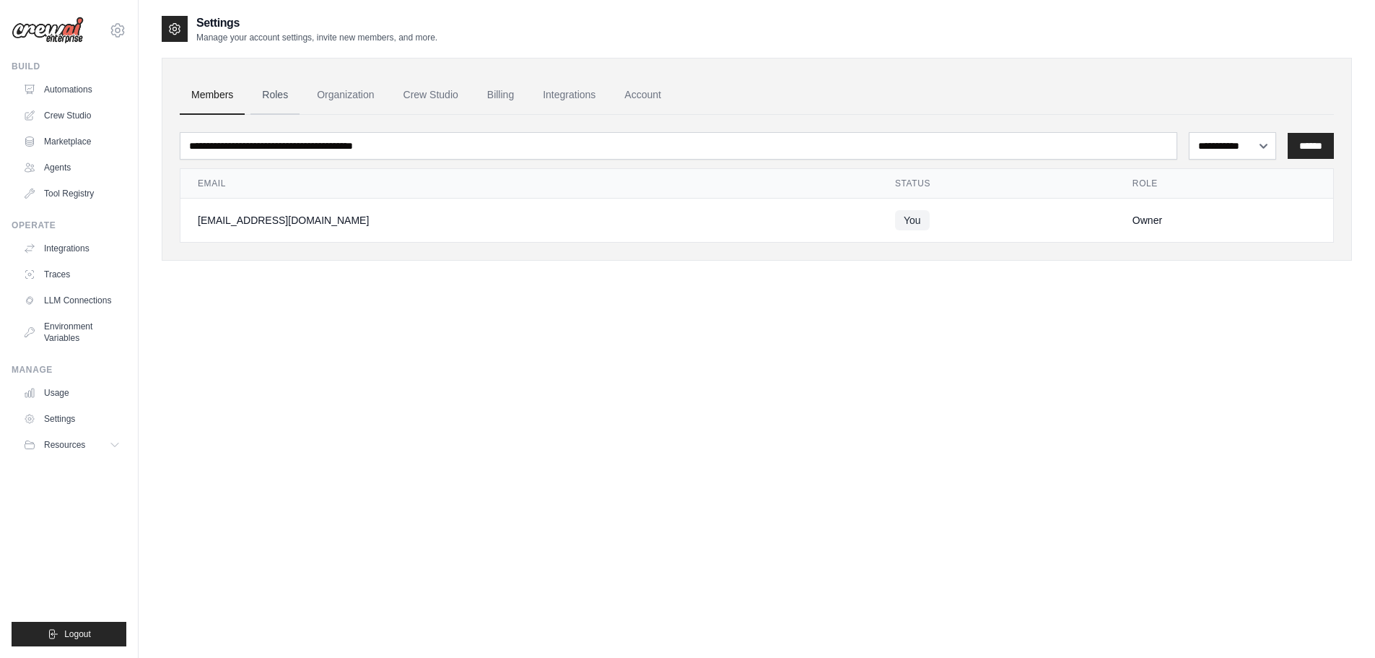
click at [267, 90] on link "Roles" at bounding box center [275, 95] width 49 height 39
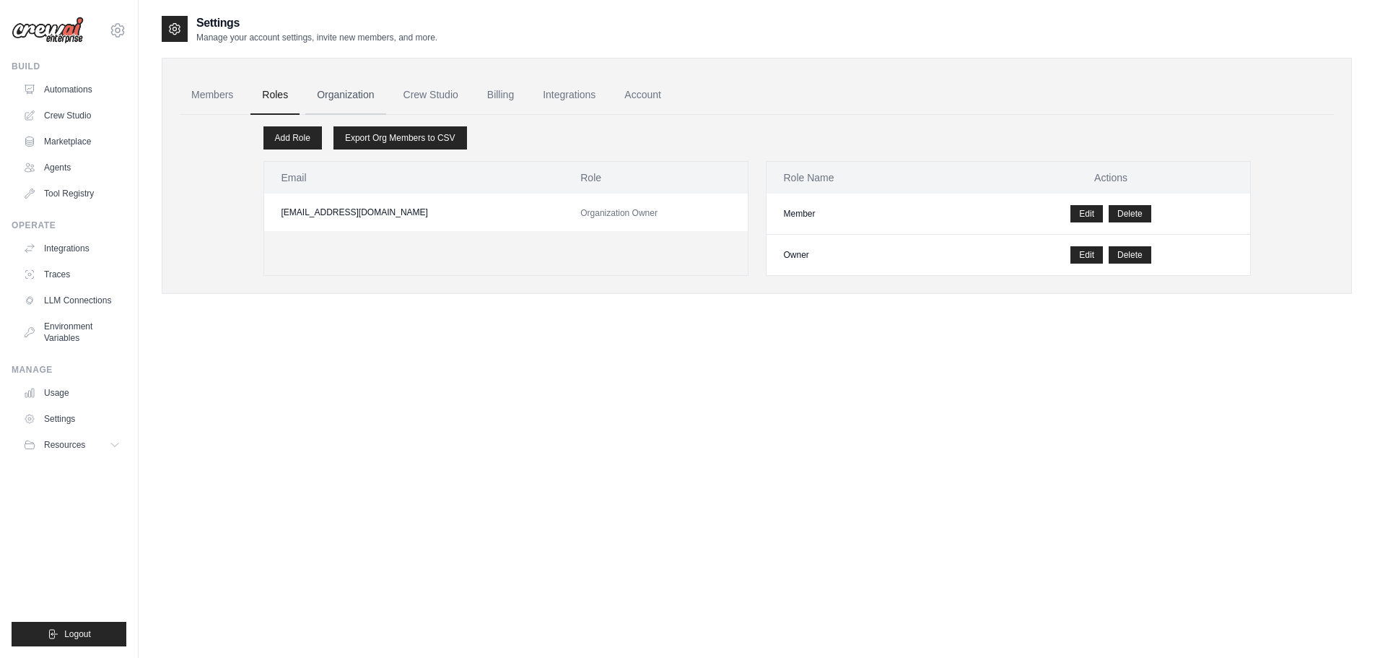
click at [336, 97] on link "Organization" at bounding box center [345, 95] width 80 height 39
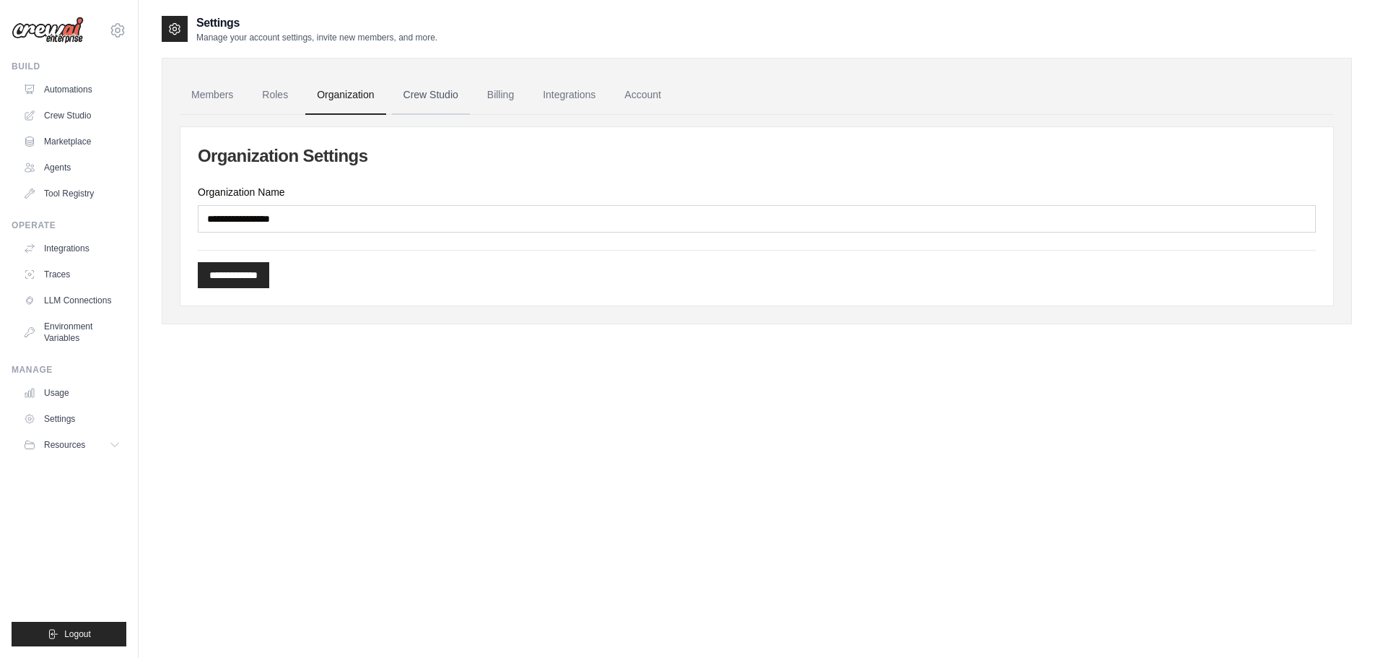
click at [405, 98] on link "Crew Studio" at bounding box center [431, 95] width 78 height 39
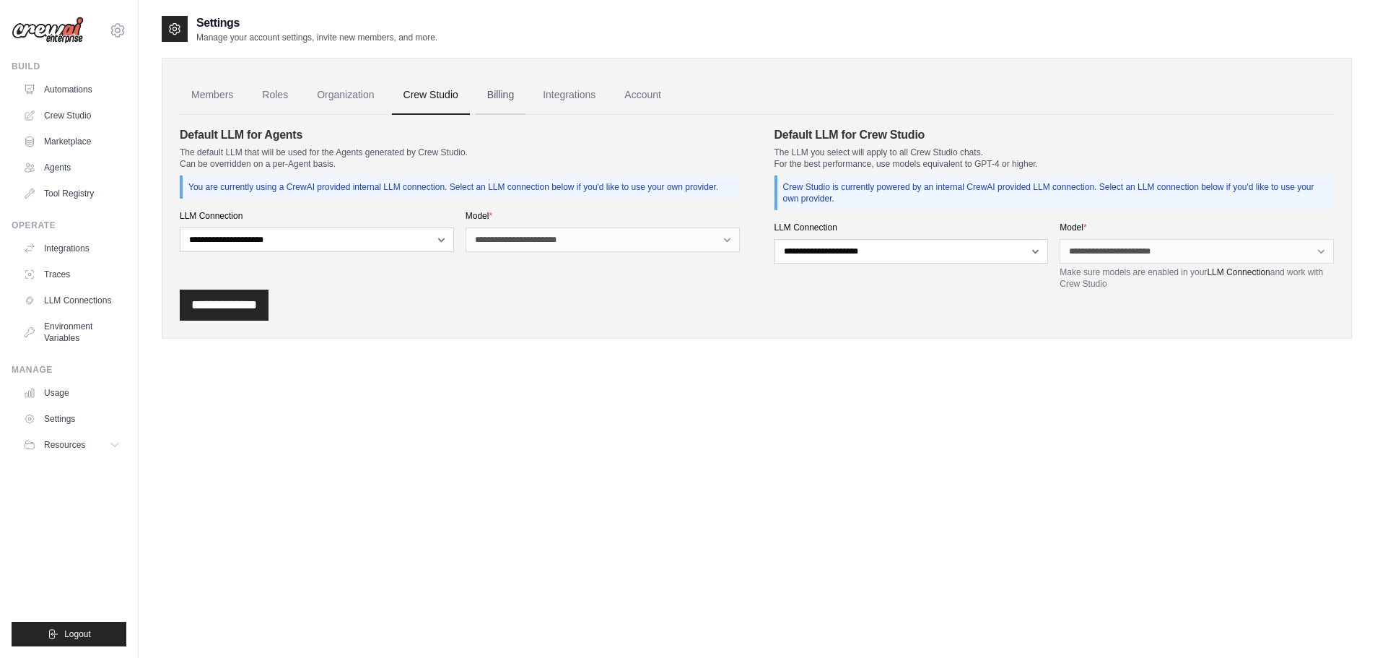
click at [491, 99] on link "Billing" at bounding box center [501, 95] width 50 height 39
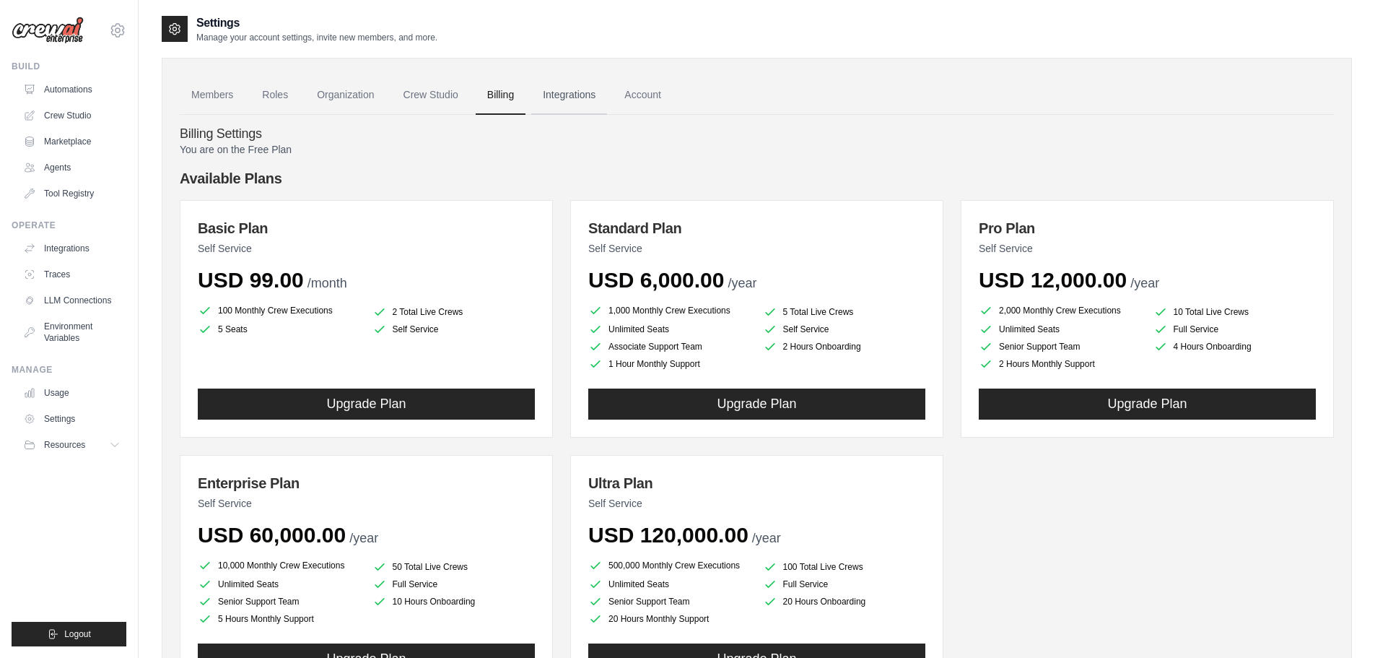
click at [580, 103] on link "Integrations" at bounding box center [569, 95] width 76 height 39
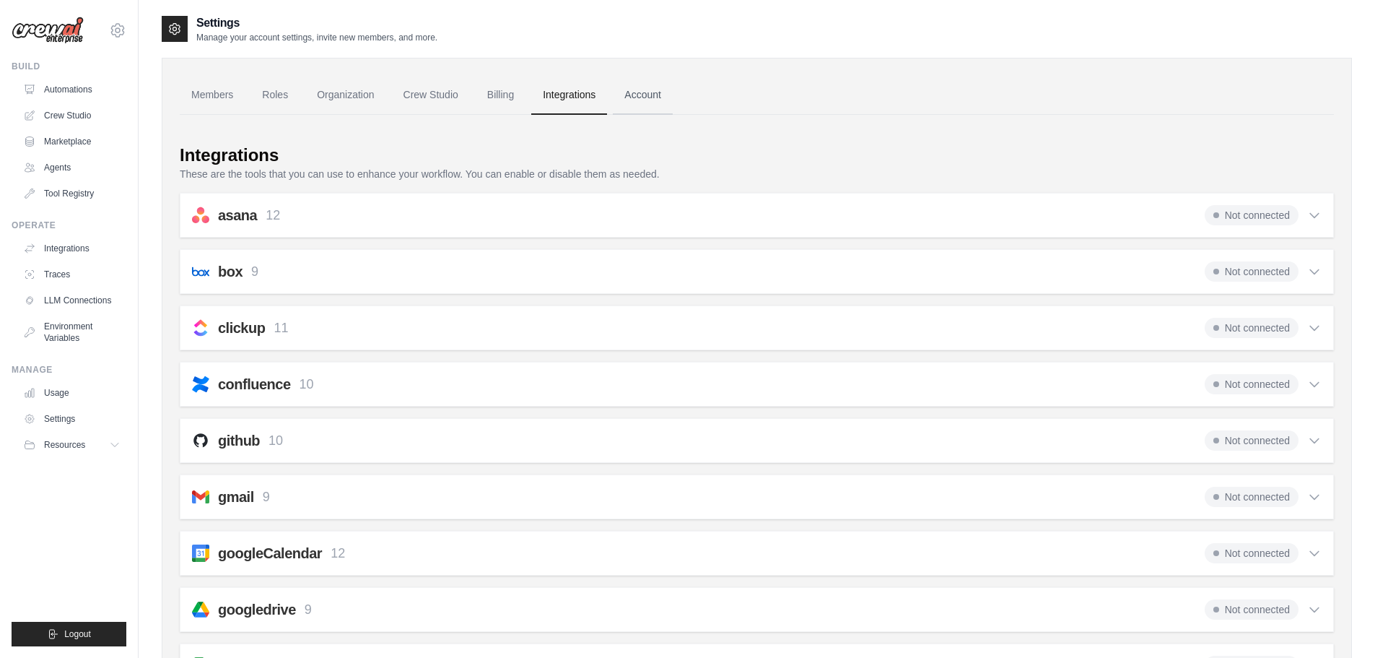
click at [639, 99] on link "Account" at bounding box center [643, 95] width 60 height 39
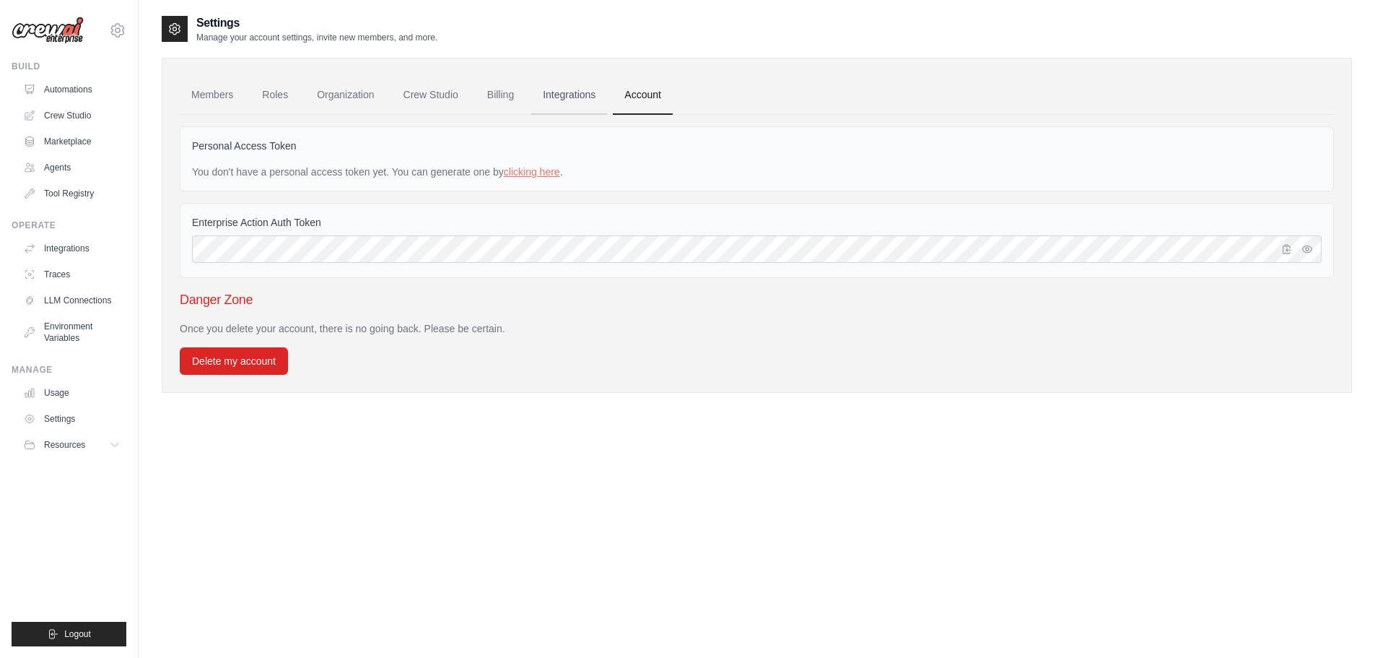
click at [585, 97] on link "Integrations" at bounding box center [569, 95] width 76 height 39
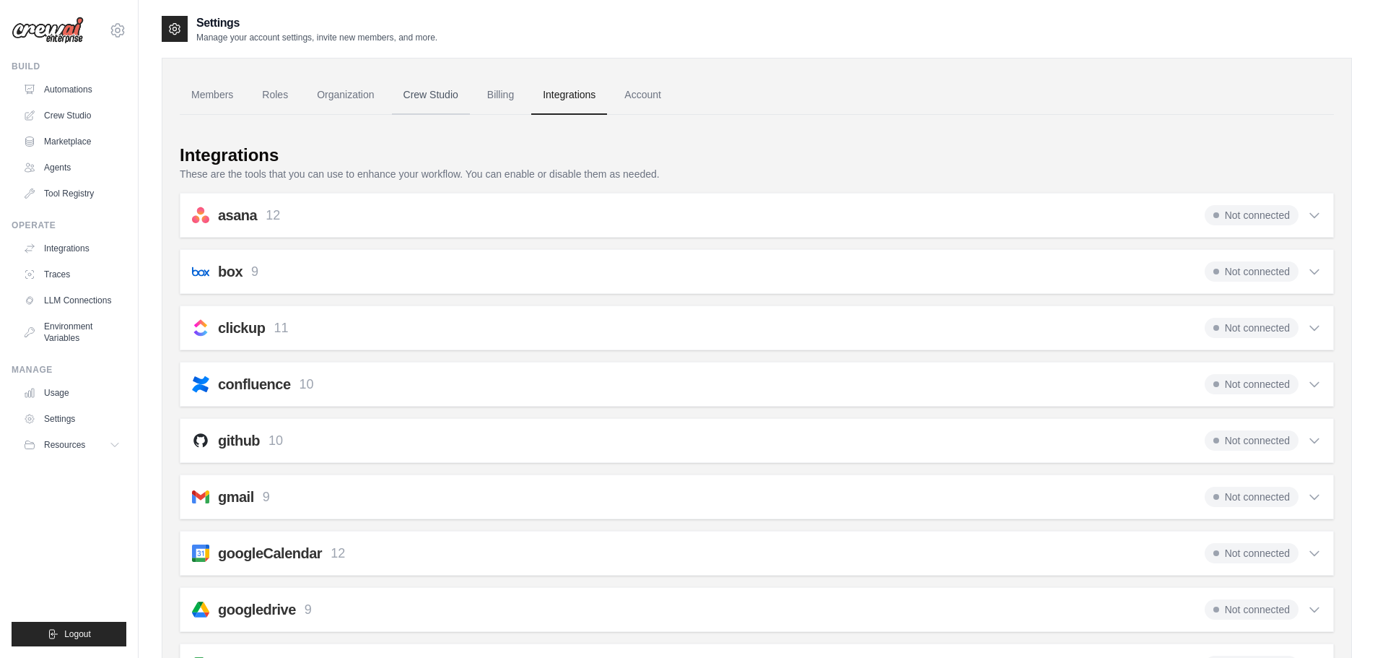
click at [439, 96] on link "Crew Studio" at bounding box center [431, 95] width 78 height 39
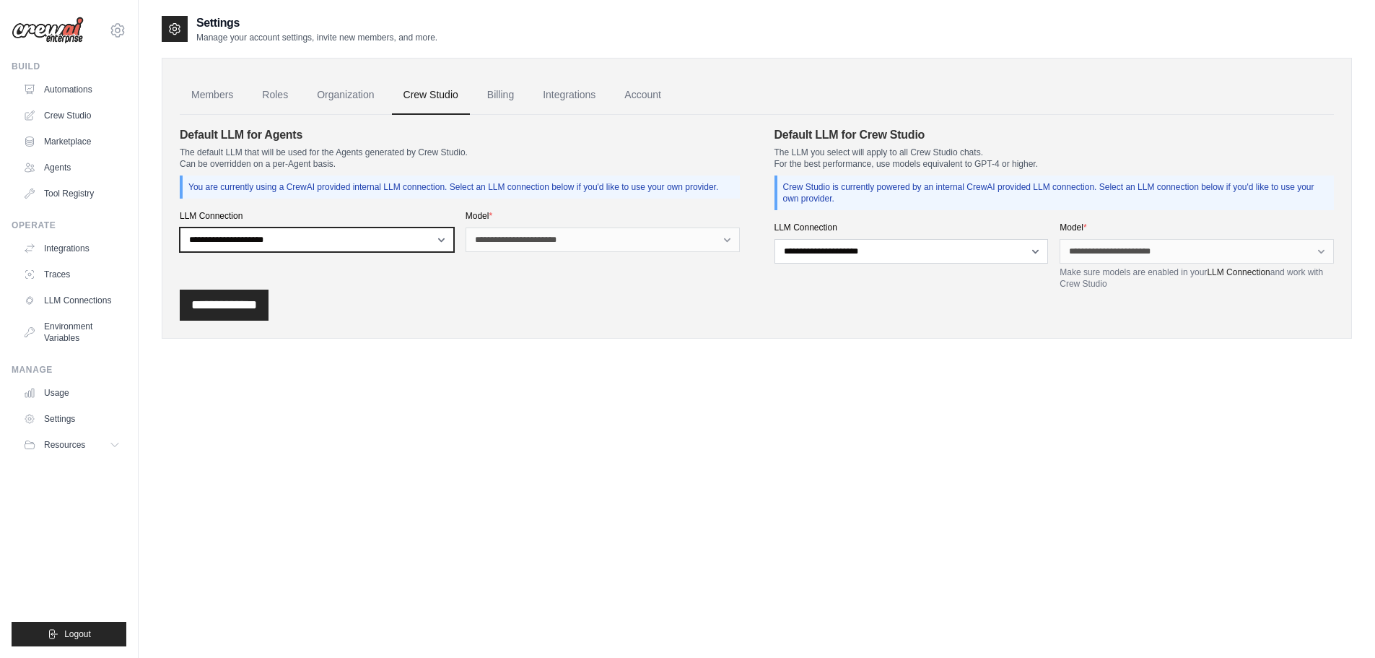
click at [435, 235] on select "**********" at bounding box center [317, 239] width 274 height 25
click at [531, 274] on div "**********" at bounding box center [460, 207] width 560 height 163
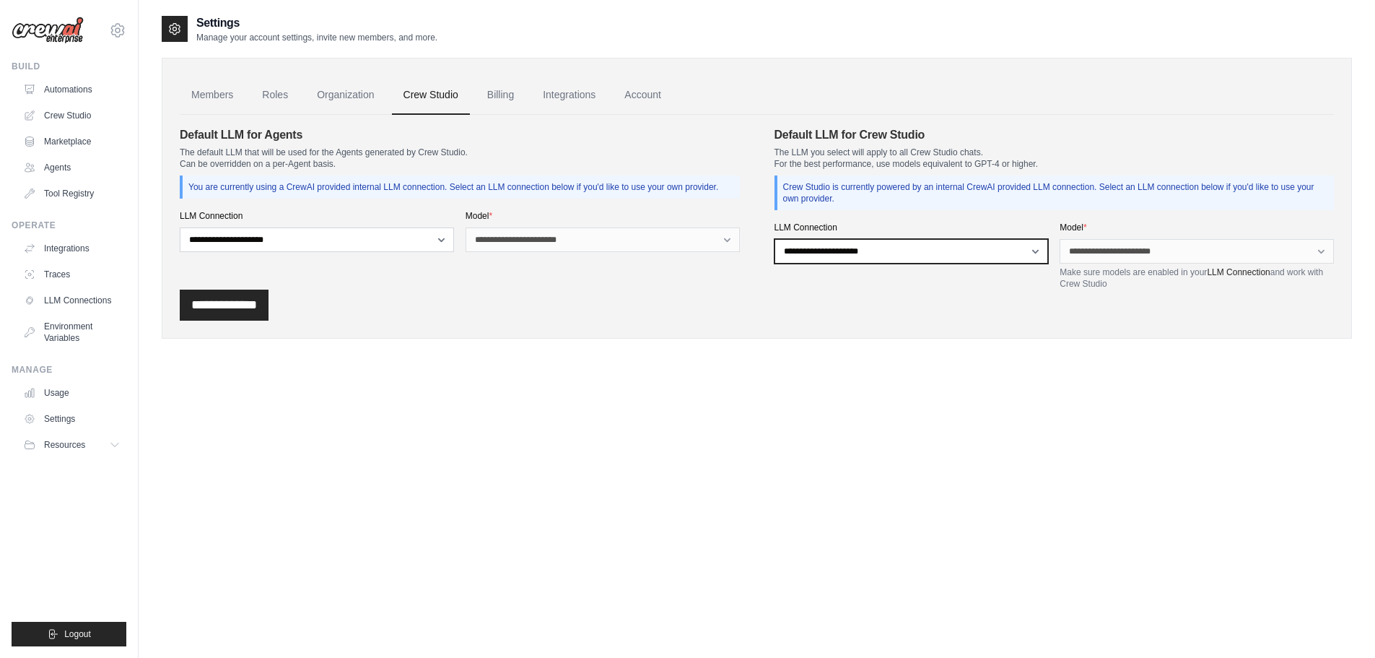
click at [821, 258] on select "**********" at bounding box center [912, 251] width 274 height 25
drag, startPoint x: 687, startPoint y: 264, endPoint x: 619, endPoint y: 258, distance: 68.1
click at [687, 263] on div "**********" at bounding box center [460, 207] width 560 height 163
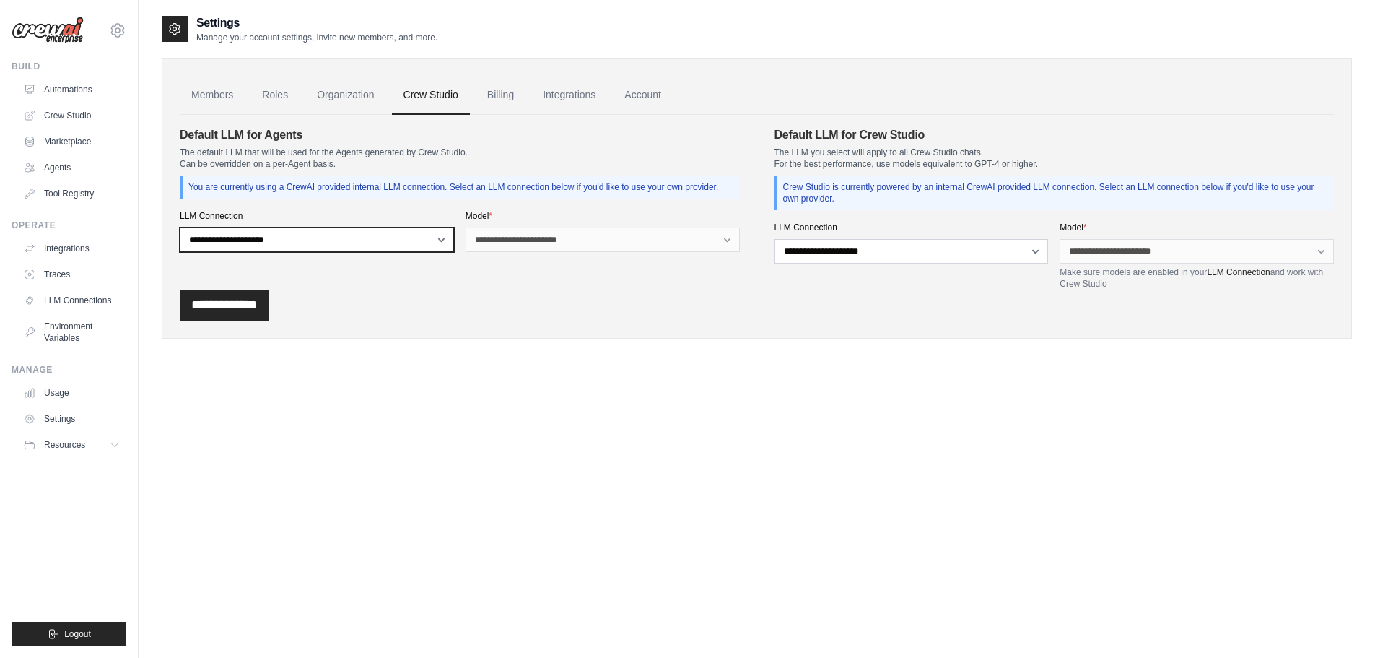
click at [450, 243] on select "**********" at bounding box center [317, 239] width 274 height 25
drag, startPoint x: 528, startPoint y: 270, endPoint x: 511, endPoint y: 252, distance: 24.5
click at [527, 269] on div "**********" at bounding box center [460, 207] width 560 height 163
click at [336, 92] on link "Organization" at bounding box center [345, 95] width 80 height 39
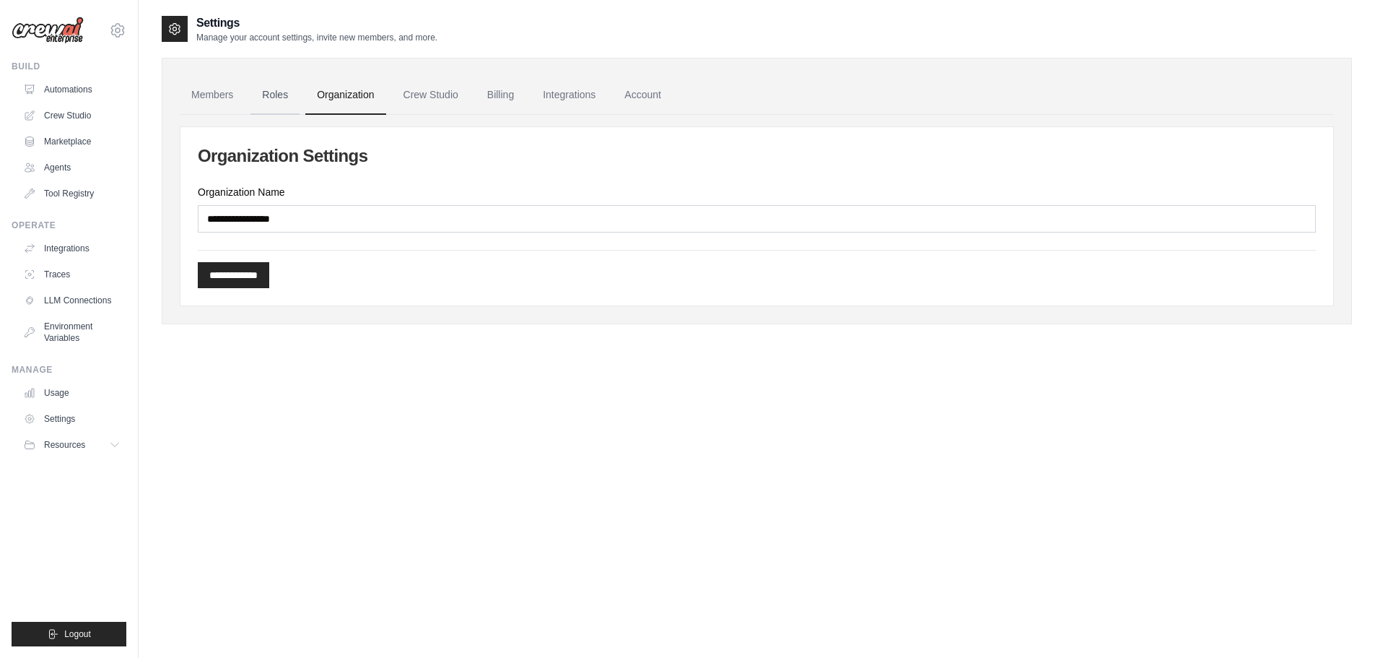
click at [278, 94] on link "Roles" at bounding box center [275, 95] width 49 height 39
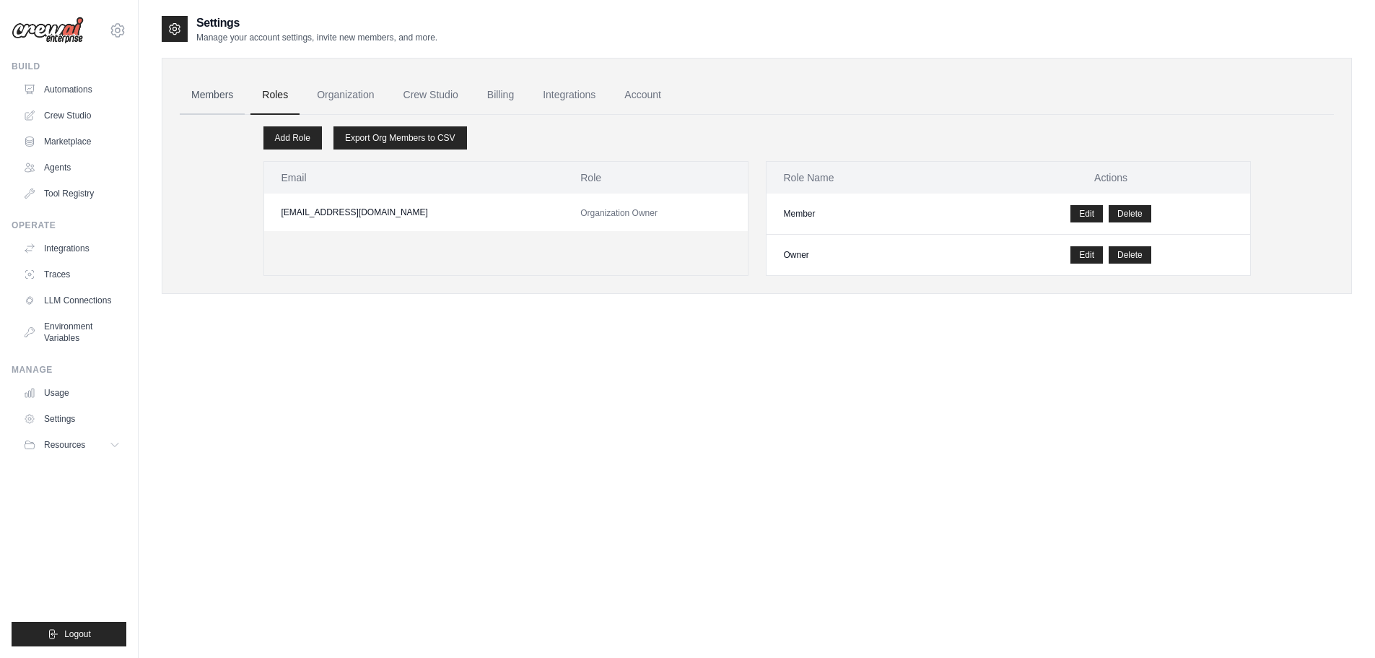
click at [195, 107] on link "Members" at bounding box center [212, 95] width 65 height 39
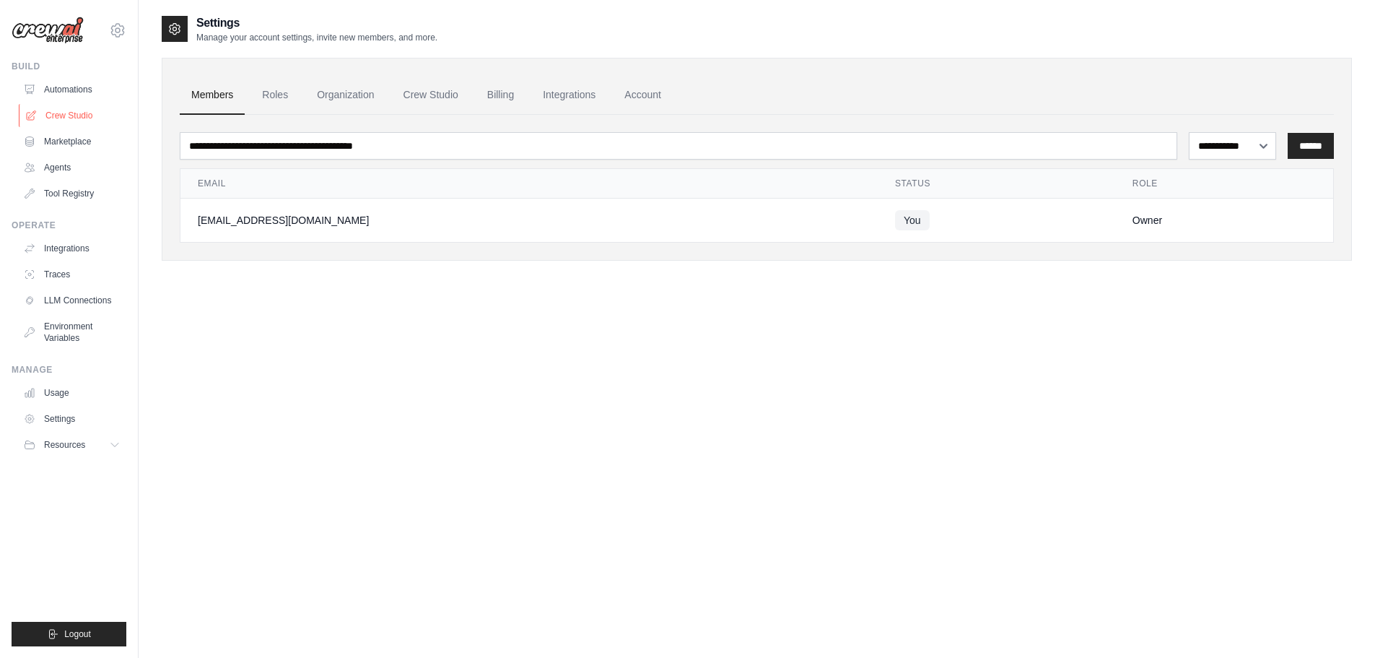
click at [79, 108] on link "Crew Studio" at bounding box center [73, 115] width 109 height 23
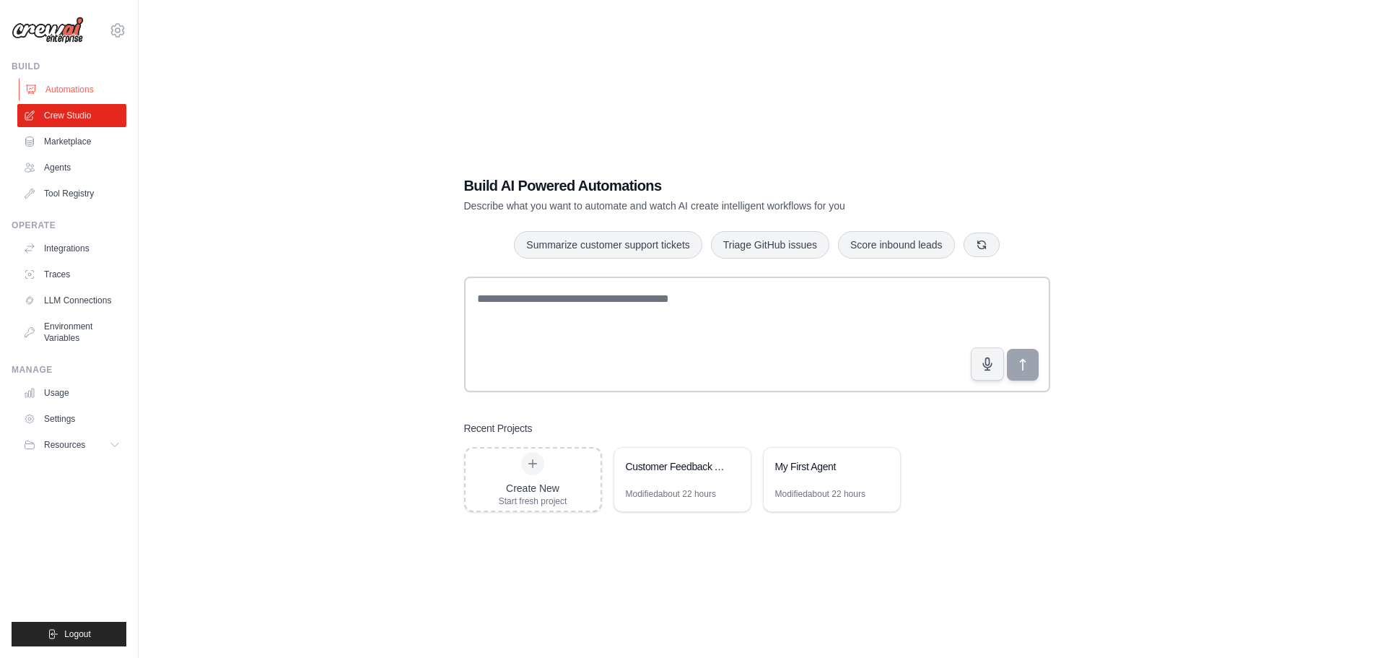
click at [77, 95] on link "Automations" at bounding box center [73, 89] width 109 height 23
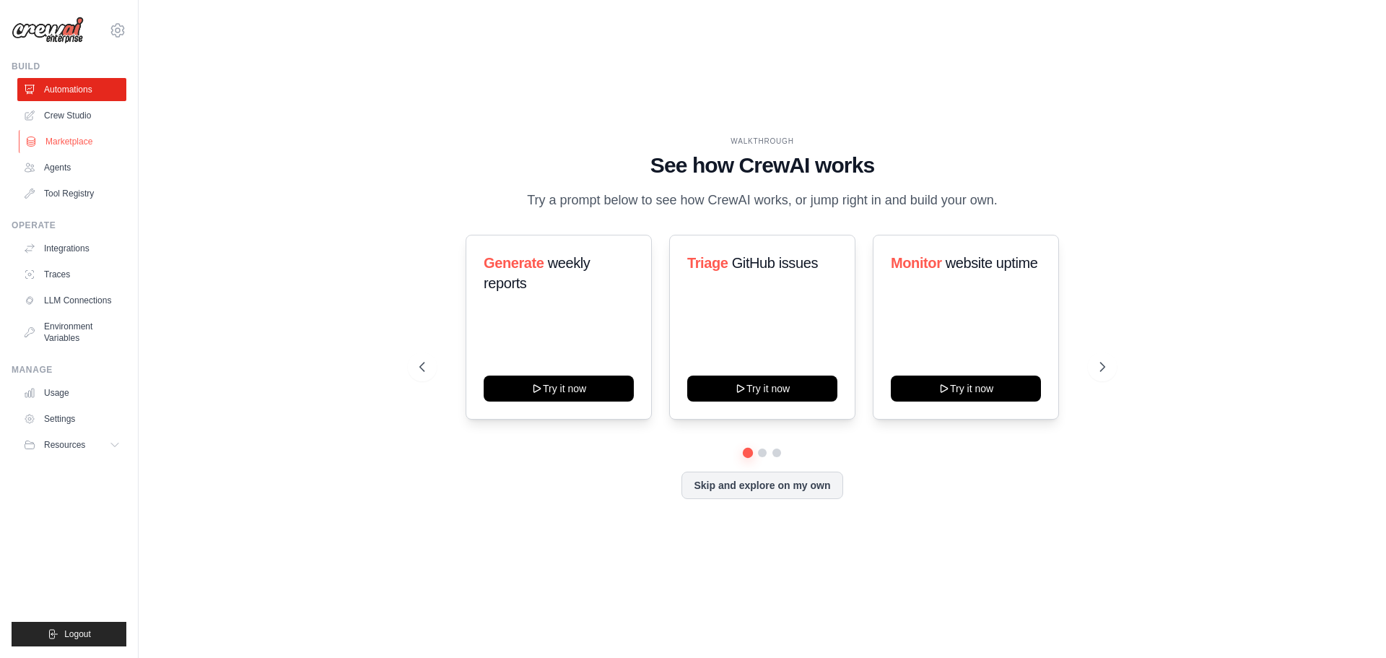
click at [87, 144] on link "Marketplace" at bounding box center [73, 141] width 109 height 23
